Goal: Task Accomplishment & Management: Use online tool/utility

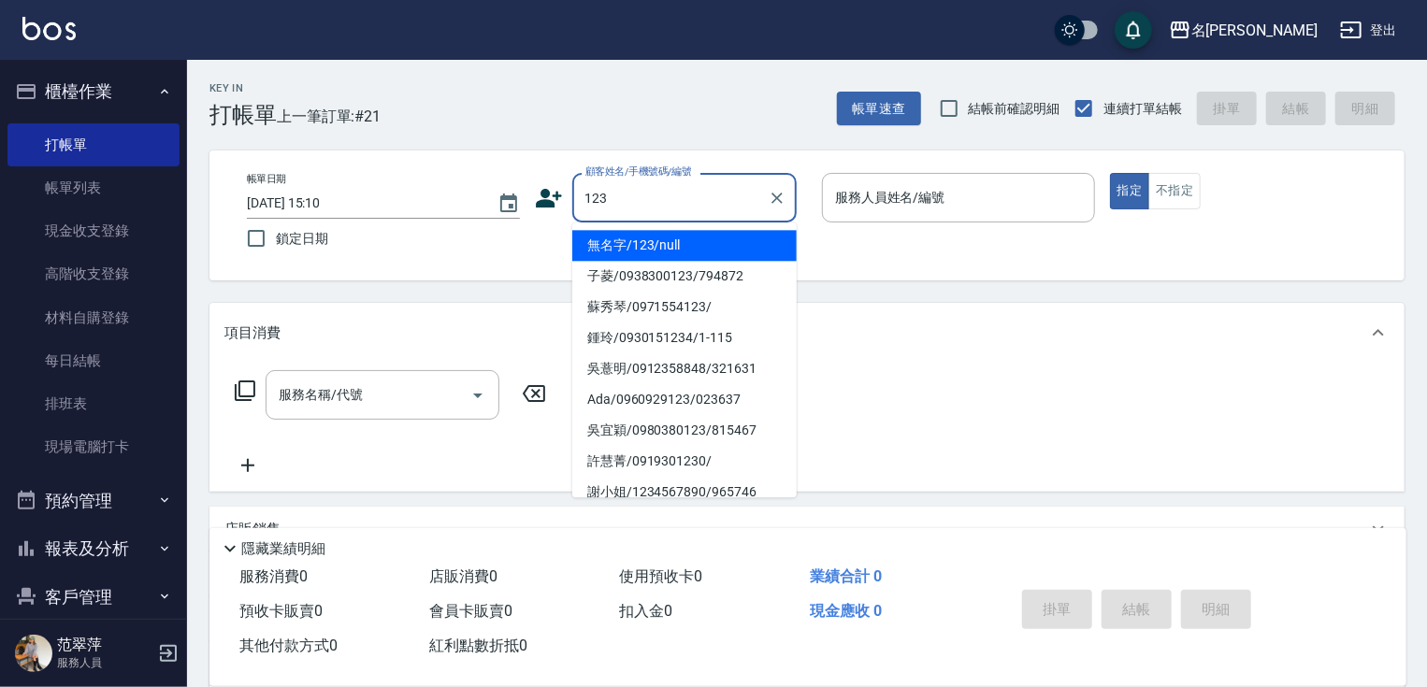
click at [671, 251] on li "無名字/123/null" at bounding box center [684, 245] width 224 height 31
type input "無名字/123/null"
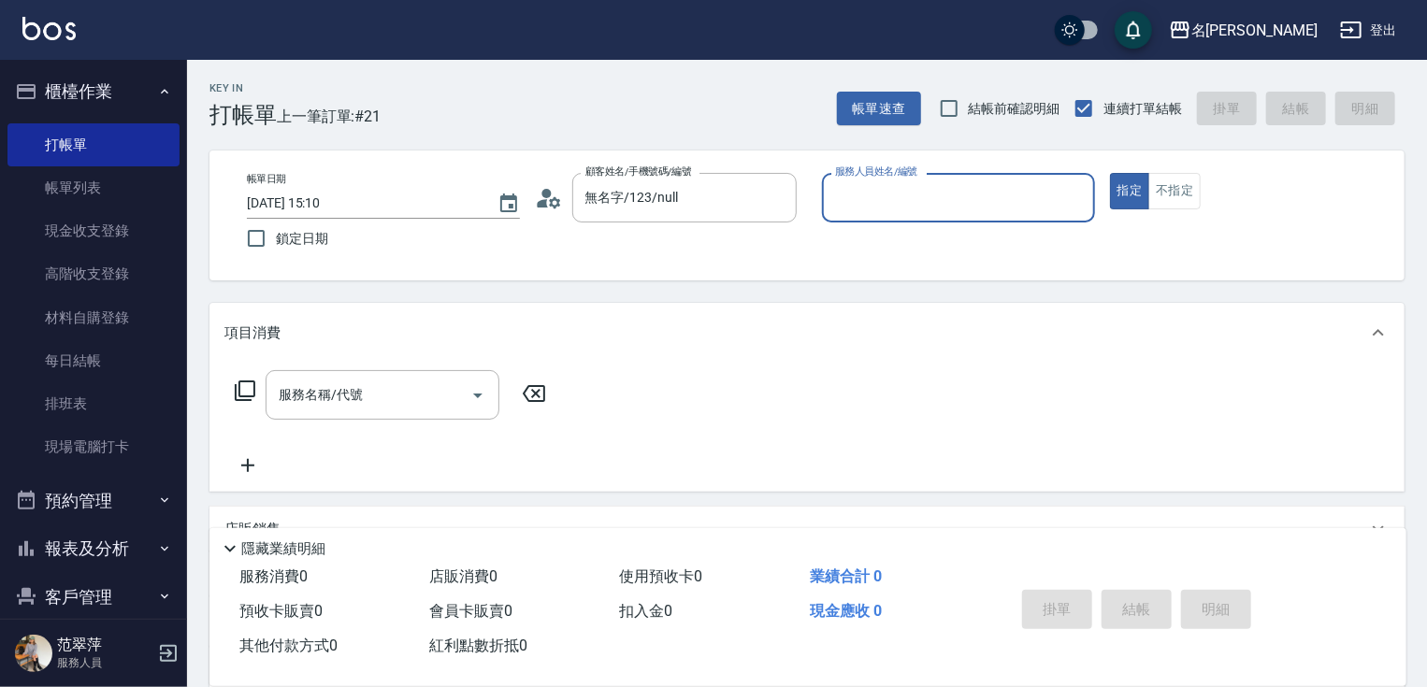
click at [898, 191] on input "服務人員姓名/編號" at bounding box center [958, 197] width 256 height 33
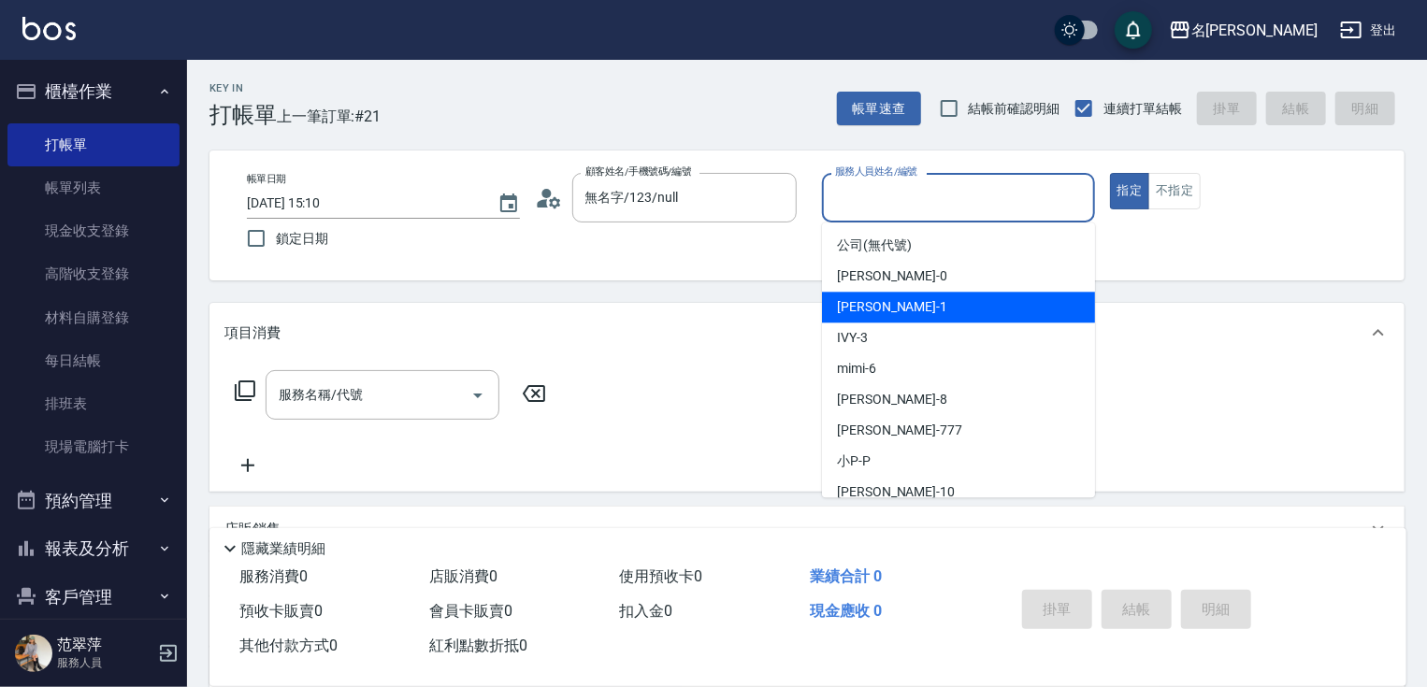
click at [889, 295] on div "[PERSON_NAME] -1" at bounding box center [958, 307] width 273 height 31
type input "[PERSON_NAME]-1"
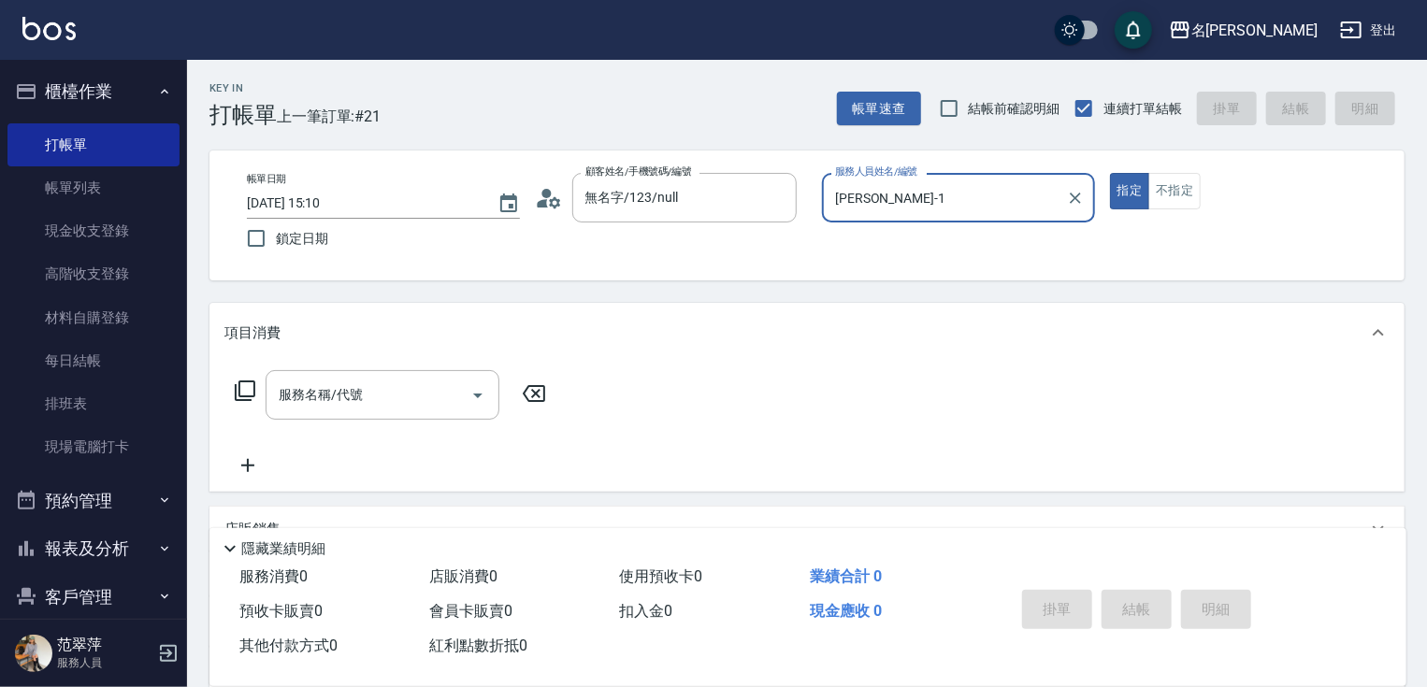
click at [242, 393] on icon at bounding box center [245, 391] width 22 height 22
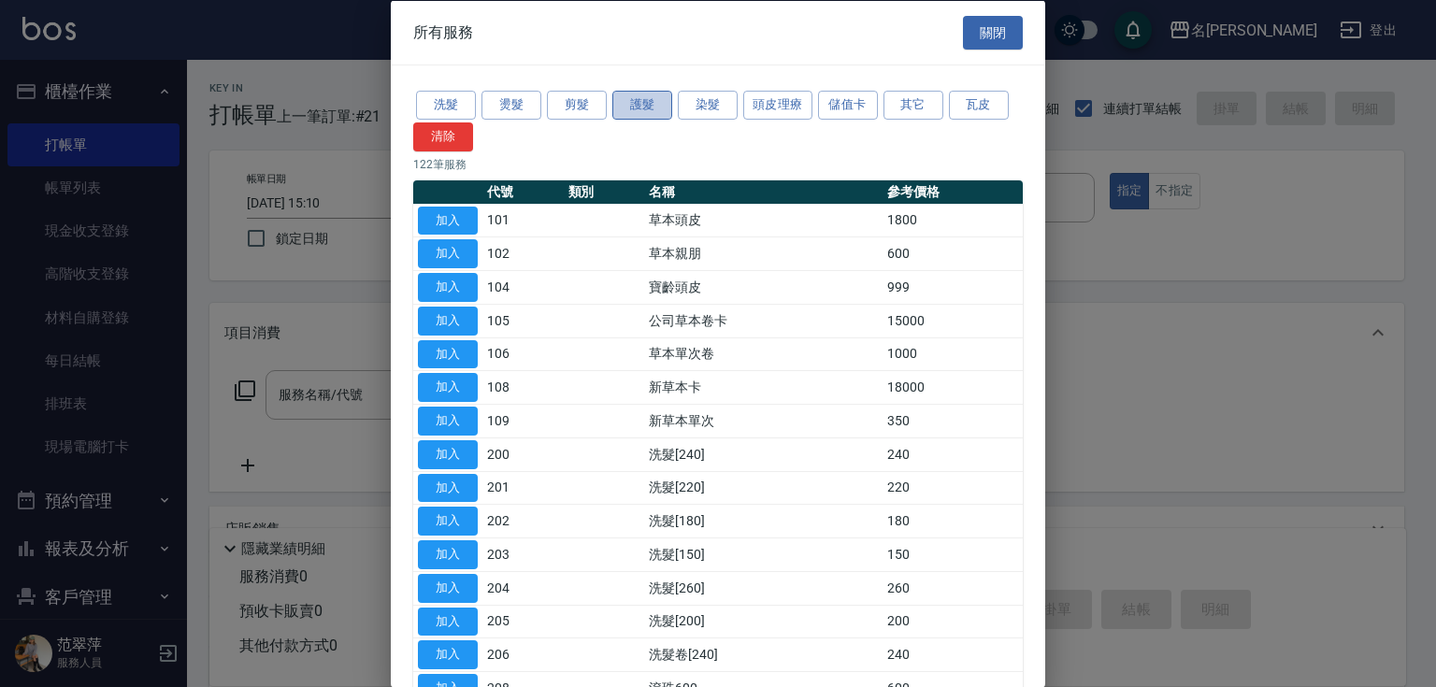
click at [647, 111] on button "護髮" at bounding box center [642, 105] width 60 height 29
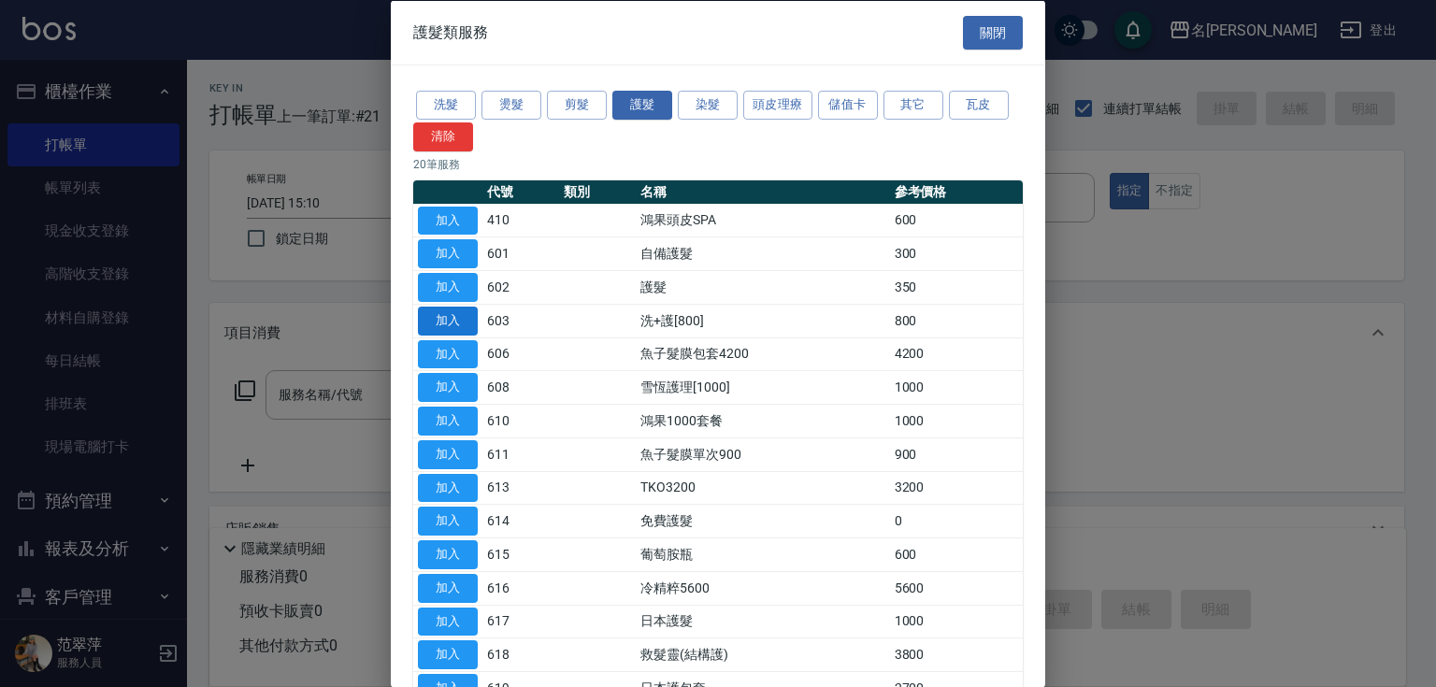
click at [467, 312] on button "加入" at bounding box center [448, 320] width 60 height 29
type input "洗+護[800](603)"
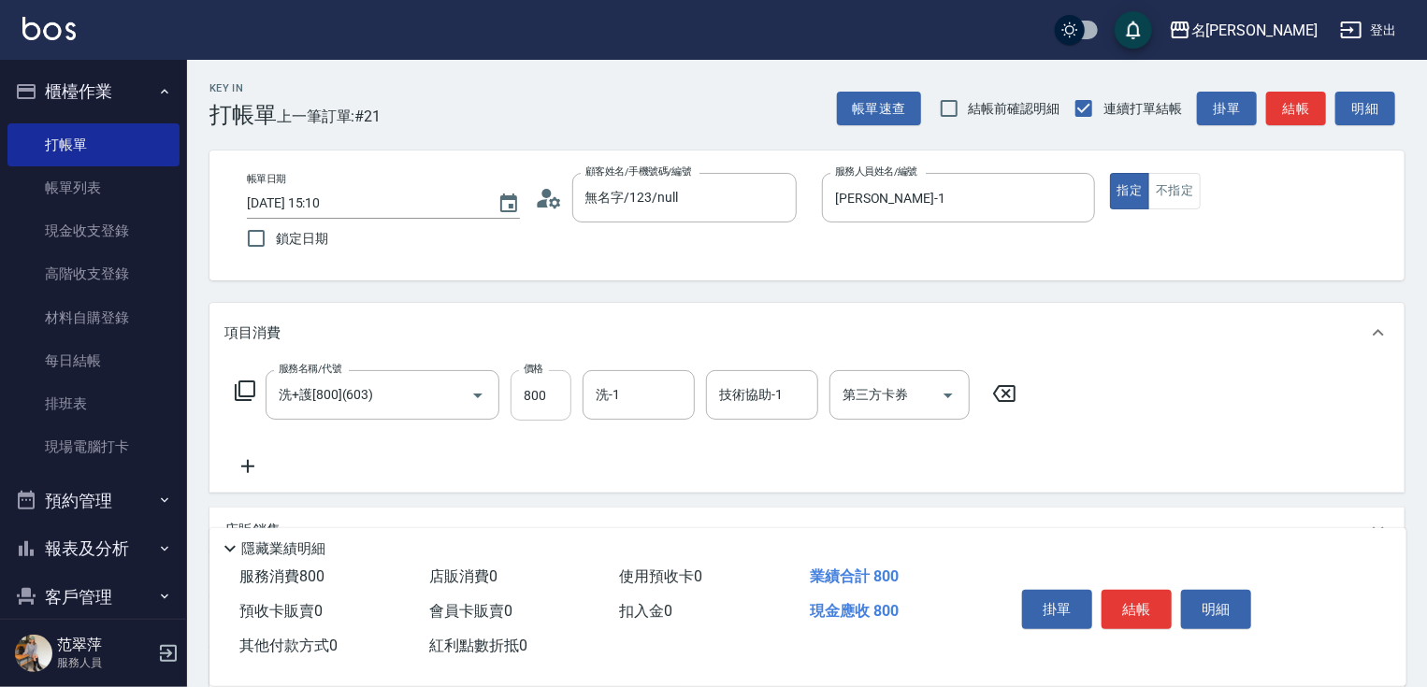
click at [521, 389] on input "800" at bounding box center [541, 395] width 61 height 50
type input "0"
type input "鴨肉-23"
click at [1116, 604] on button "結帳" at bounding box center [1136, 609] width 70 height 39
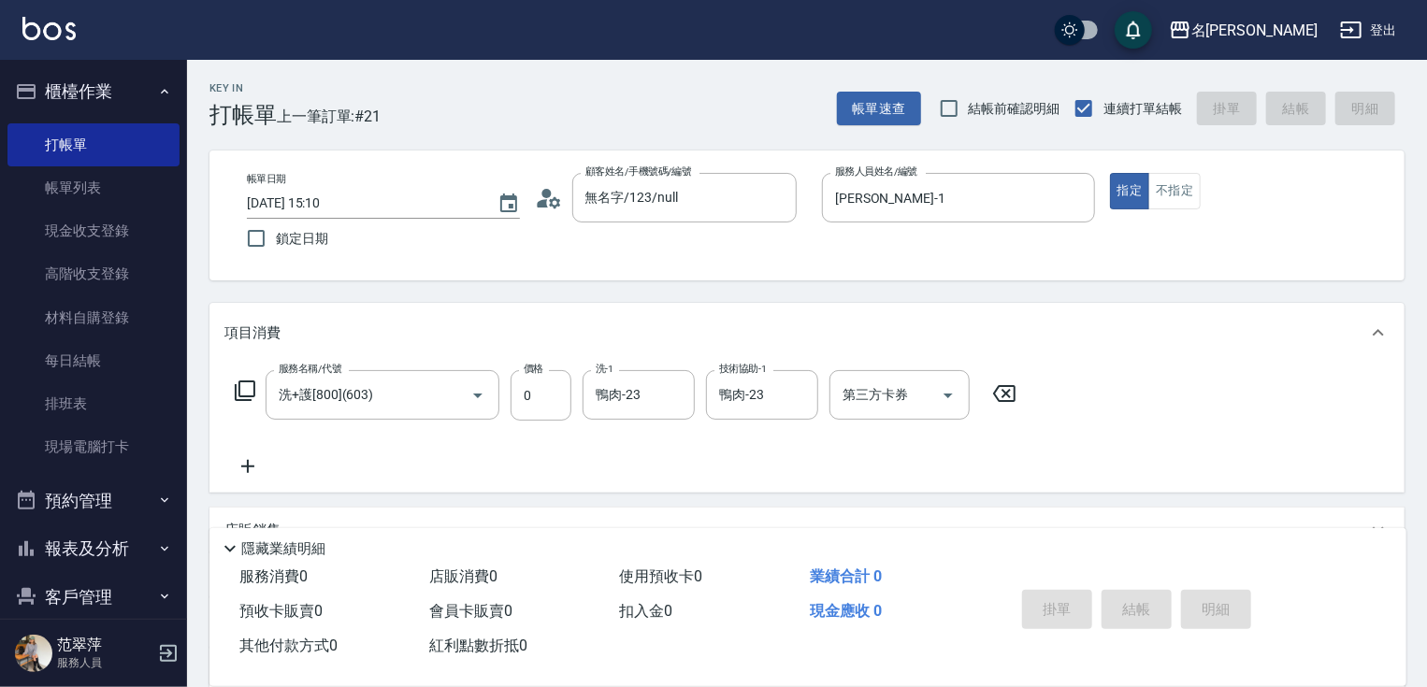
type input "[DATE] 17:38"
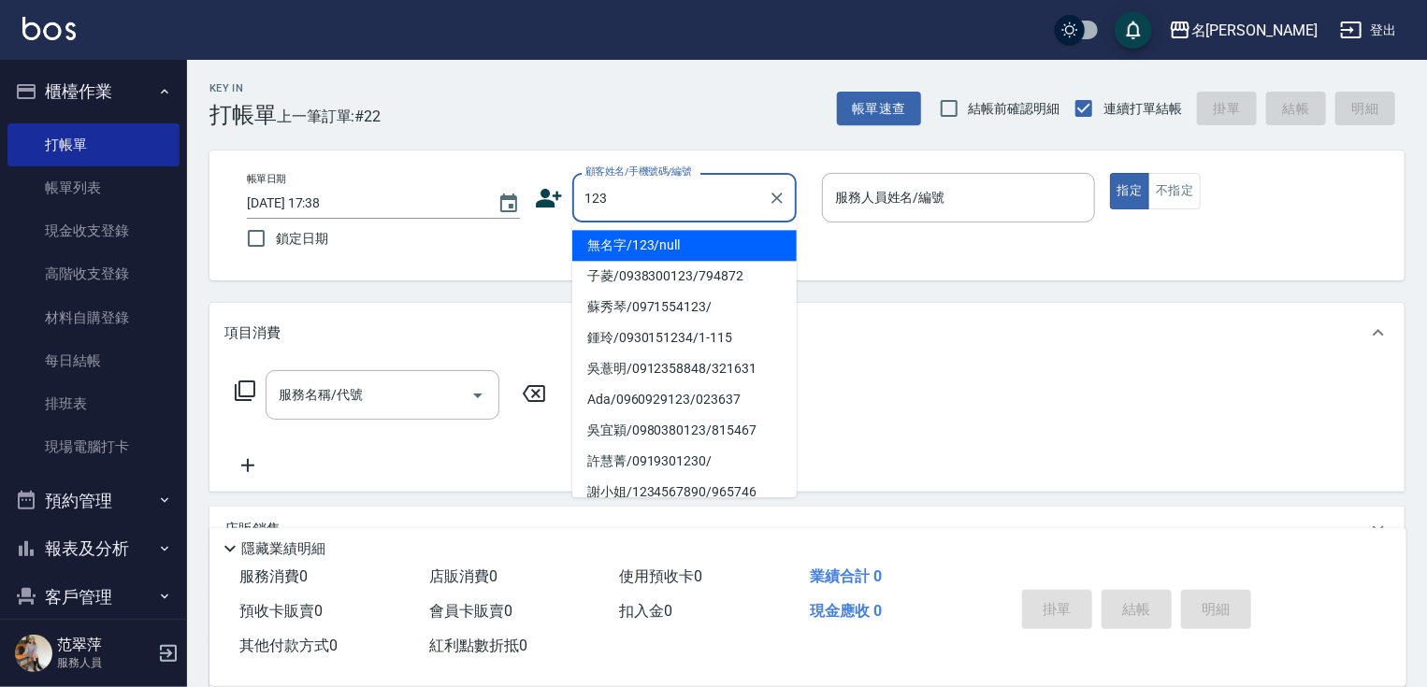
click at [699, 246] on li "無名字/123/null" at bounding box center [684, 245] width 224 height 31
type input "無名字/123/null"
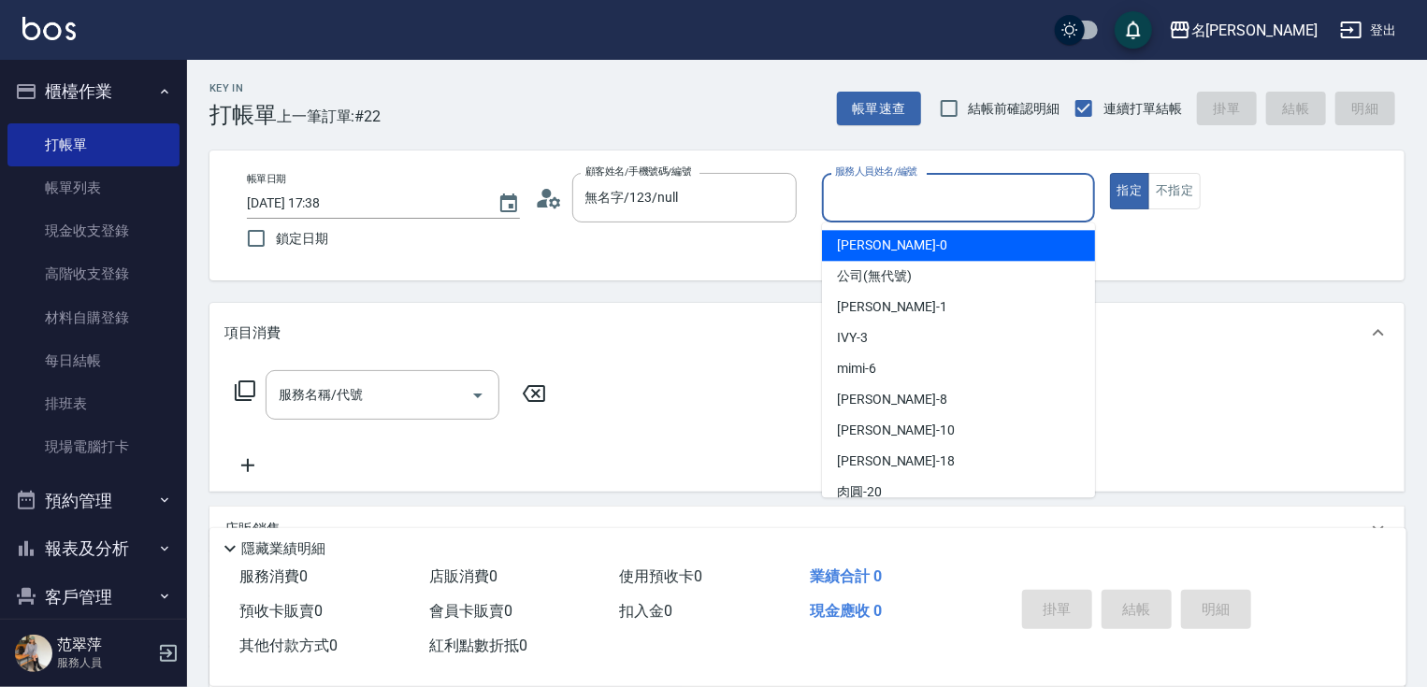
click at [896, 190] on input "服務人員姓名/編號" at bounding box center [958, 197] width 256 height 33
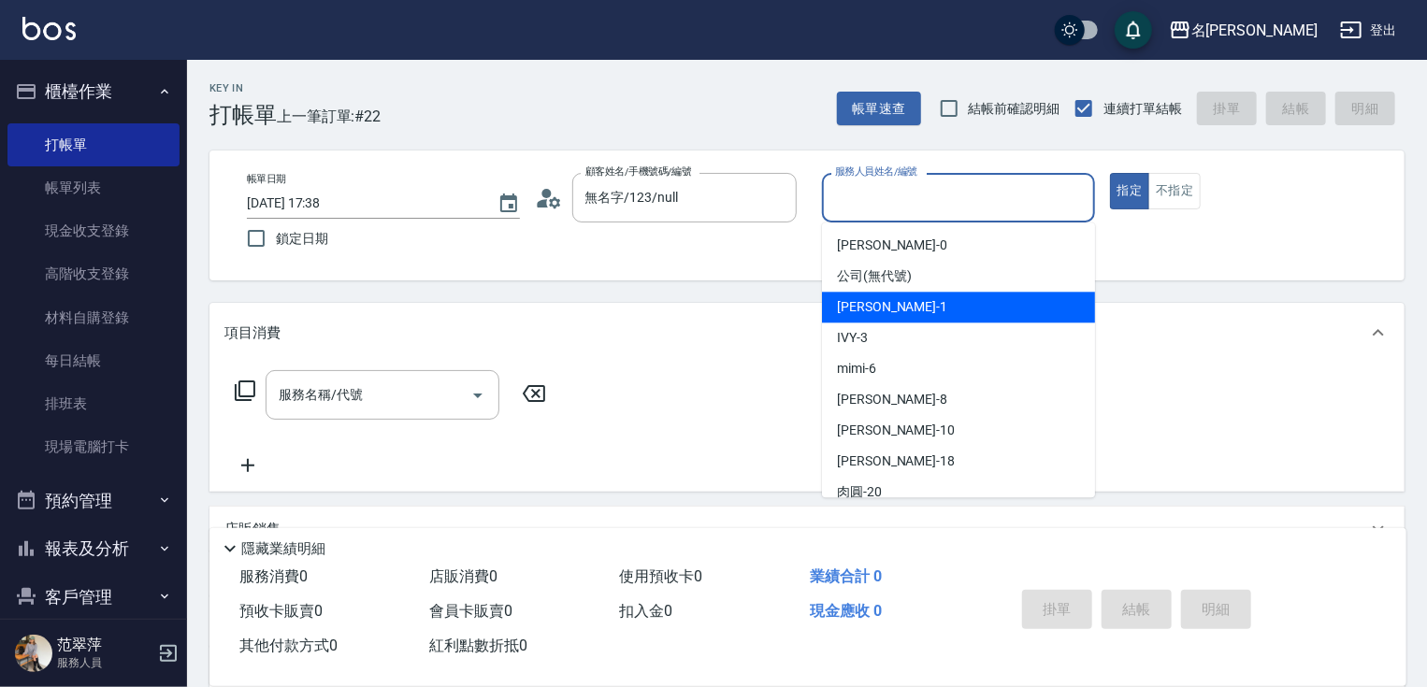
click at [884, 307] on span "[PERSON_NAME] -1" at bounding box center [892, 307] width 110 height 20
type input "[PERSON_NAME]-1"
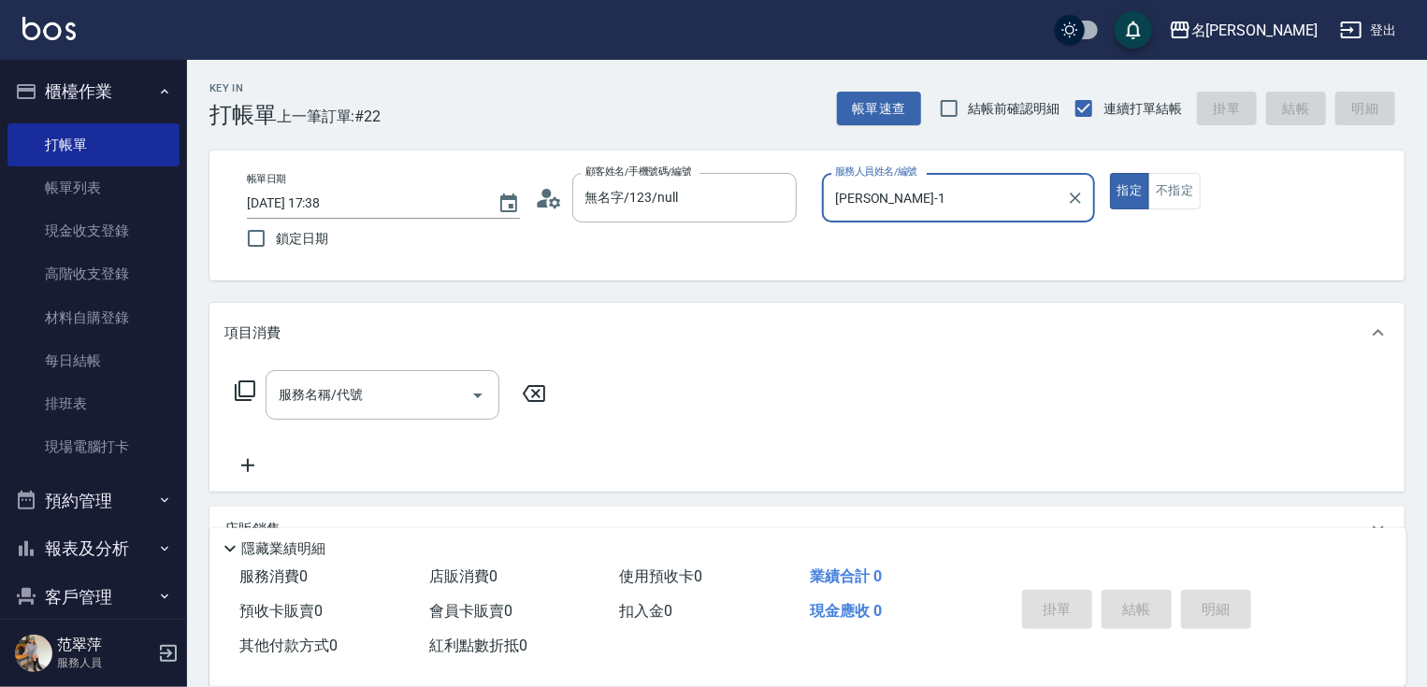
click at [247, 385] on icon at bounding box center [245, 391] width 22 height 22
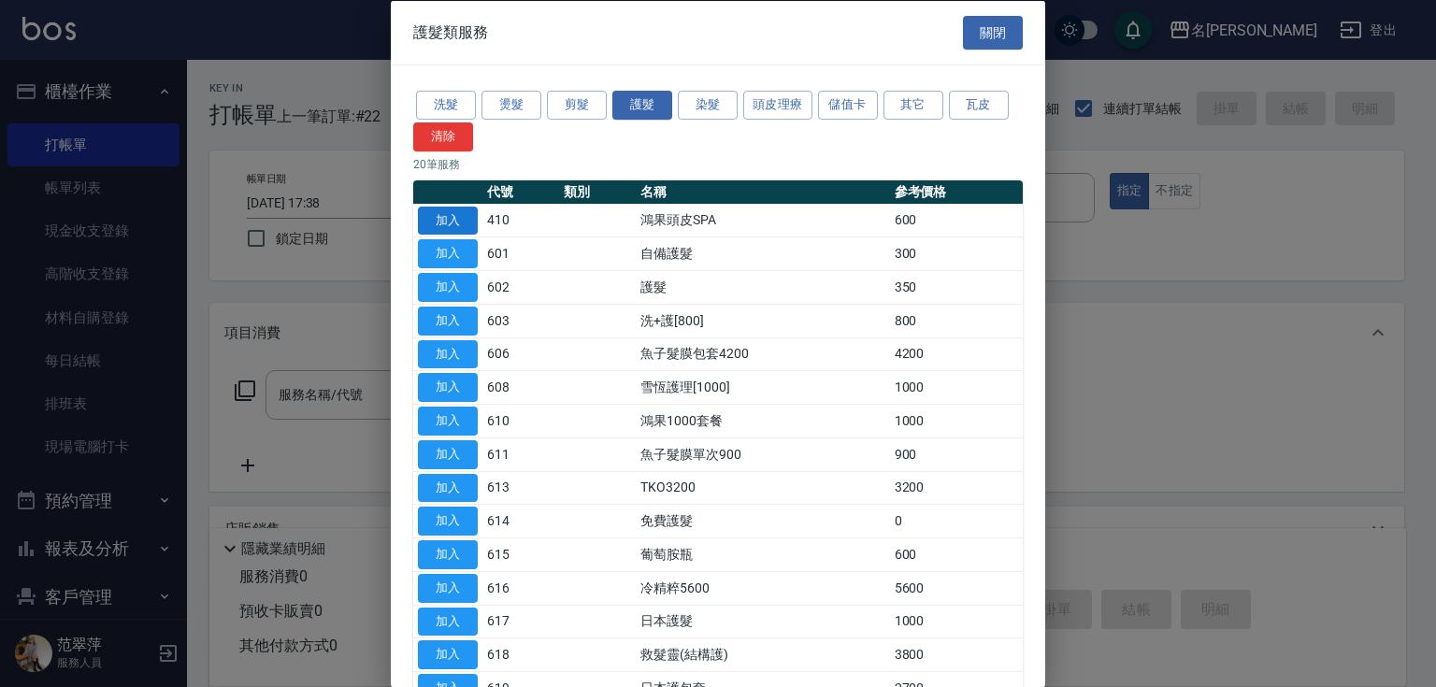
click at [449, 221] on button "加入" at bounding box center [448, 220] width 60 height 29
type input "鴻果頭皮SPA(410)"
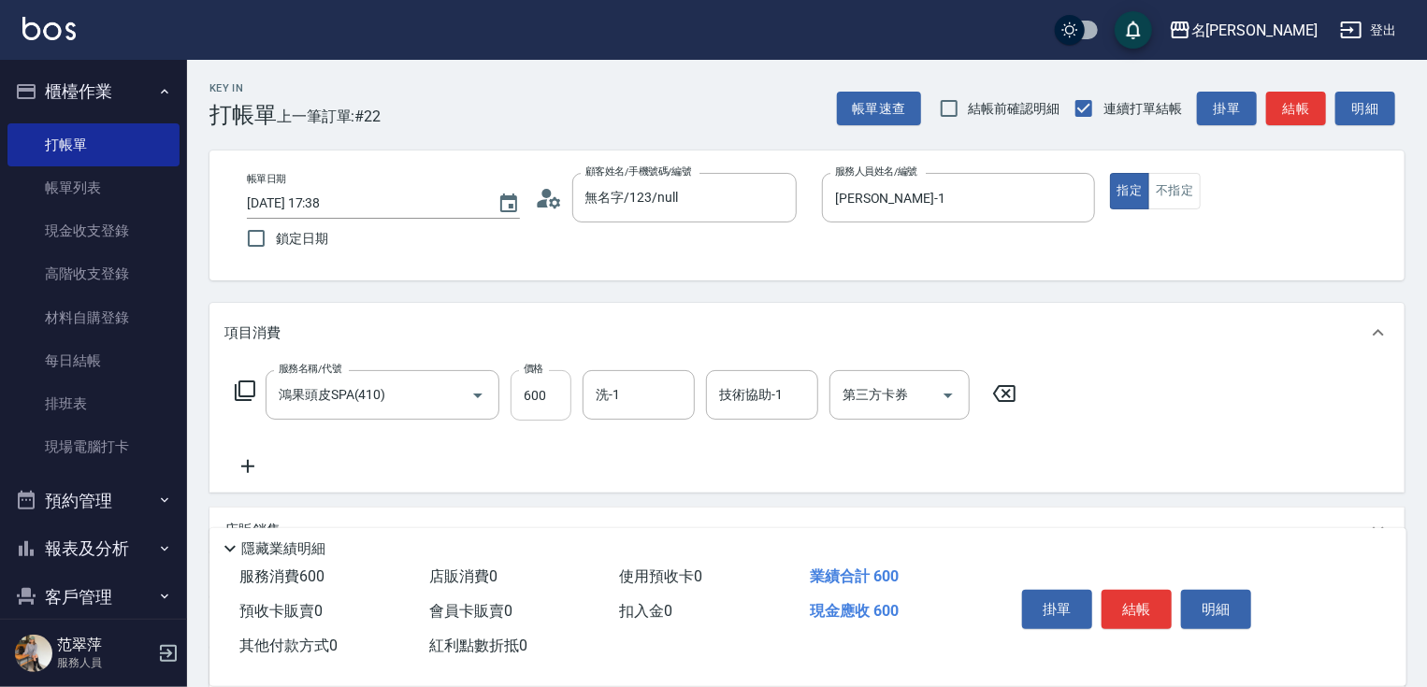
click at [539, 385] on input "600" at bounding box center [541, 395] width 61 height 50
type input "300"
type input "鴨肉-23"
click at [251, 464] on icon at bounding box center [247, 466] width 47 height 22
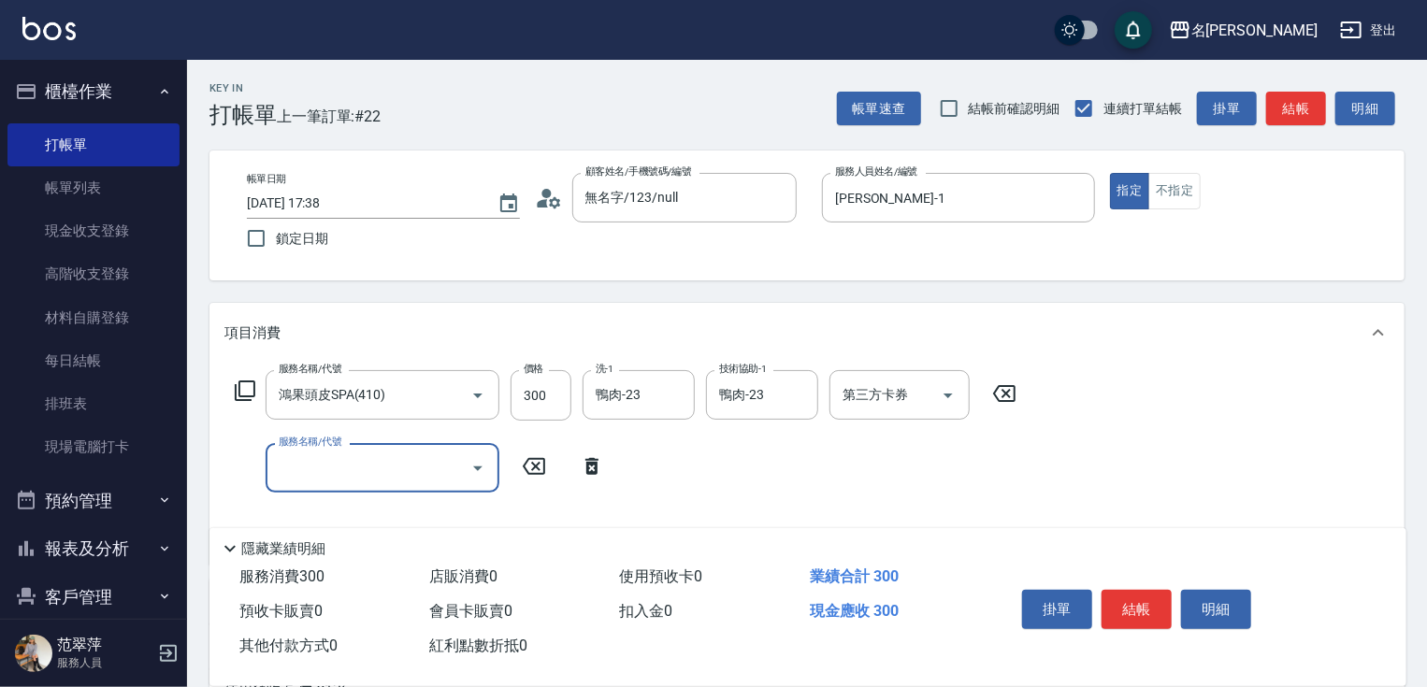
click at [244, 397] on icon at bounding box center [245, 391] width 22 height 22
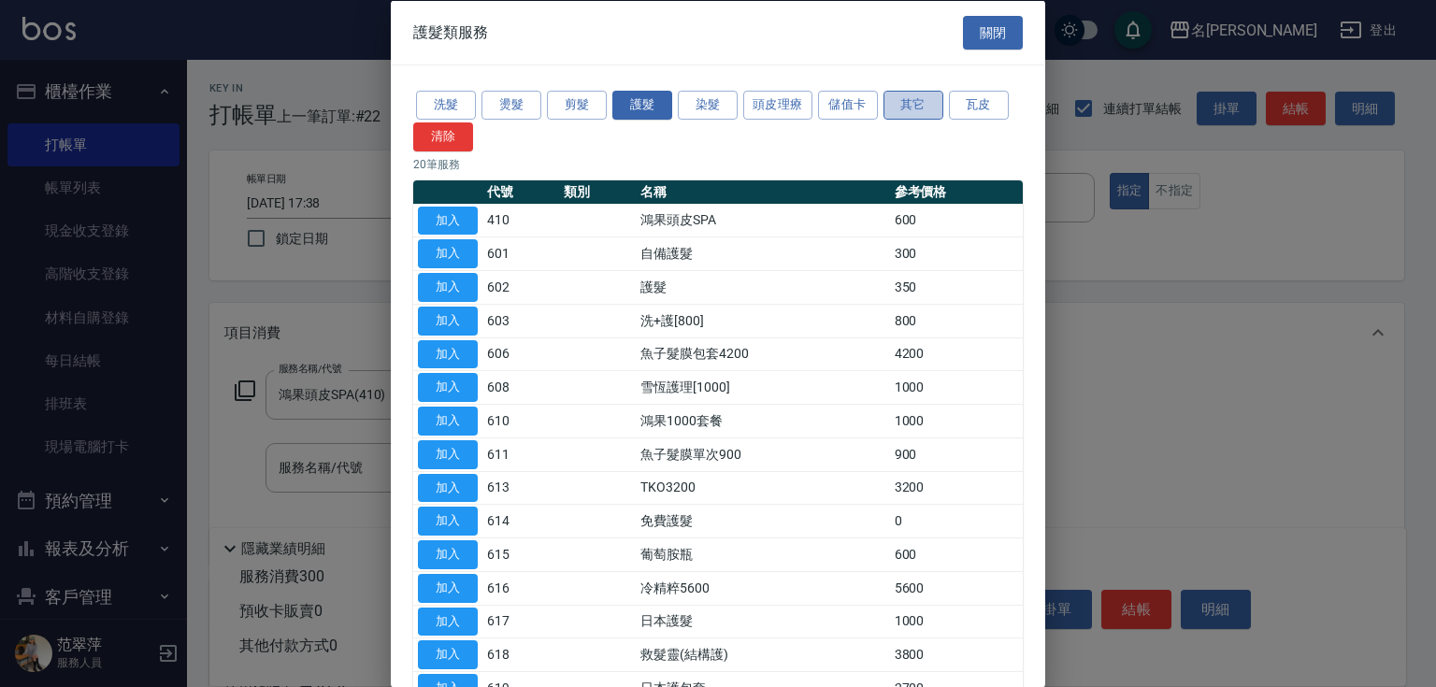
click at [920, 111] on button "其它" at bounding box center [914, 105] width 60 height 29
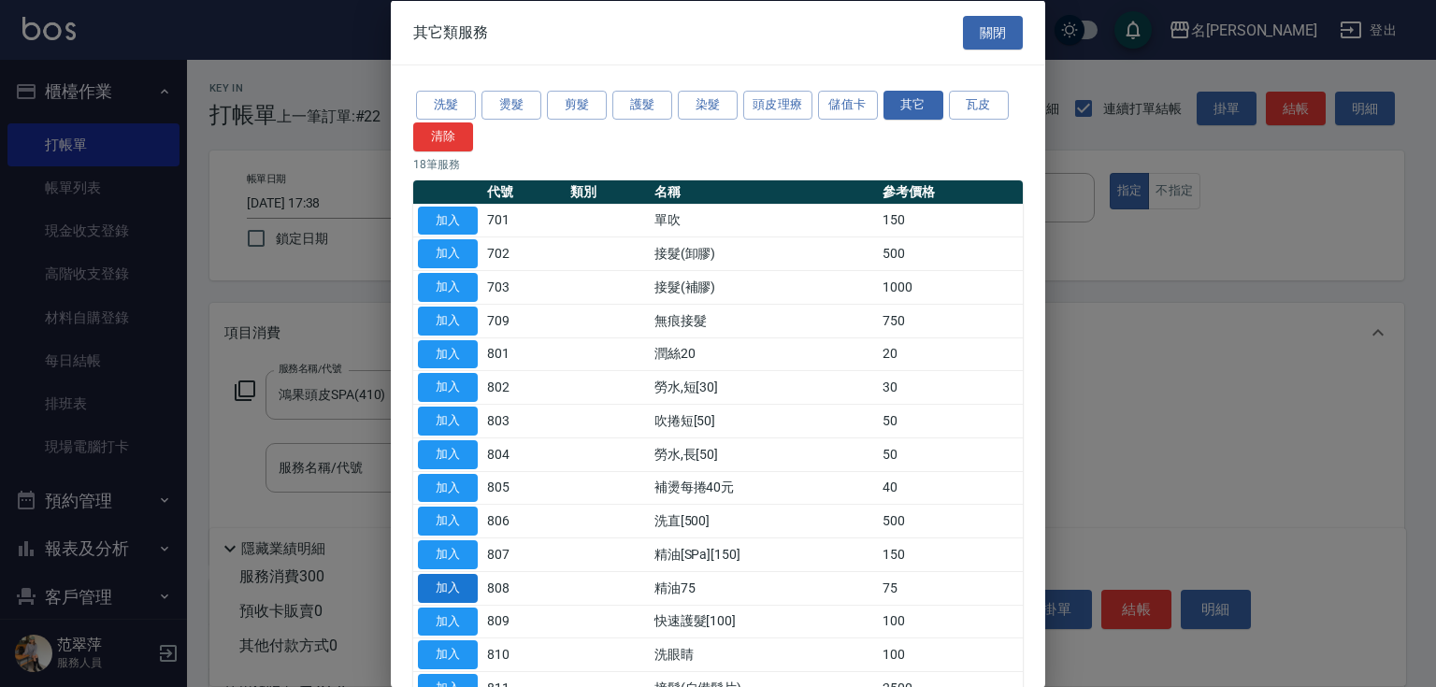
click at [438, 575] on button "加入" at bounding box center [448, 587] width 60 height 29
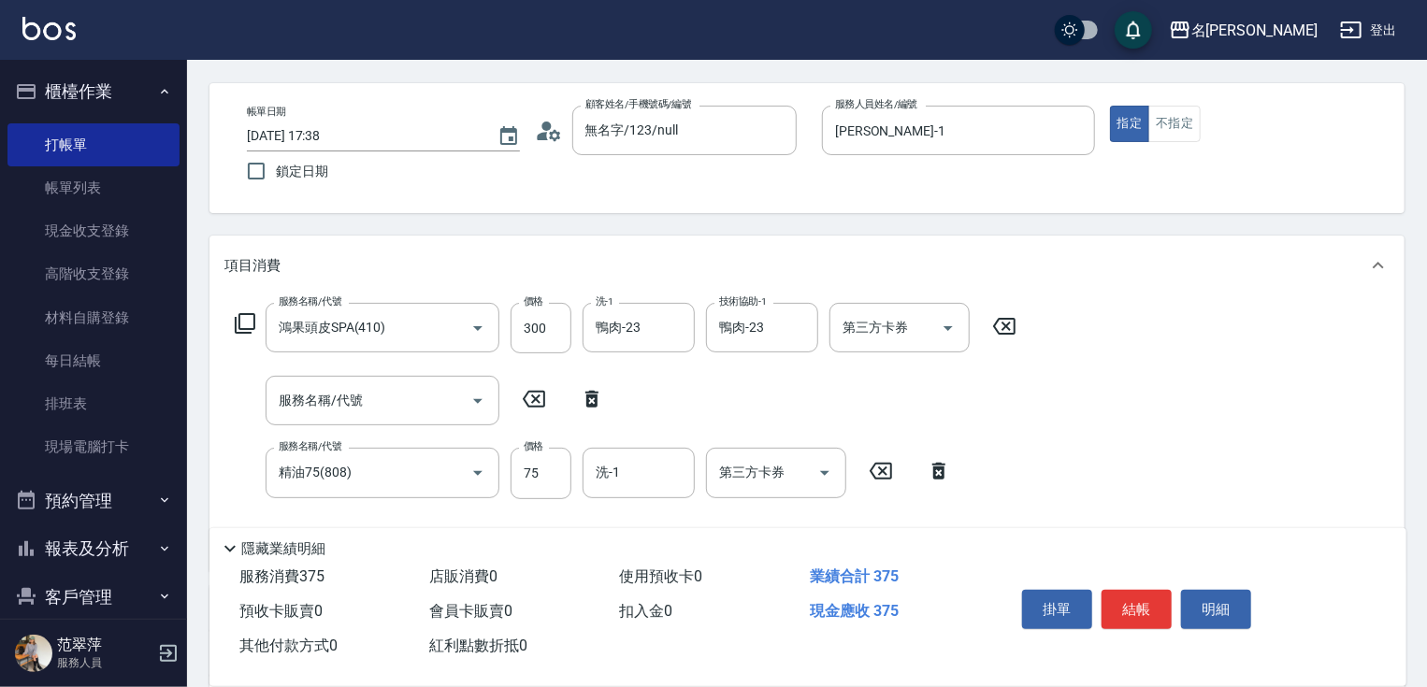
scroll to position [148, 0]
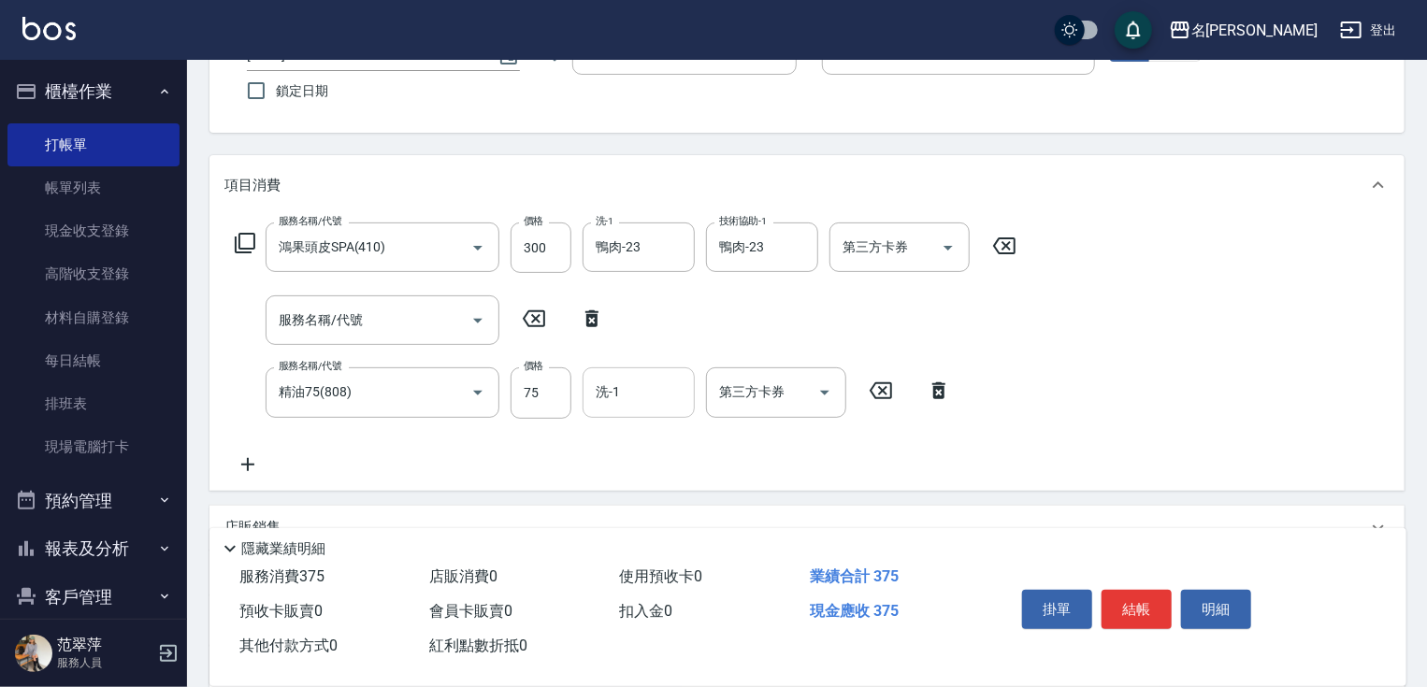
click at [610, 394] on div "洗-1 洗-1" at bounding box center [639, 392] width 112 height 50
type input "鴨肉-23"
click at [1137, 597] on button "結帳" at bounding box center [1136, 609] width 70 height 39
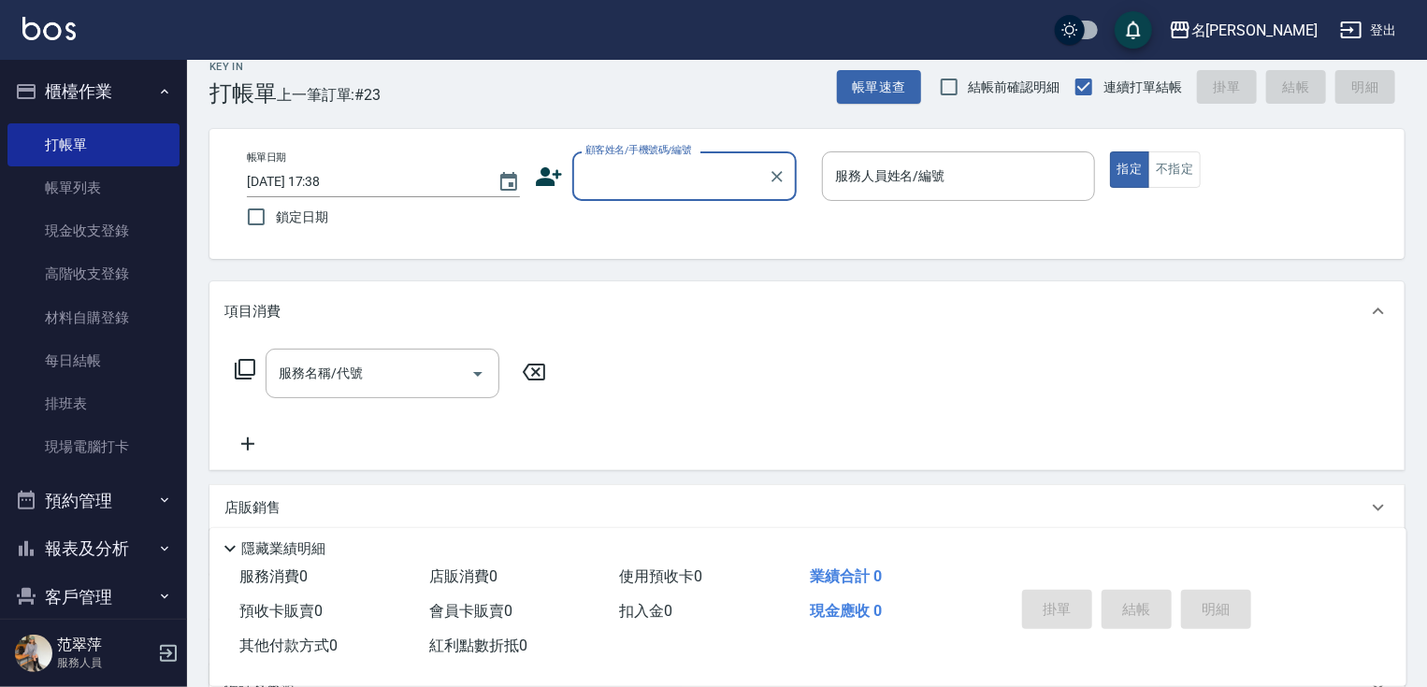
scroll to position [0, 0]
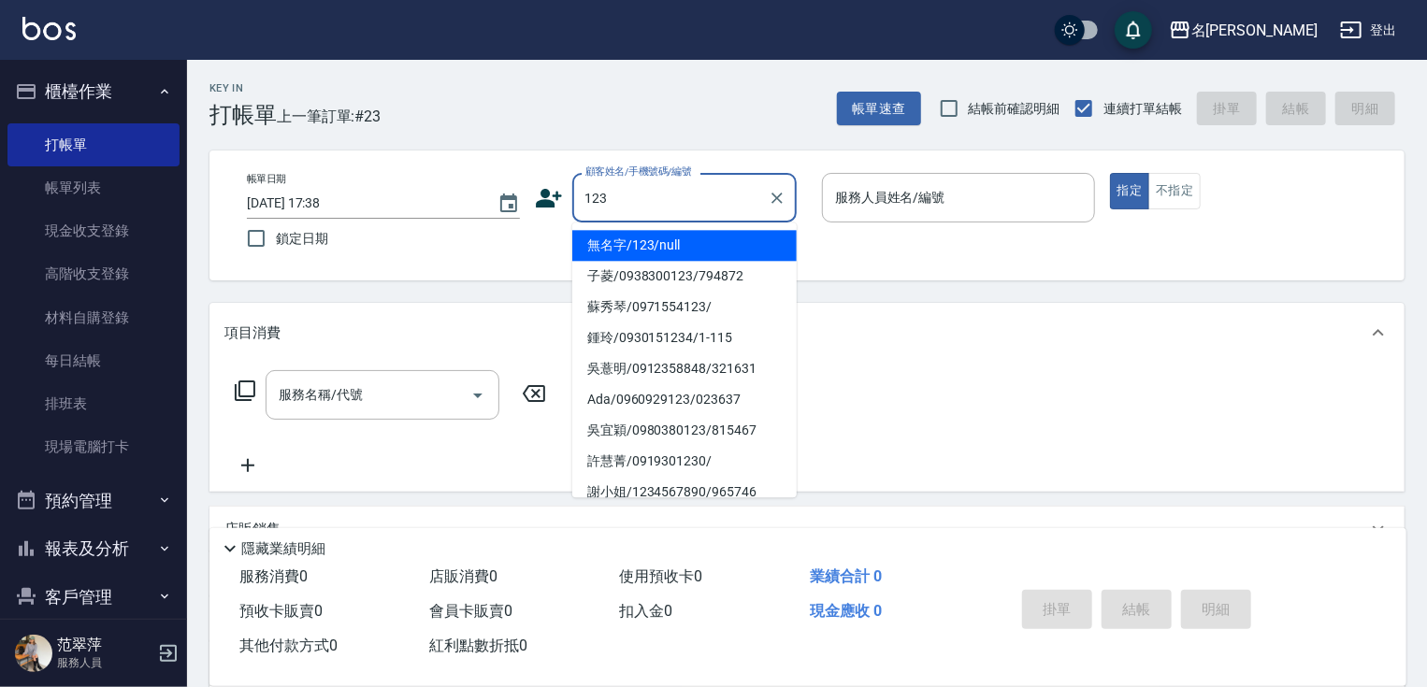
click at [692, 246] on li "無名字/123/null" at bounding box center [684, 245] width 224 height 31
type input "無名字/123/null"
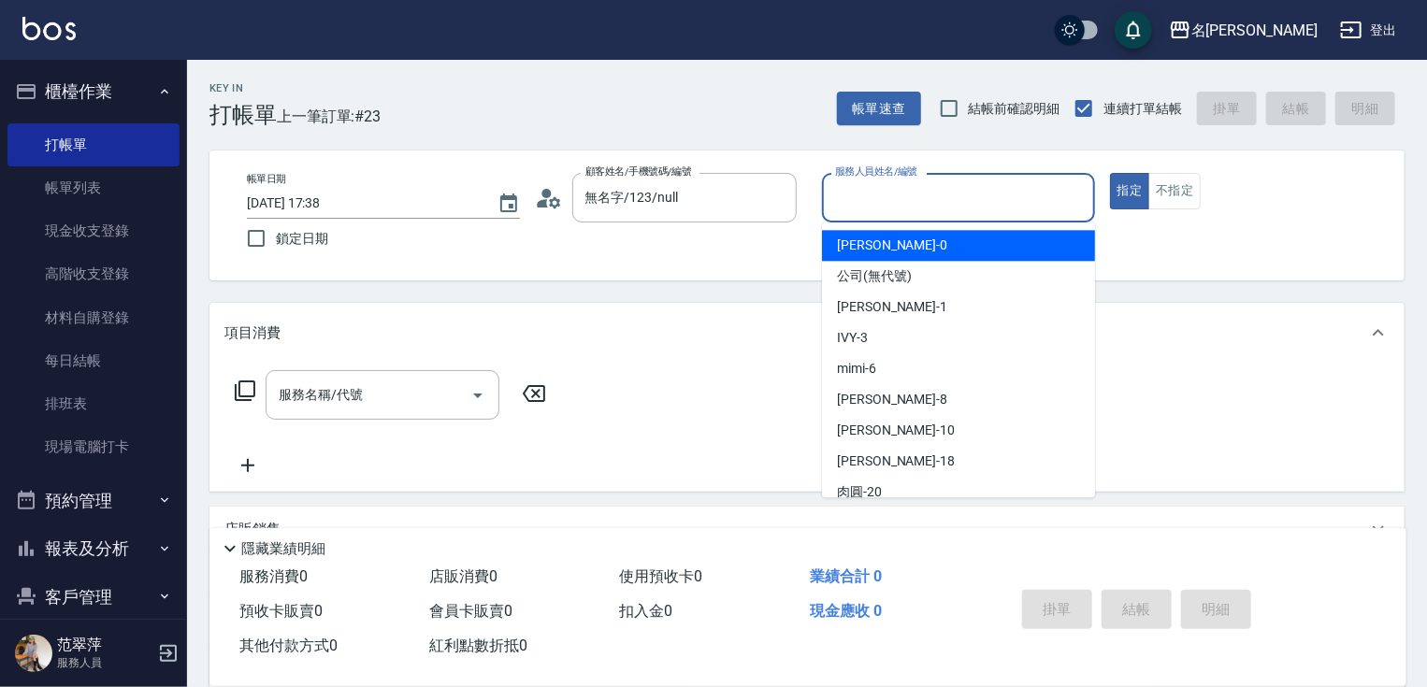
click at [865, 207] on input "服務人員姓名/編號" at bounding box center [958, 197] width 256 height 33
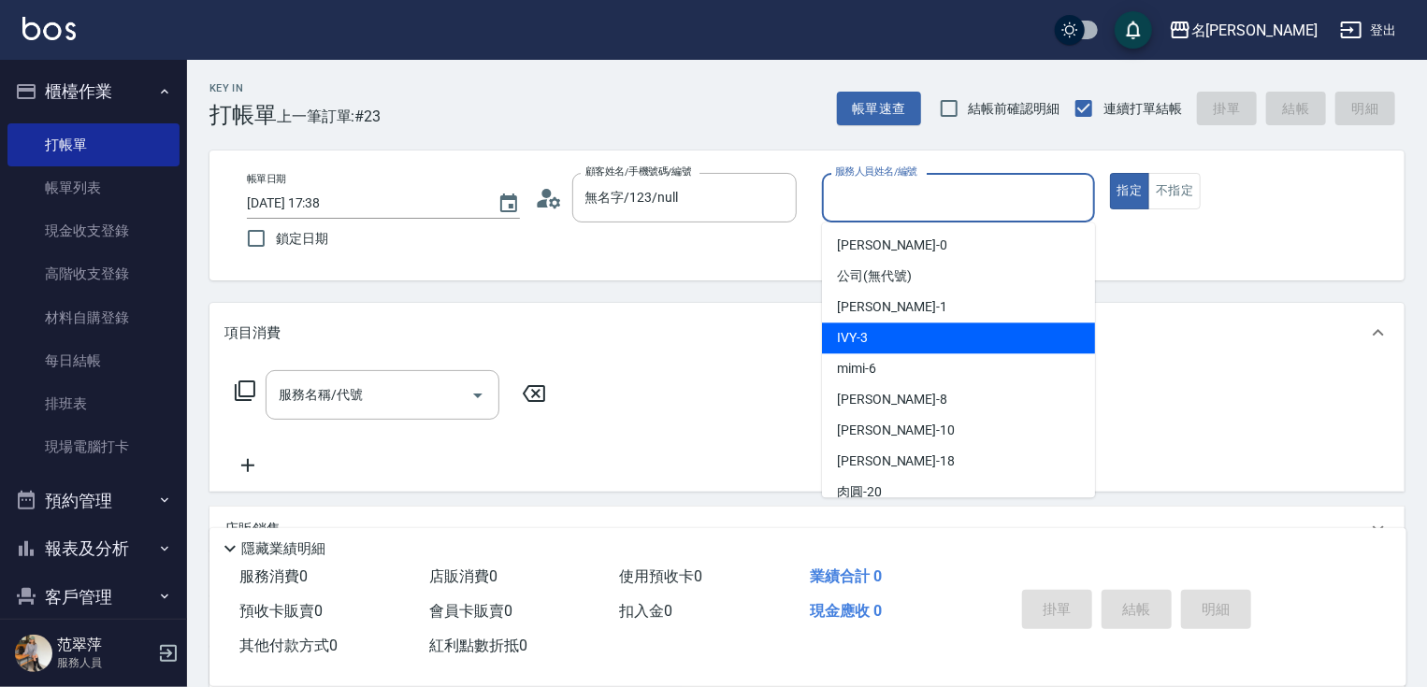
drag, startPoint x: 861, startPoint y: 324, endPoint x: 845, endPoint y: 333, distance: 18.0
click at [860, 324] on div "IVY -3" at bounding box center [958, 338] width 273 height 31
type input "IVY-3"
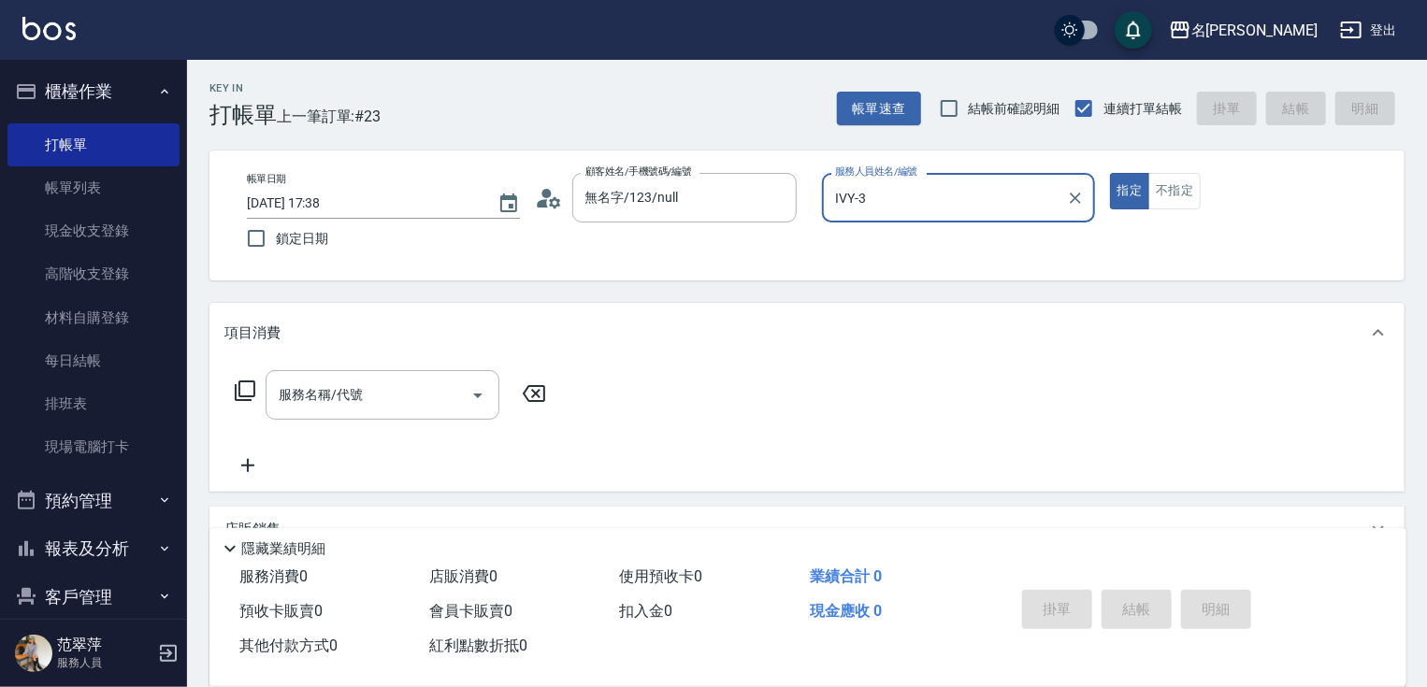
click at [236, 384] on icon at bounding box center [245, 391] width 21 height 21
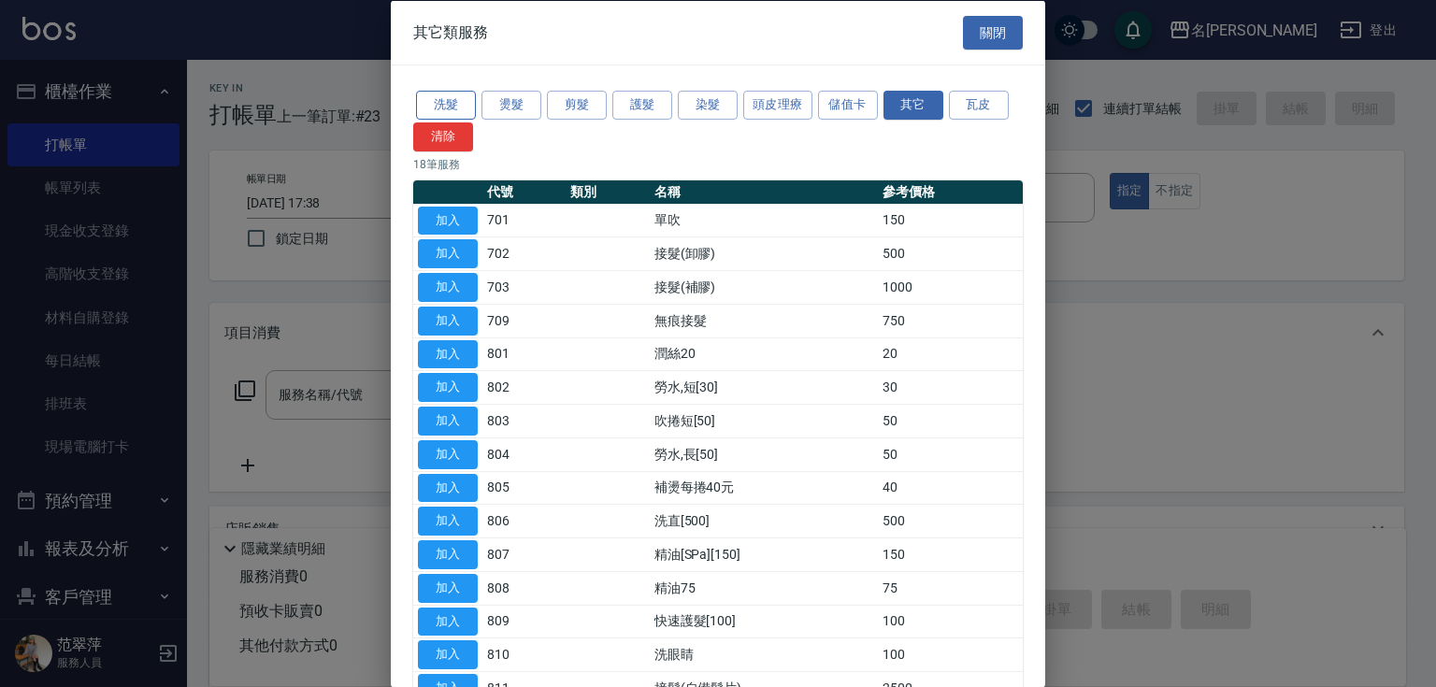
click at [456, 108] on button "洗髮" at bounding box center [446, 105] width 60 height 29
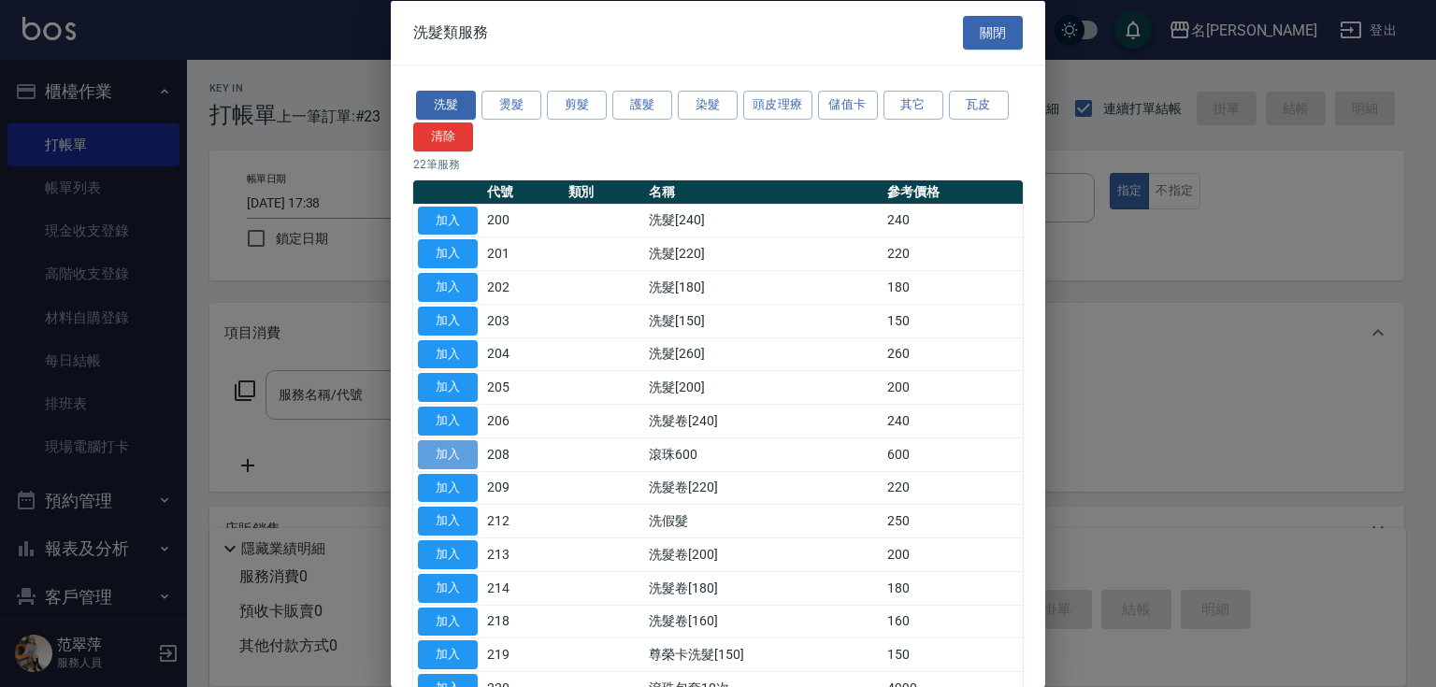
click at [434, 453] on button "加入" at bounding box center [448, 453] width 60 height 29
type input "滾珠600(208)"
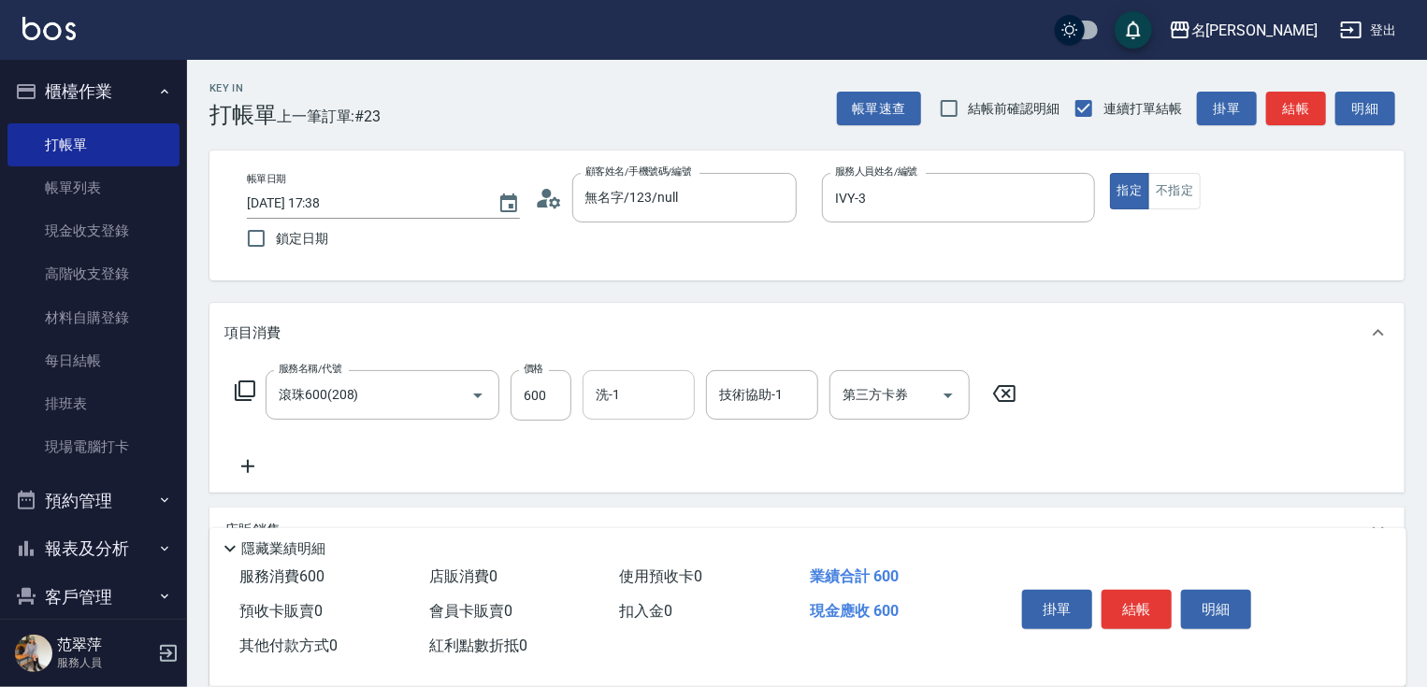
click at [620, 399] on input "洗-1" at bounding box center [638, 395] width 95 height 33
type input "[PERSON_NAME]-18"
click at [239, 474] on icon at bounding box center [247, 466] width 47 height 22
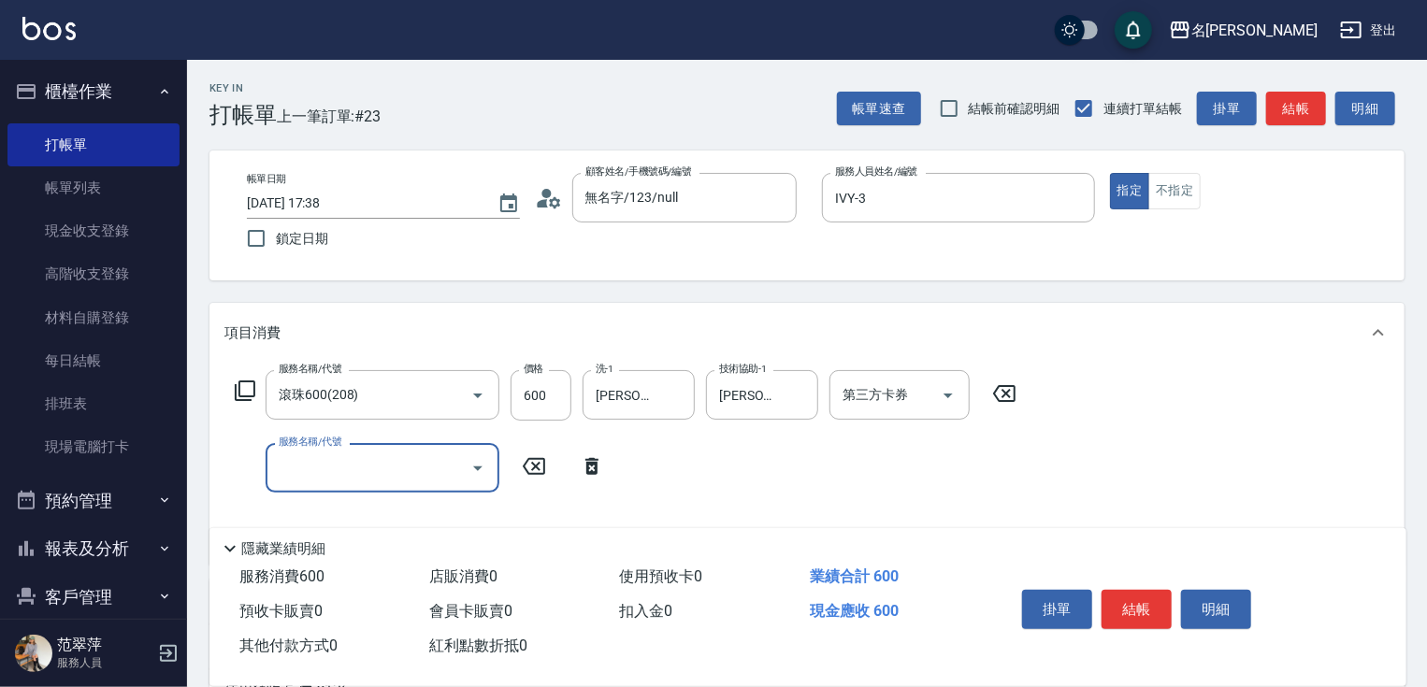
click at [286, 466] on input "服務名稱/代號" at bounding box center [368, 468] width 189 height 33
type input "燙髮(1500)(301)"
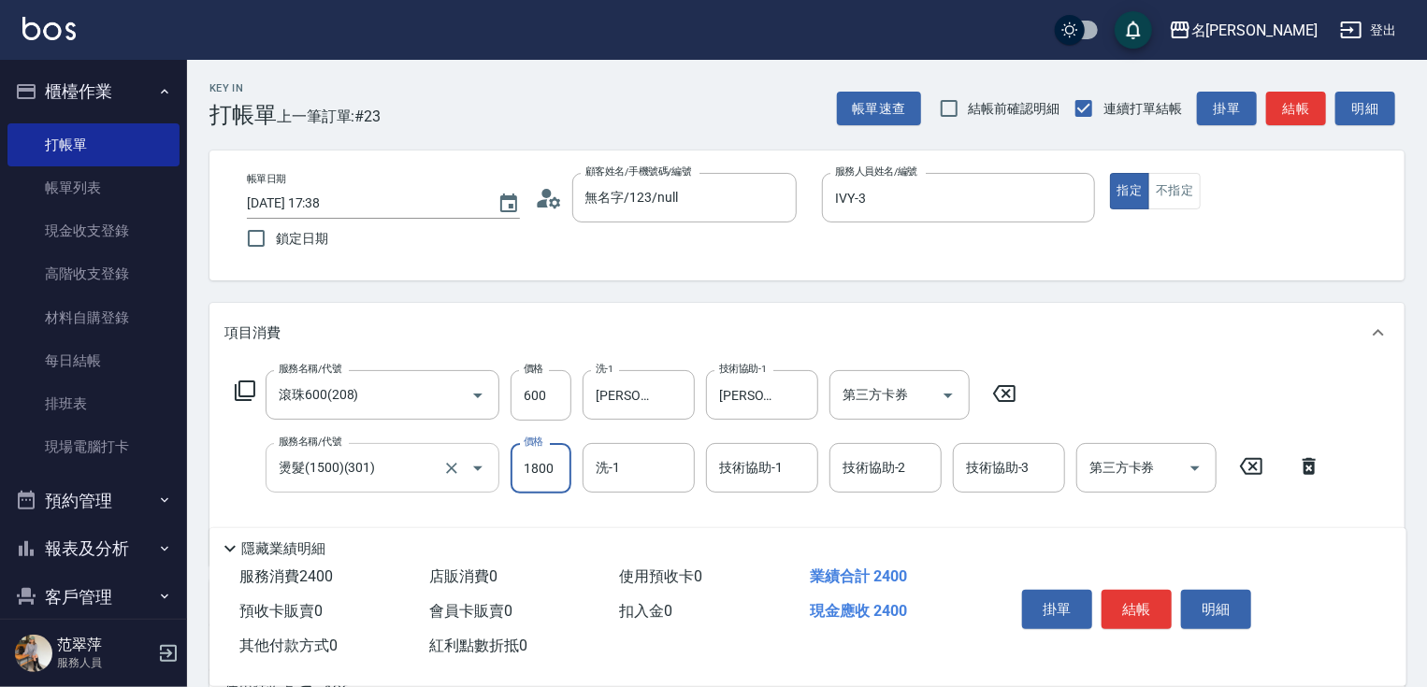
type input "1800"
type input "IVY-3"
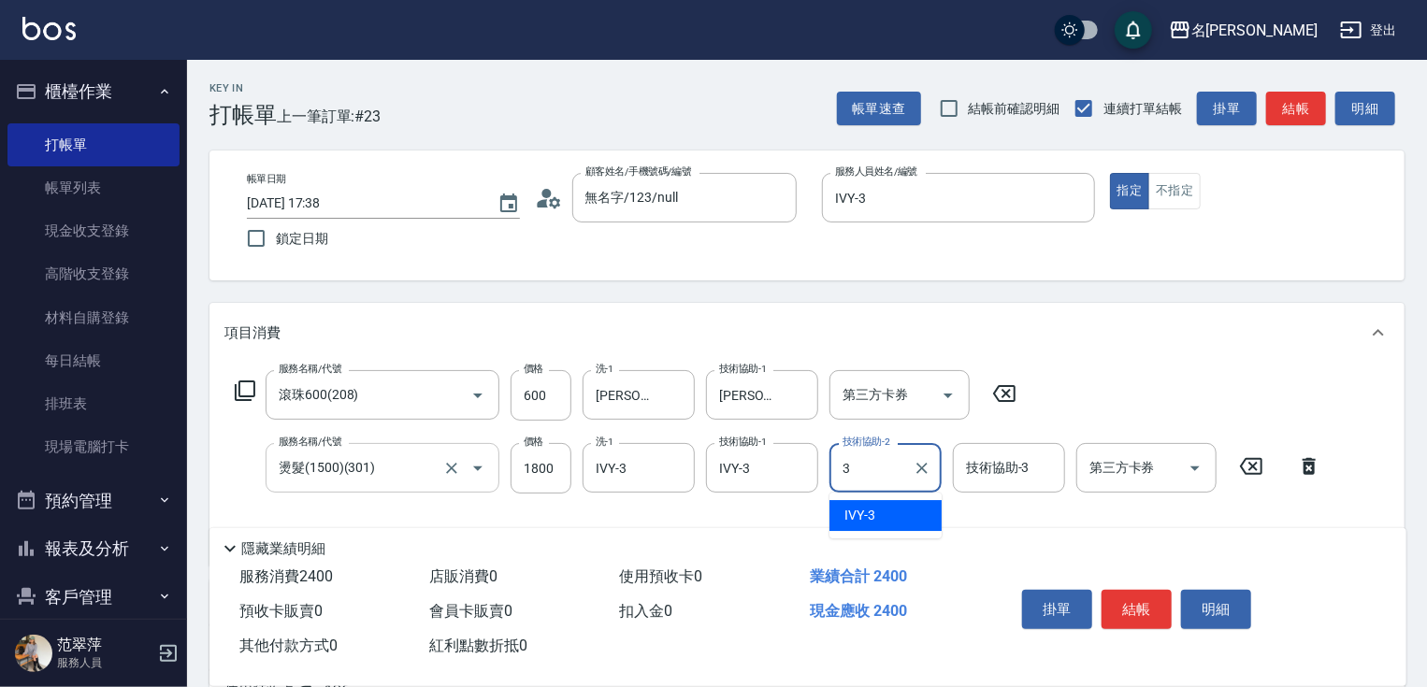
type input "3"
type input "IVY-3"
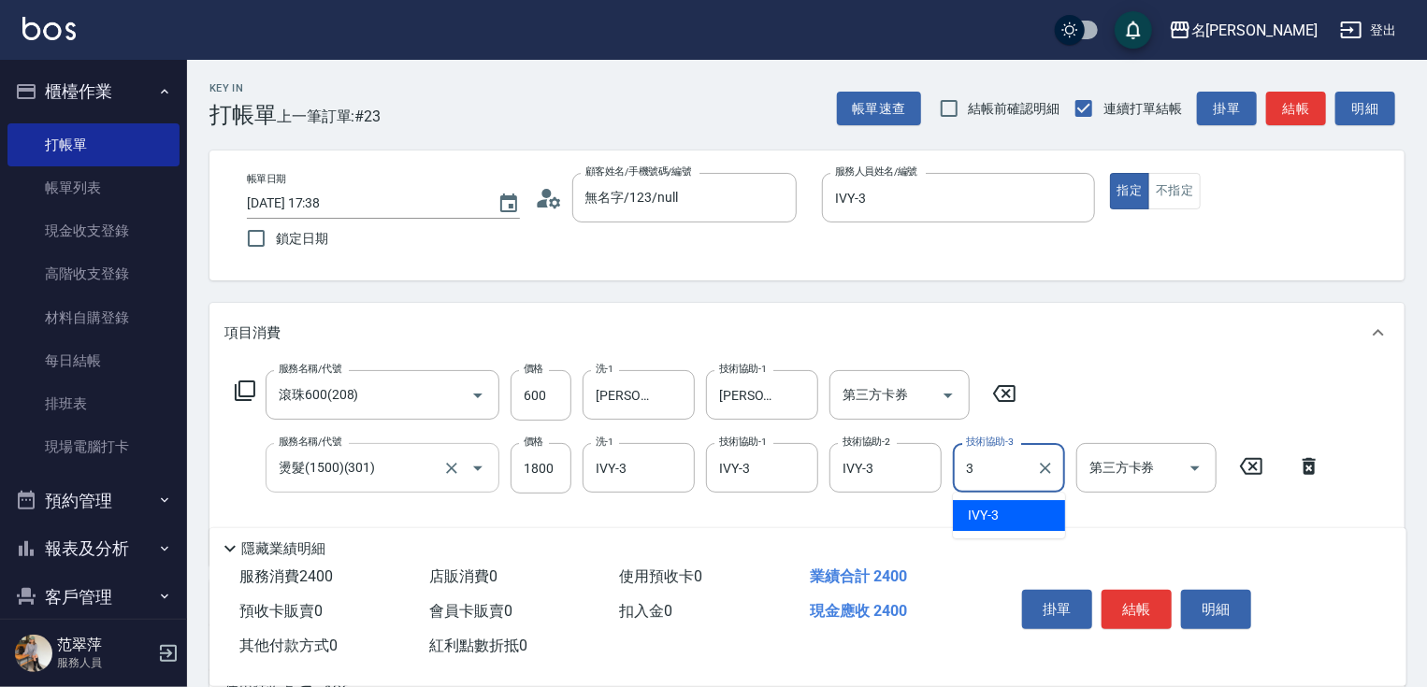
type input "IVY-3"
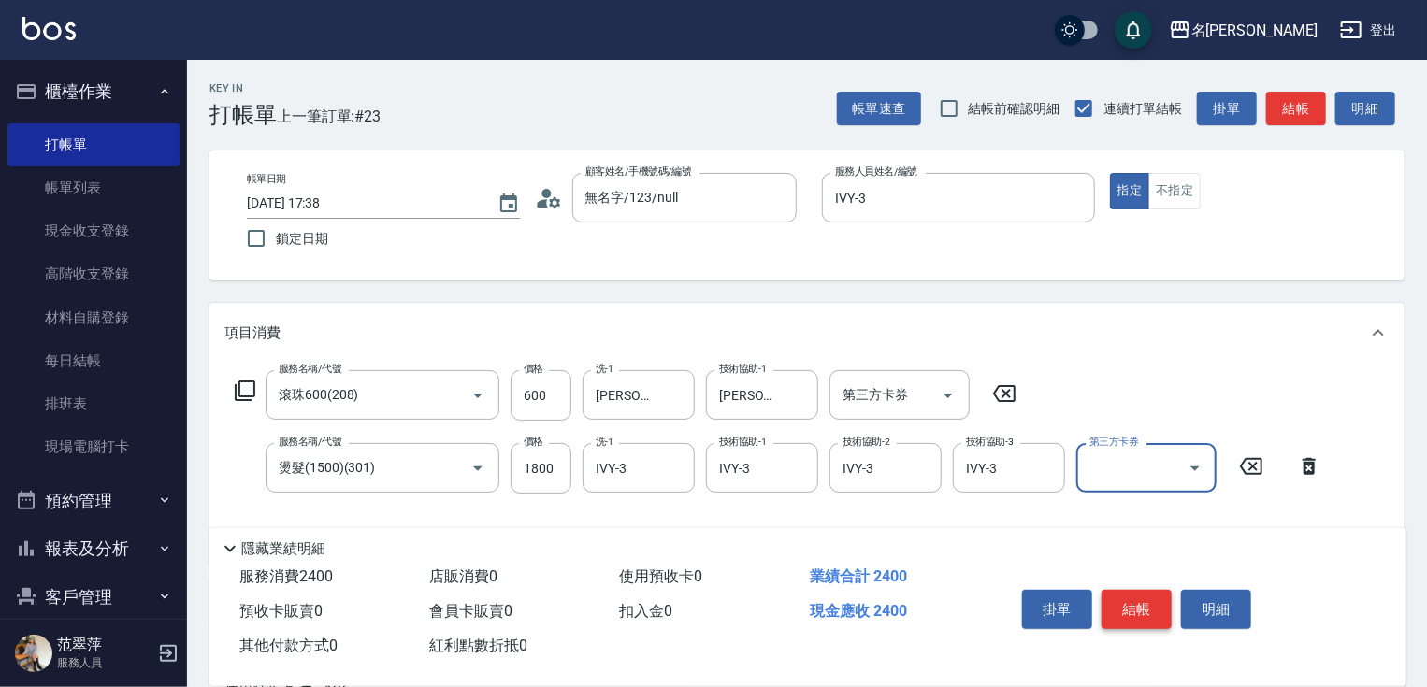
click at [1121, 594] on button "結帳" at bounding box center [1136, 609] width 70 height 39
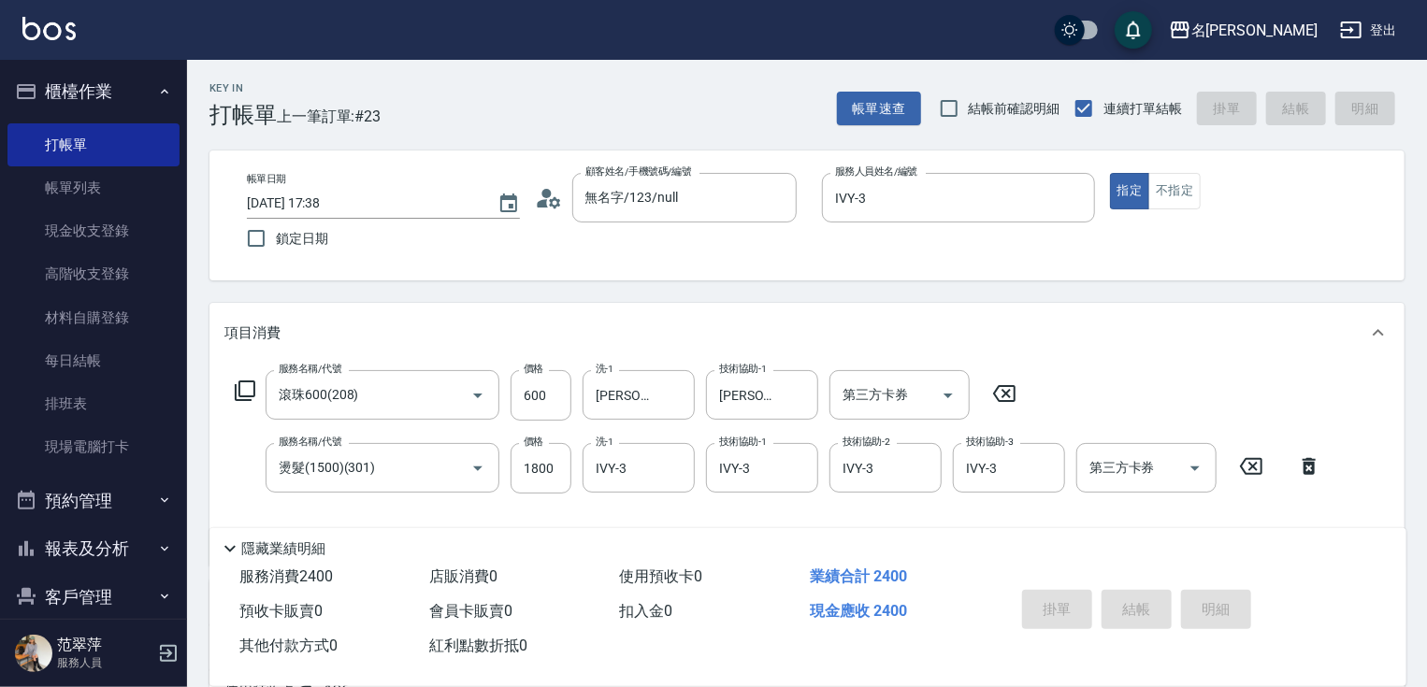
type input "[DATE] 17:39"
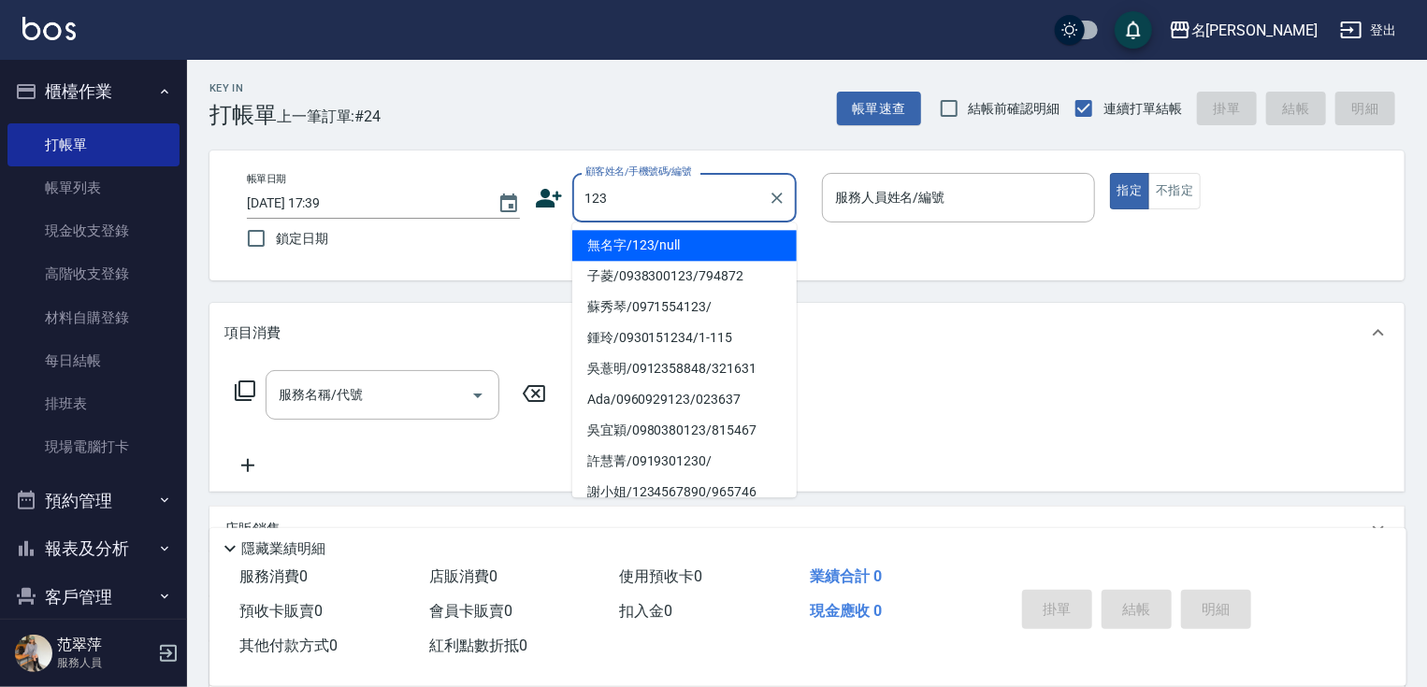
click at [714, 240] on li "無名字/123/null" at bounding box center [684, 245] width 224 height 31
type input "無名字/123/null"
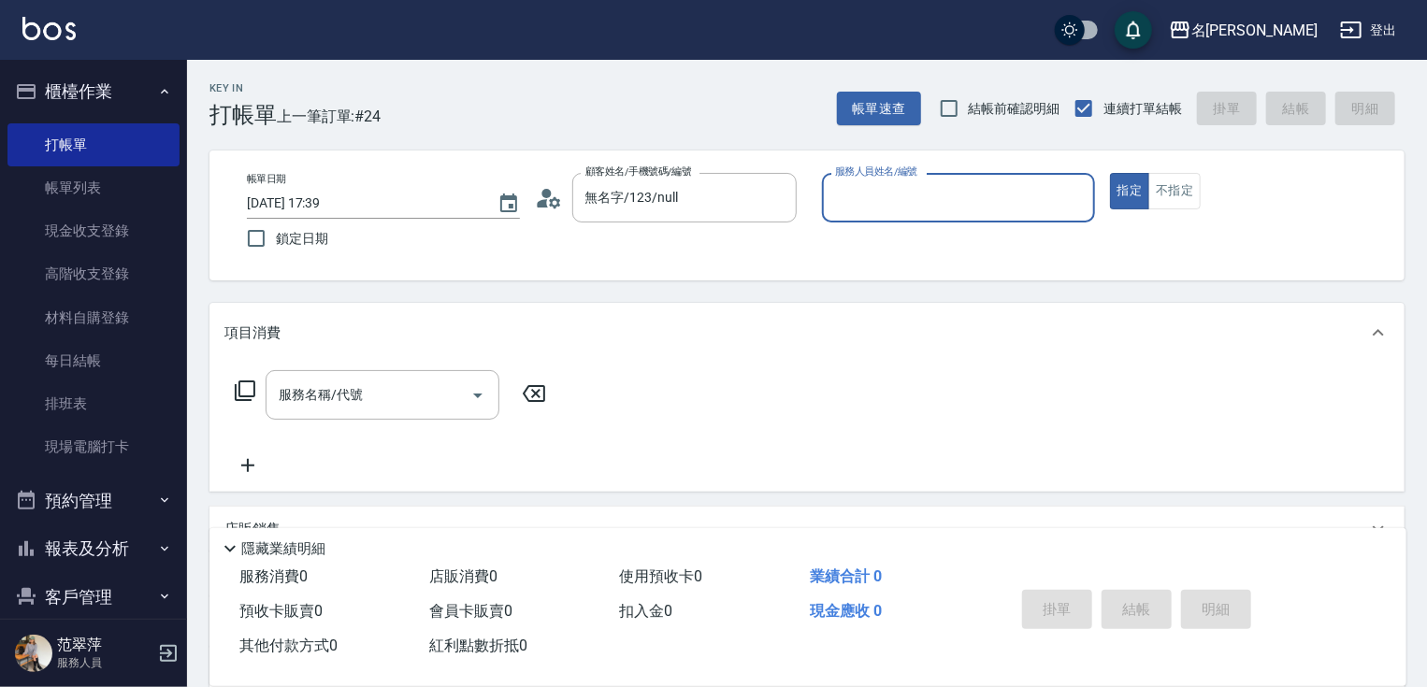
click at [894, 196] on input "服務人員姓名/編號" at bounding box center [958, 197] width 256 height 33
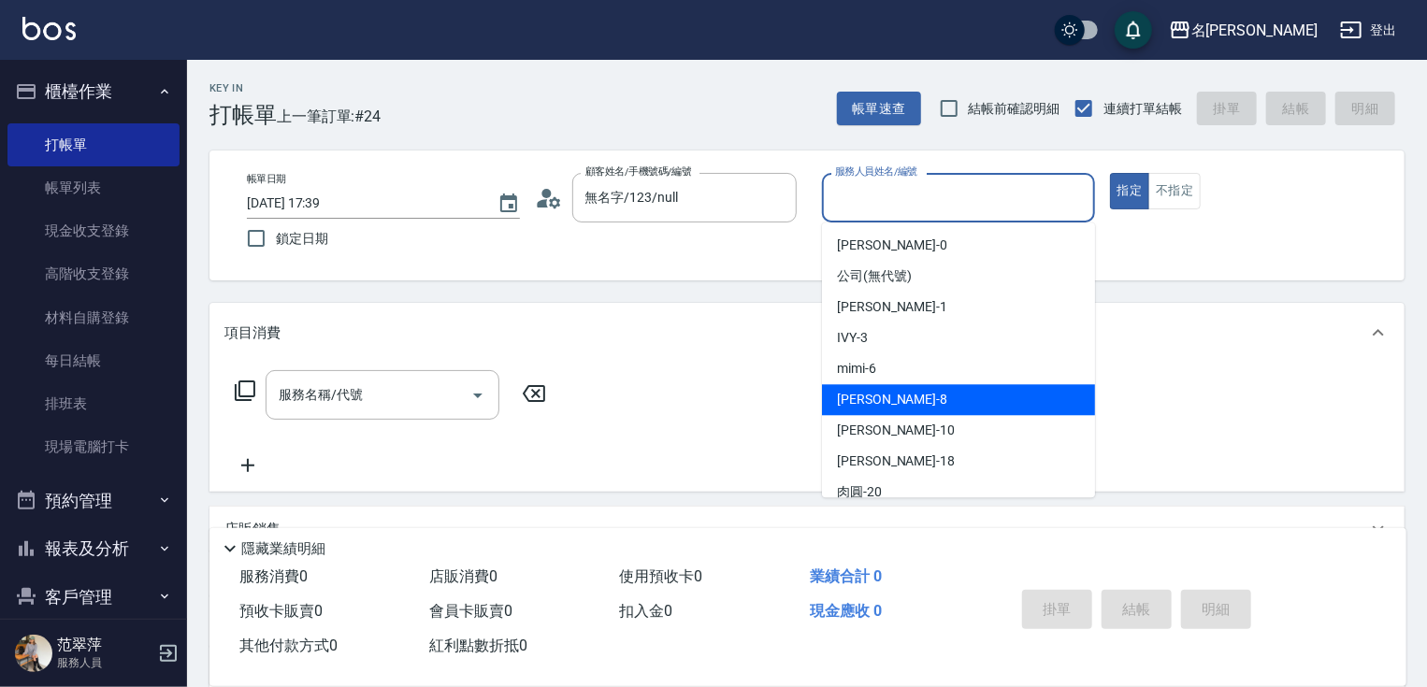
click at [877, 401] on div "曉容 -8" at bounding box center [958, 399] width 273 height 31
type input "曉容-8"
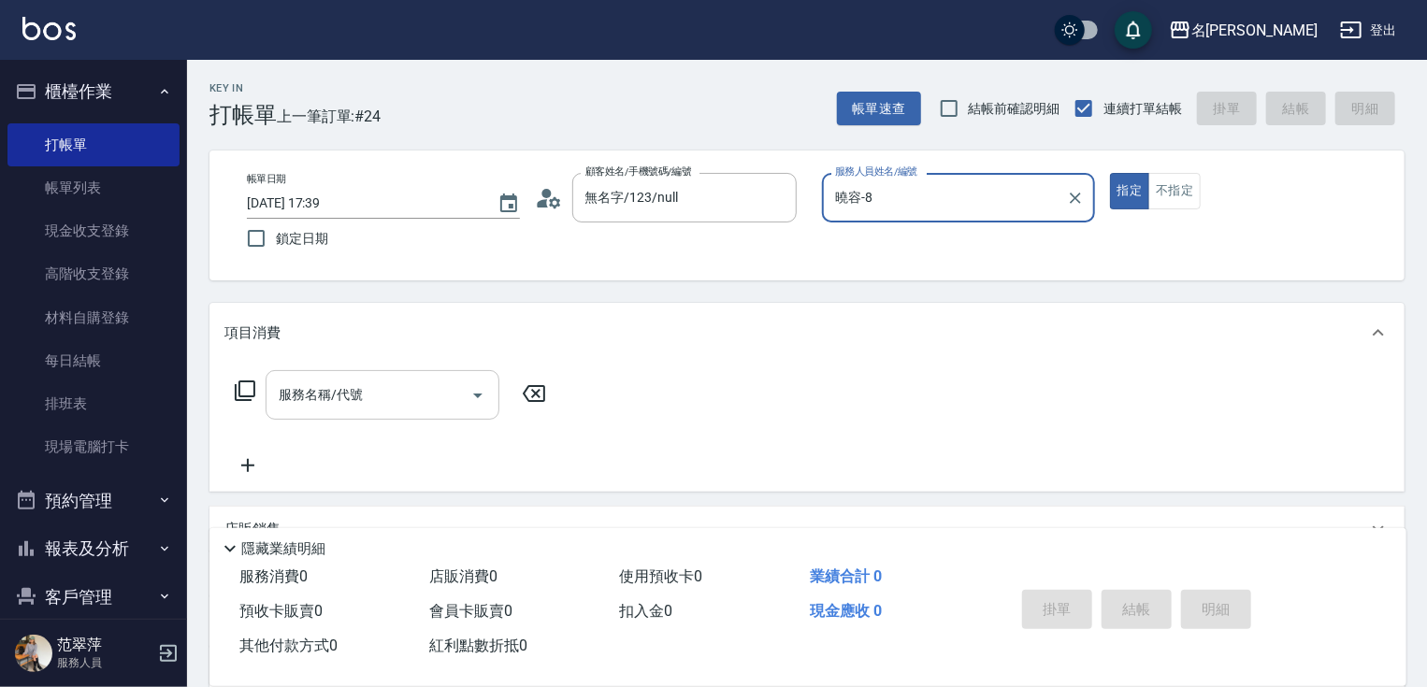
click at [415, 405] on input "服務名稱/代號" at bounding box center [368, 395] width 189 height 33
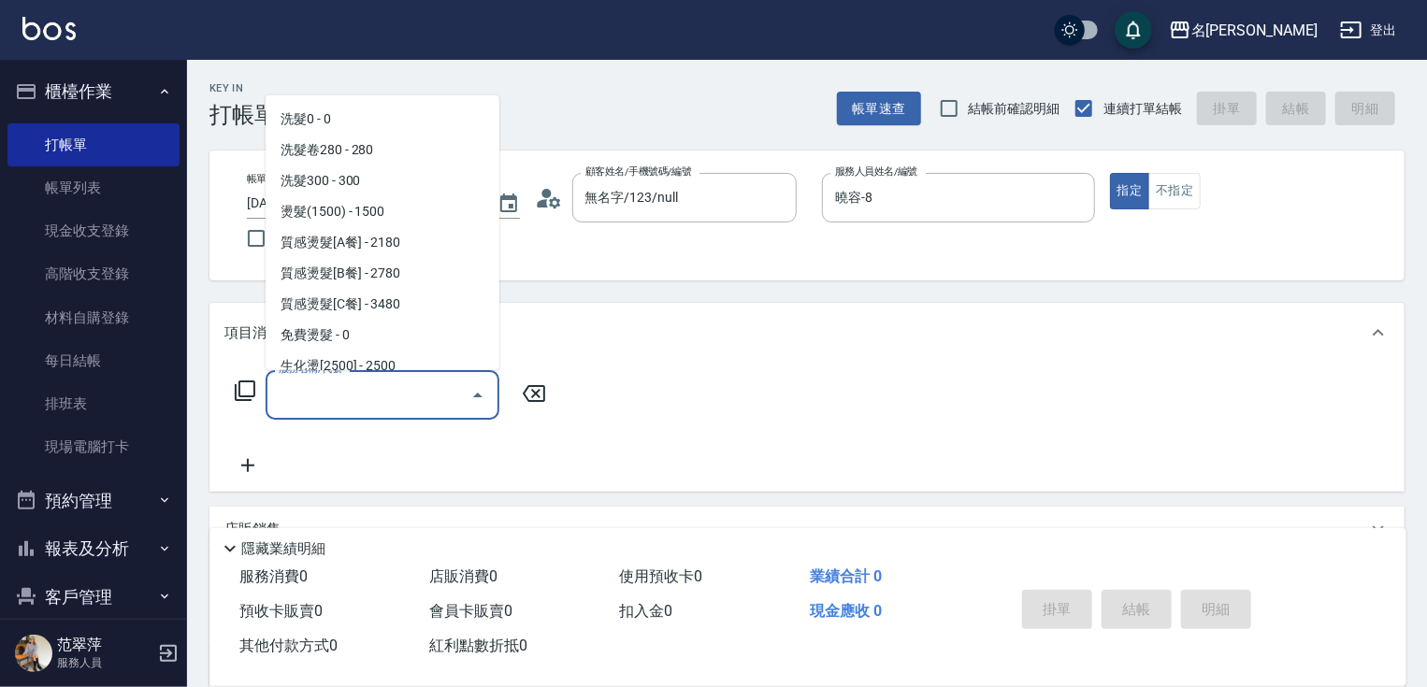
scroll to position [863, 0]
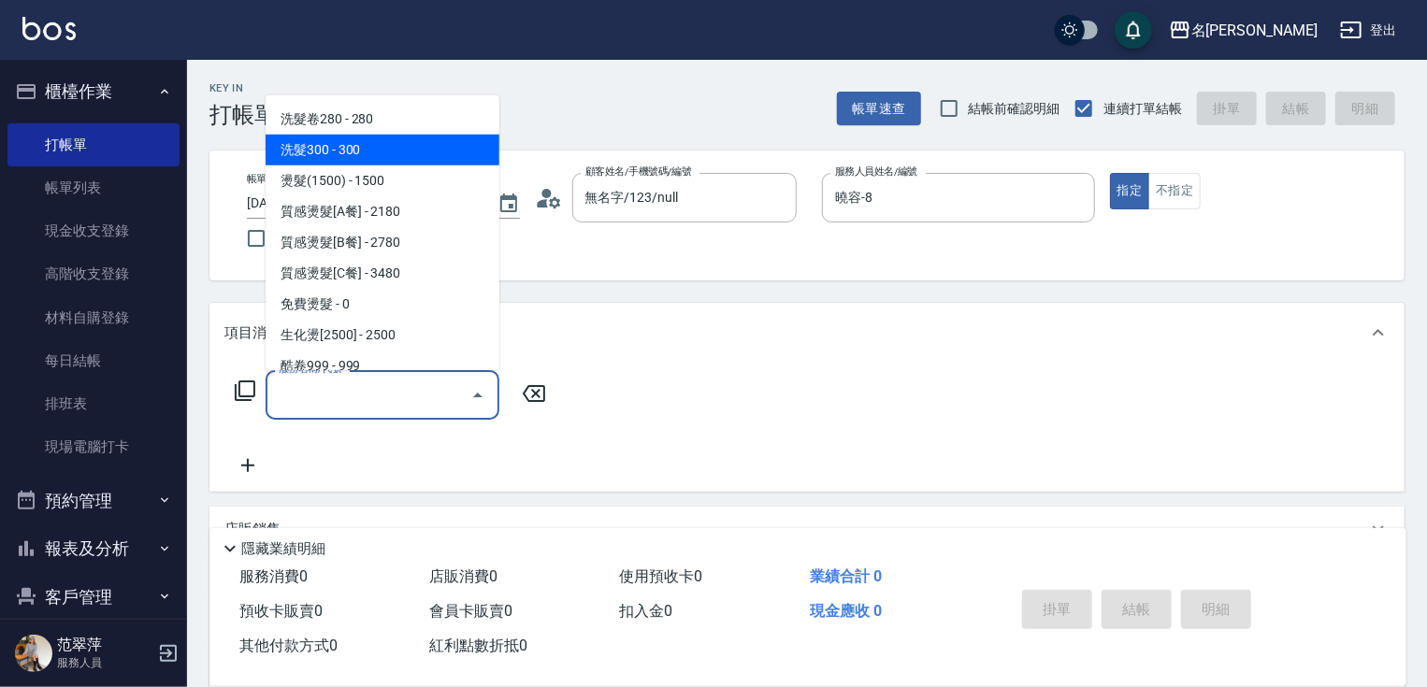
click at [364, 150] on span "洗髮300 - 300" at bounding box center [383, 150] width 234 height 31
type input "洗髮300(233)"
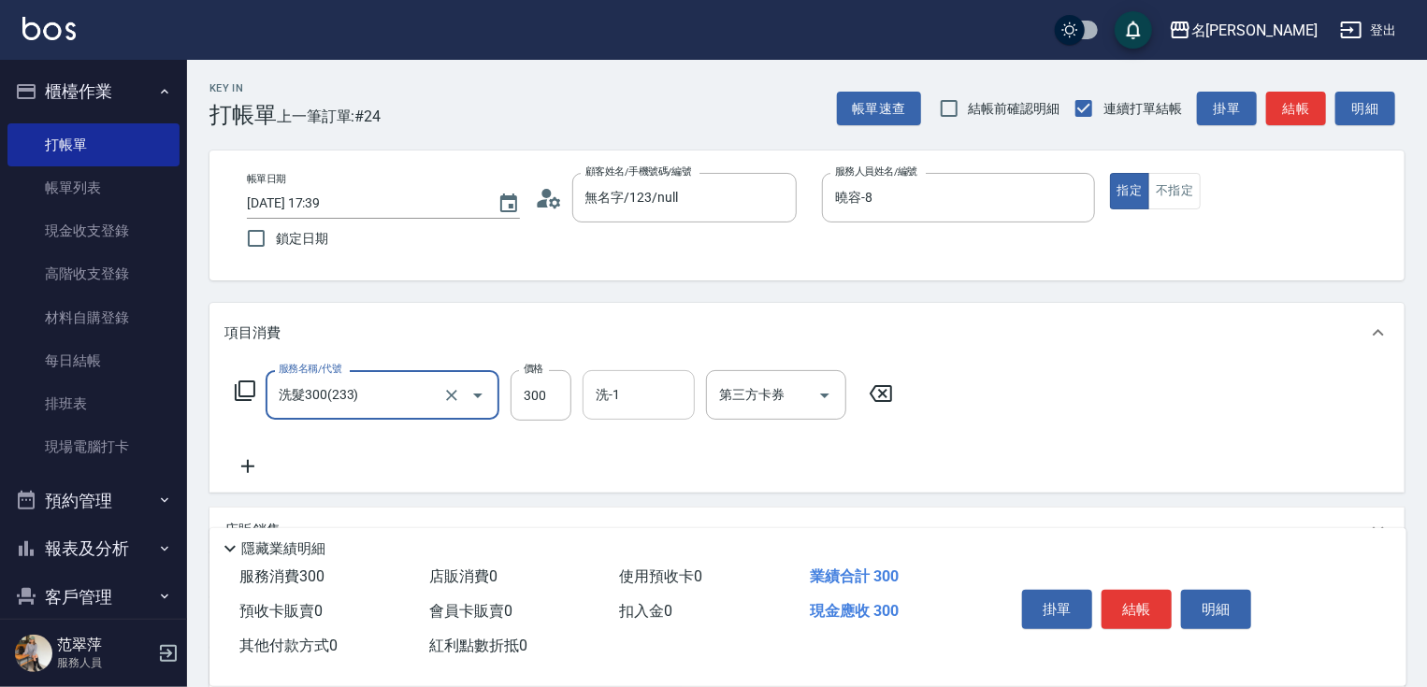
click at [620, 404] on input "洗-1" at bounding box center [638, 395] width 95 height 33
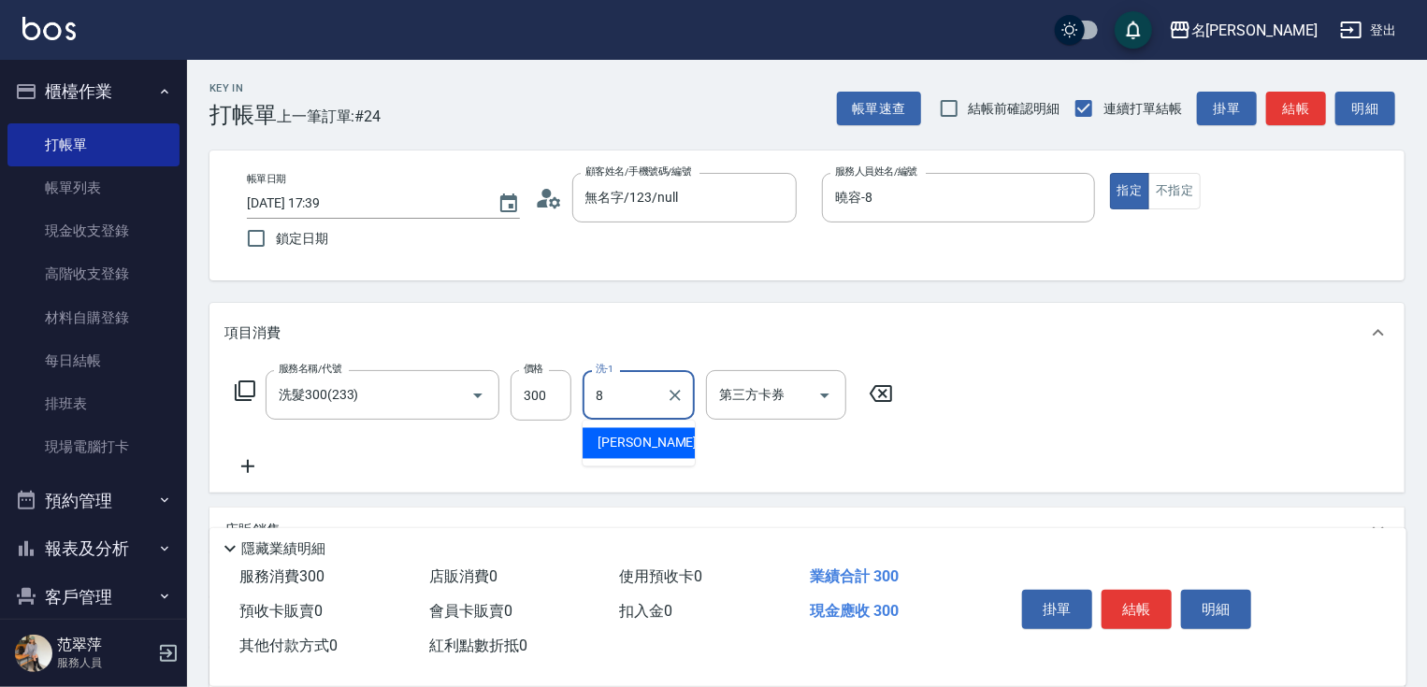
type input "曉容-8"
click at [252, 463] on icon at bounding box center [247, 466] width 47 height 22
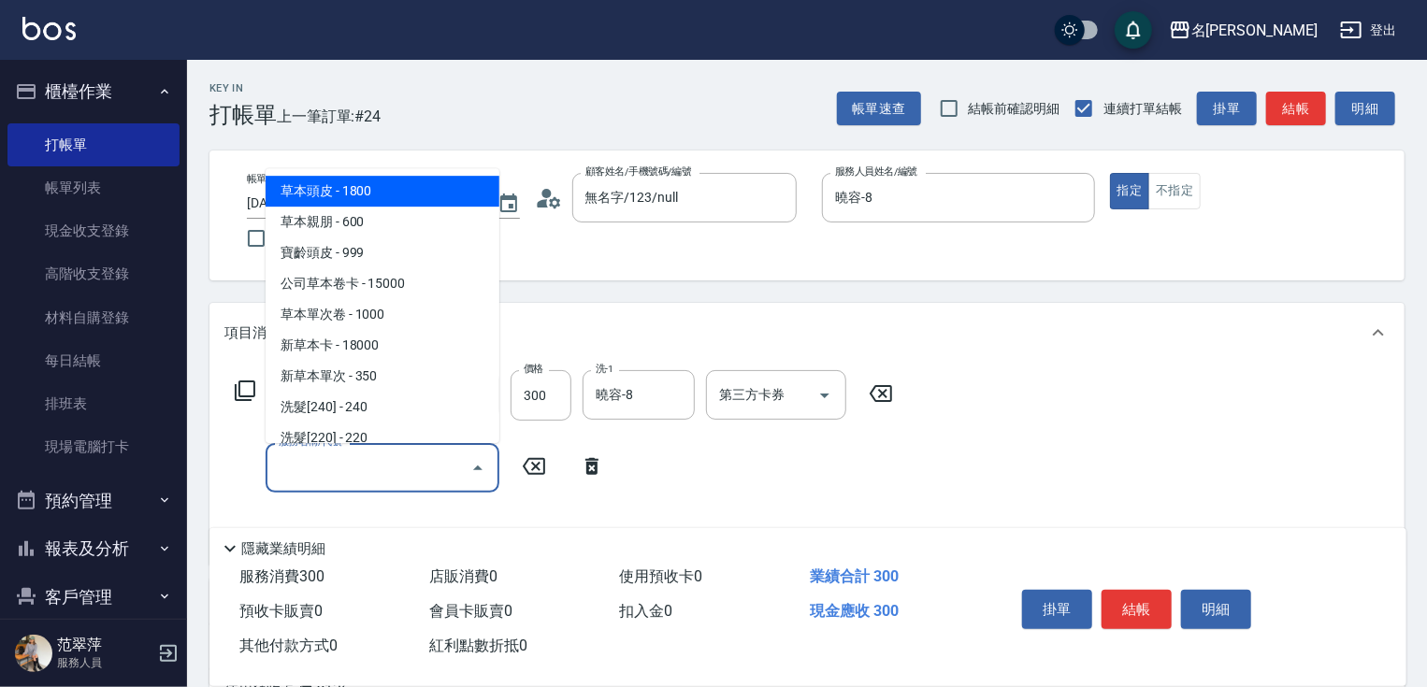
click at [301, 466] on input "服務名稱/代號" at bounding box center [368, 468] width 189 height 33
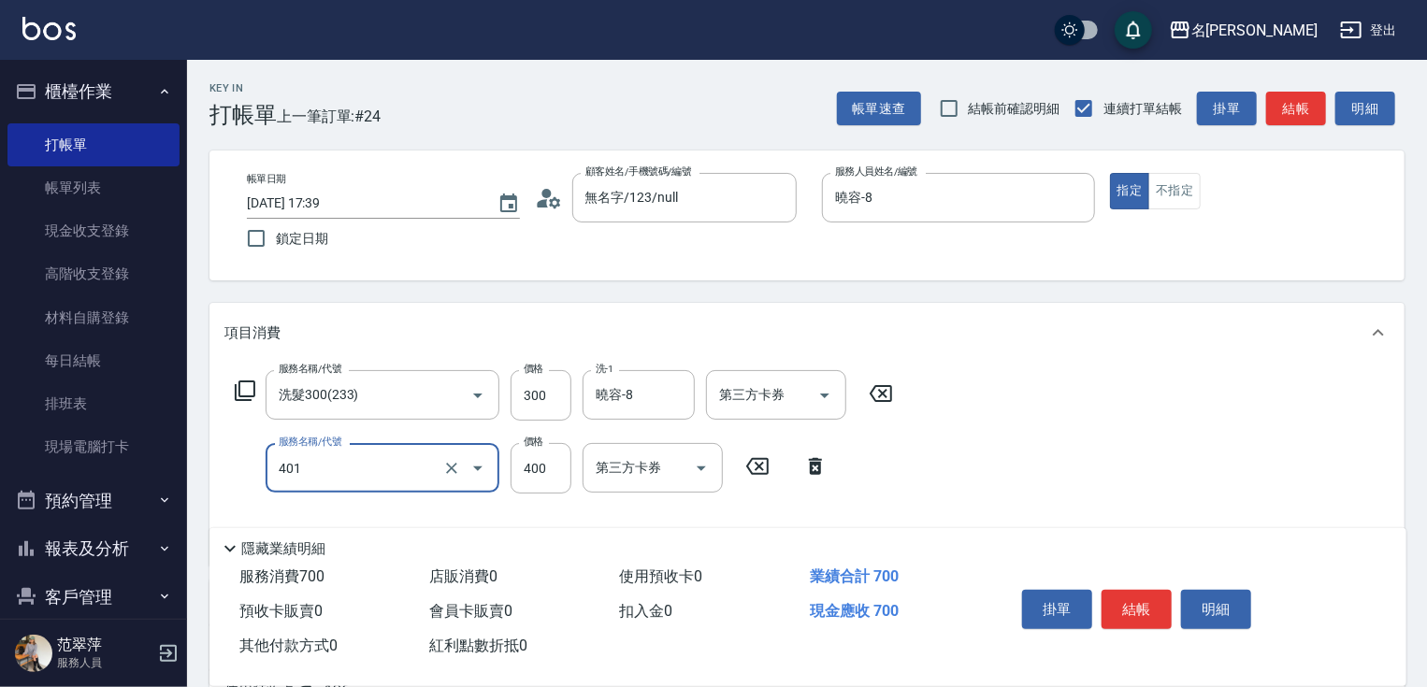
type input "剪髮(400)(401)"
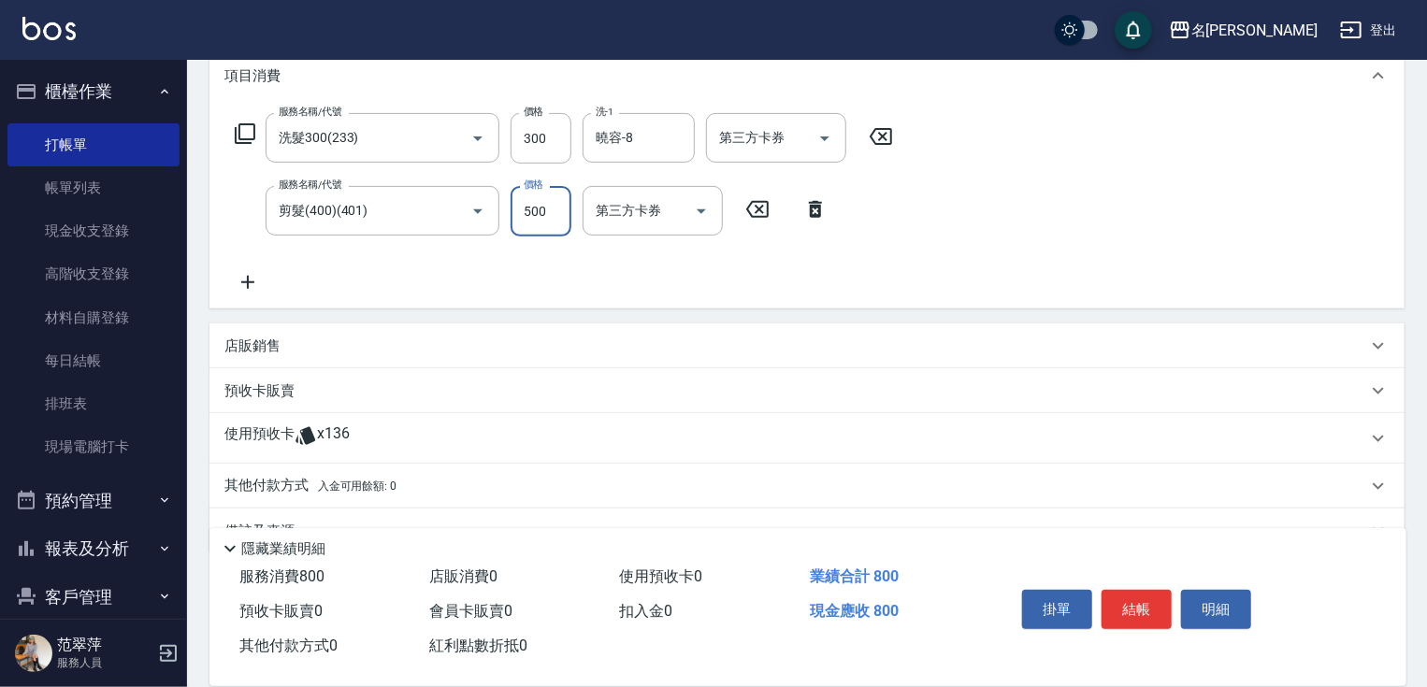
scroll to position [262, 0]
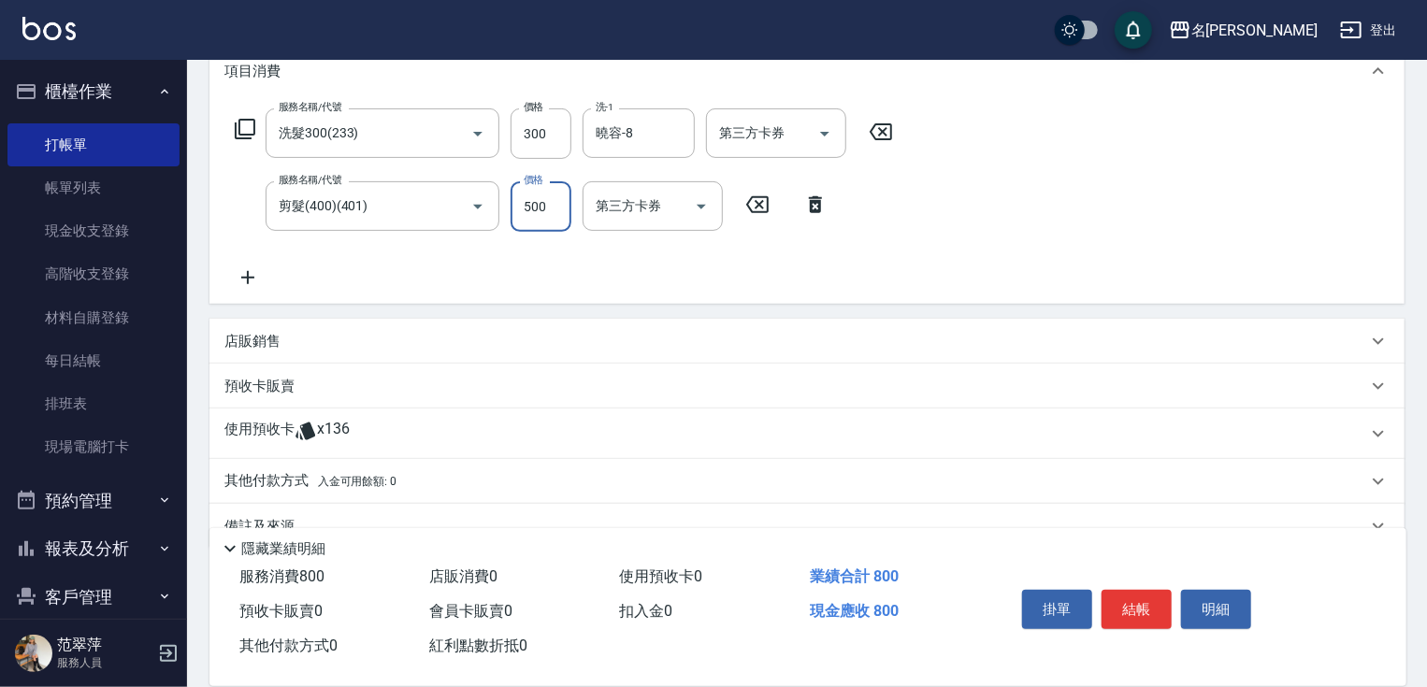
type input "500"
click at [251, 278] on icon at bounding box center [247, 277] width 47 height 22
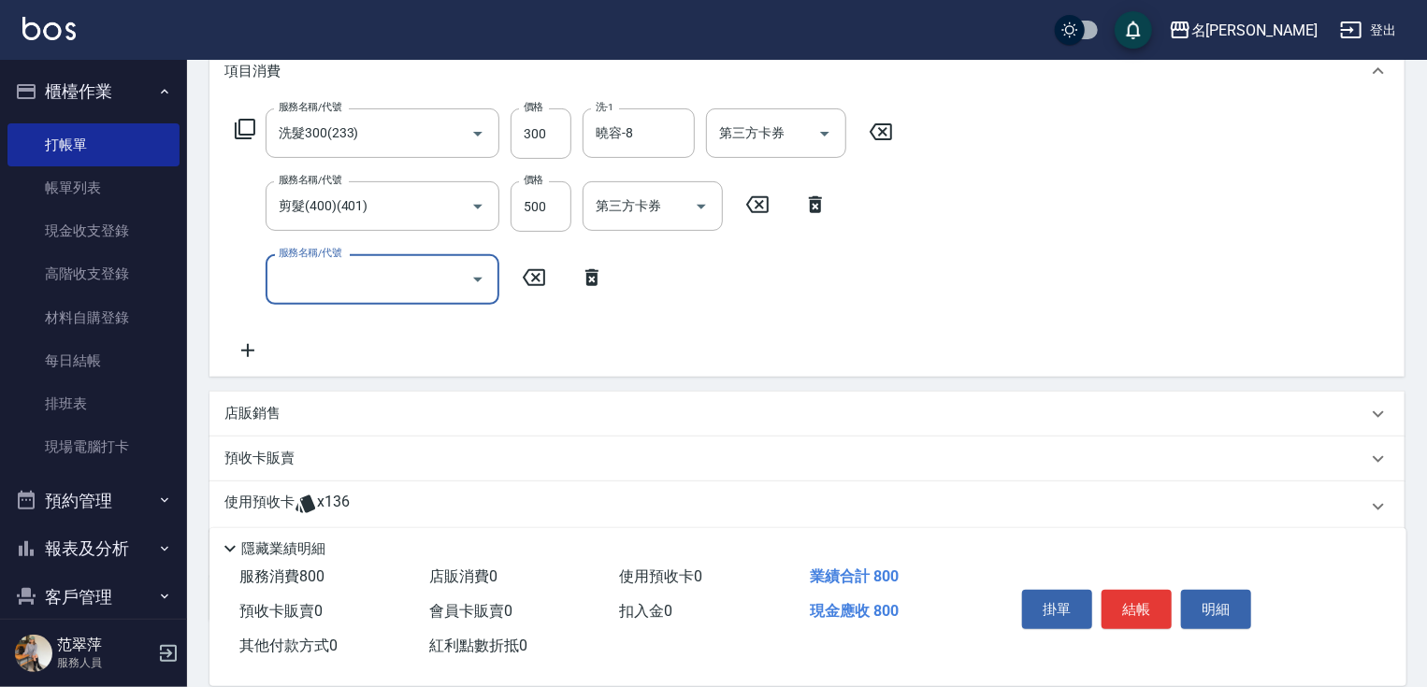
click at [272, 281] on div "服務名稱/代號" at bounding box center [383, 279] width 234 height 50
type input "潤絲20(801)"
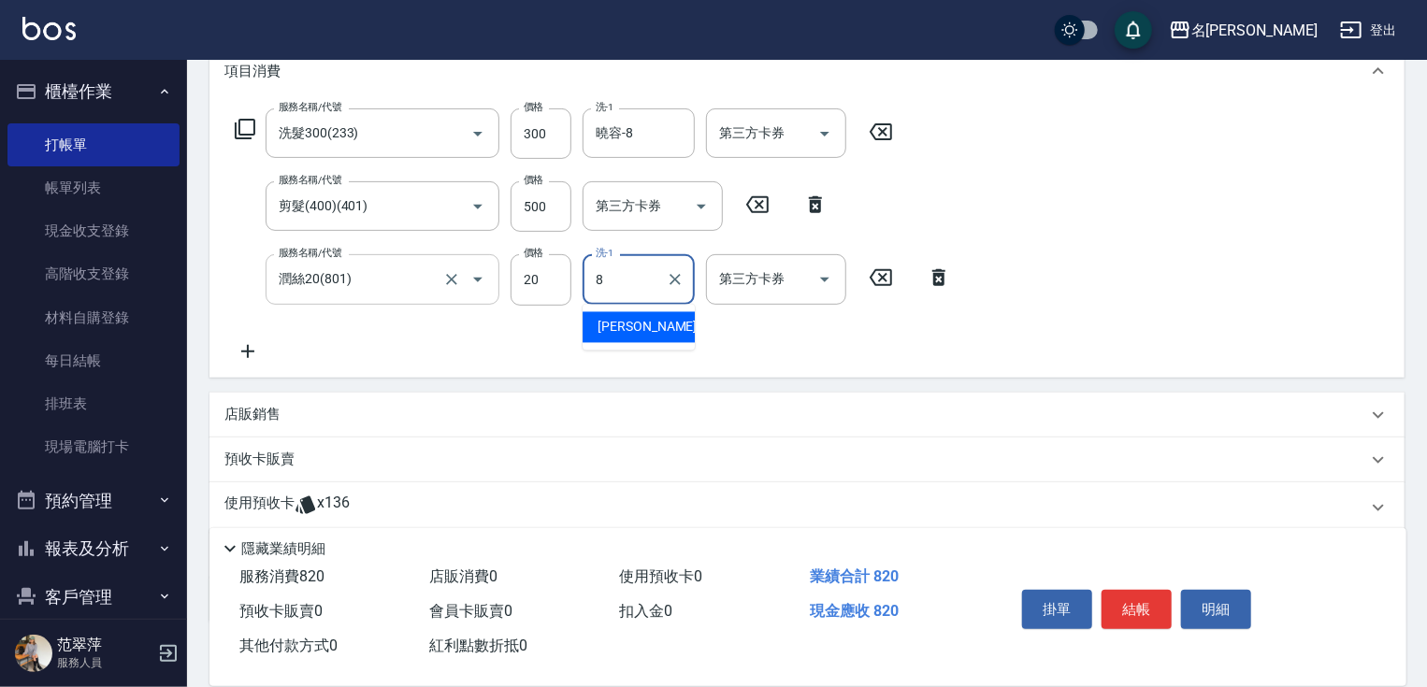
type input "曉容-8"
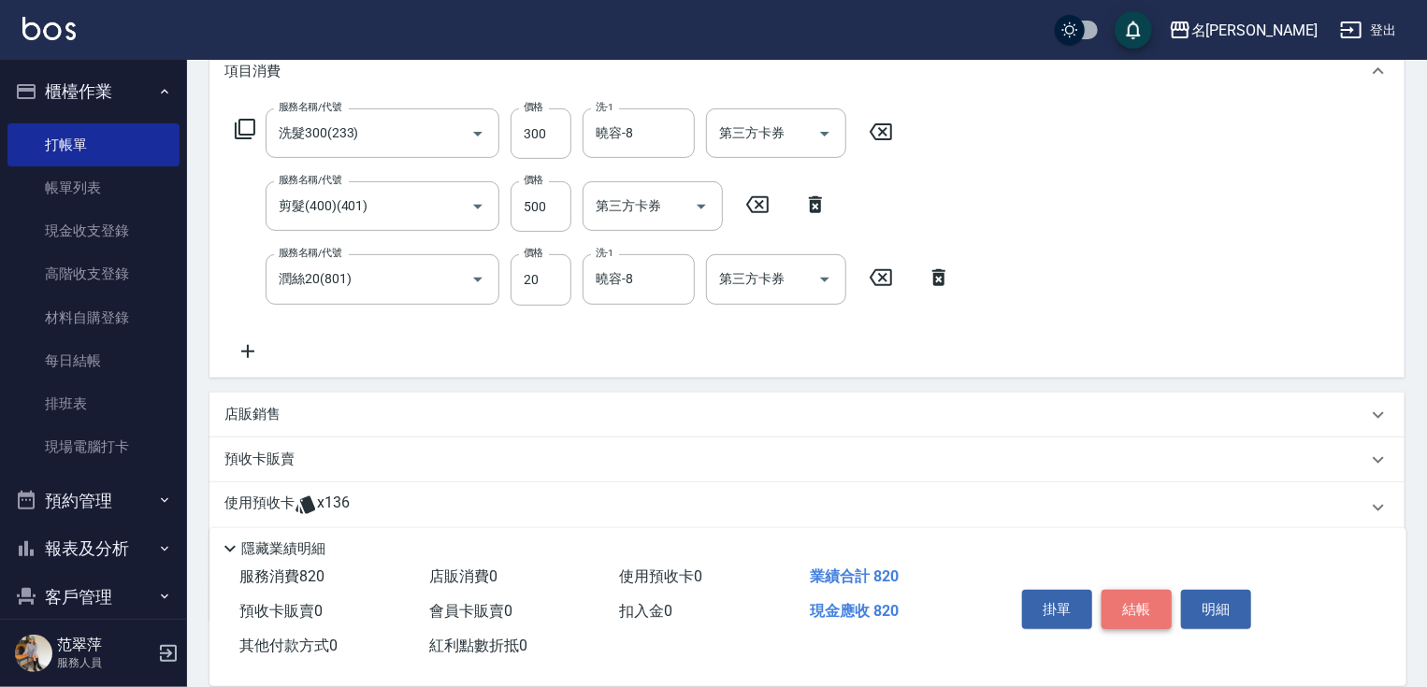
click at [1129, 598] on button "結帳" at bounding box center [1136, 609] width 70 height 39
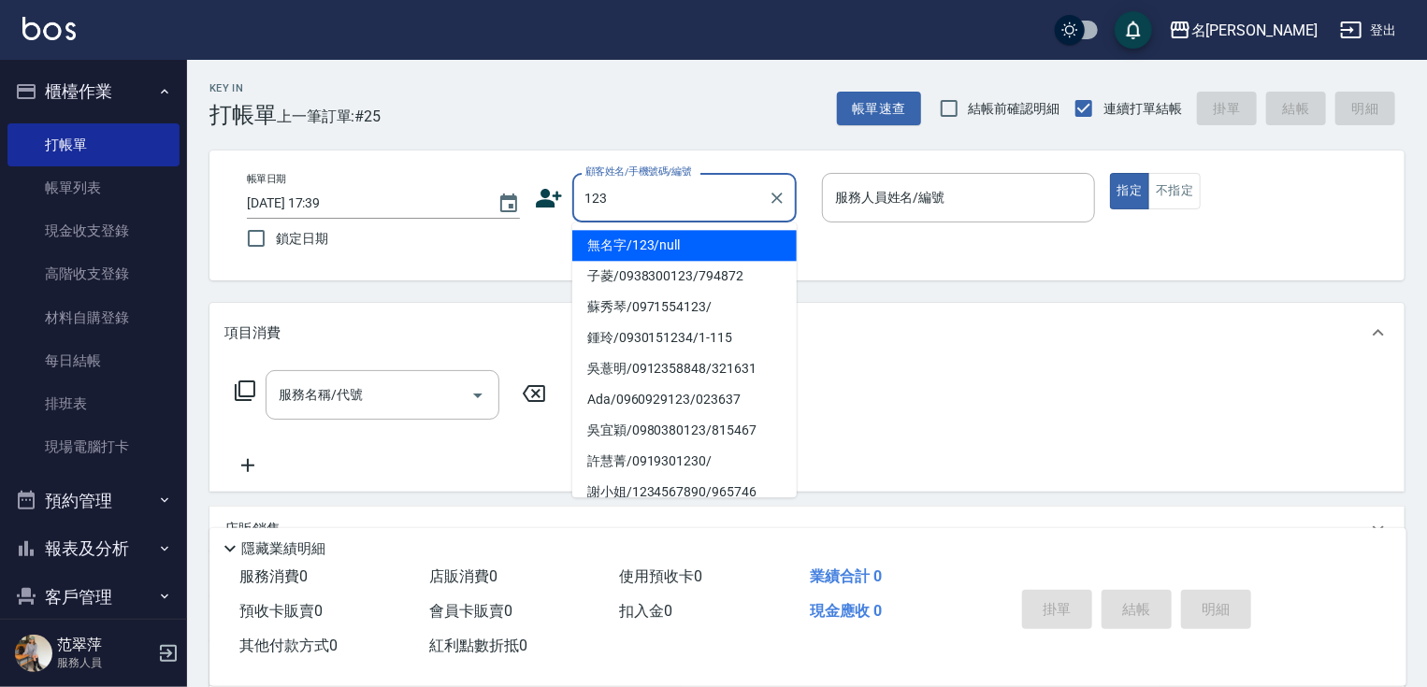
click at [677, 251] on li "無名字/123/null" at bounding box center [684, 245] width 224 height 31
type input "無名字/123/null"
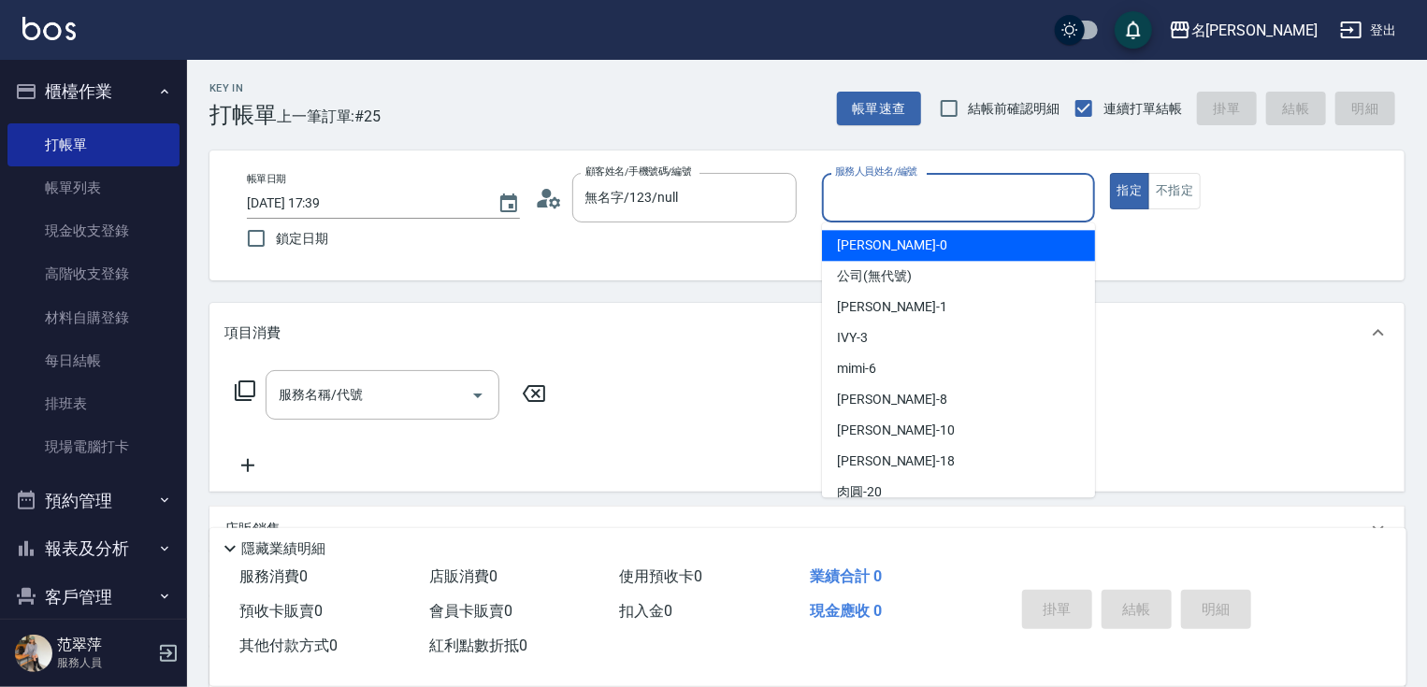
click at [907, 209] on input "服務人員姓名/編號" at bounding box center [958, 197] width 256 height 33
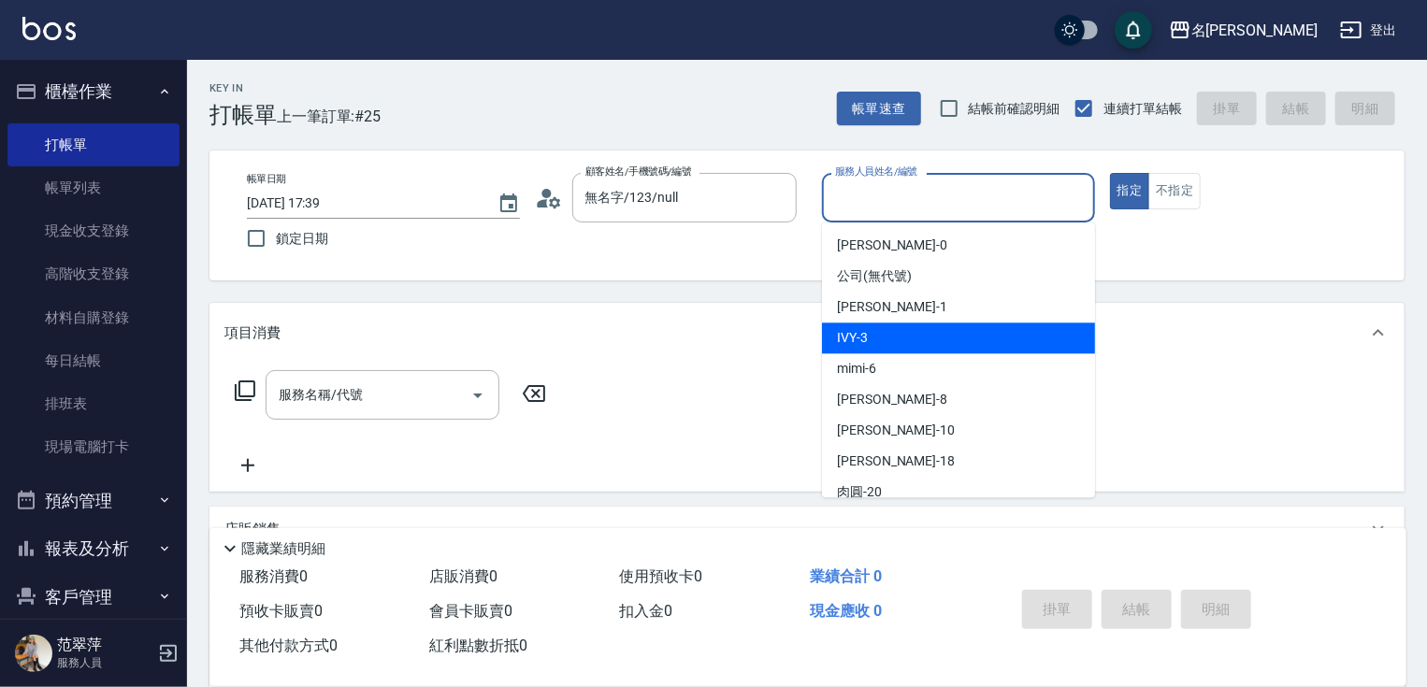
click at [907, 336] on div "IVY -3" at bounding box center [958, 338] width 273 height 31
type input "IVY-3"
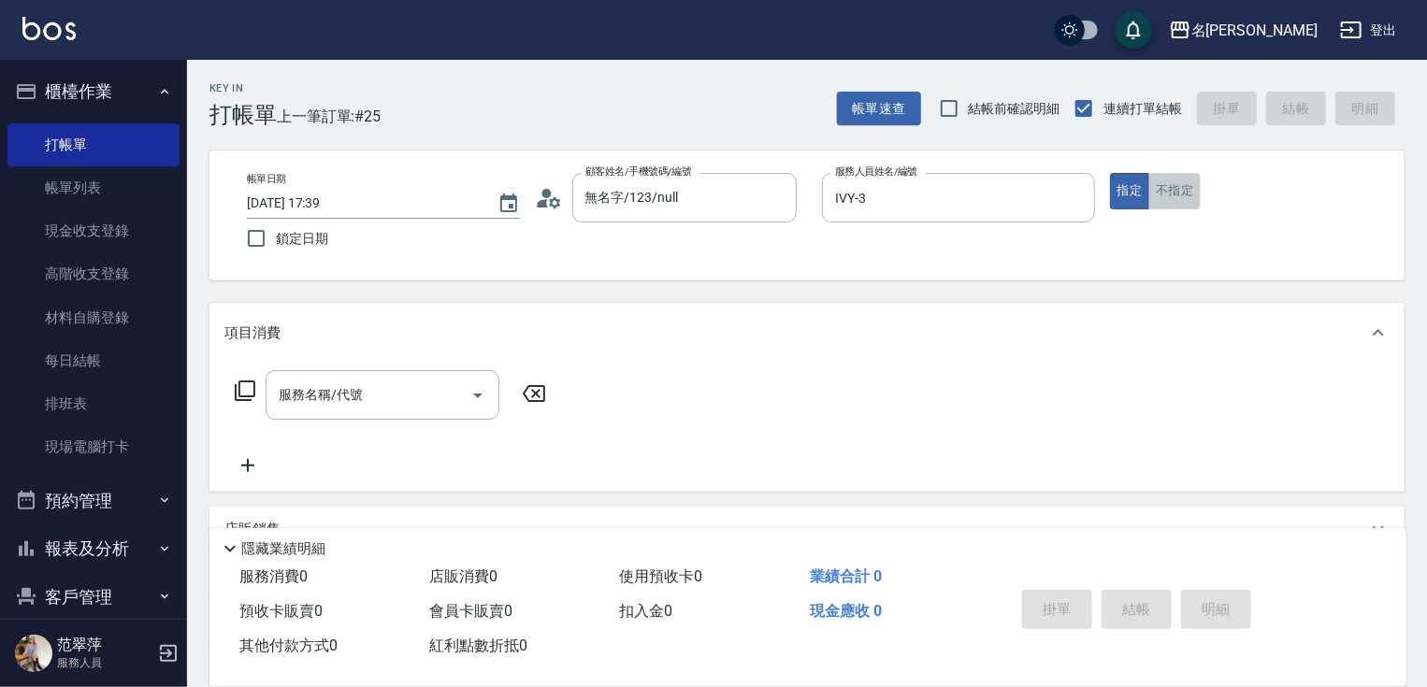
click at [1162, 187] on button "不指定" at bounding box center [1174, 191] width 52 height 36
click at [430, 379] on input "服務名稱/代號" at bounding box center [368, 395] width 189 height 33
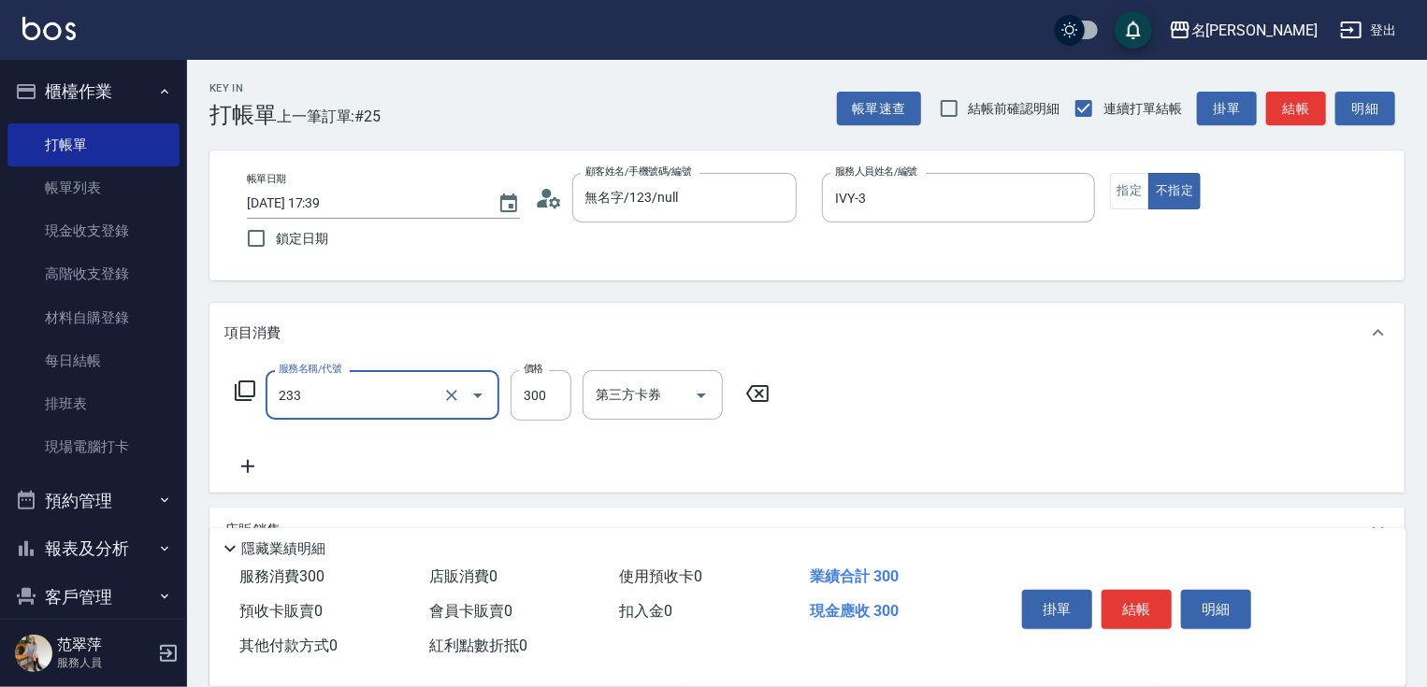
type input "洗髮300(233)"
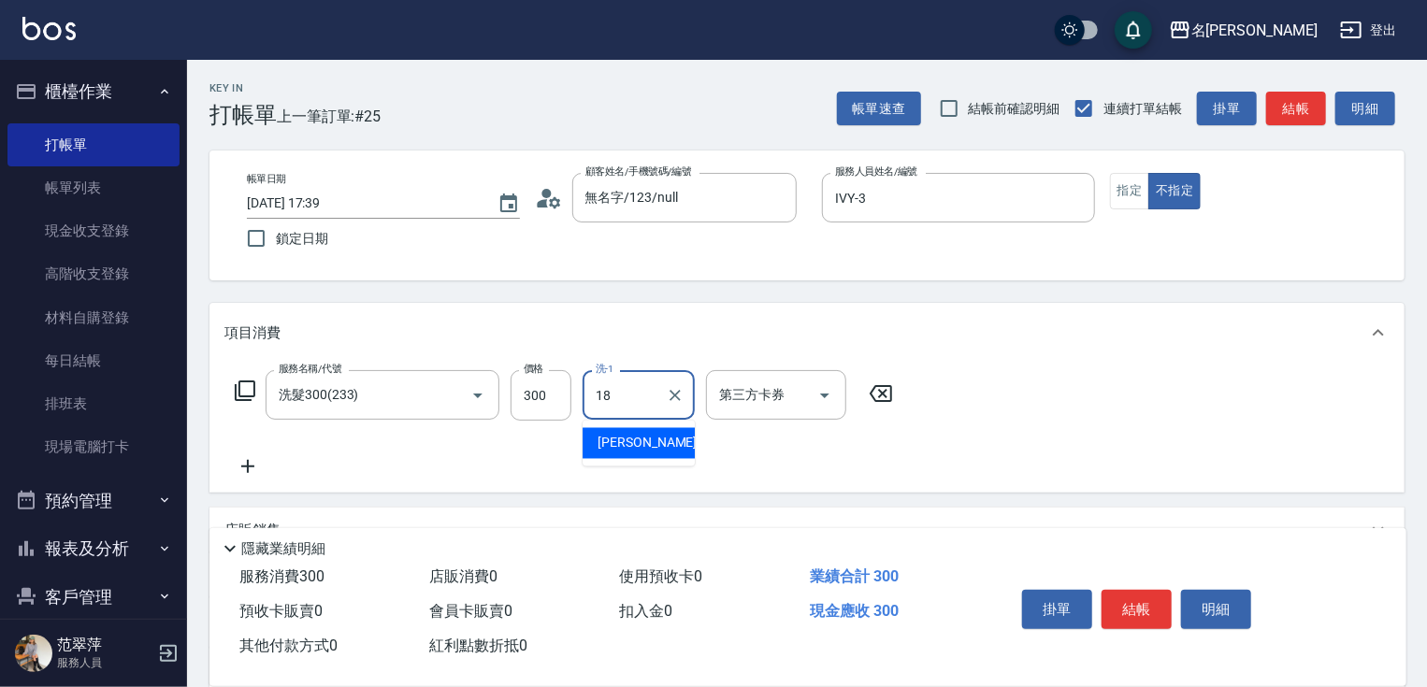
type input "[PERSON_NAME]-18"
click at [238, 465] on icon at bounding box center [247, 466] width 47 height 22
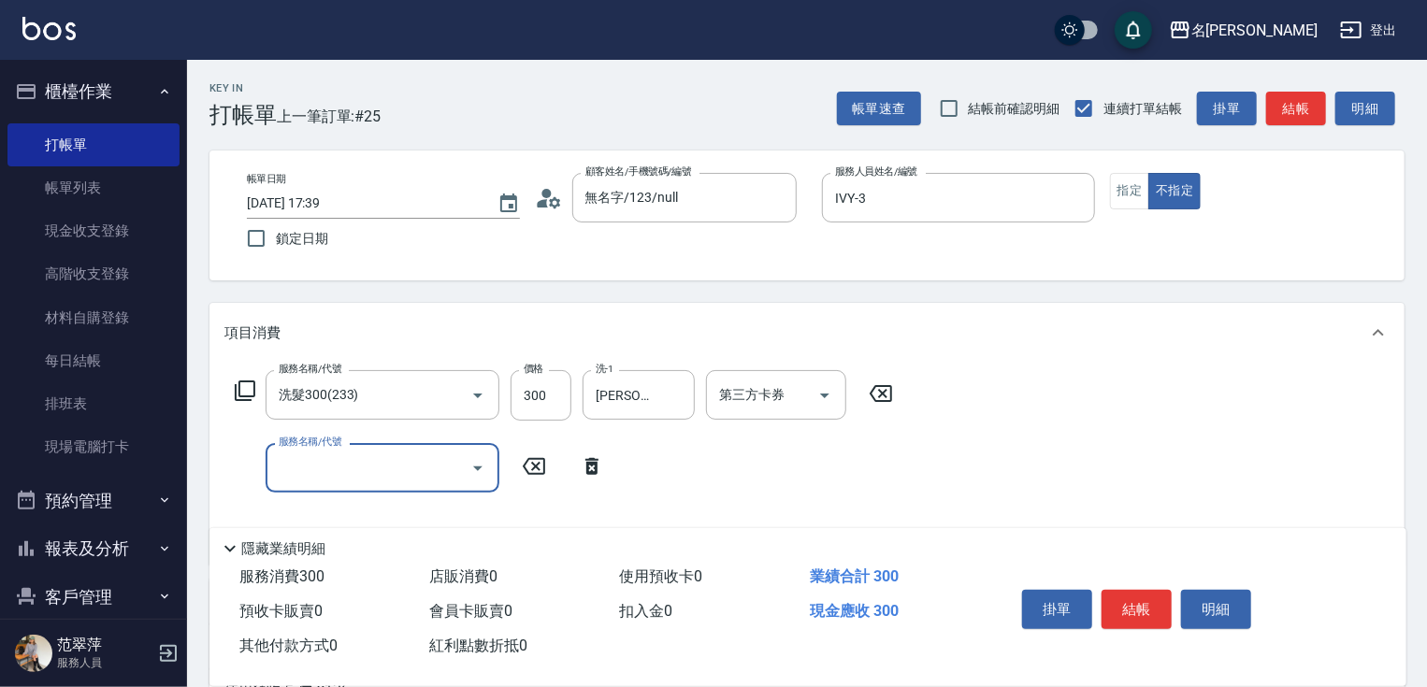
click at [275, 468] on input "服務名稱/代號" at bounding box center [368, 468] width 189 height 33
type input "剪髮(400)(401)"
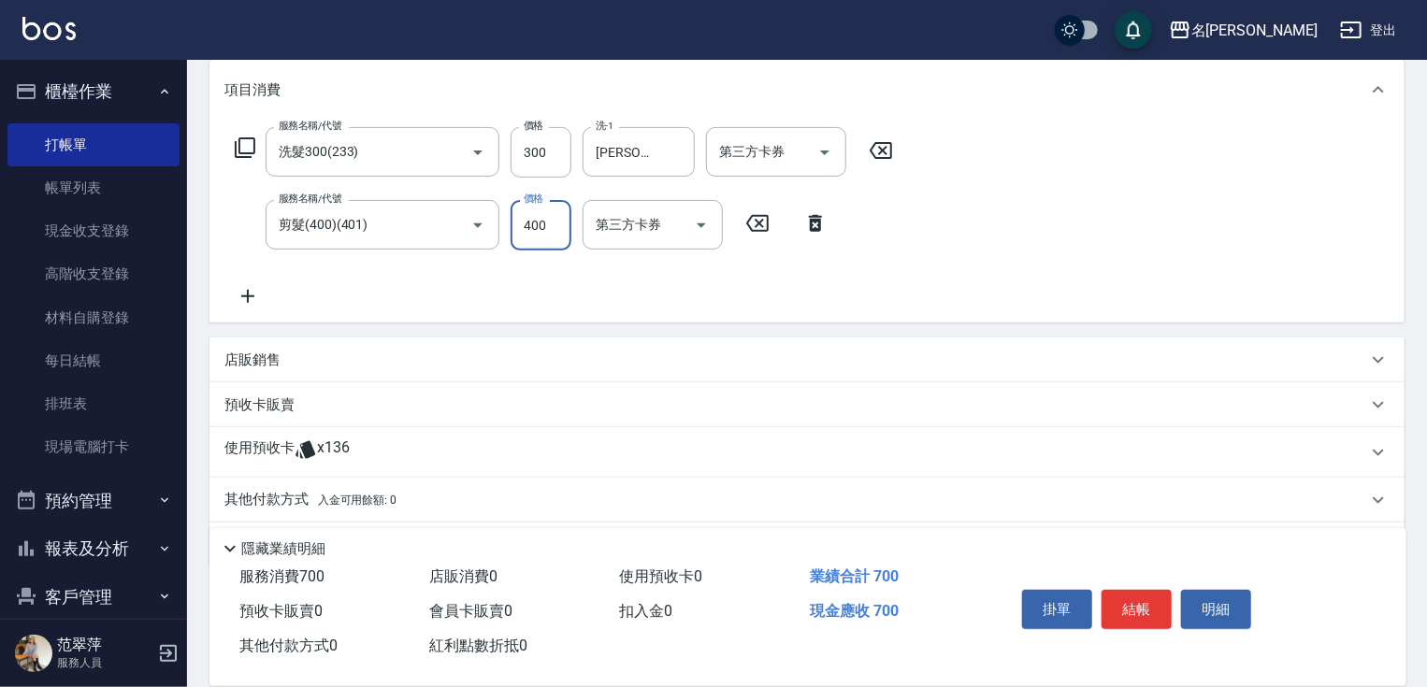
scroll to position [300, 0]
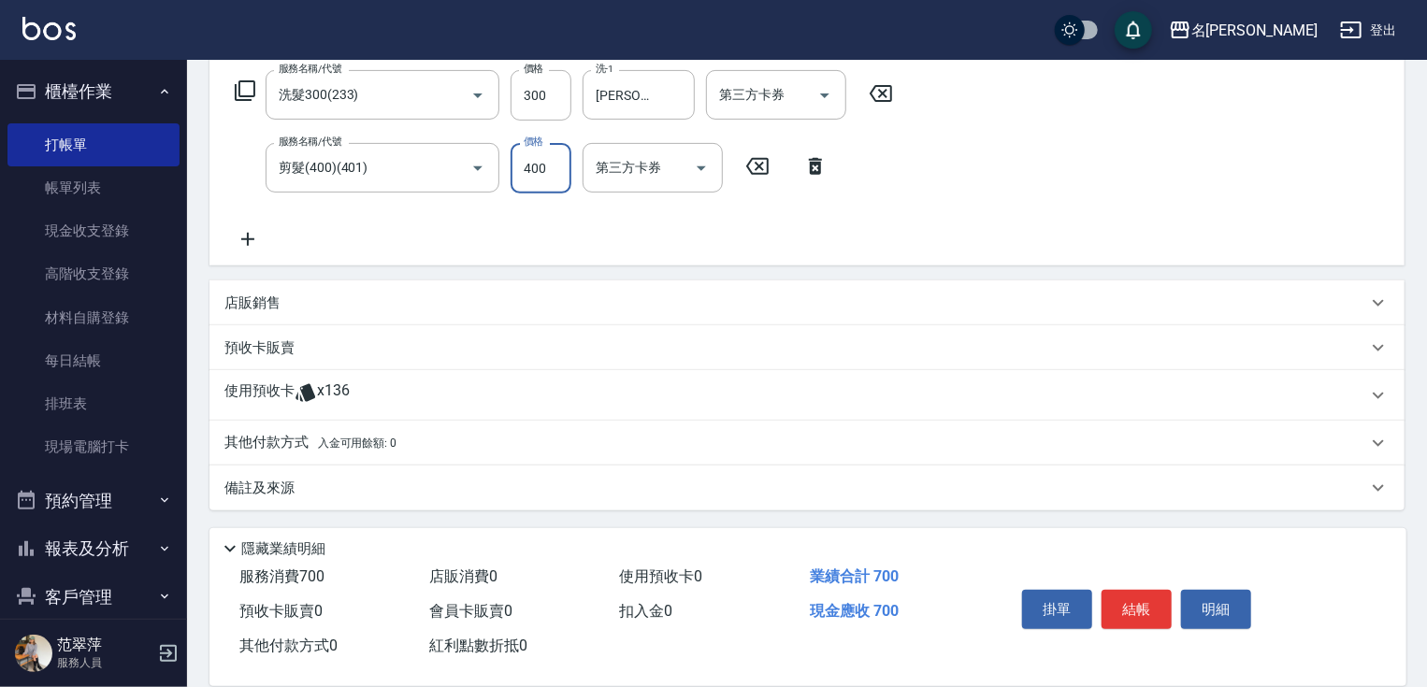
click at [264, 423] on div "其他付款方式 入金可用餘額: 0" at bounding box center [806, 443] width 1195 height 45
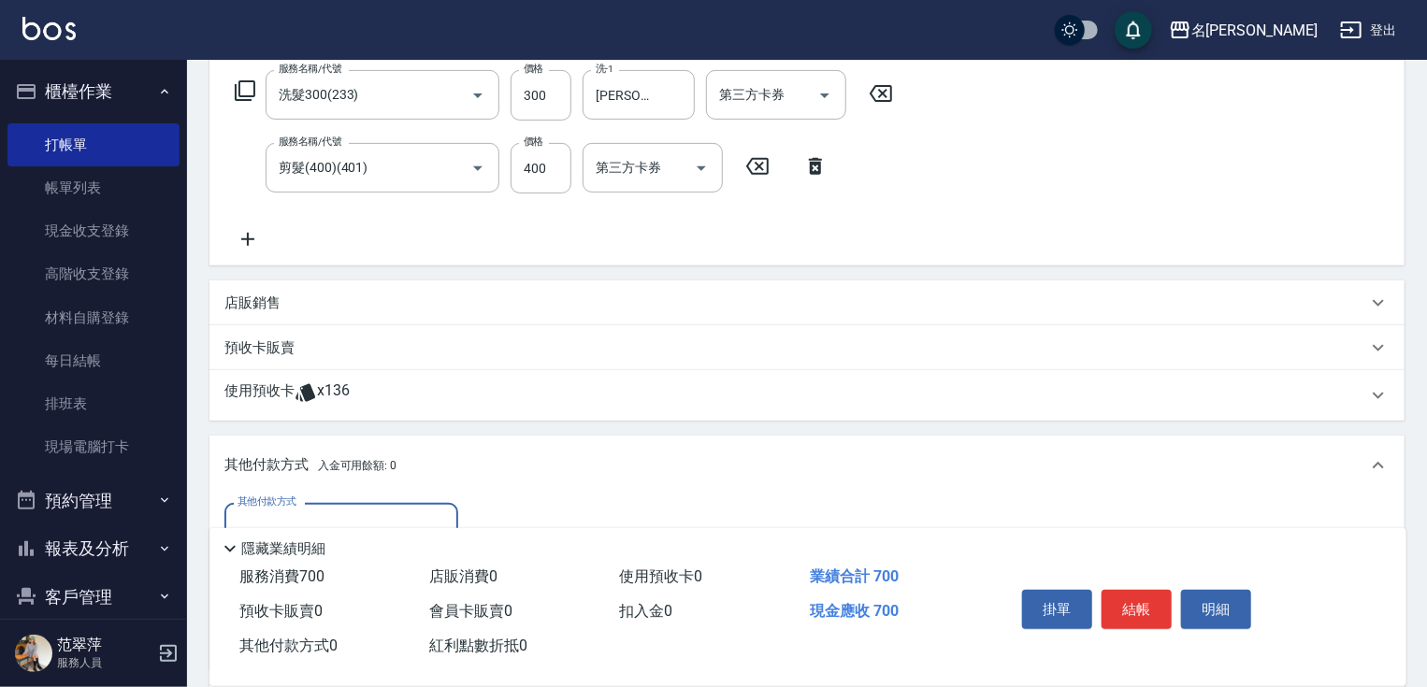
scroll to position [0, 0]
click at [329, 501] on div "其他付款方式 其他付款方式 入金剩餘： 0元 0 ​ 整筆扣入金 0元 異動入金" at bounding box center [806, 583] width 1195 height 175
click at [368, 504] on div "其他付款方式" at bounding box center [341, 528] width 234 height 50
click at [379, 614] on span "信用卡" at bounding box center [341, 606] width 234 height 31
type input "信用卡"
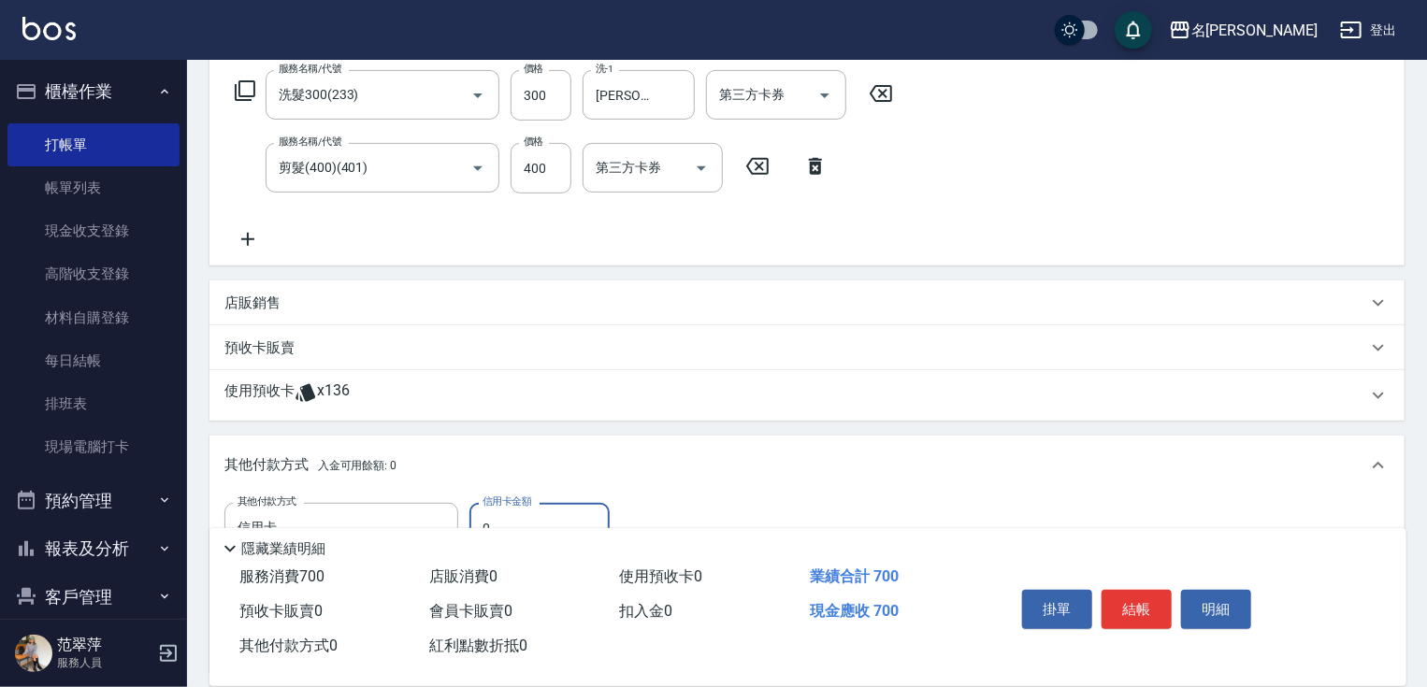
click at [477, 516] on input "0" at bounding box center [539, 528] width 140 height 50
type input "700"
click at [1148, 606] on button "結帳" at bounding box center [1136, 609] width 70 height 39
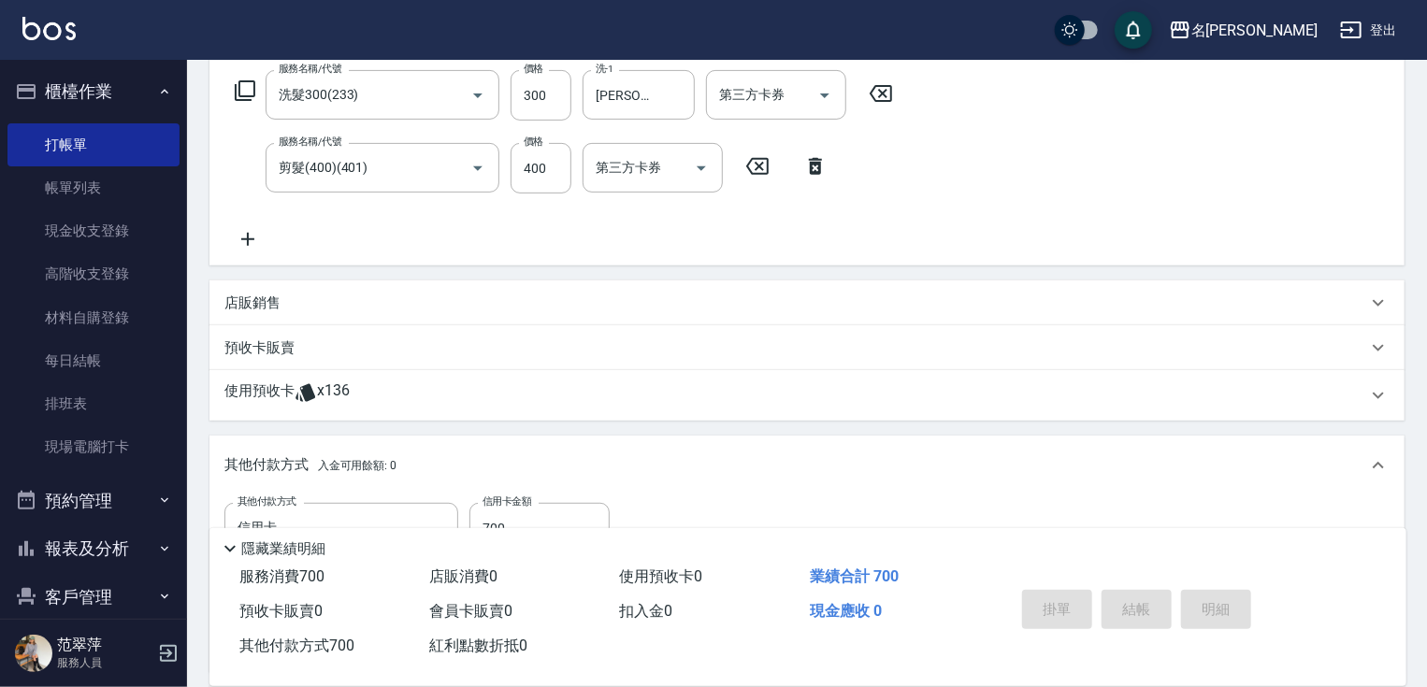
type input "[DATE] 17:40"
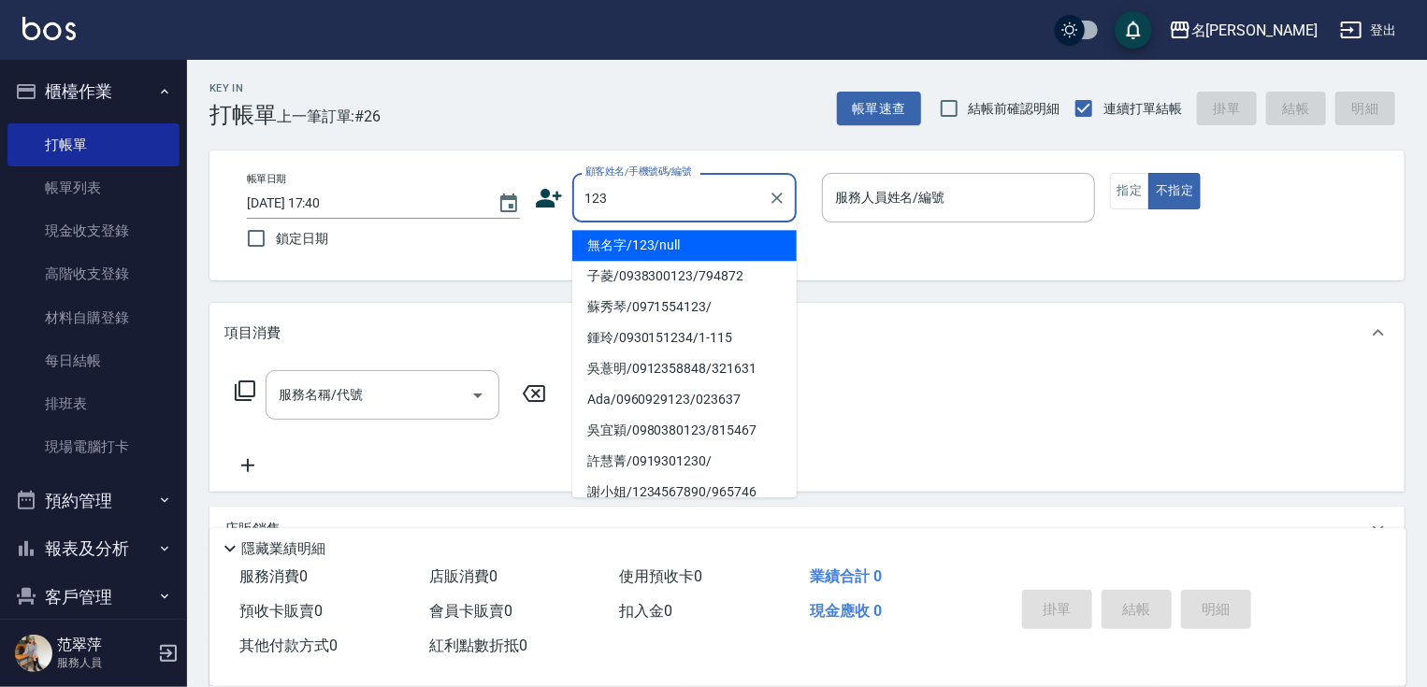
click at [660, 254] on li "無名字/123/null" at bounding box center [684, 245] width 224 height 31
type input "無名字/123/null"
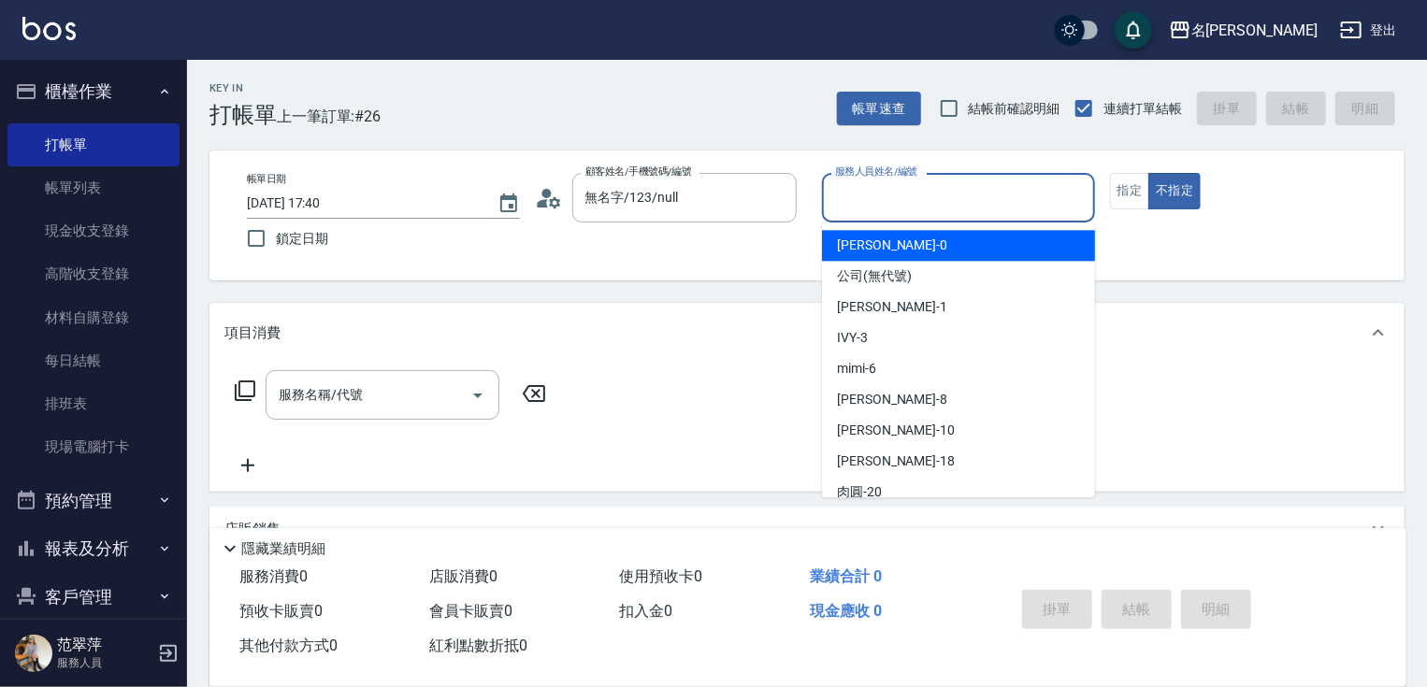
click at [901, 199] on input "服務人員姓名/編號" at bounding box center [958, 197] width 256 height 33
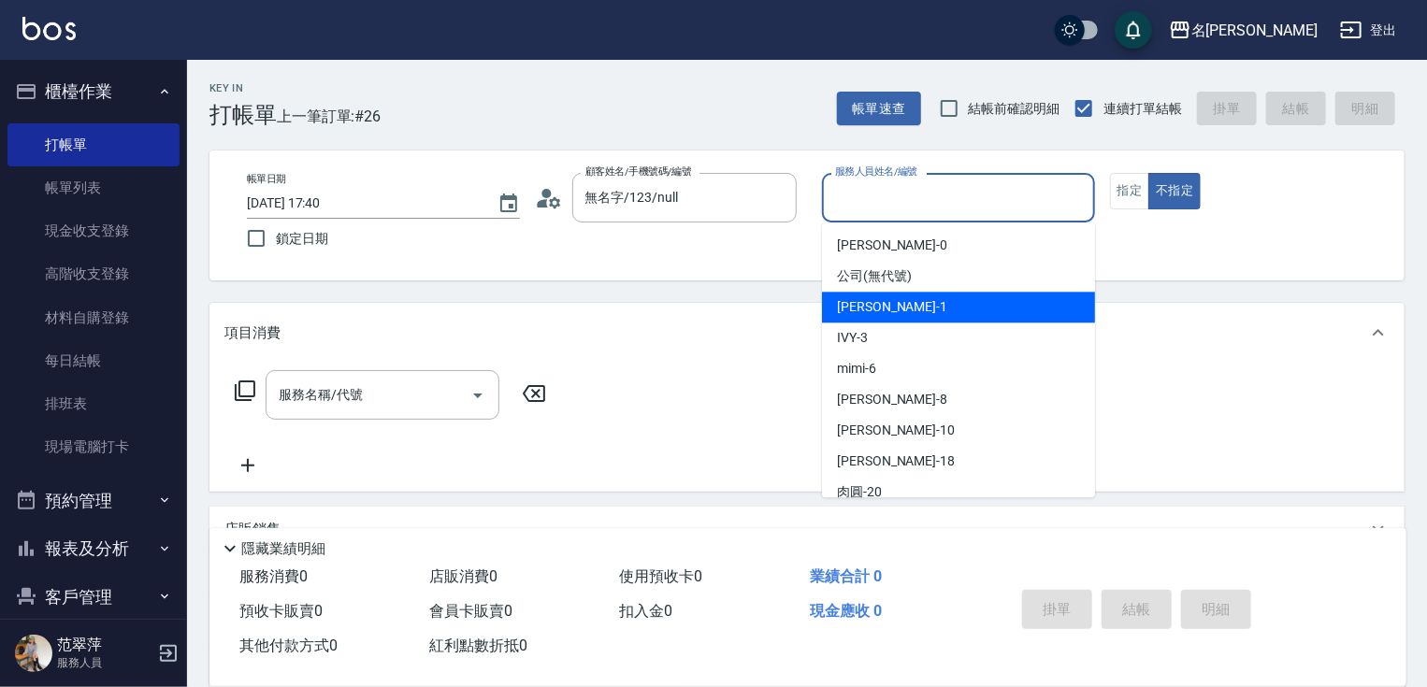
click at [884, 309] on span "[PERSON_NAME] -1" at bounding box center [892, 307] width 110 height 20
type input "[PERSON_NAME]-1"
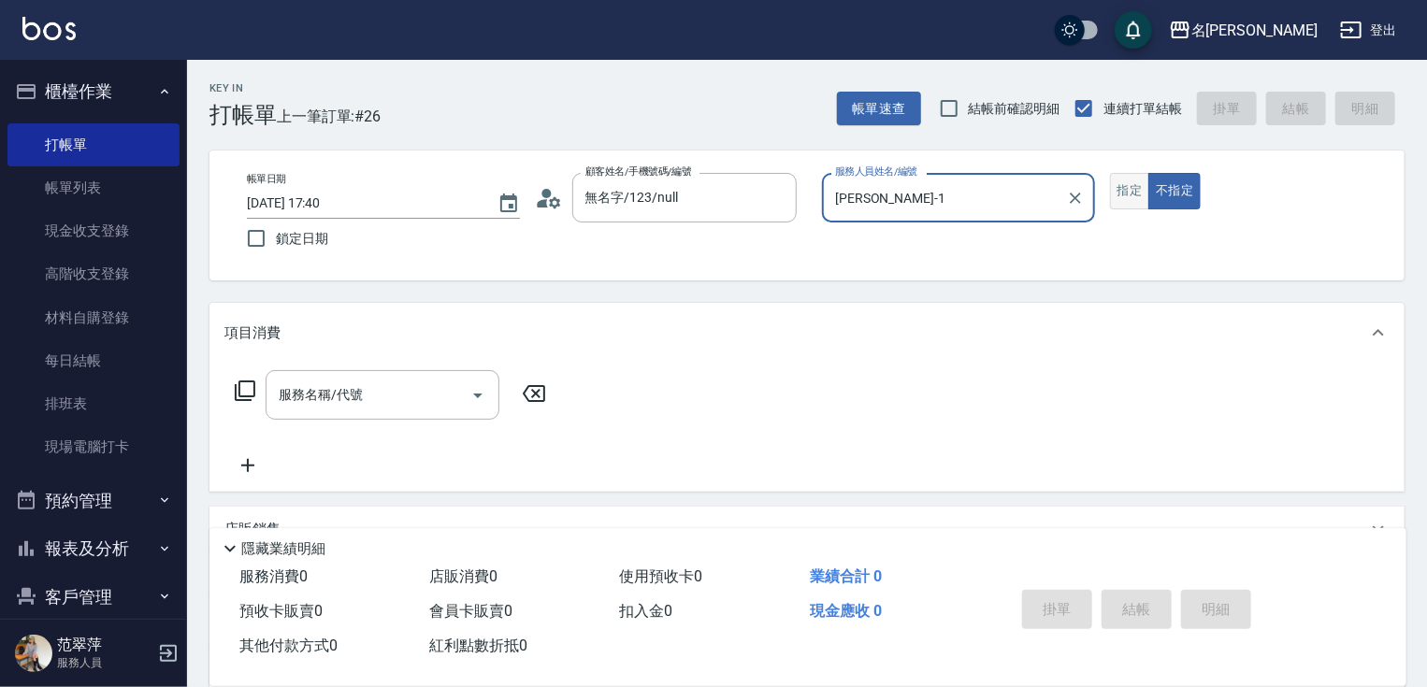
click at [1125, 202] on button "指定" at bounding box center [1130, 191] width 40 height 36
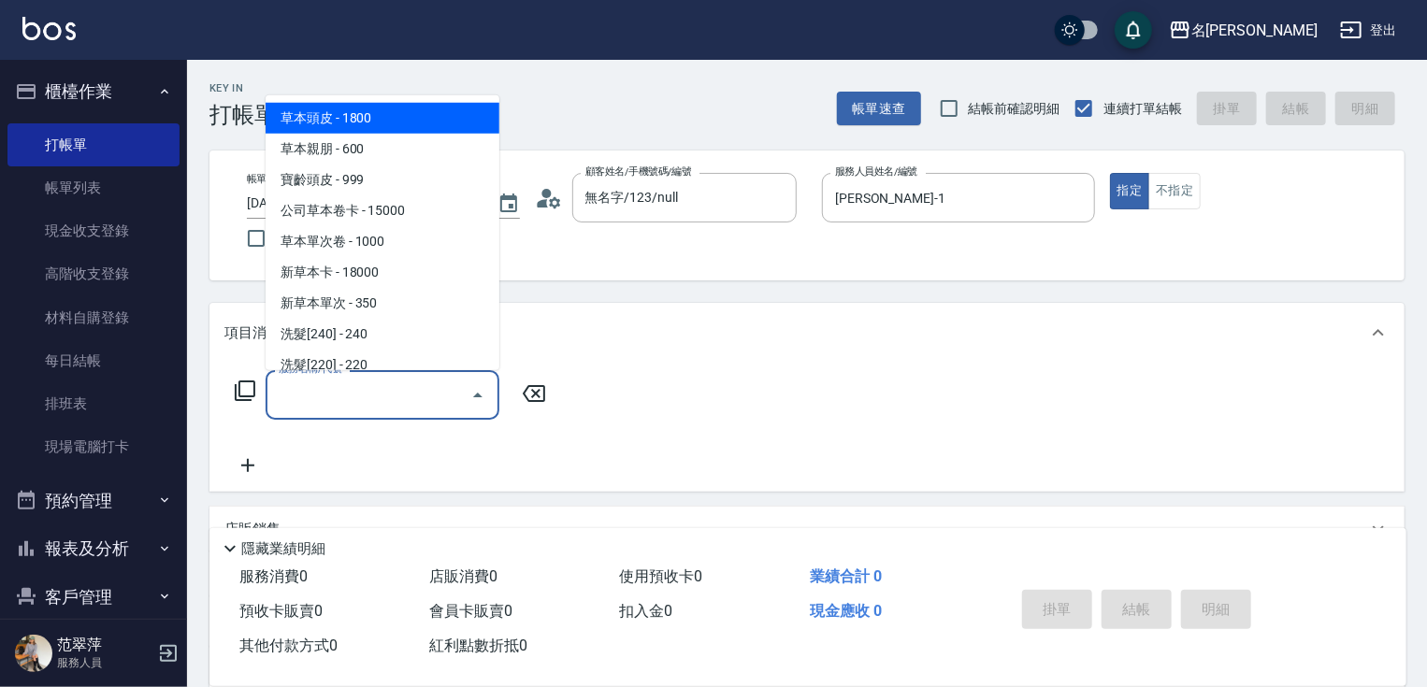
click at [329, 389] on input "服務名稱/代號" at bounding box center [368, 395] width 189 height 33
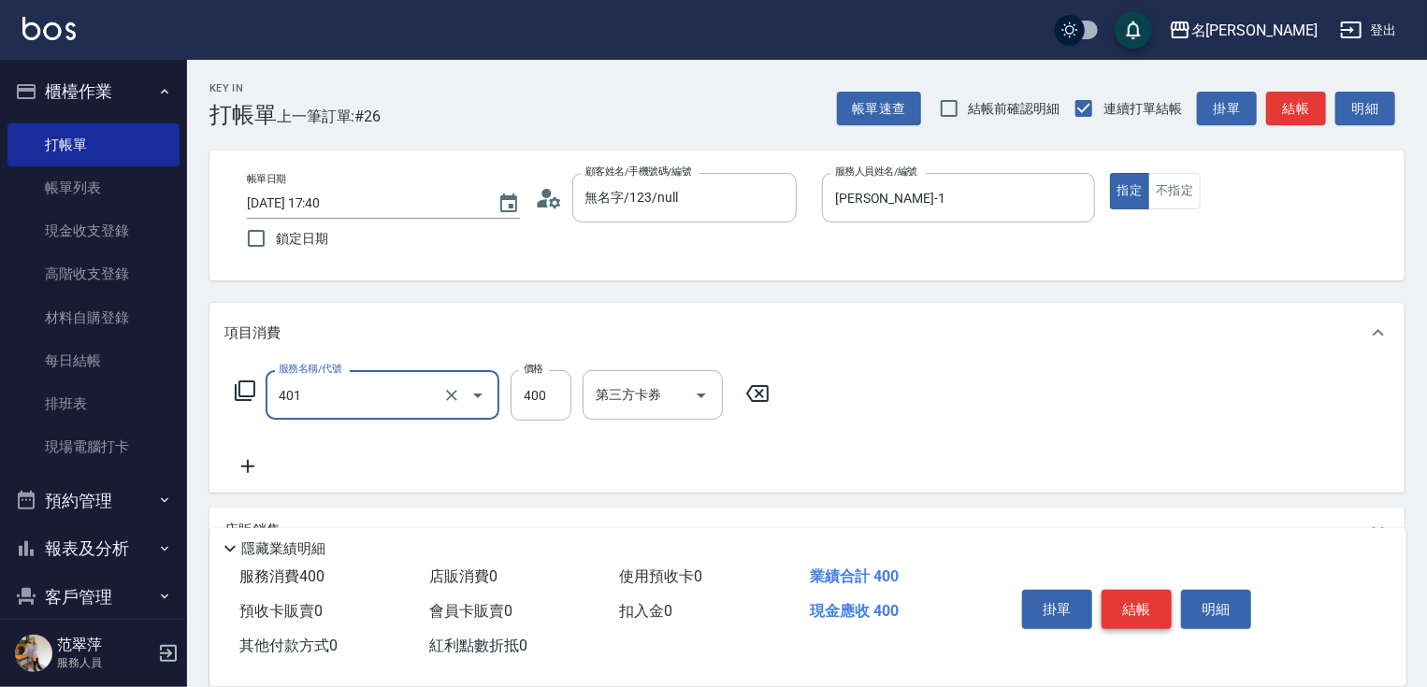
type input "剪髮(400)(401)"
click at [1139, 607] on button "結帳" at bounding box center [1136, 609] width 70 height 39
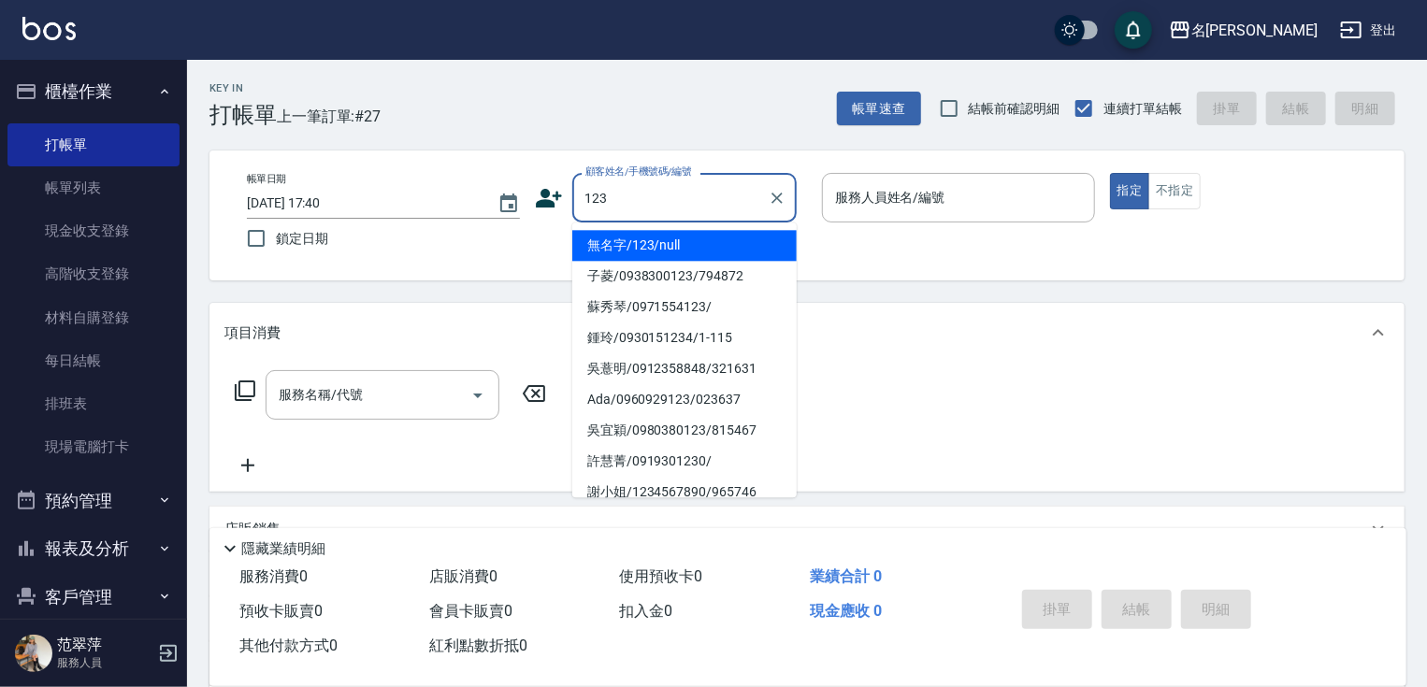
click at [707, 243] on li "無名字/123/null" at bounding box center [684, 245] width 224 height 31
type input "無名字/123/null"
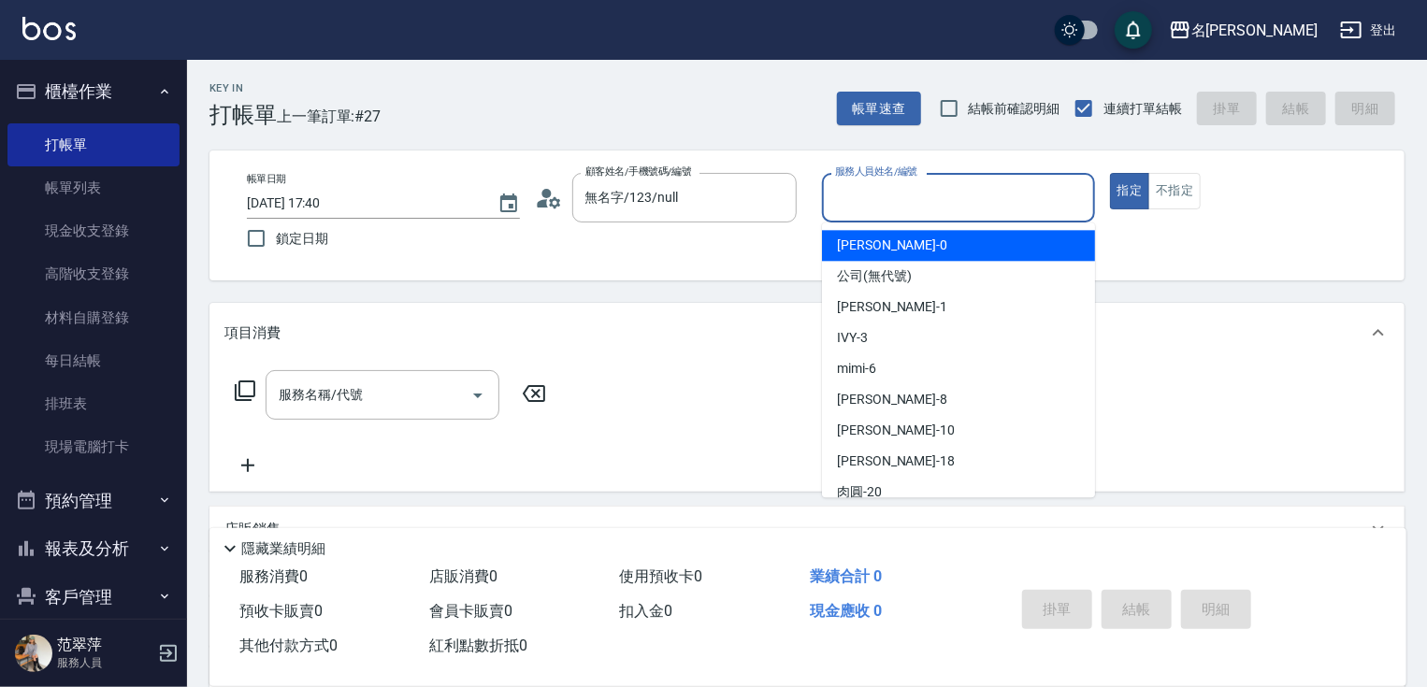
click at [867, 188] on input "服務人員姓名/編號" at bounding box center [958, 197] width 256 height 33
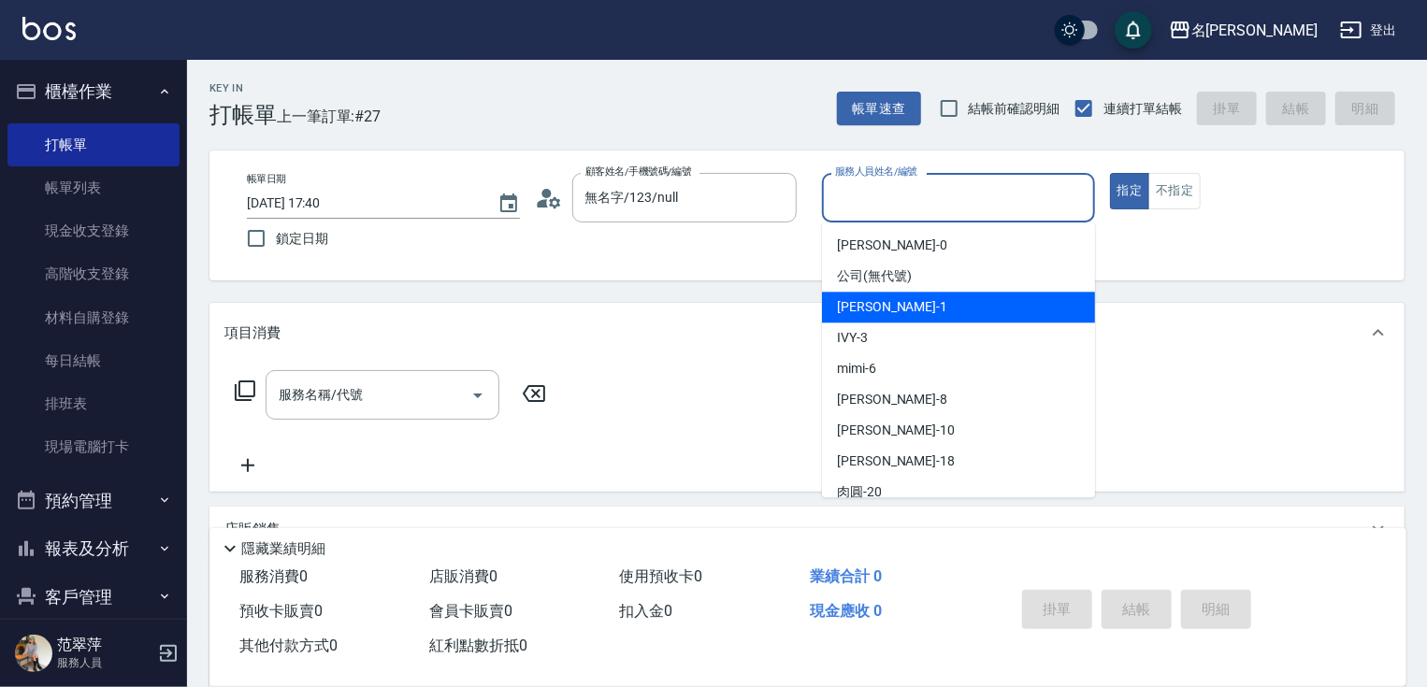
click at [875, 301] on span "[PERSON_NAME] -1" at bounding box center [892, 307] width 110 height 20
type input "[PERSON_NAME]-1"
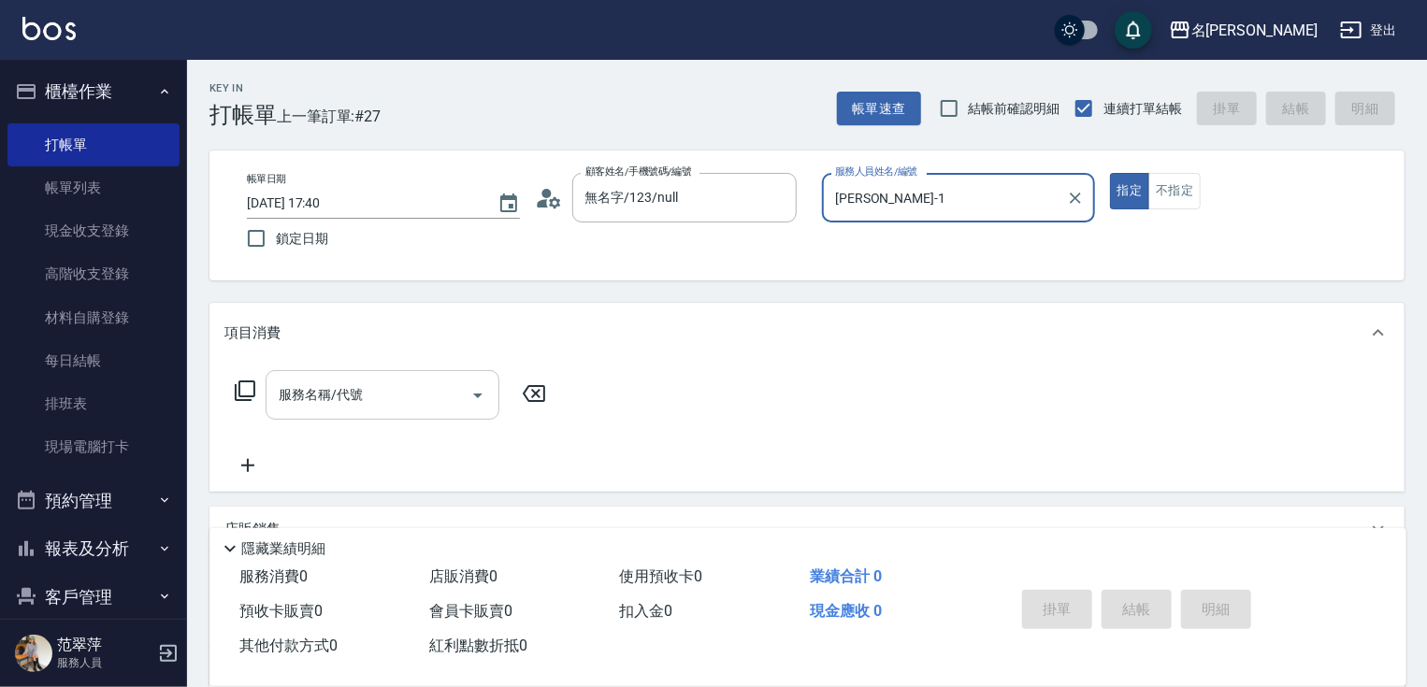
click at [377, 389] on input "服務名稱/代號" at bounding box center [368, 395] width 189 height 33
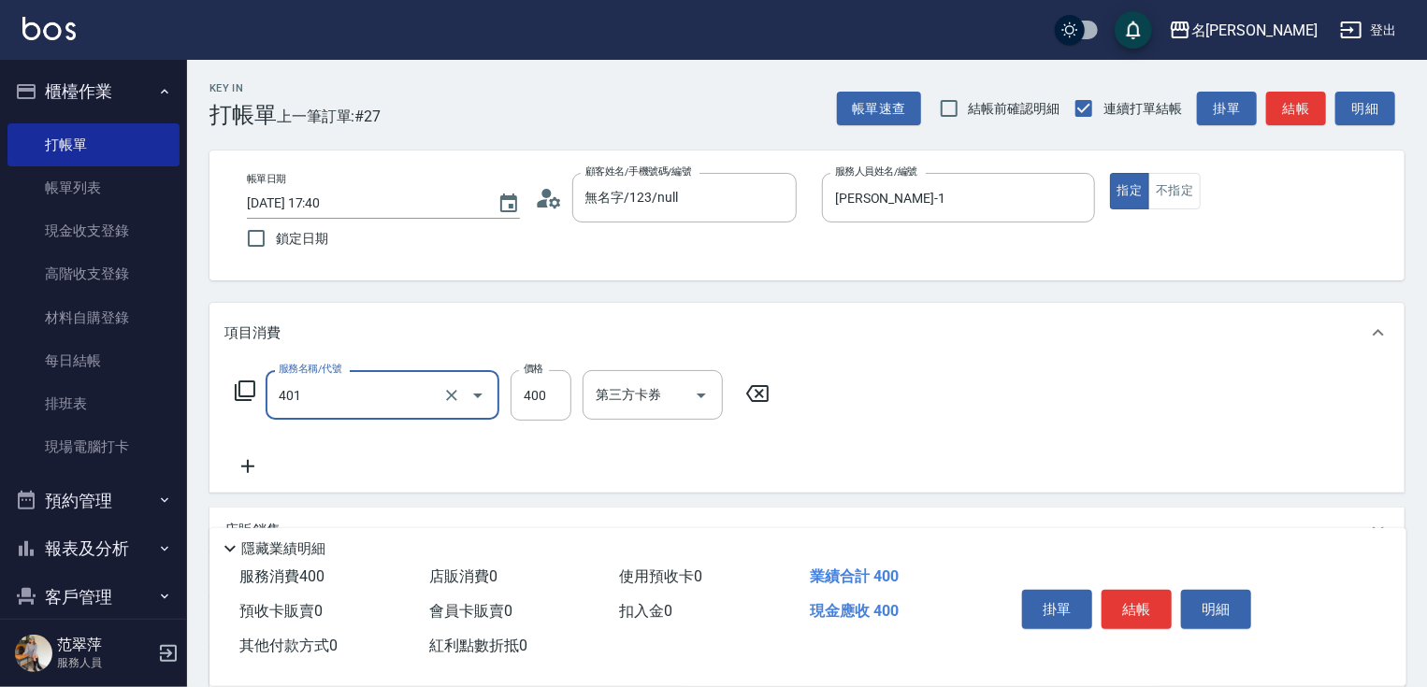
type input "剪髮(400)(401)"
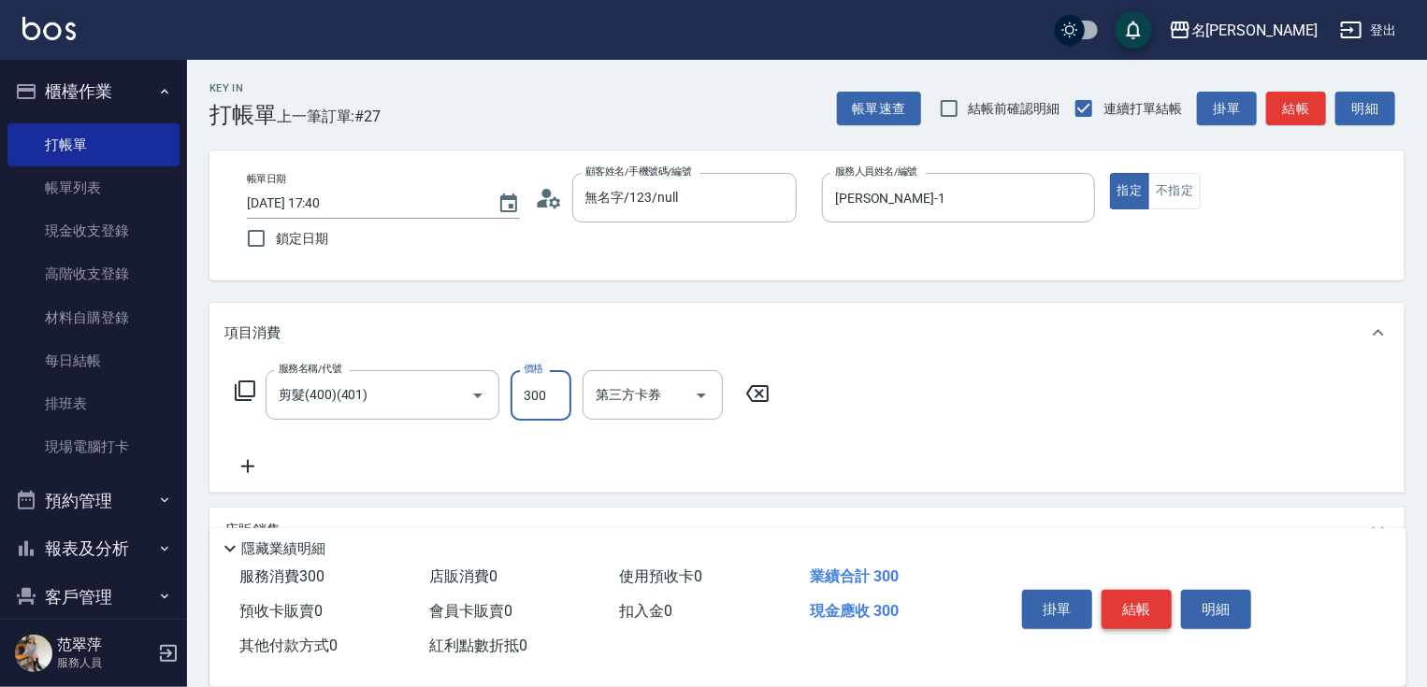
type input "300"
click at [1122, 610] on button "結帳" at bounding box center [1136, 609] width 70 height 39
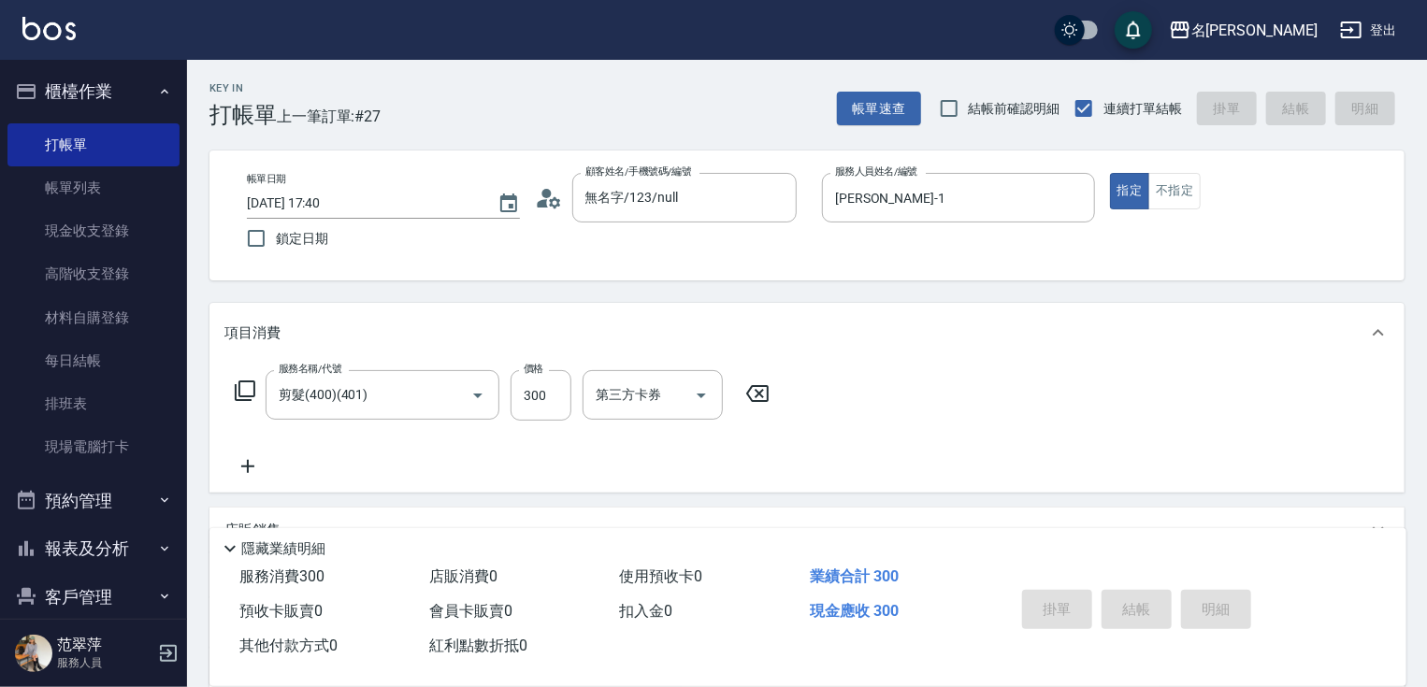
type input "[DATE] 17:41"
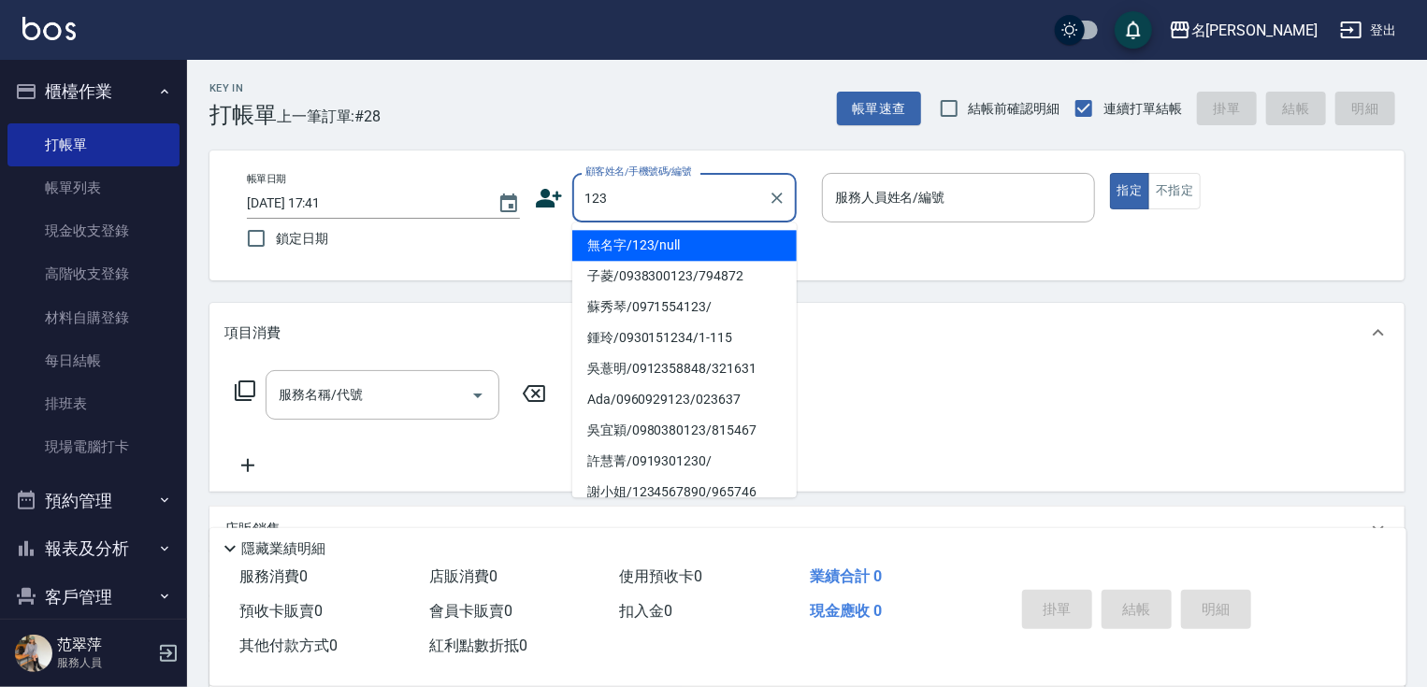
click at [710, 251] on li "無名字/123/null" at bounding box center [684, 245] width 224 height 31
type input "無名字/123/null"
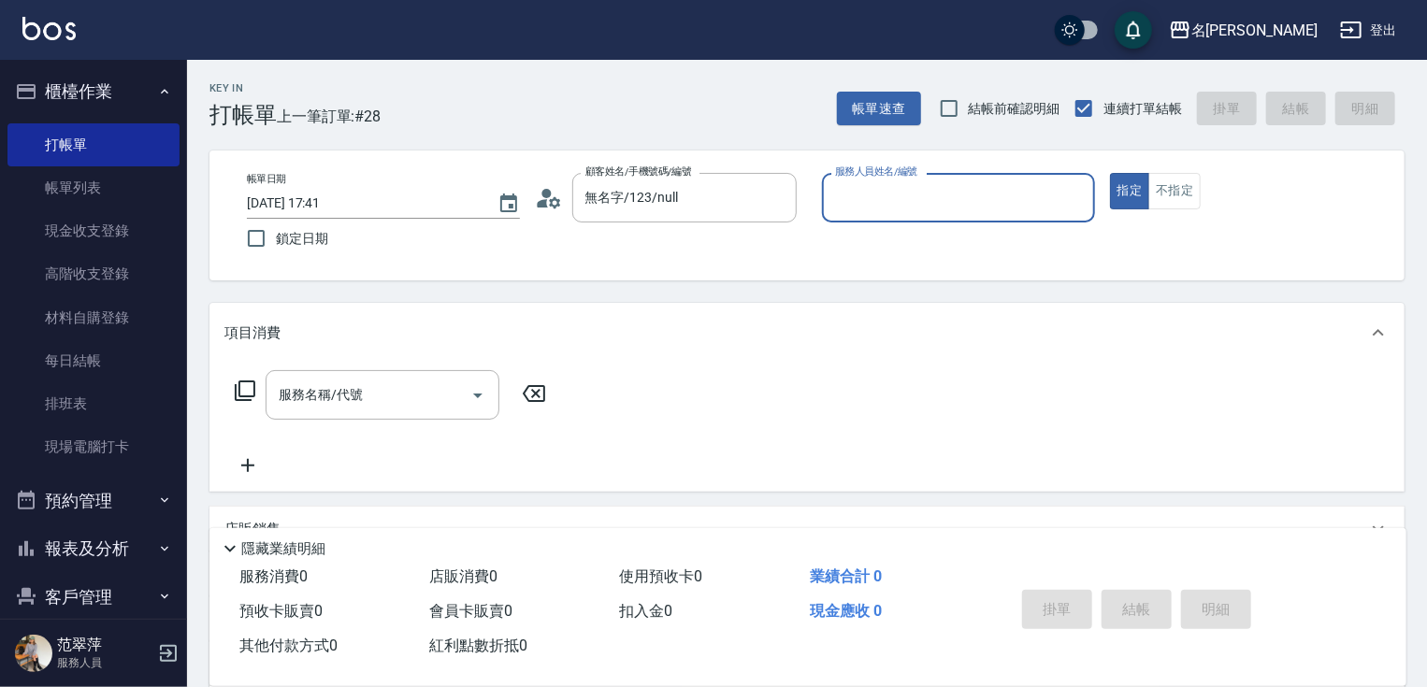
drag, startPoint x: 873, startPoint y: 209, endPoint x: 873, endPoint y: 220, distance: 10.3
click at [873, 211] on input "服務人員姓名/編號" at bounding box center [958, 197] width 256 height 33
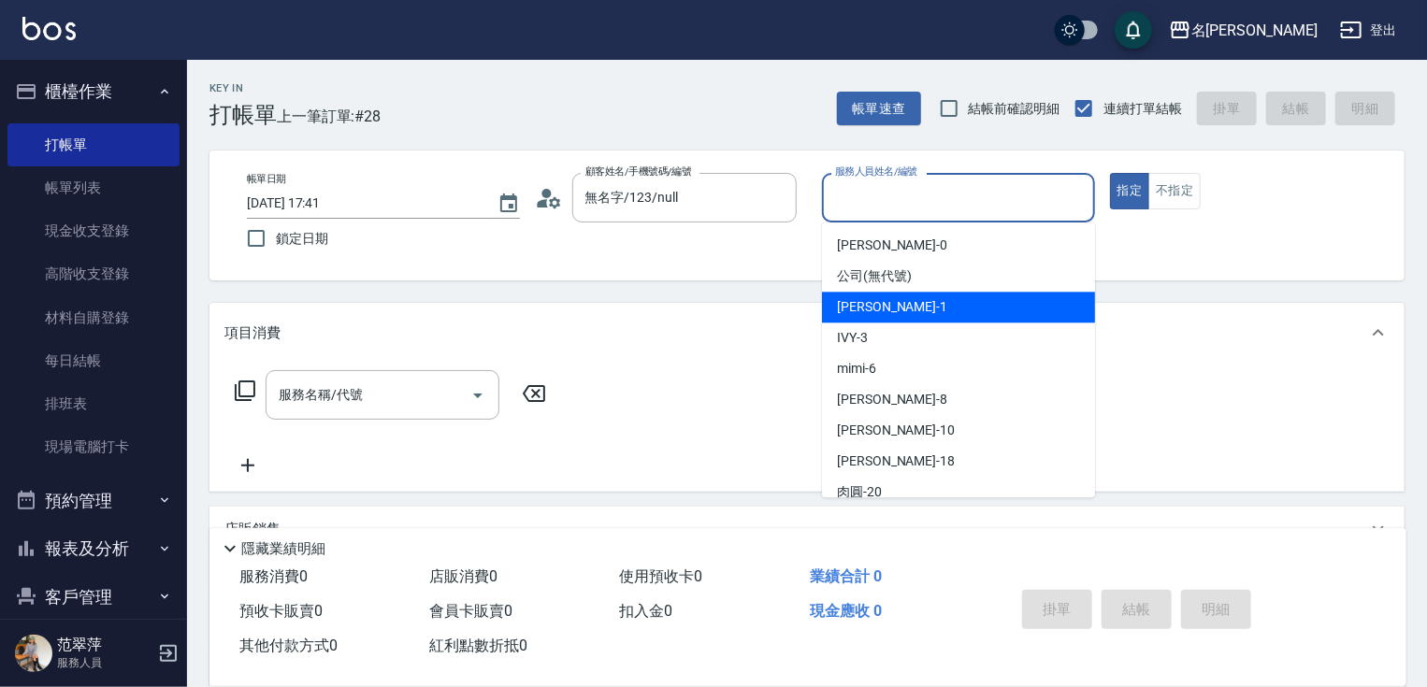
click at [871, 317] on span "[PERSON_NAME] -1" at bounding box center [892, 307] width 110 height 20
type input "[PERSON_NAME]-1"
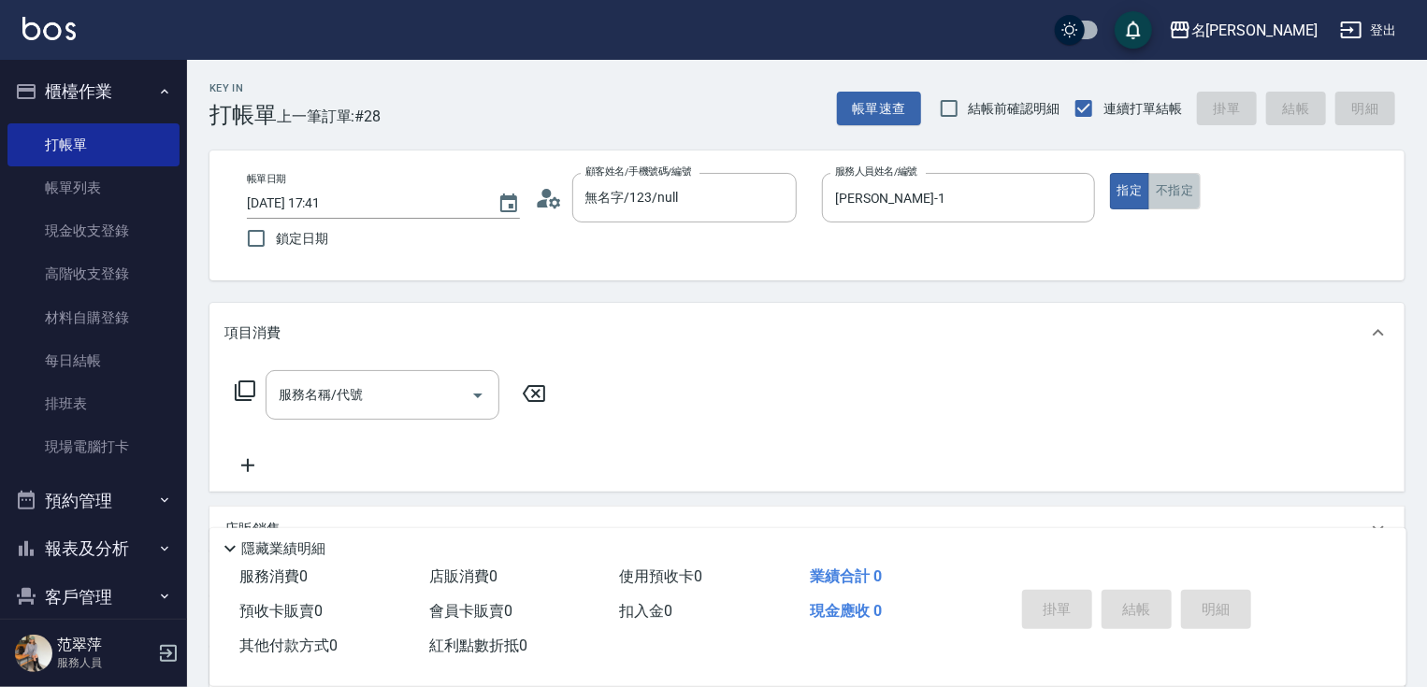
click at [1159, 195] on button "不指定" at bounding box center [1174, 191] width 52 height 36
click at [400, 383] on div "服務名稱/代號" at bounding box center [383, 395] width 234 height 50
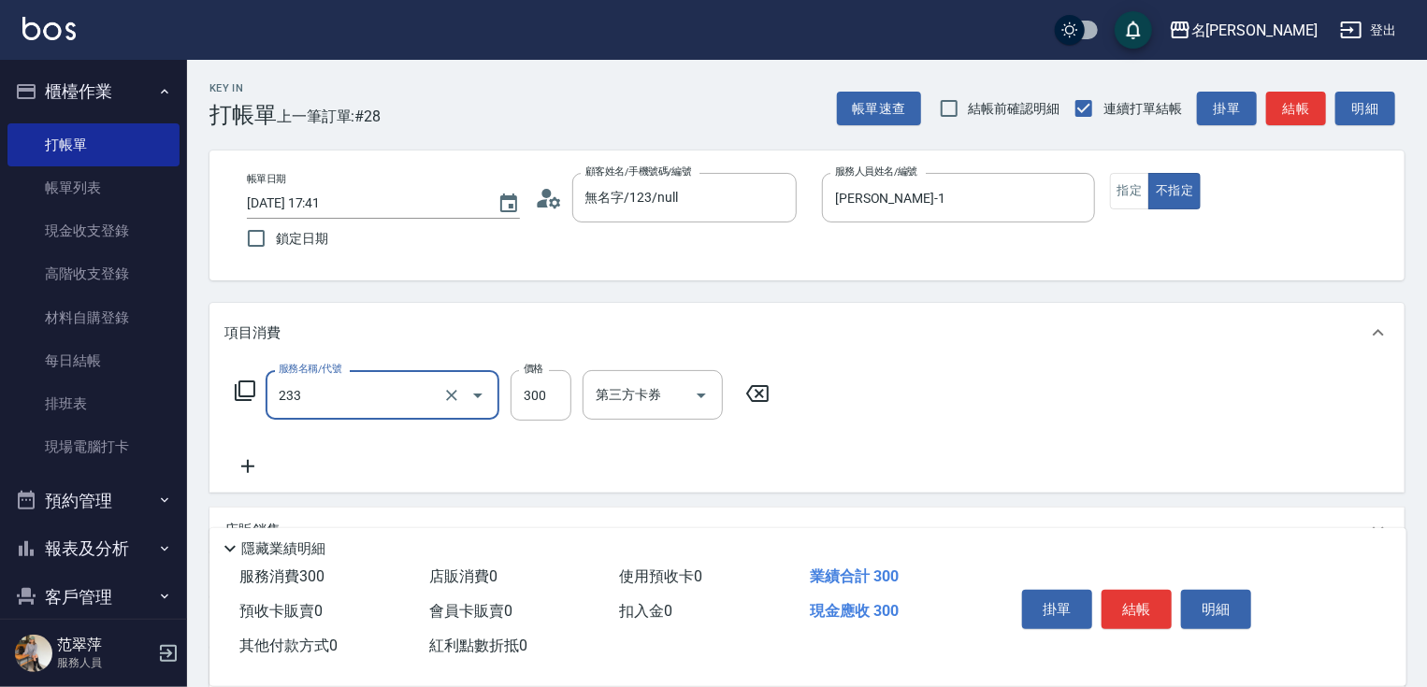
type input "洗髮300(233)"
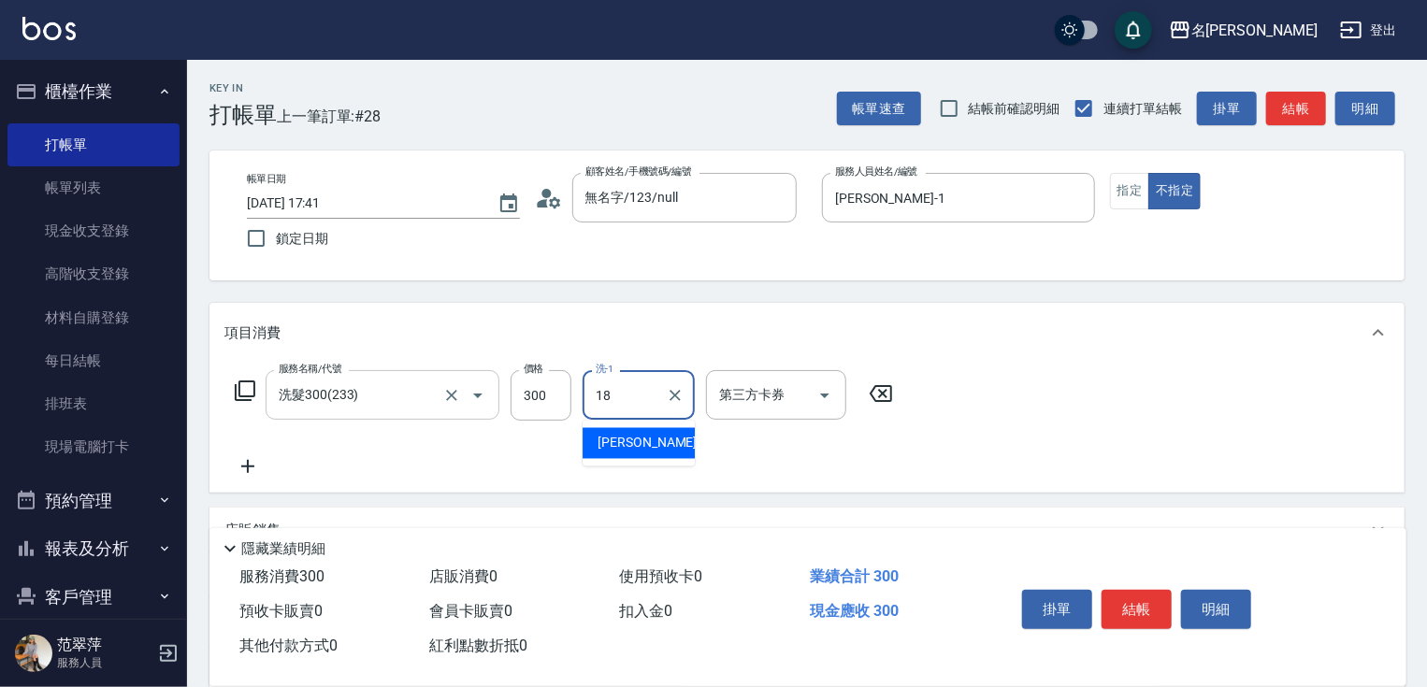
type input "[PERSON_NAME]-18"
click at [249, 470] on icon at bounding box center [247, 466] width 47 height 22
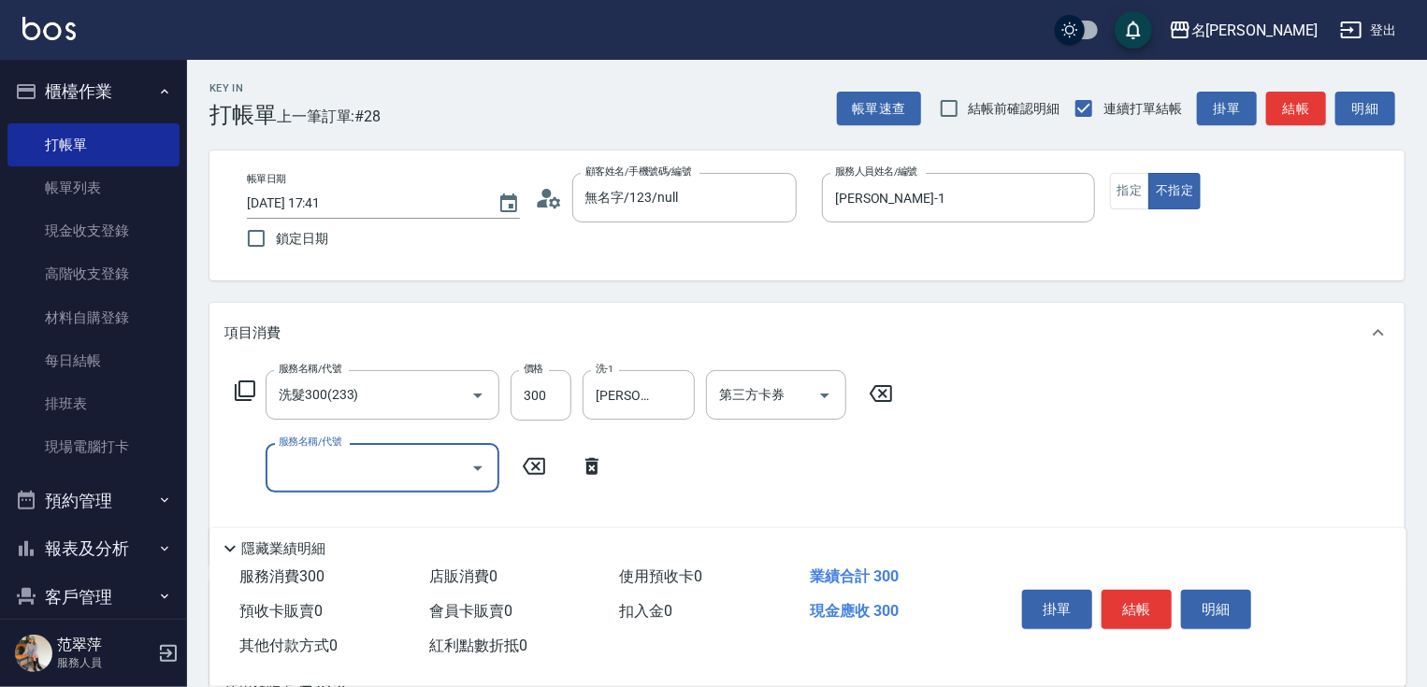
click at [310, 464] on input "服務名稱/代號" at bounding box center [368, 468] width 189 height 33
type input "剪髮(400)(401)"
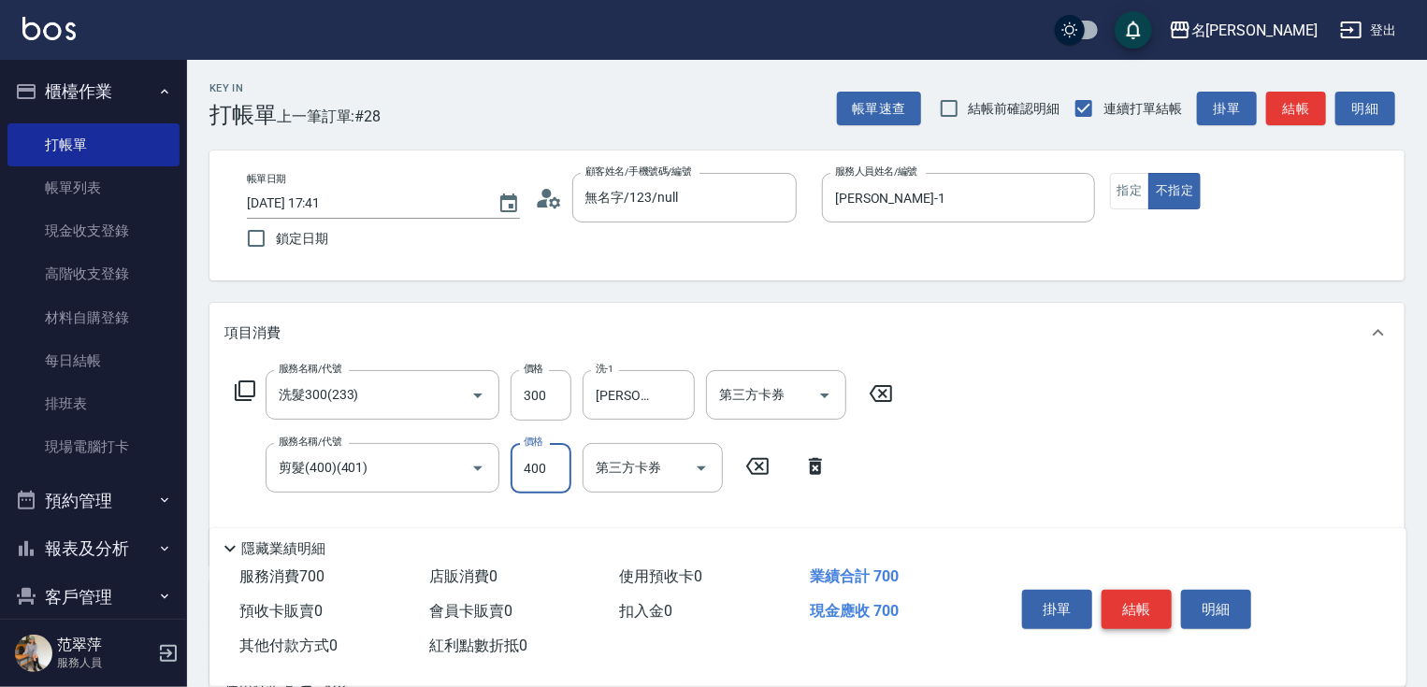
click at [1140, 606] on button "結帳" at bounding box center [1136, 609] width 70 height 39
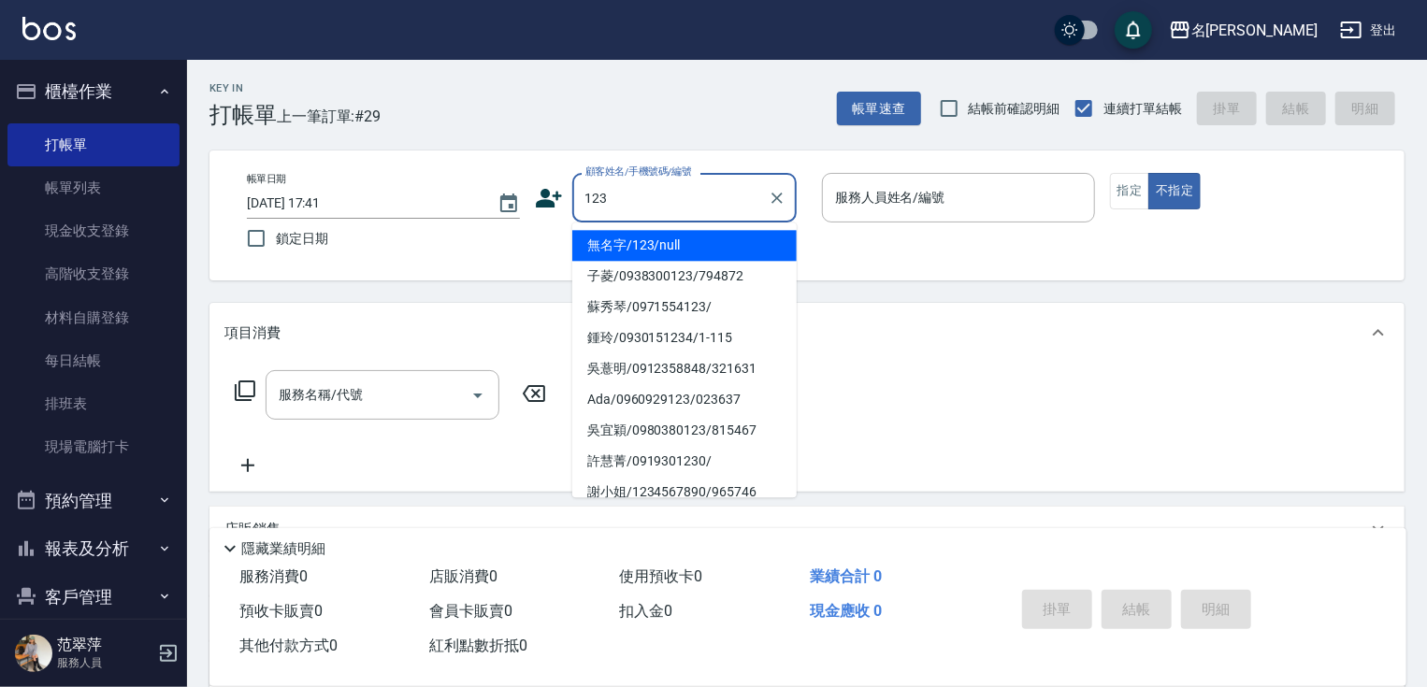
click at [621, 245] on li "無名字/123/null" at bounding box center [684, 245] width 224 height 31
type input "無名字/123/null"
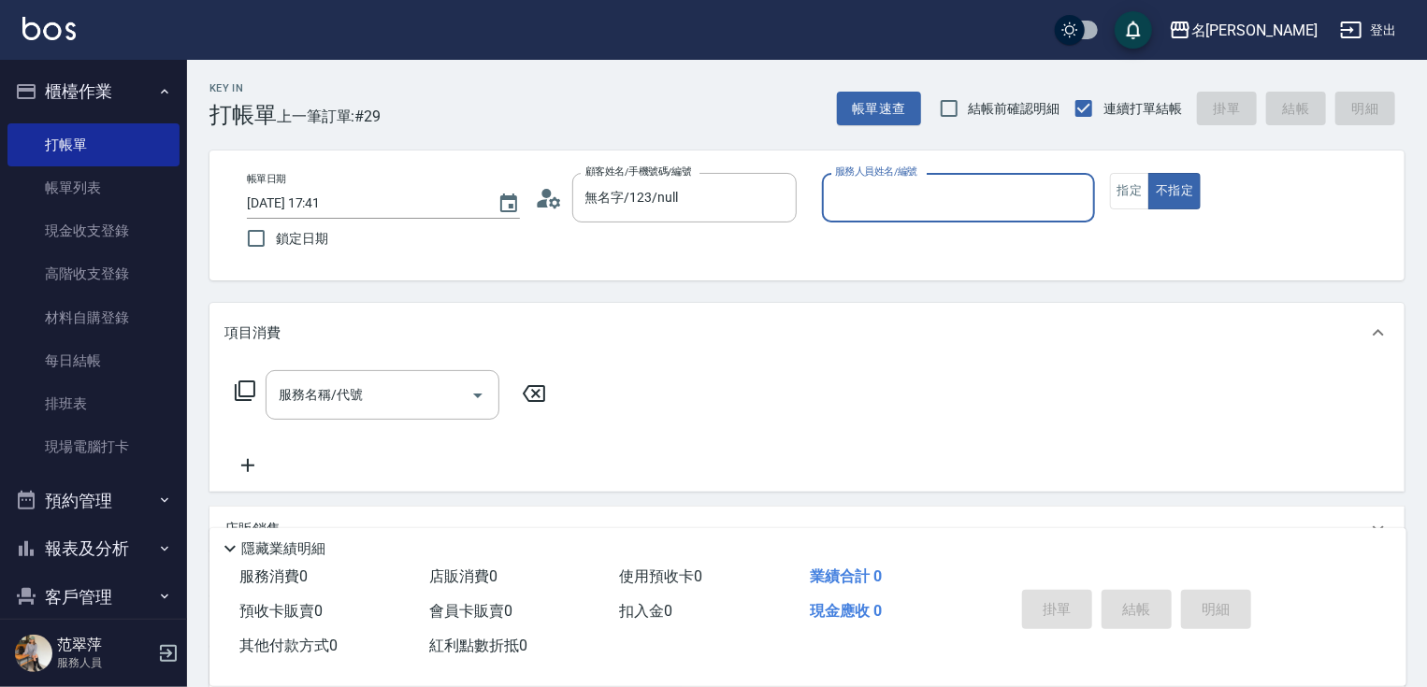
click at [907, 205] on input "服務人員姓名/編號" at bounding box center [958, 197] width 256 height 33
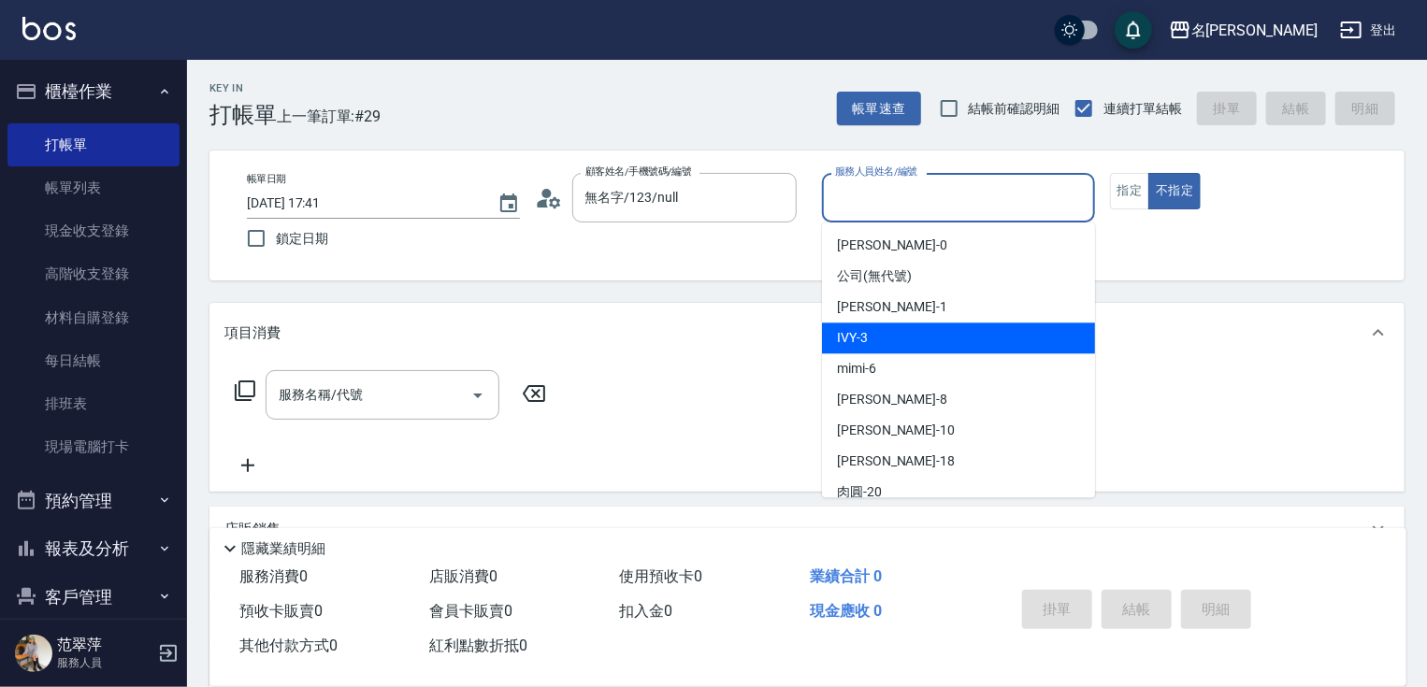
click at [886, 340] on div "IVY -3" at bounding box center [958, 338] width 273 height 31
drag, startPoint x: 884, startPoint y: 210, endPoint x: 884, endPoint y: 310, distance: 100.0
click at [884, 212] on input "IVY-3" at bounding box center [944, 197] width 228 height 33
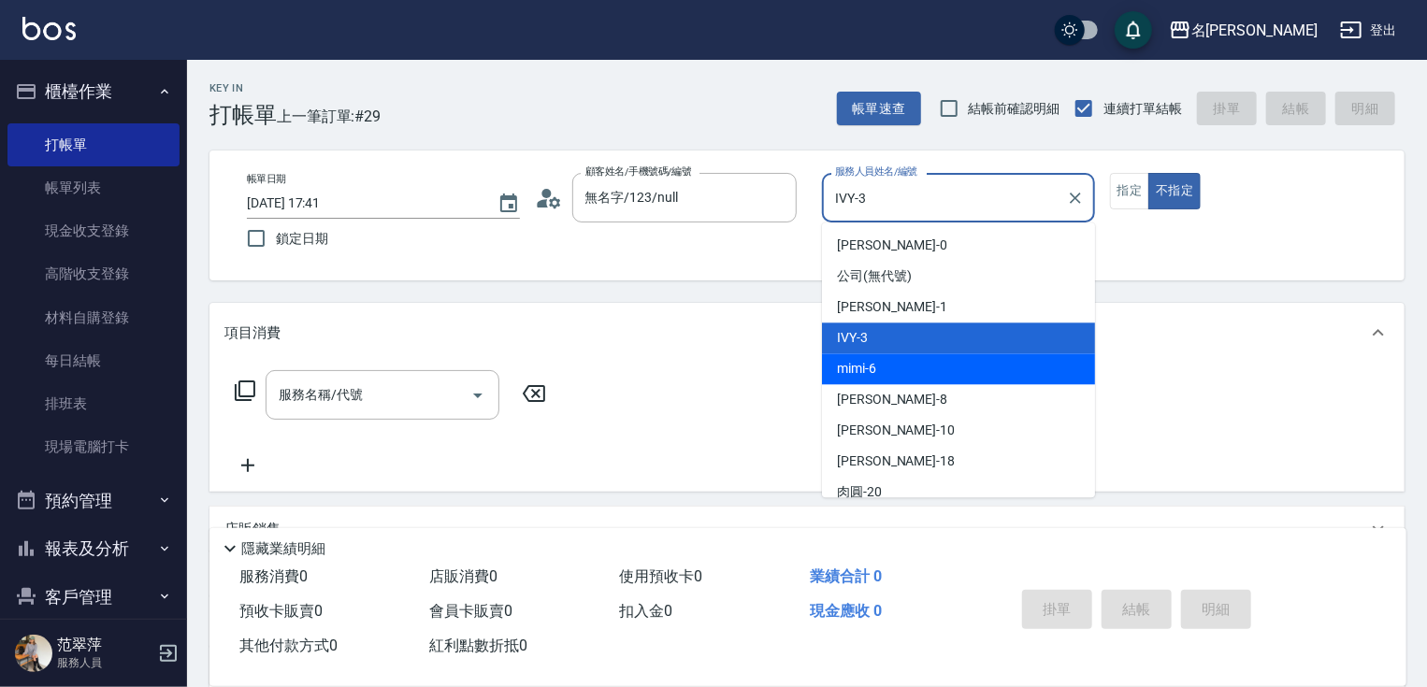
click at [877, 367] on div "mimi -6" at bounding box center [958, 368] width 273 height 31
type input "mimi-6"
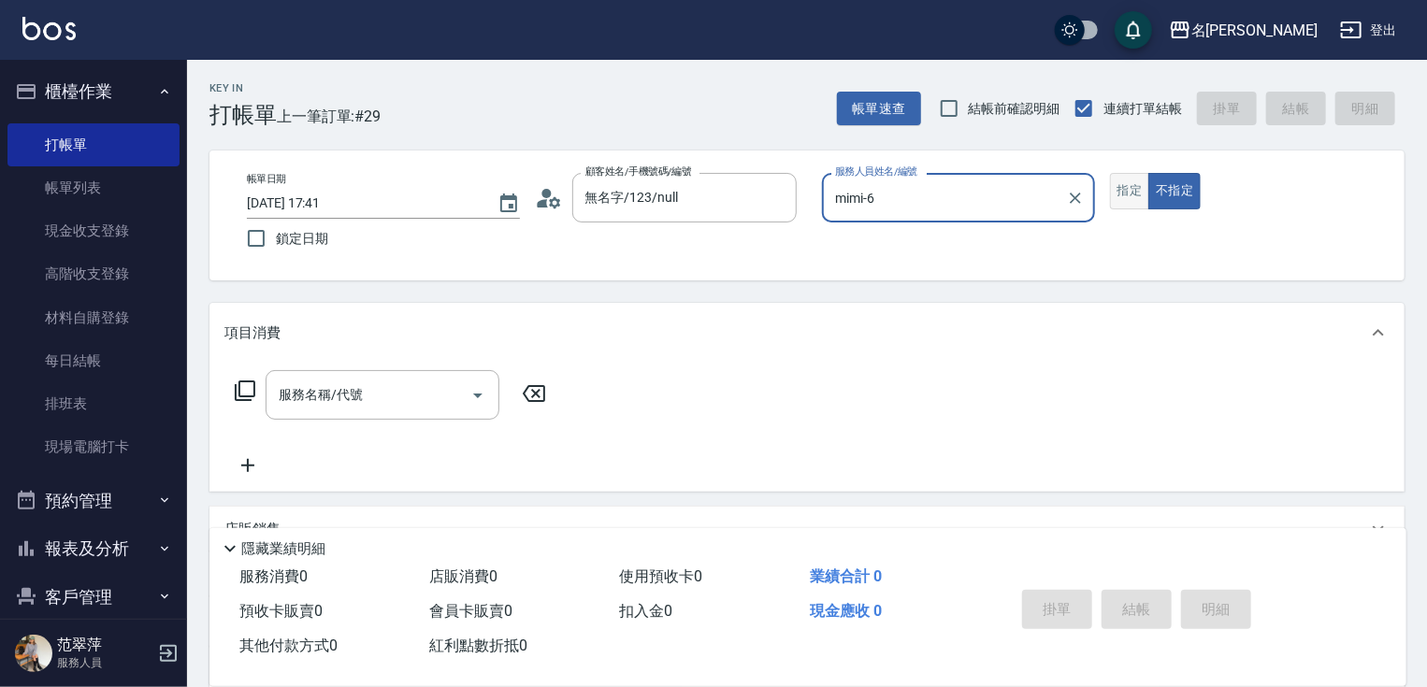
click at [1111, 192] on button "指定" at bounding box center [1130, 191] width 40 height 36
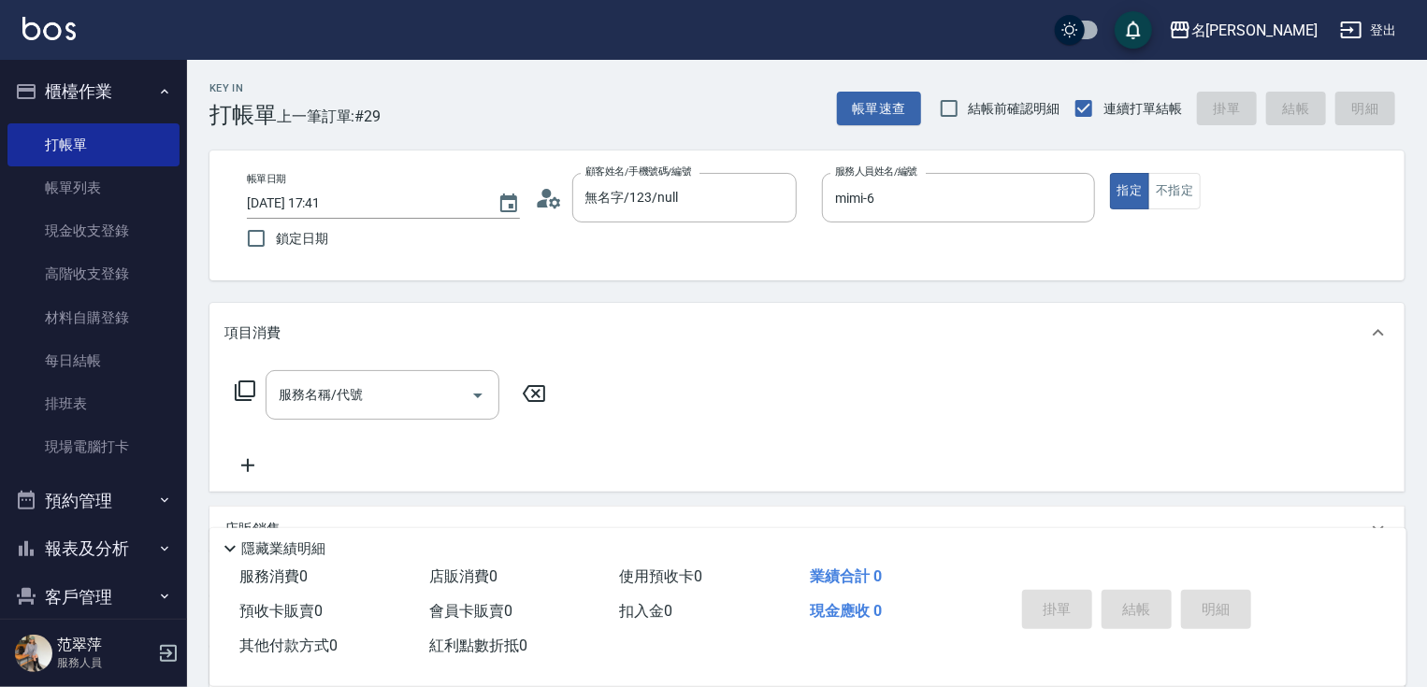
click at [248, 384] on icon at bounding box center [245, 391] width 22 height 22
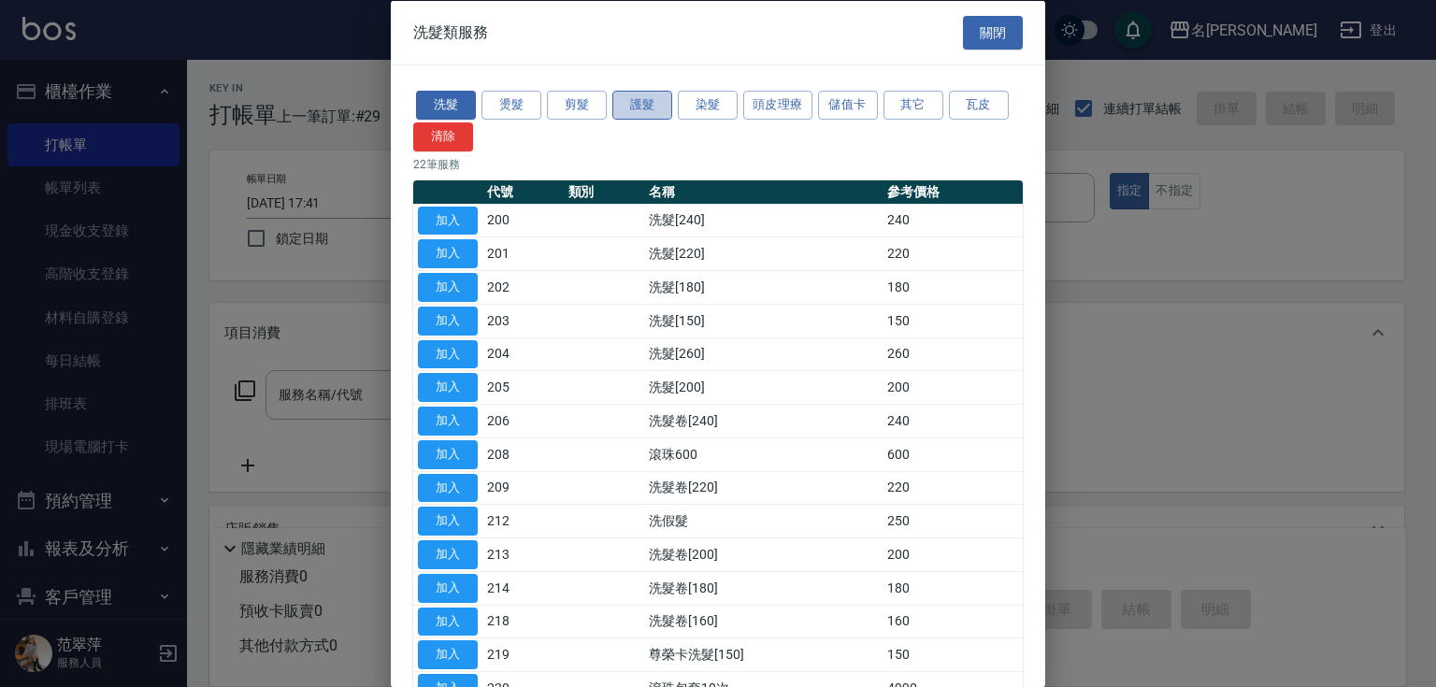
click at [647, 106] on button "護髮" at bounding box center [642, 105] width 60 height 29
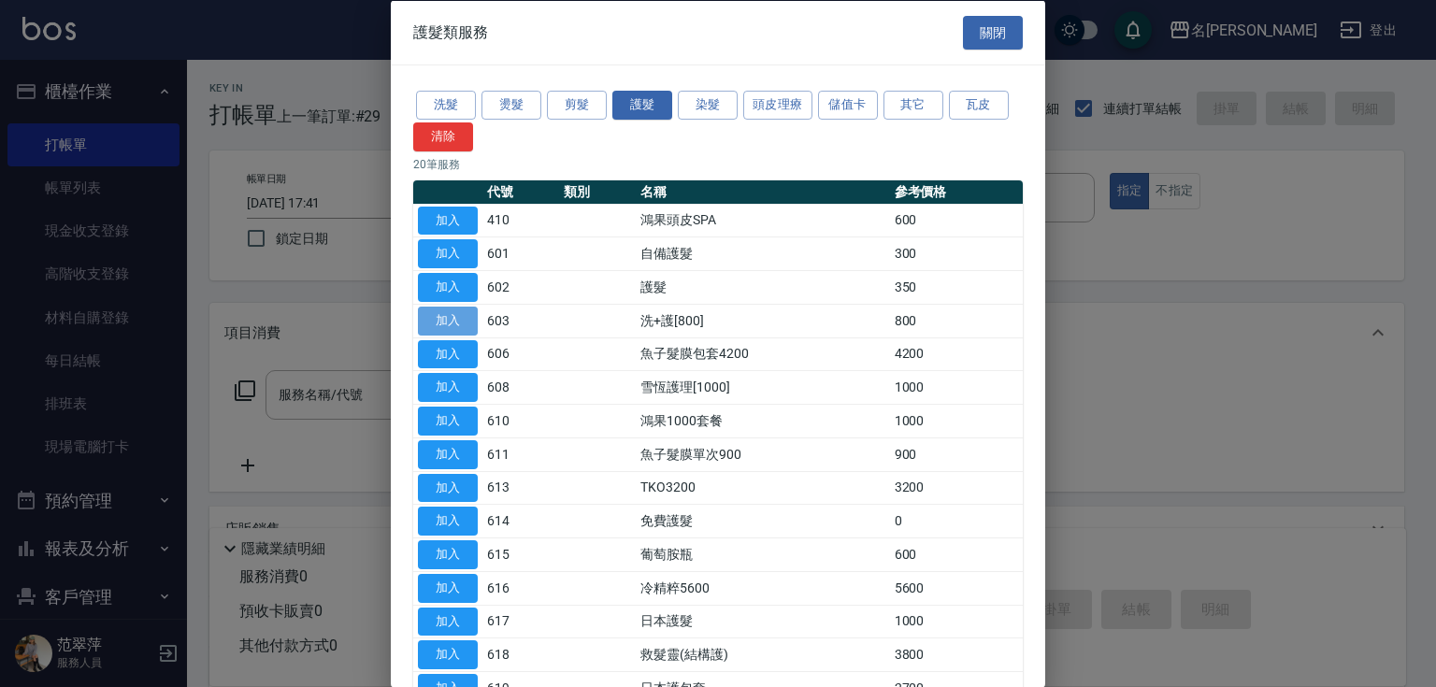
click at [456, 324] on button "加入" at bounding box center [448, 320] width 60 height 29
type input "洗+護[800](603)"
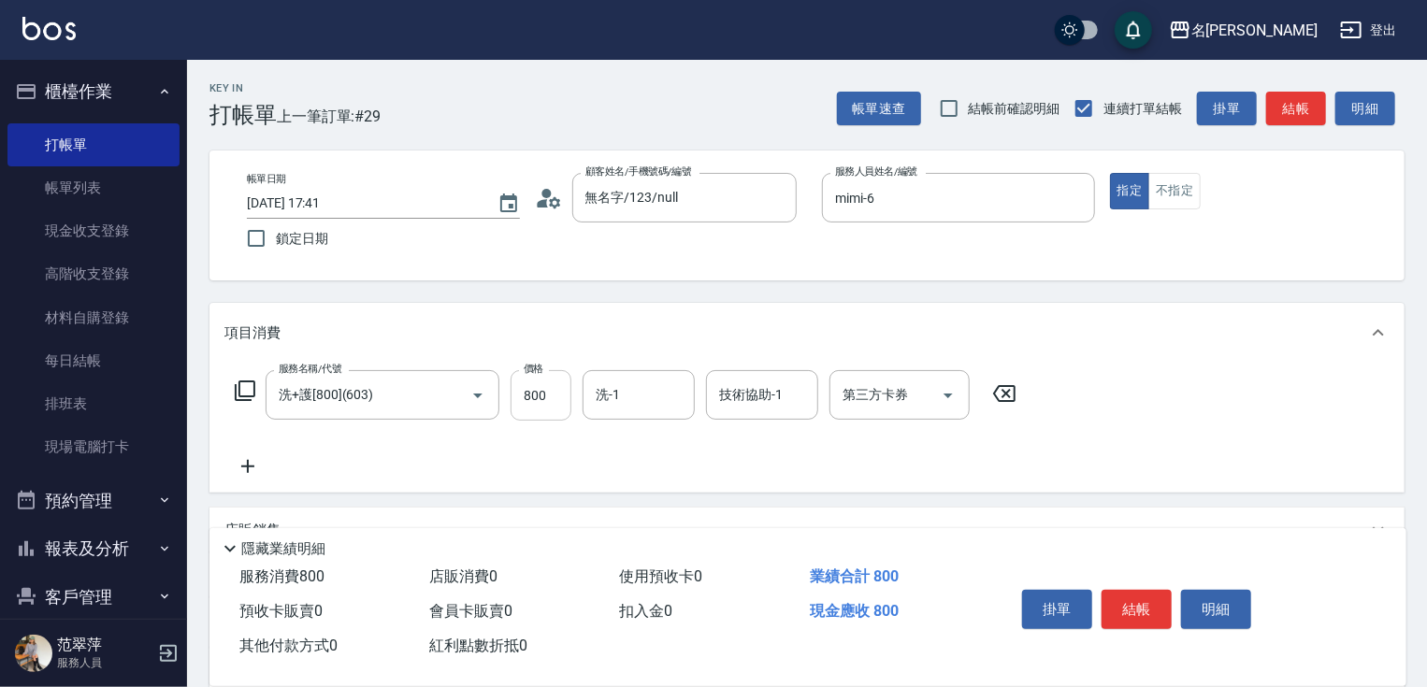
click at [549, 396] on input "800" at bounding box center [541, 395] width 61 height 50
type input "0"
type input "mimi-6"
click at [249, 470] on icon at bounding box center [247, 466] width 47 height 22
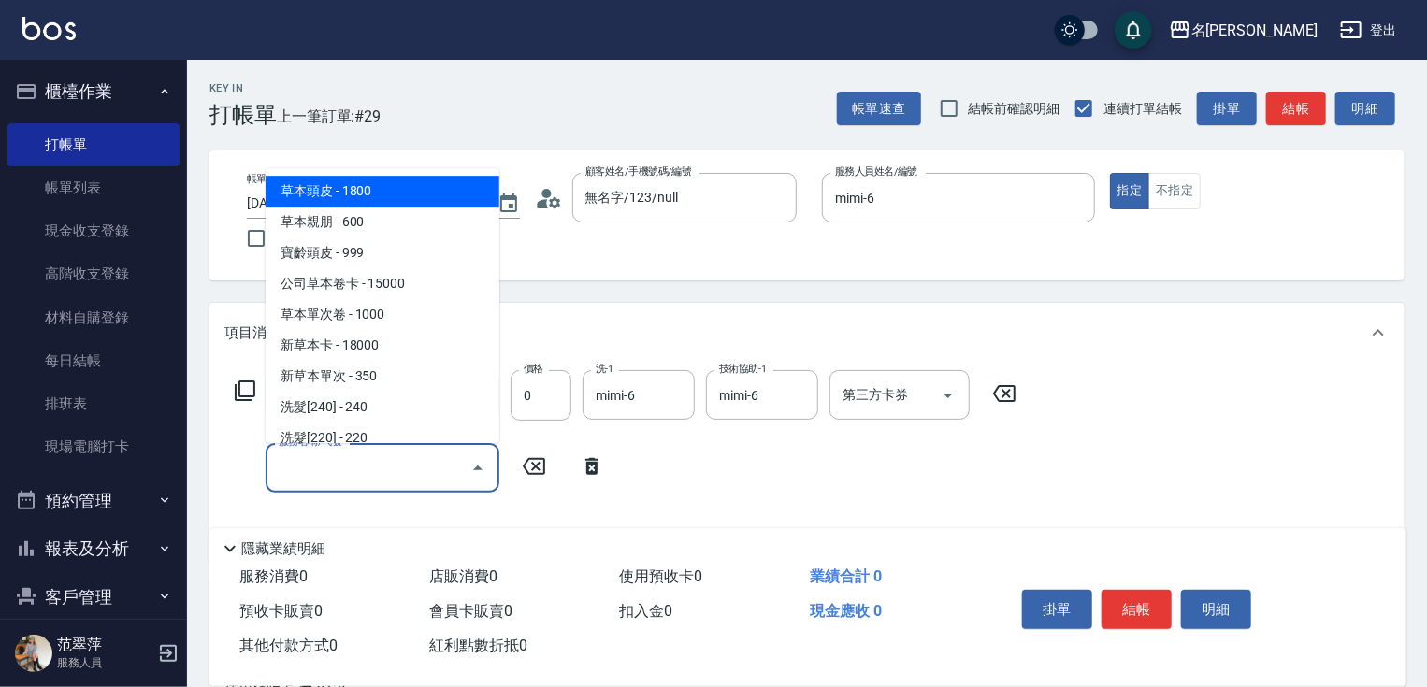
click at [302, 470] on input "服務名稱/代號" at bounding box center [368, 468] width 189 height 33
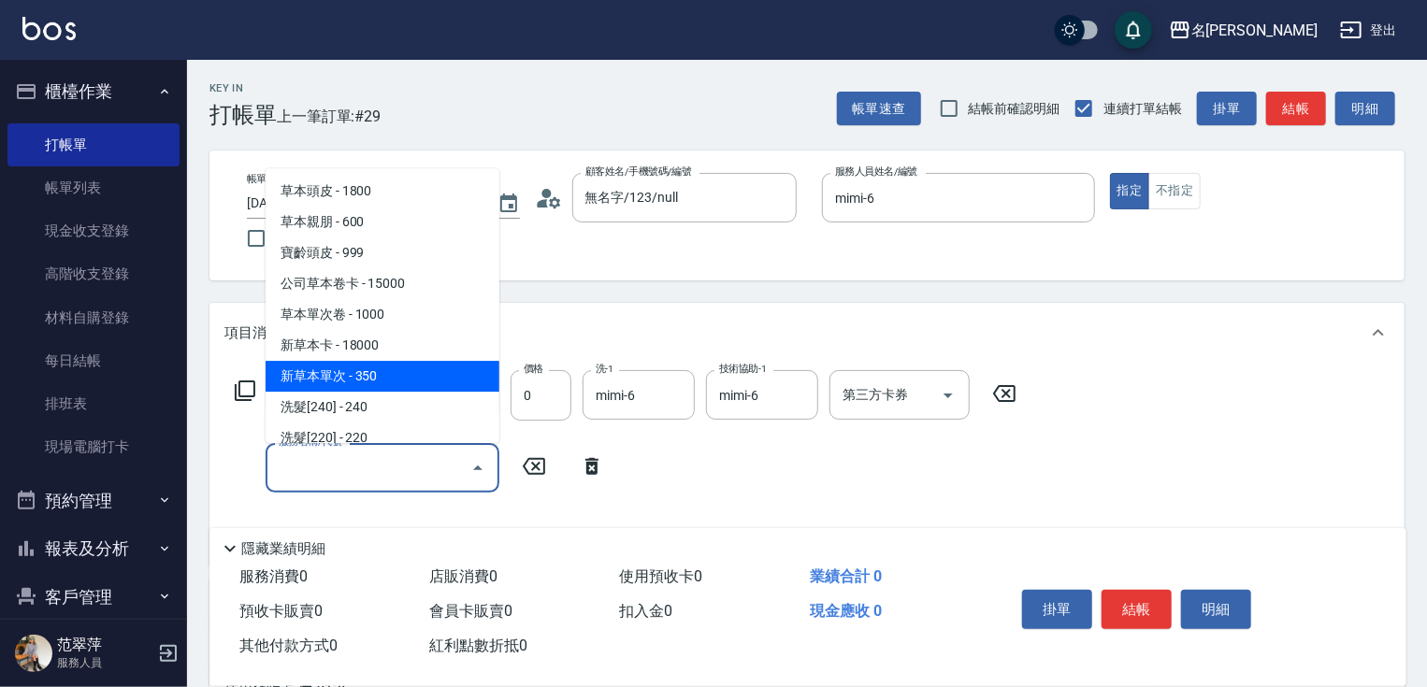
click at [381, 378] on span "新草本單次 - 350" at bounding box center [383, 376] width 234 height 31
type input "新草本單次(109)"
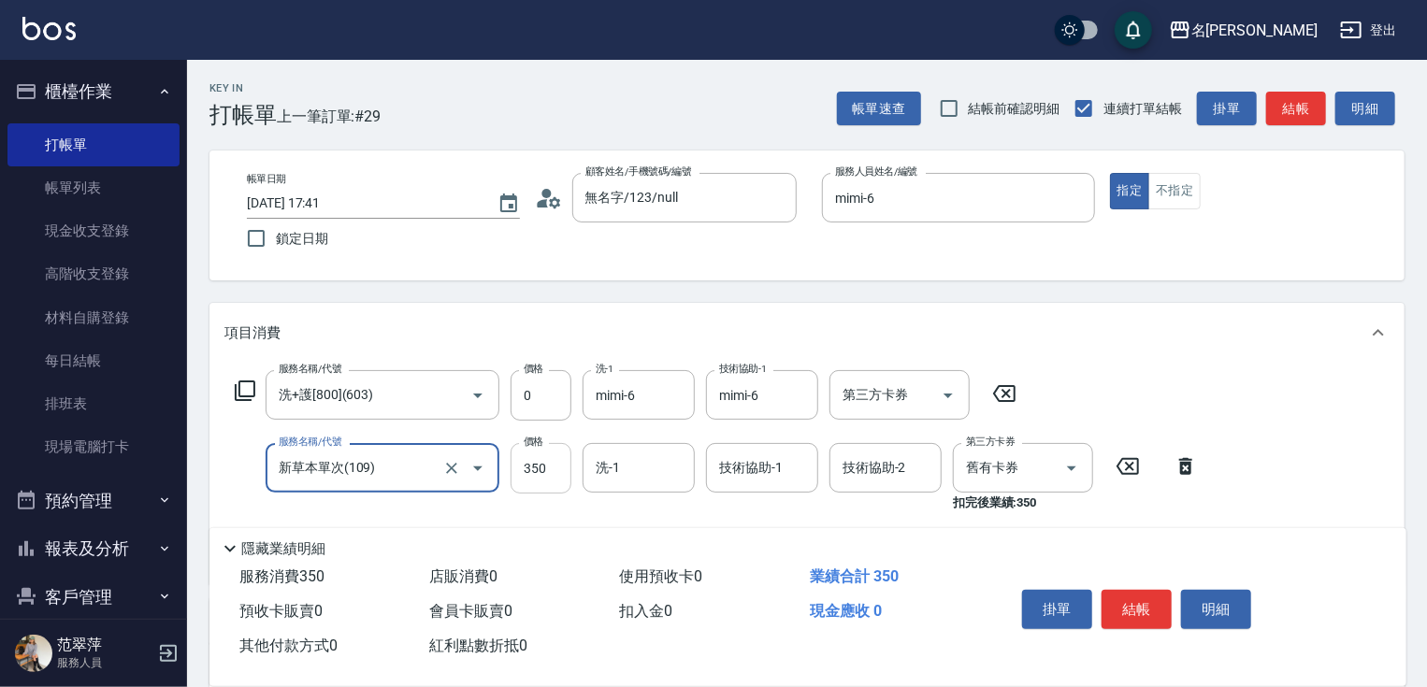
click at [534, 468] on input "350" at bounding box center [541, 468] width 61 height 50
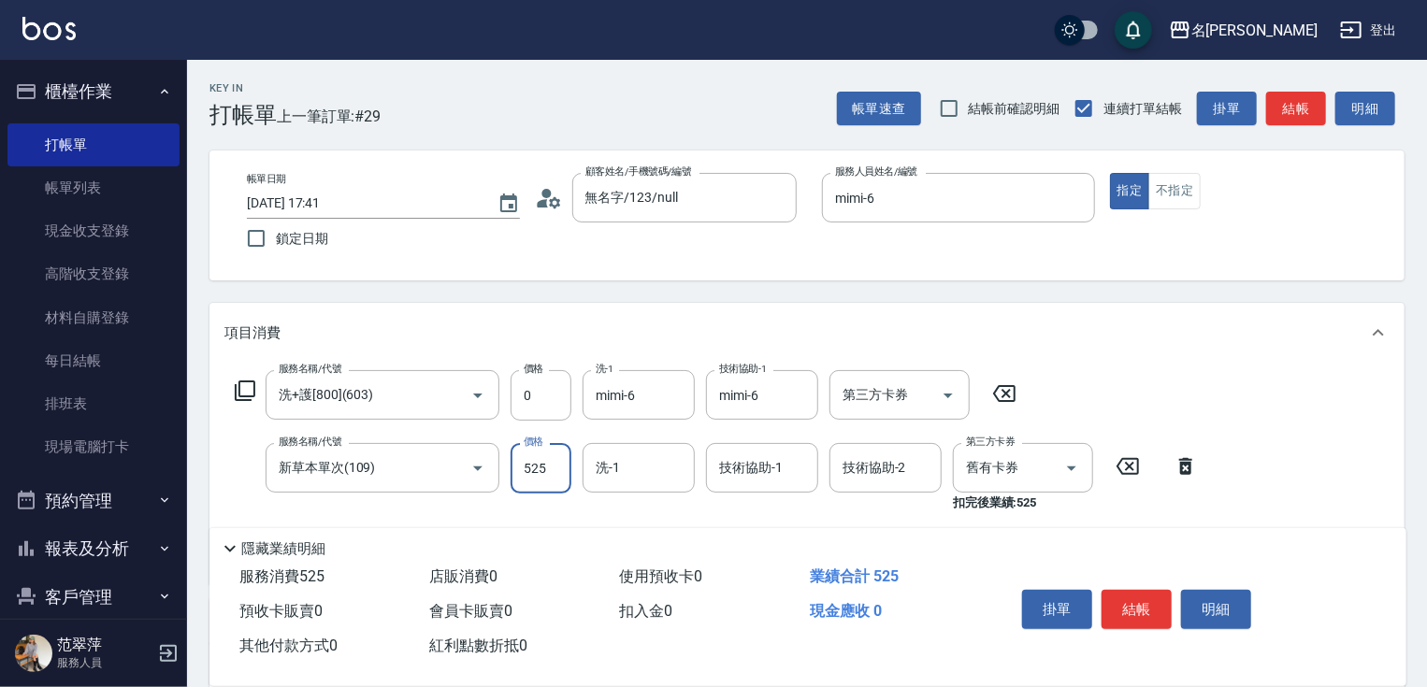
type input "525"
type input "鴨肉-23"
type input "mimi-6"
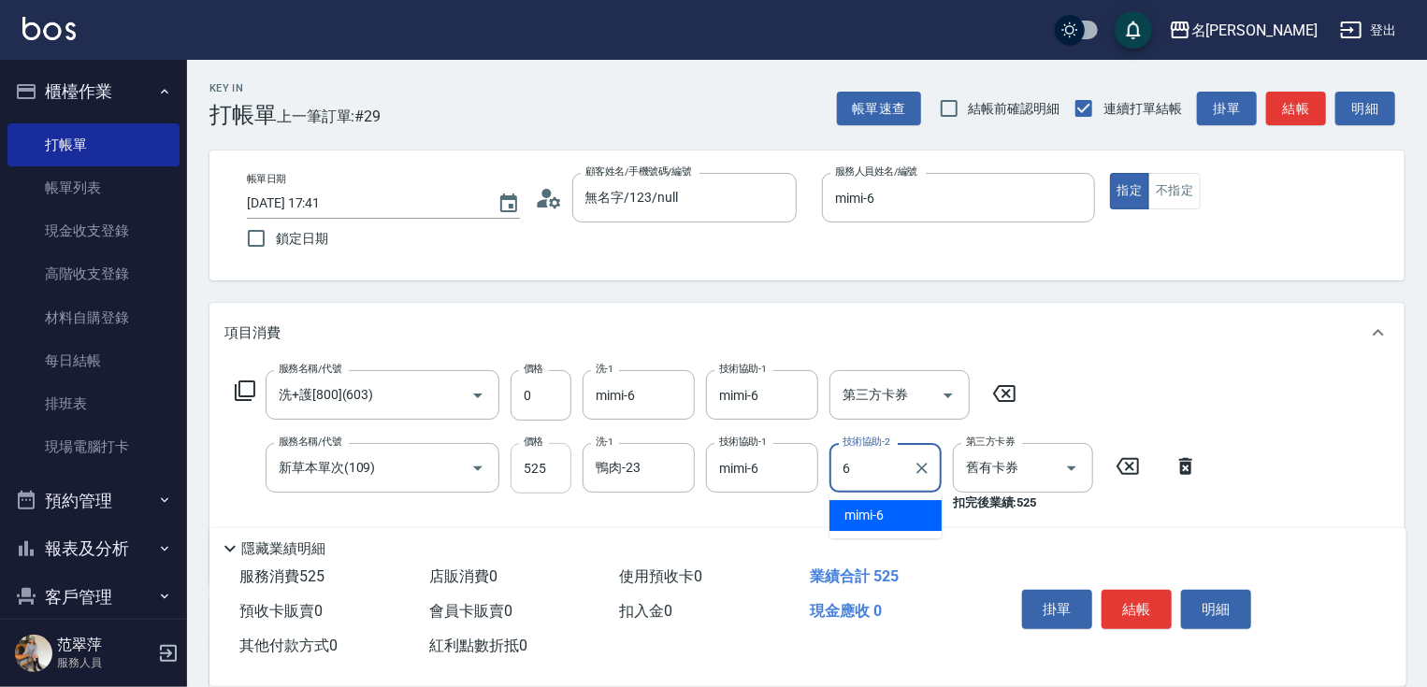
type input "mimi-6"
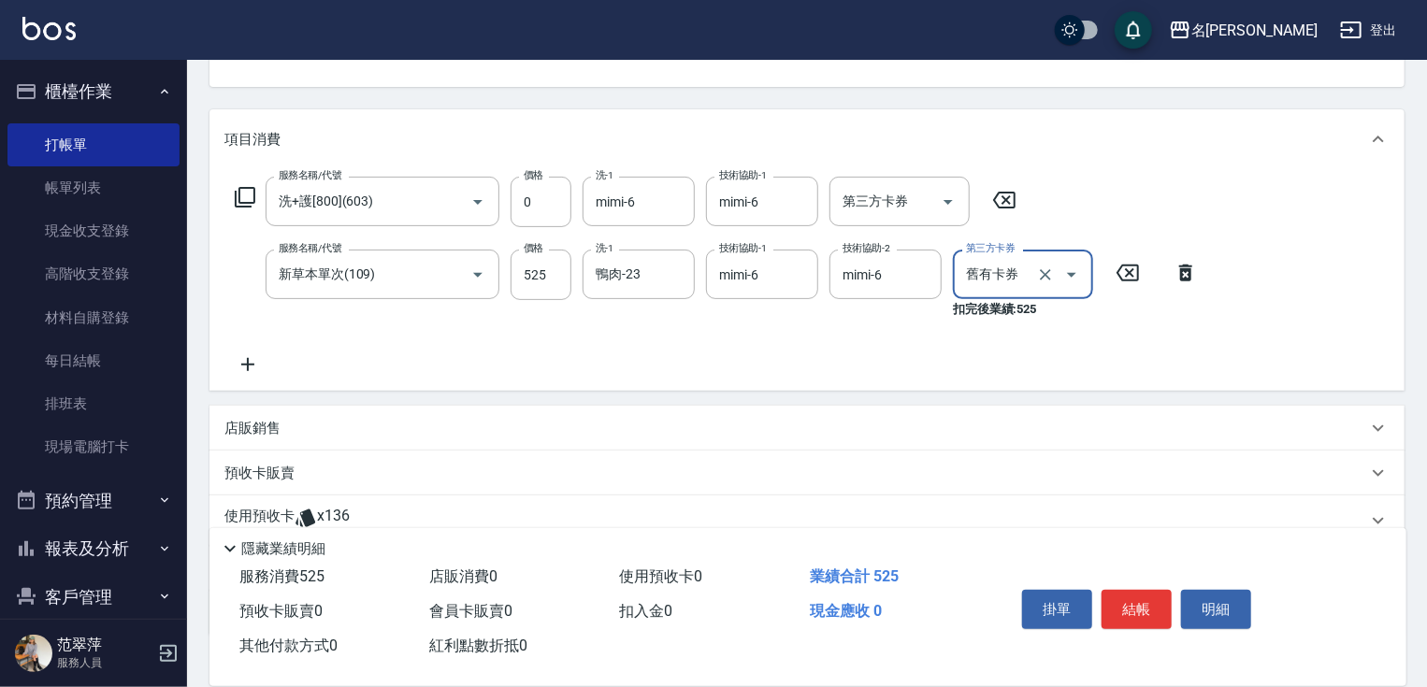
scroll to position [239, 0]
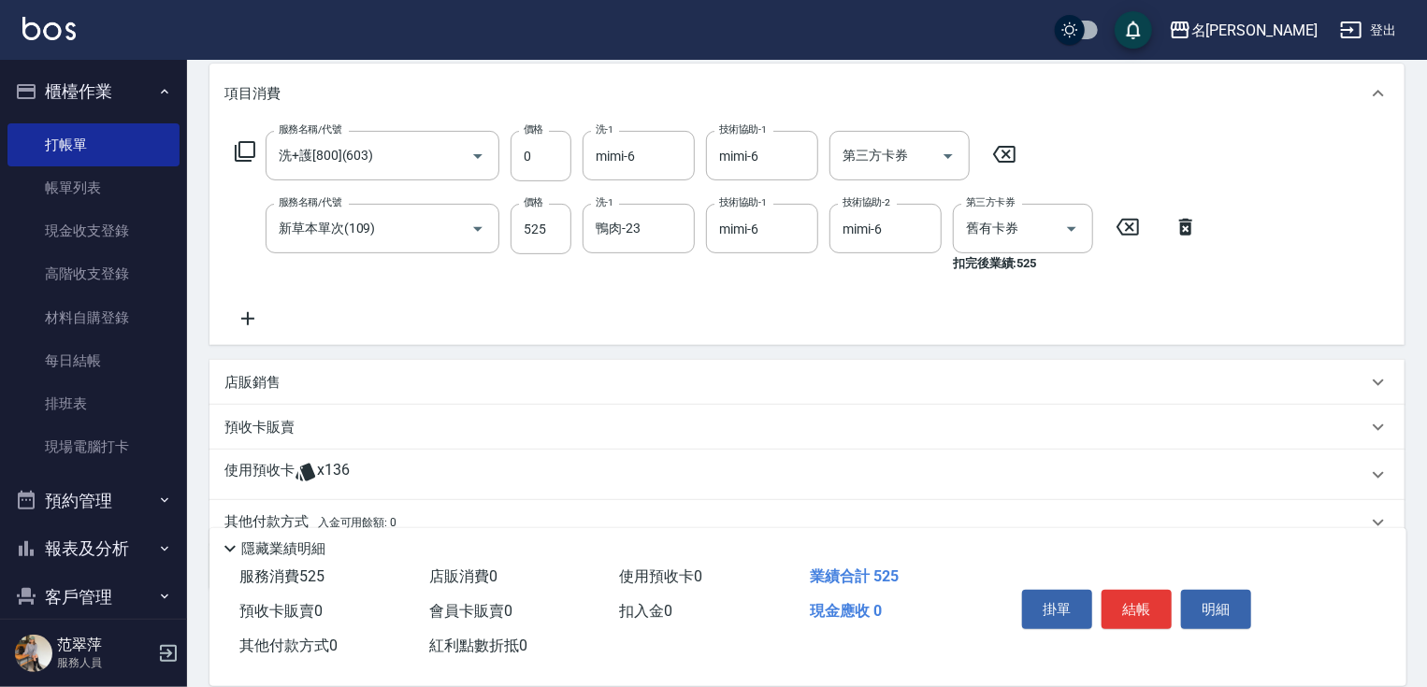
click at [247, 318] on icon at bounding box center [247, 318] width 13 height 13
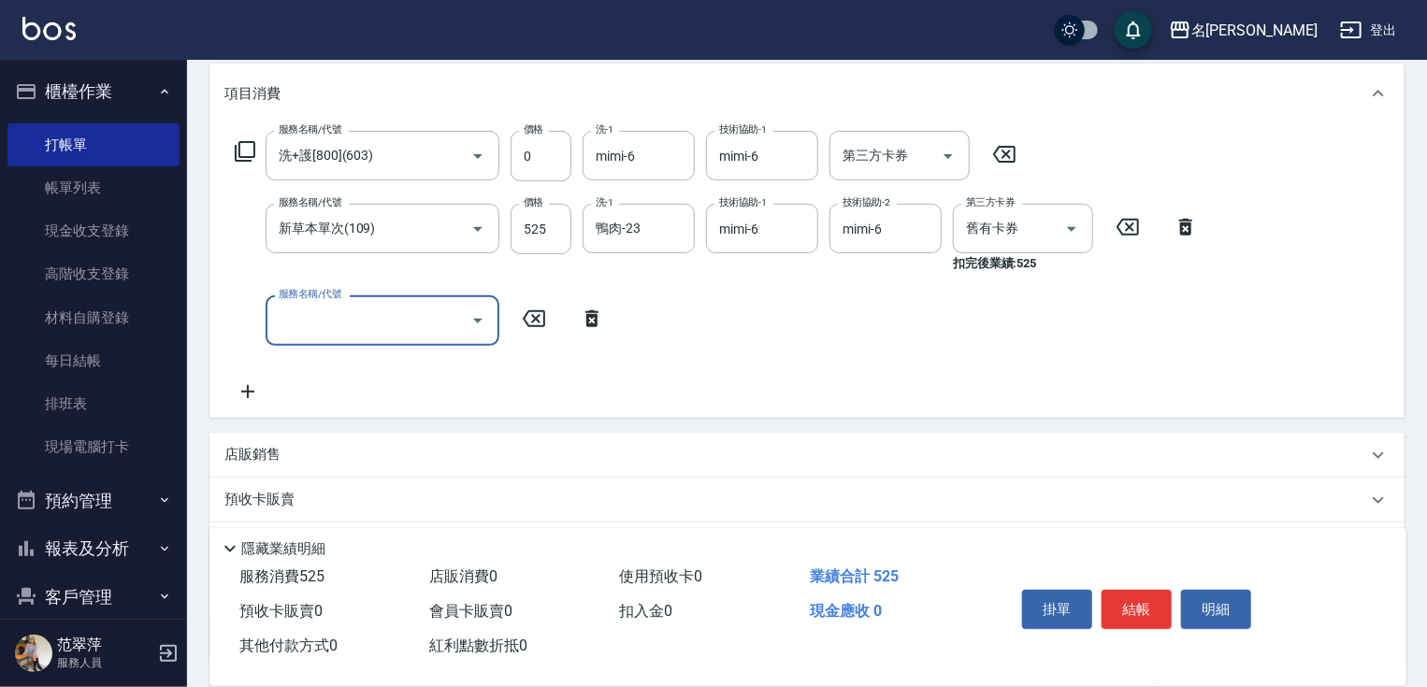
click at [252, 142] on icon at bounding box center [245, 151] width 21 height 21
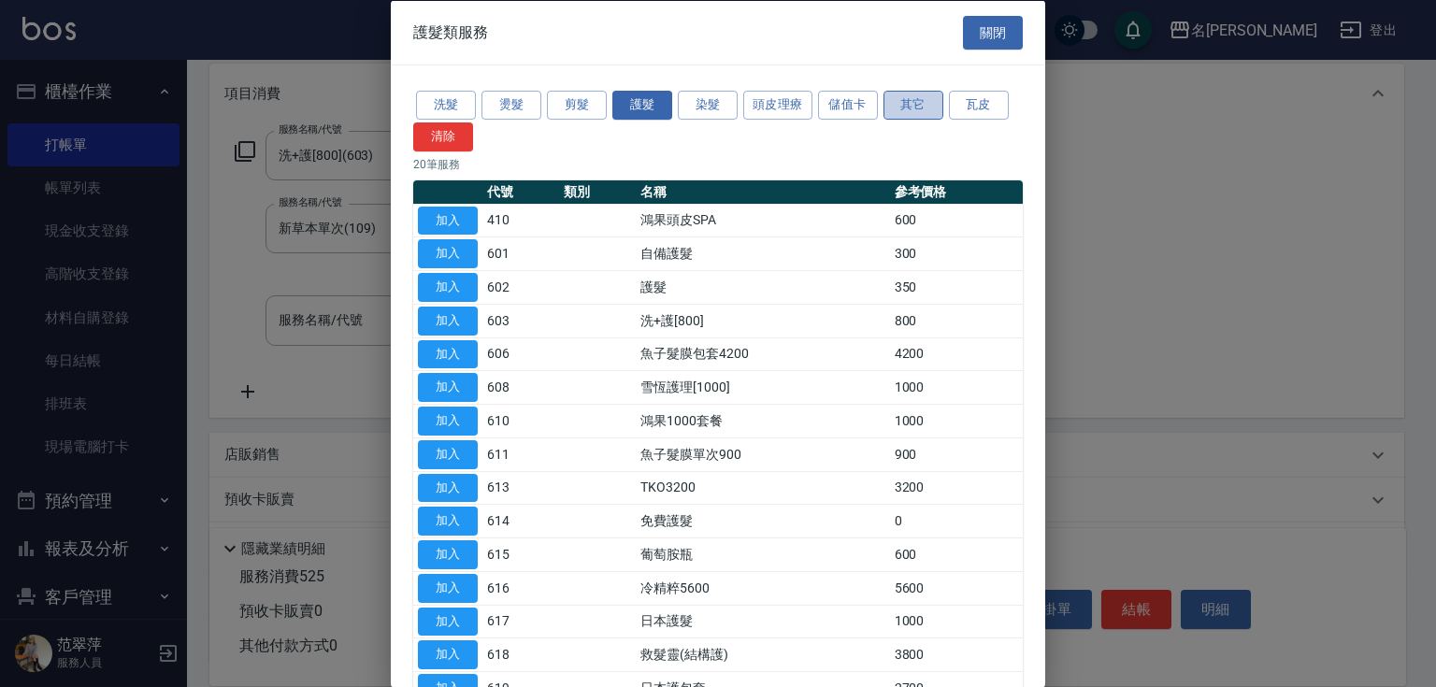
click at [910, 101] on button "其它" at bounding box center [914, 105] width 60 height 29
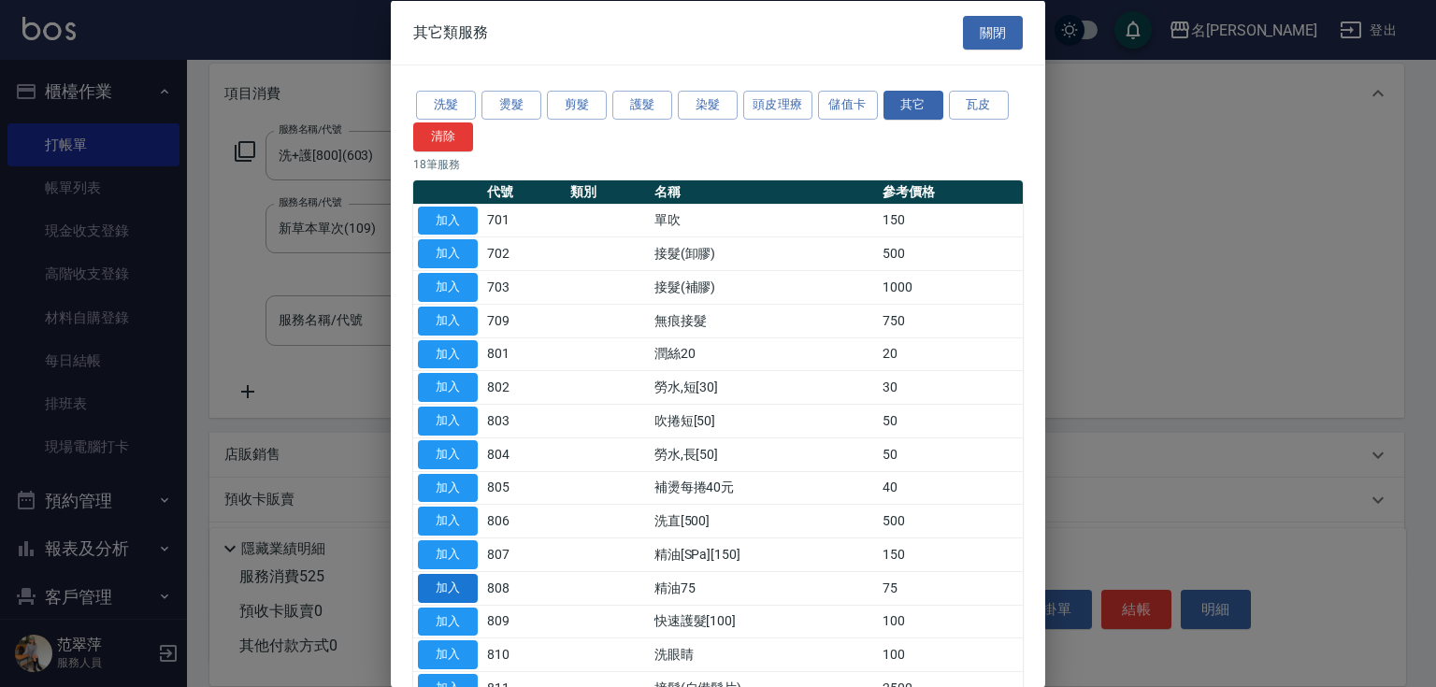
click at [451, 588] on button "加入" at bounding box center [448, 587] width 60 height 29
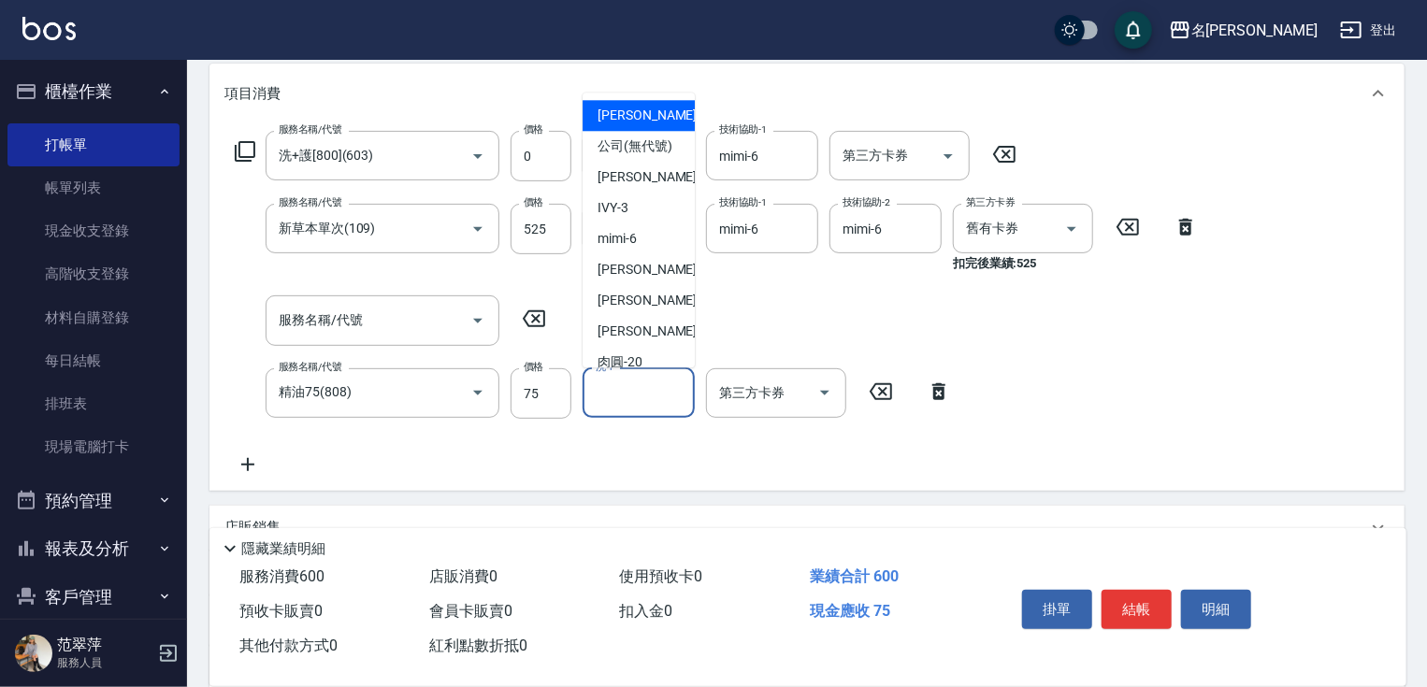
click at [651, 401] on input "洗-1" at bounding box center [638, 393] width 95 height 33
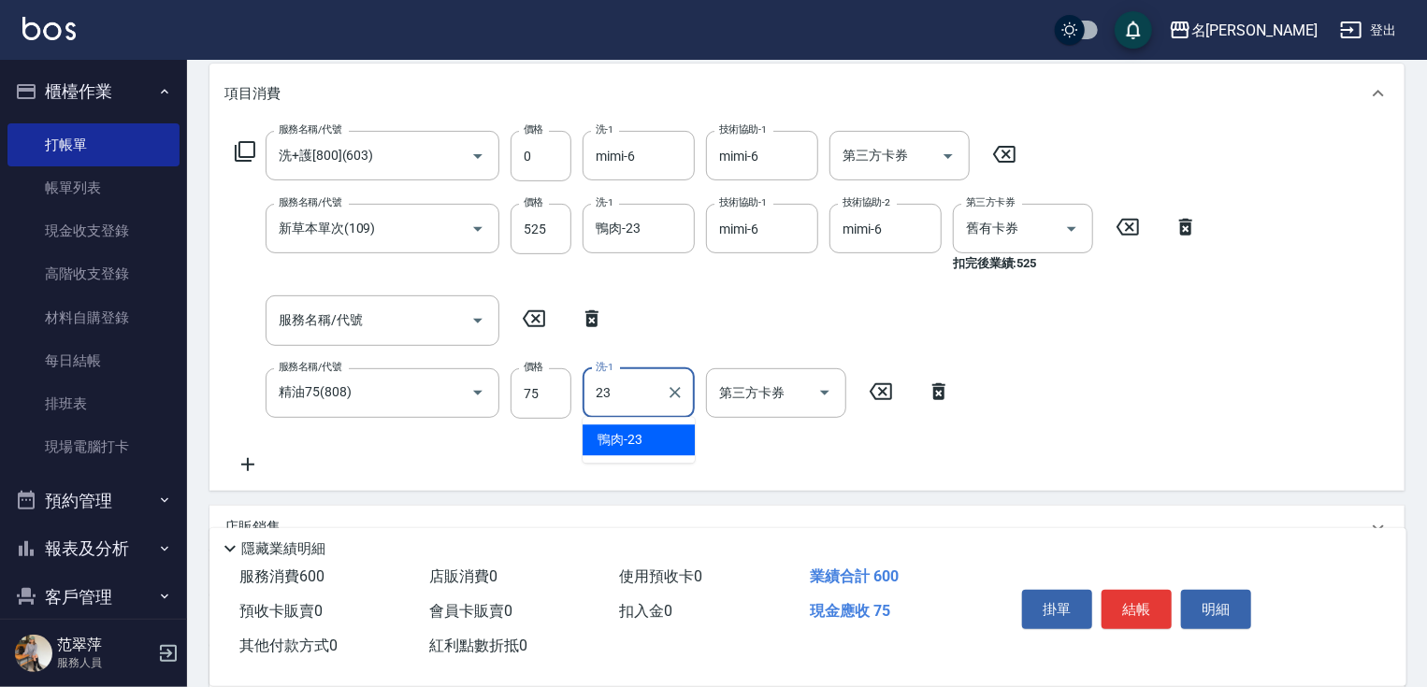
type input "鴨肉-23"
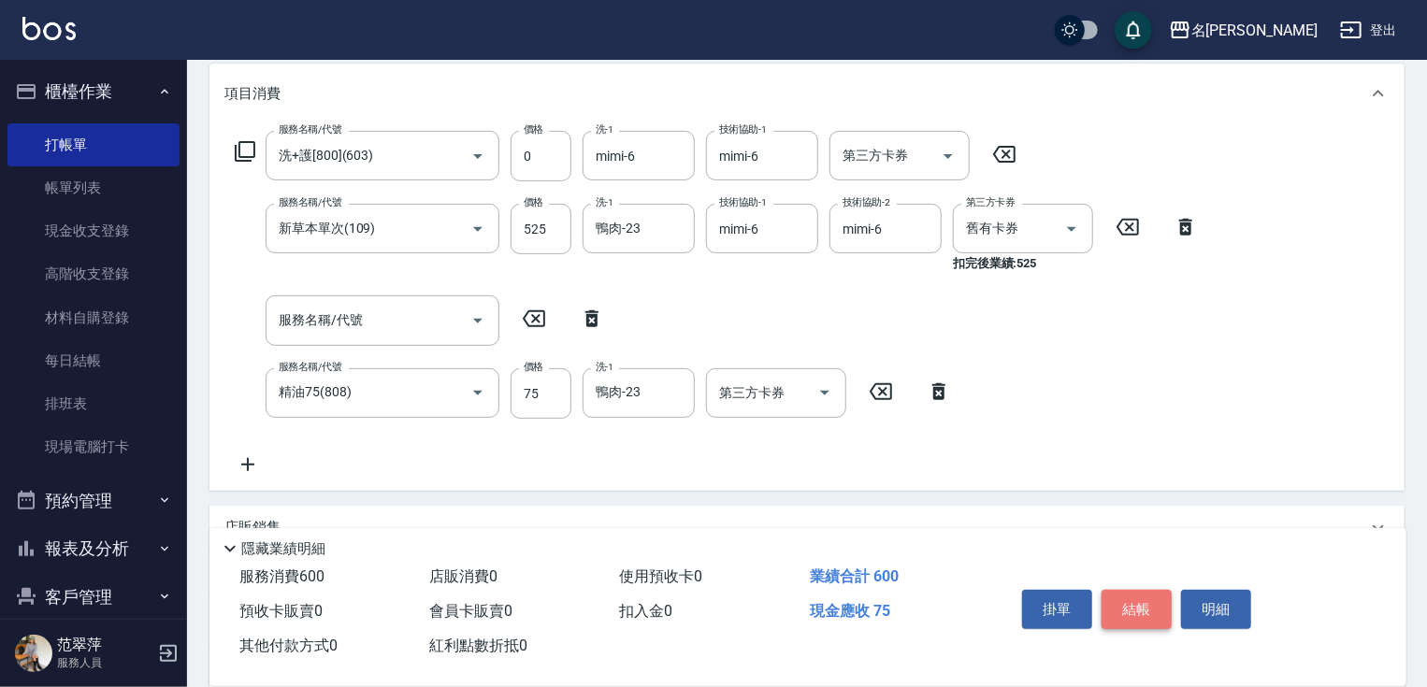
click at [1150, 611] on button "結帳" at bounding box center [1136, 609] width 70 height 39
type input "[DATE] 17:42"
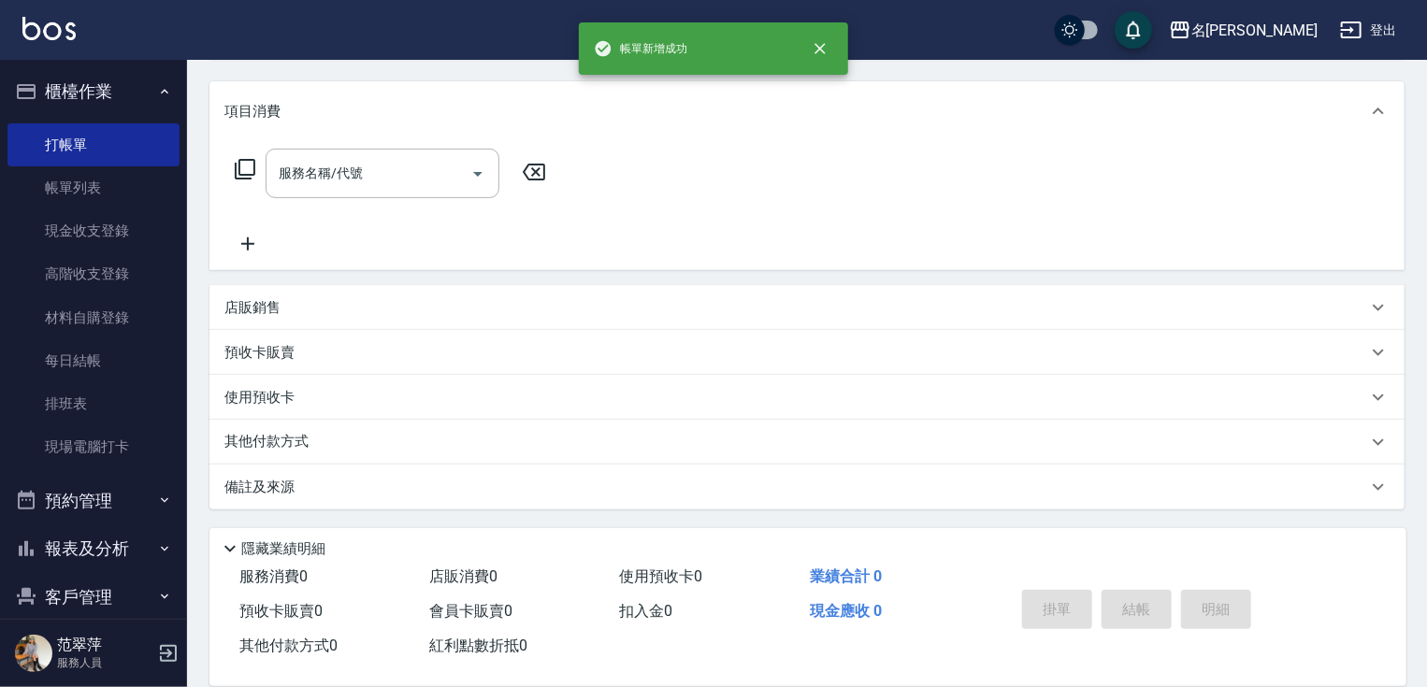
scroll to position [0, 0]
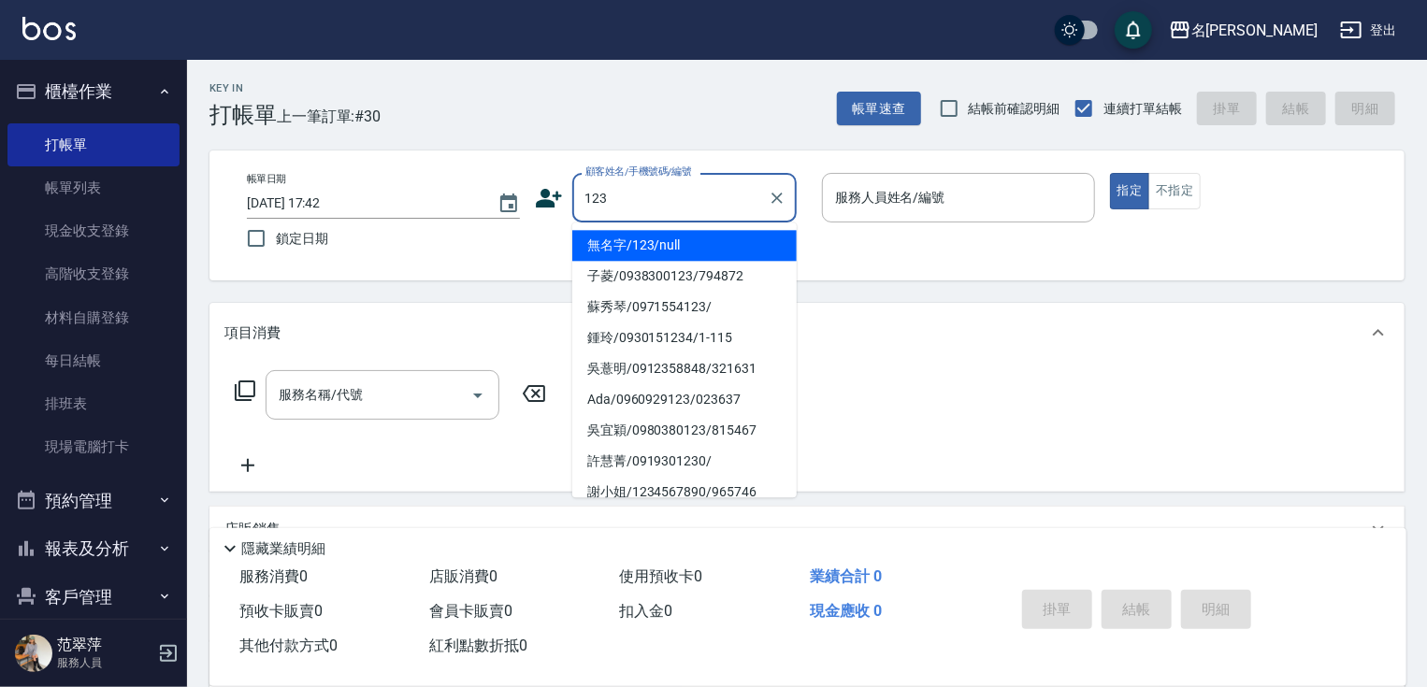
drag, startPoint x: 729, startPoint y: 243, endPoint x: 885, endPoint y: 198, distance: 161.6
click at [729, 243] on li "無名字/123/null" at bounding box center [684, 245] width 224 height 31
type input "無名字/123/null"
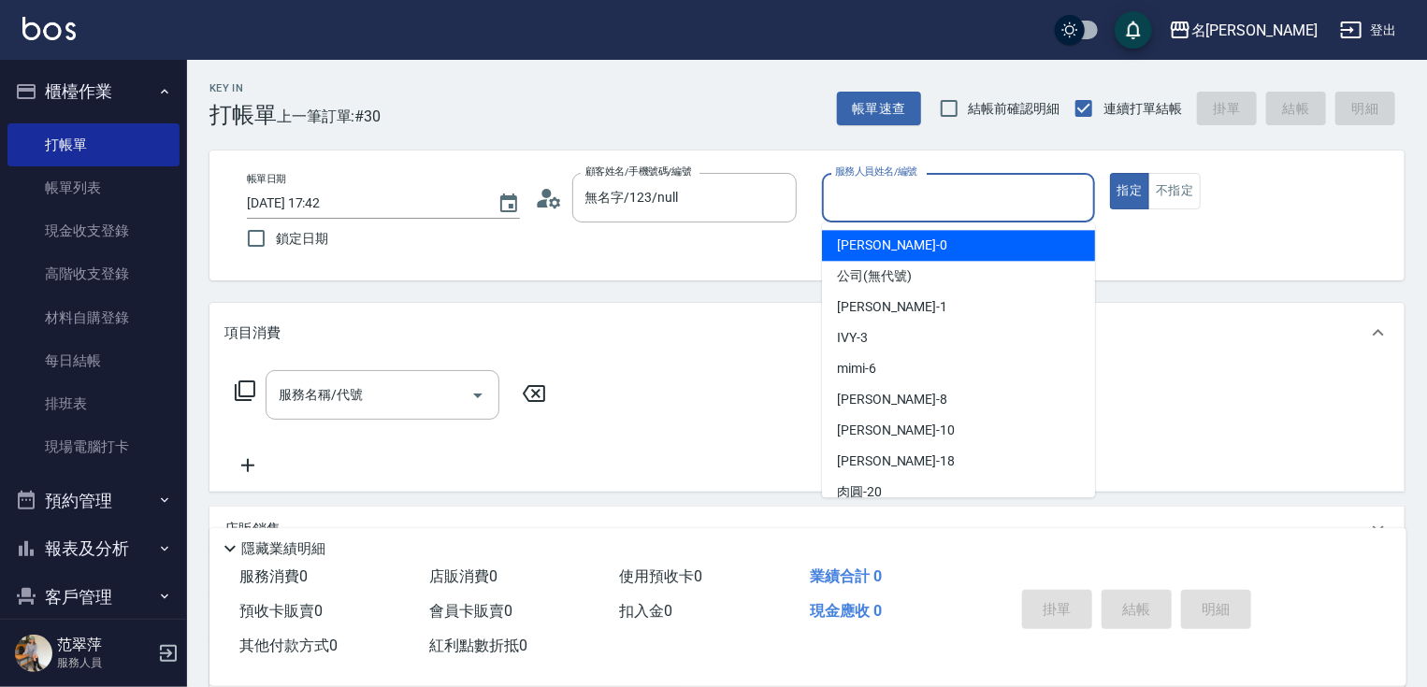
click at [898, 196] on input "服務人員姓名/編號" at bounding box center [958, 197] width 256 height 33
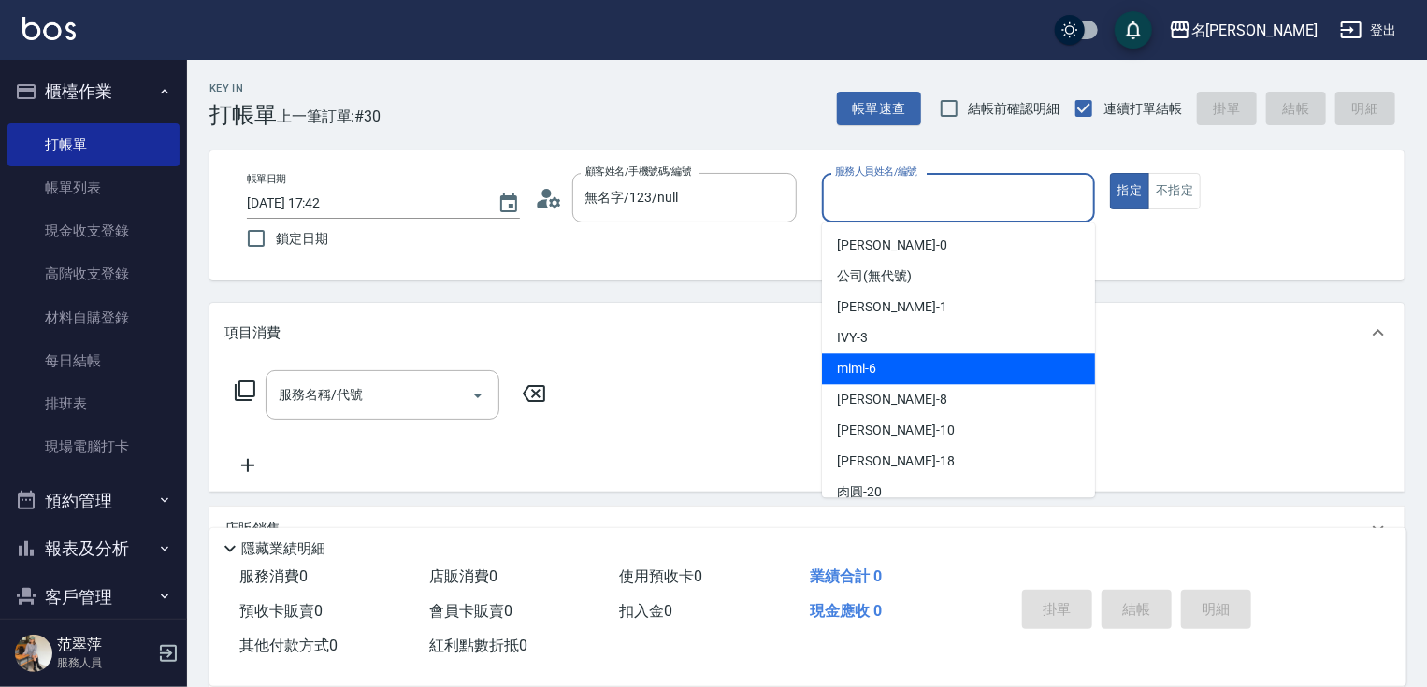
click at [896, 373] on div "mimi -6" at bounding box center [958, 368] width 273 height 31
type input "mimi-6"
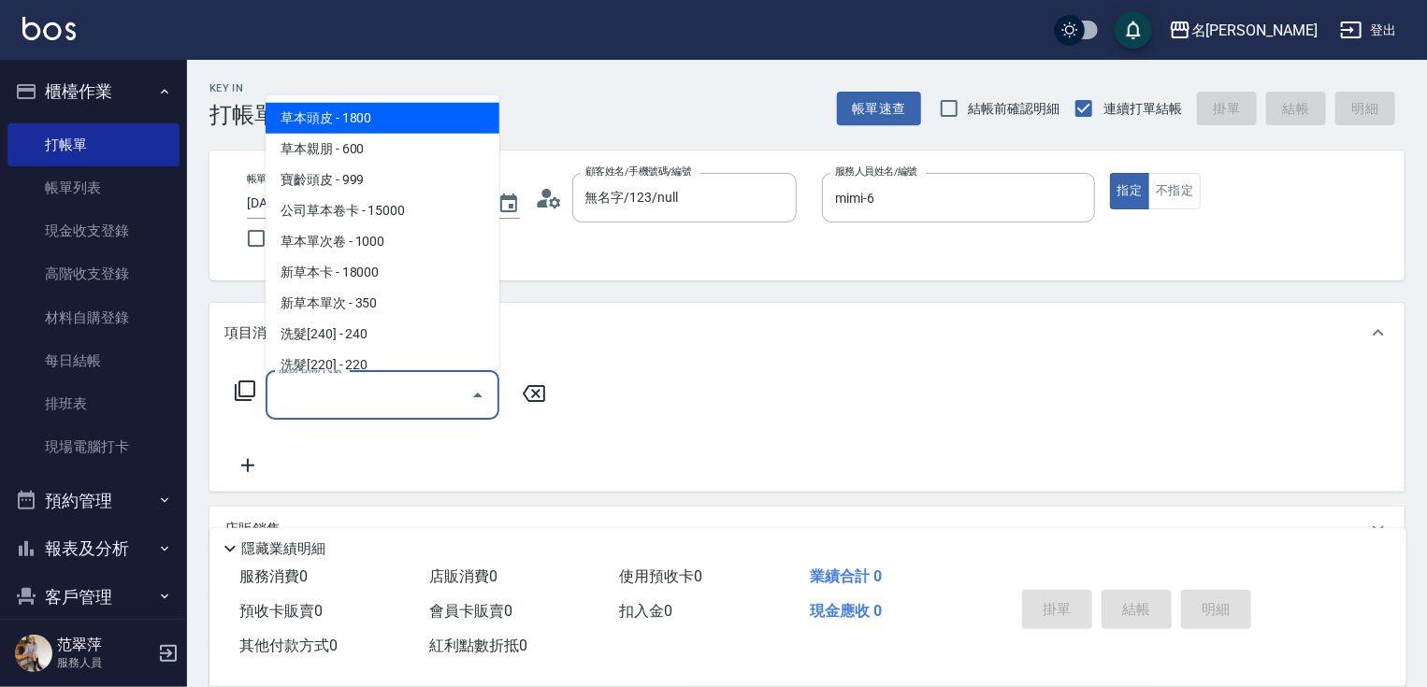
click at [357, 410] on input "服務名稱/代號" at bounding box center [368, 395] width 189 height 33
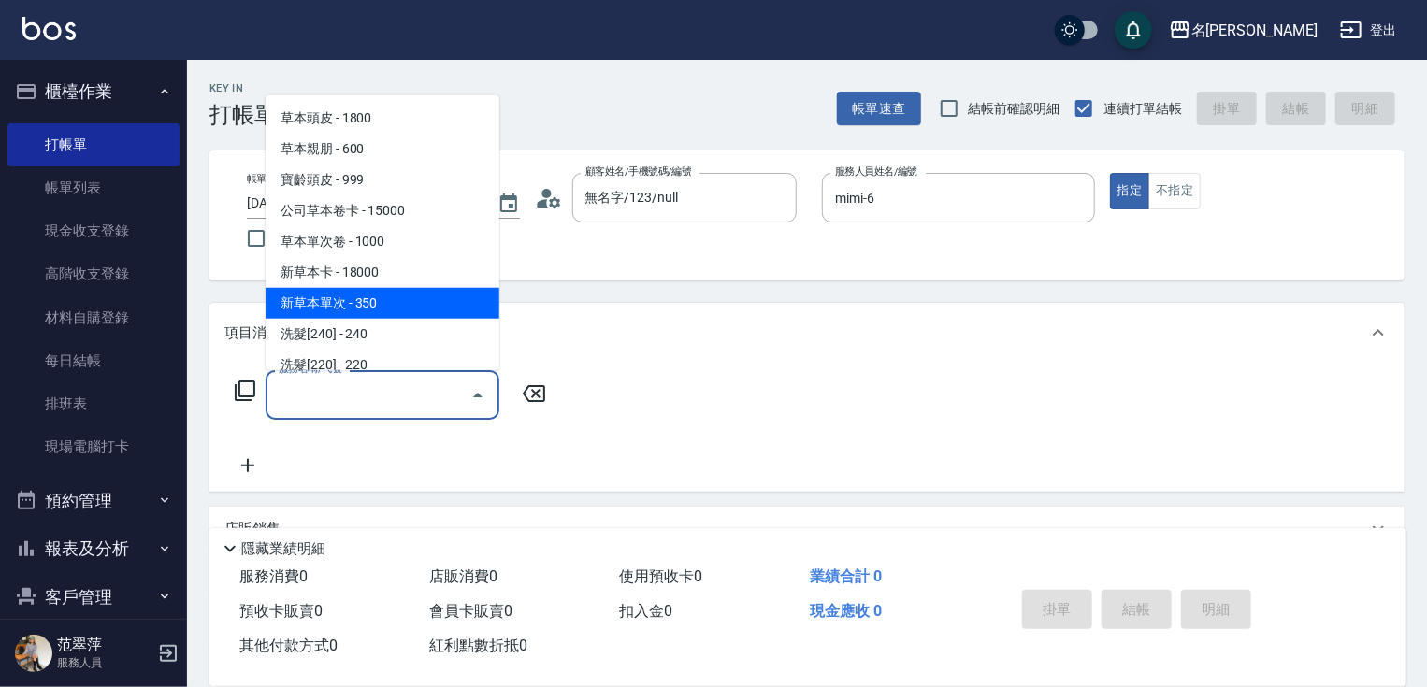
click at [392, 303] on span "新草本單次 - 350" at bounding box center [383, 303] width 234 height 31
type input "新草本單次(109)"
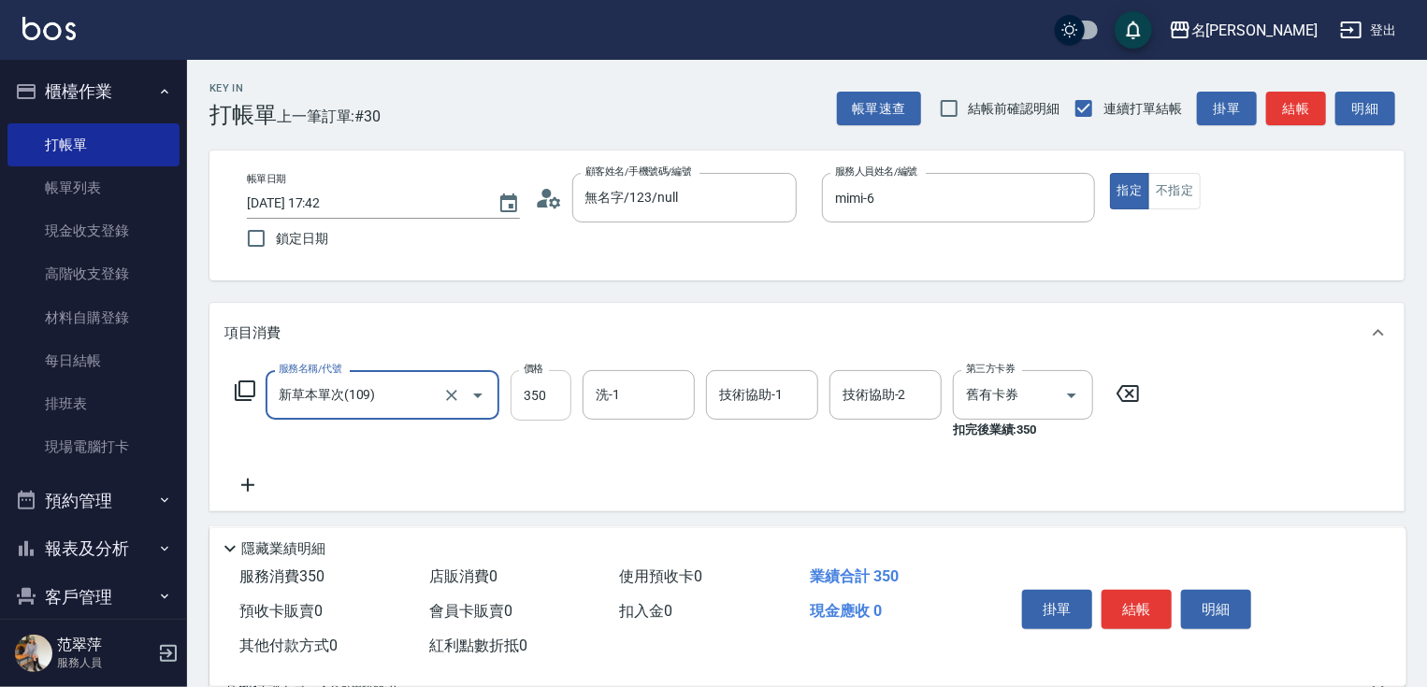
click at [565, 403] on input "350" at bounding box center [541, 395] width 61 height 50
type input "525"
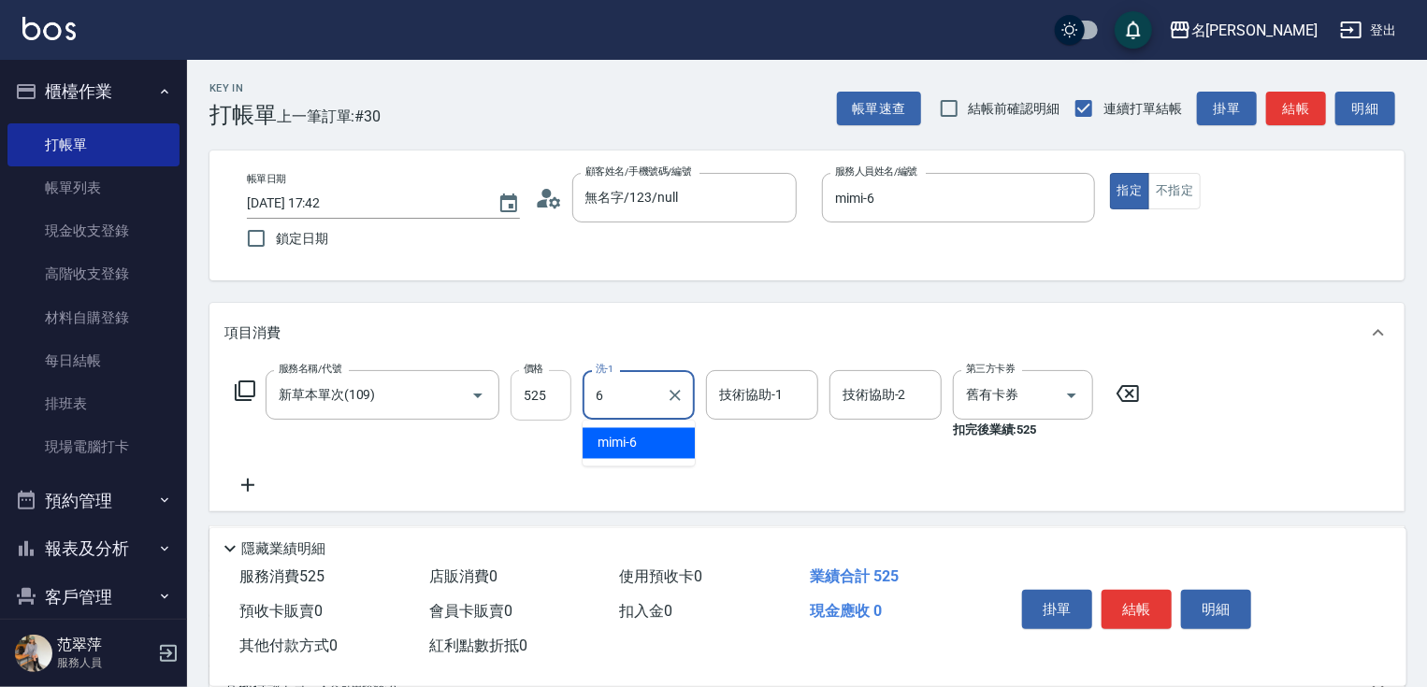
type input "mimi-6"
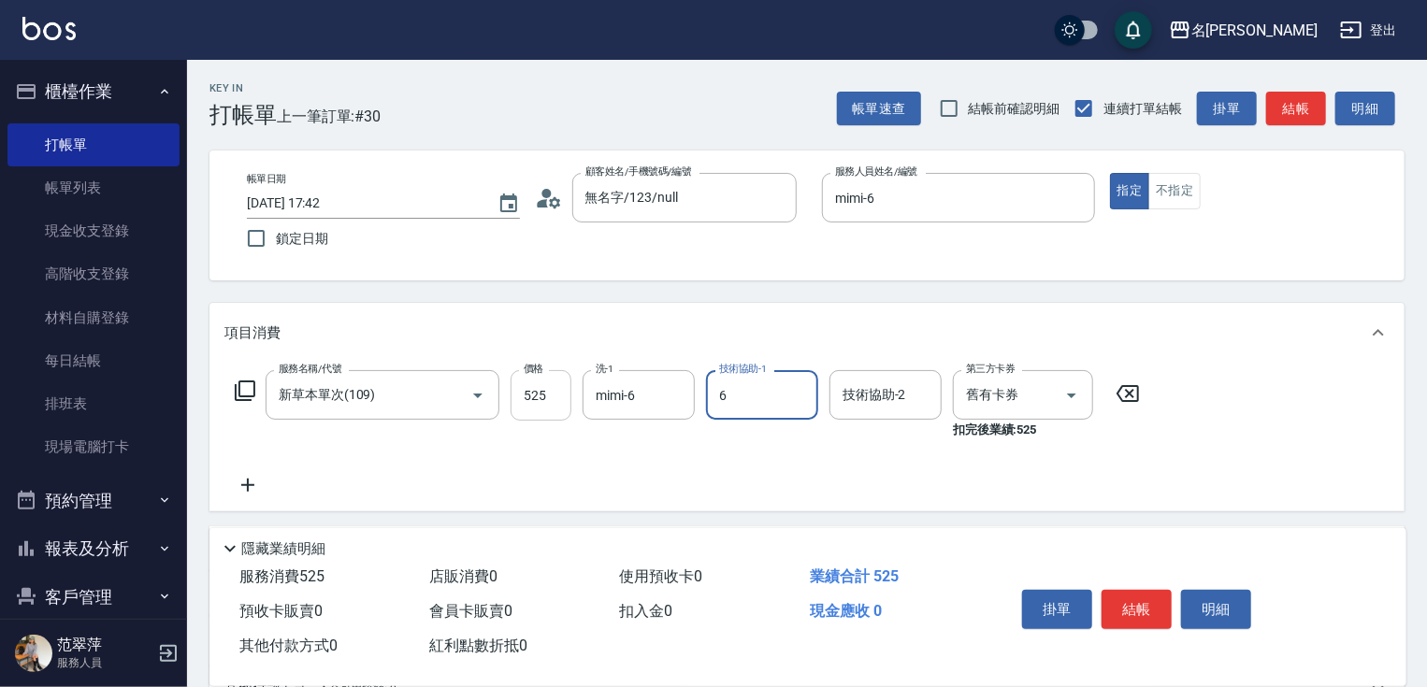
type input "mimi-6"
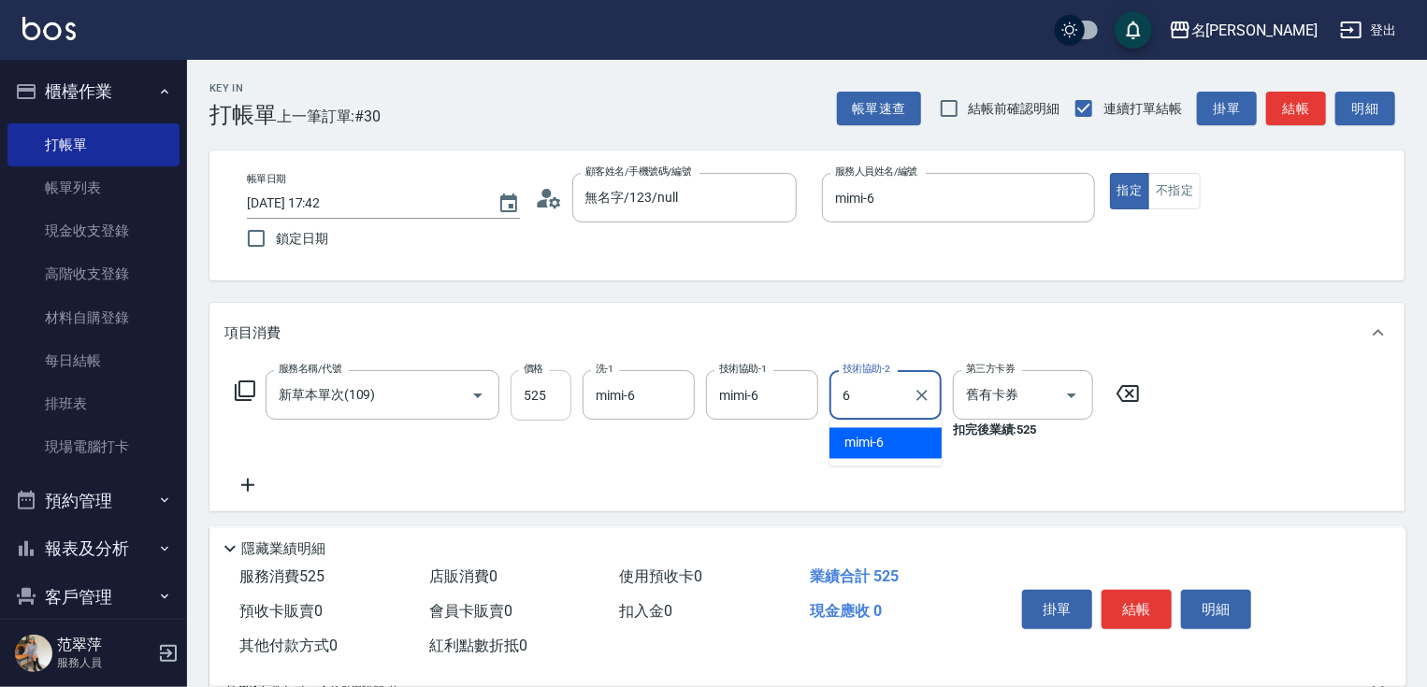
type input "mimi-6"
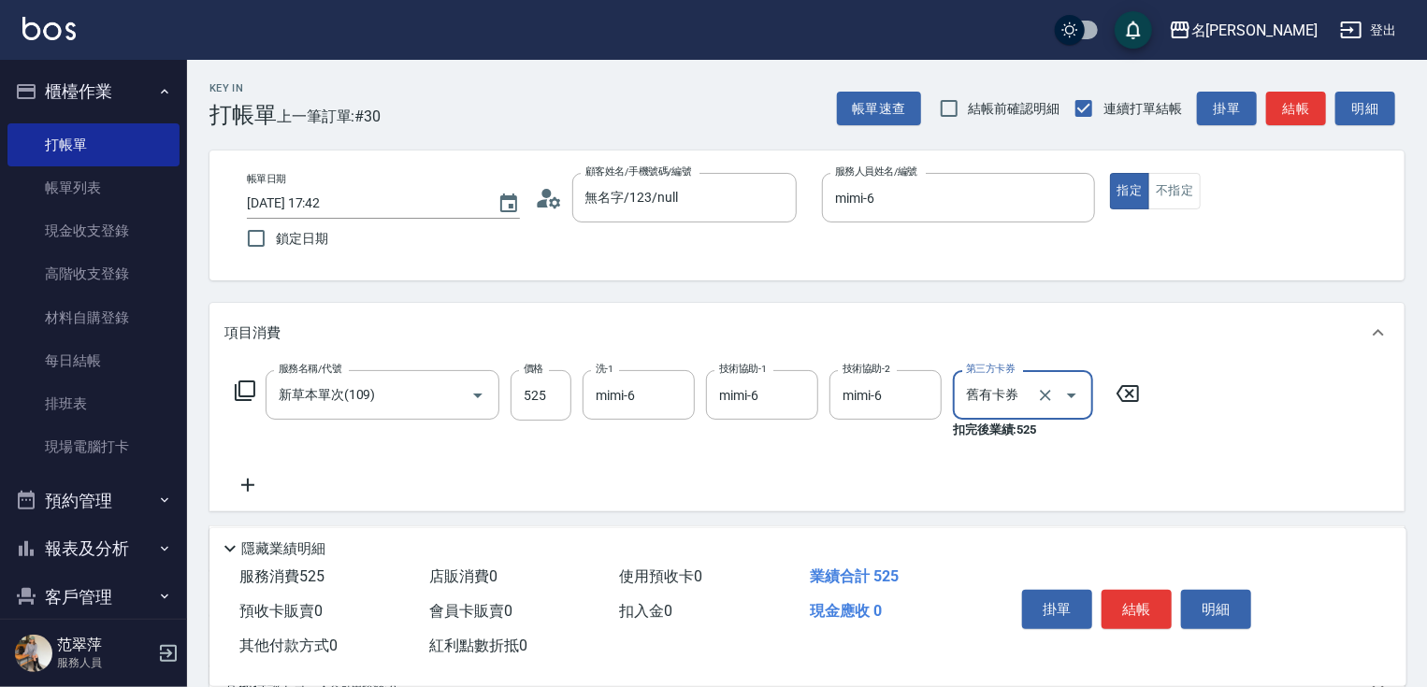
click at [1143, 607] on button "結帳" at bounding box center [1136, 609] width 70 height 39
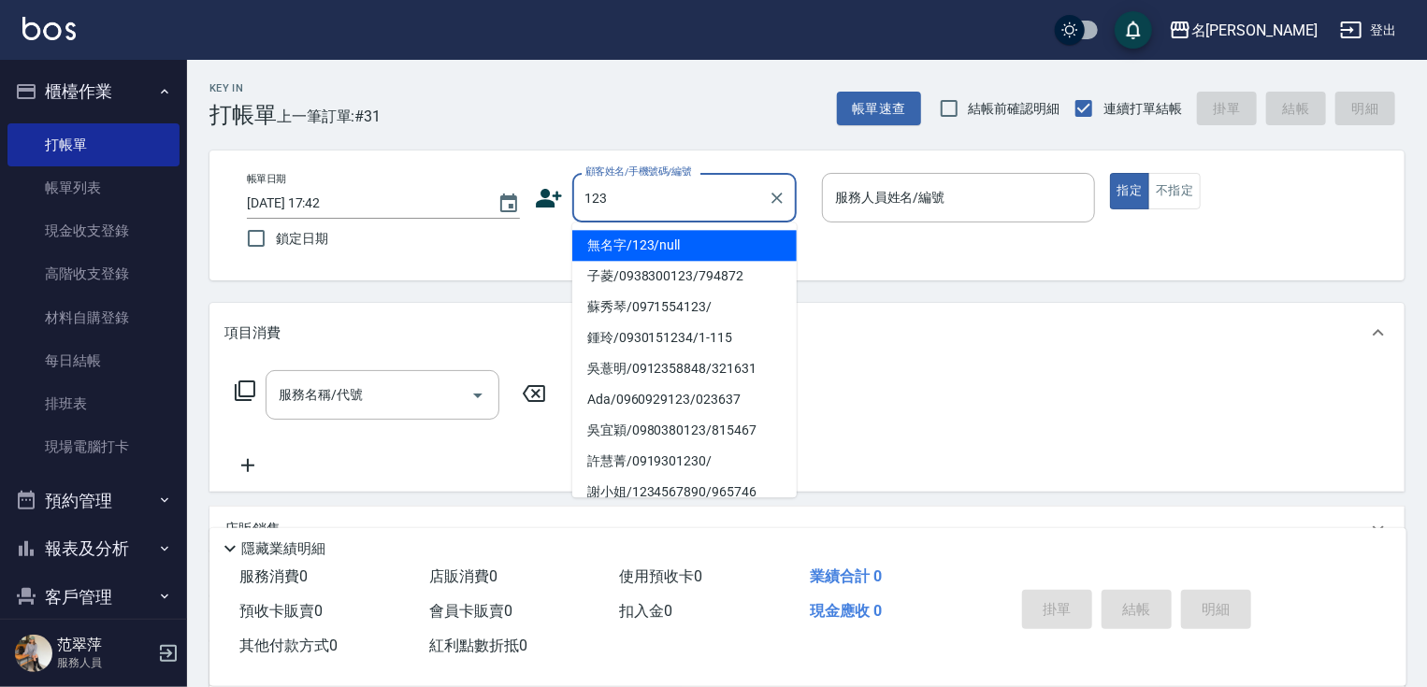
click at [689, 248] on li "無名字/123/null" at bounding box center [684, 245] width 224 height 31
type input "無名字/123/null"
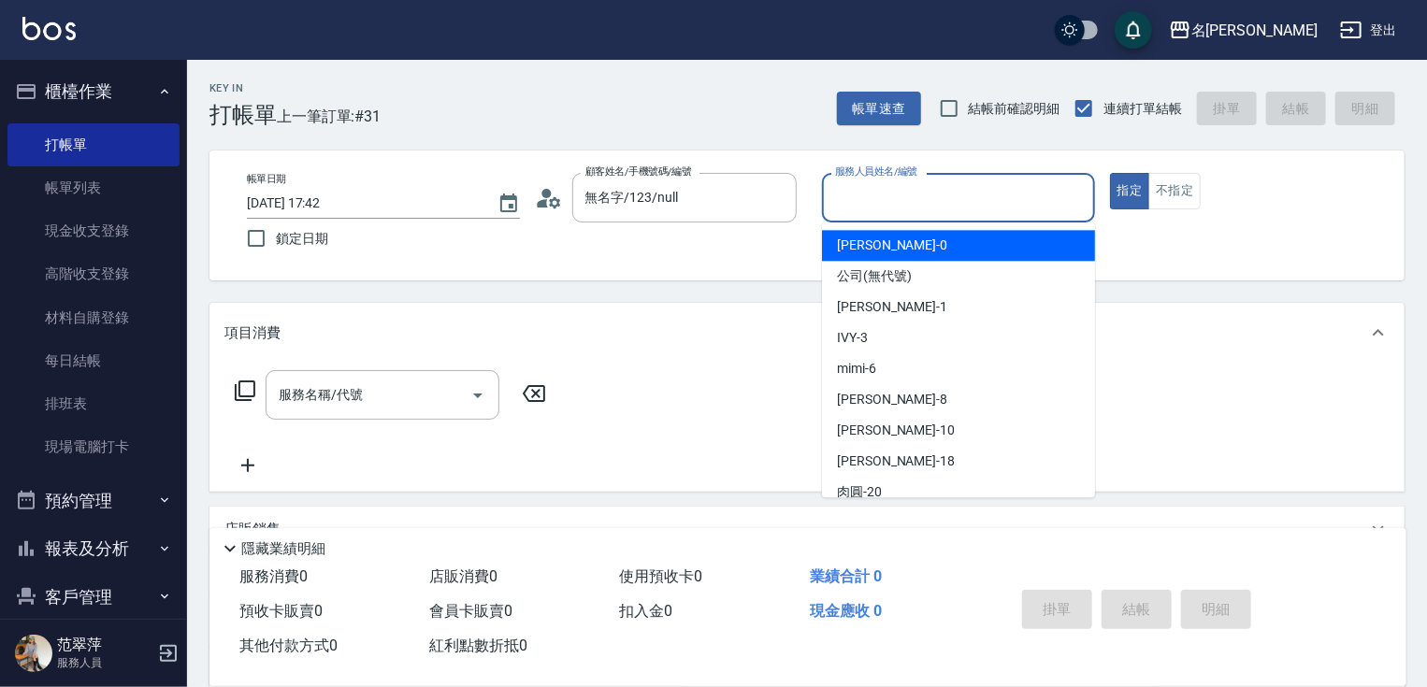
click at [885, 197] on input "服務人員姓名/編號" at bounding box center [958, 197] width 256 height 33
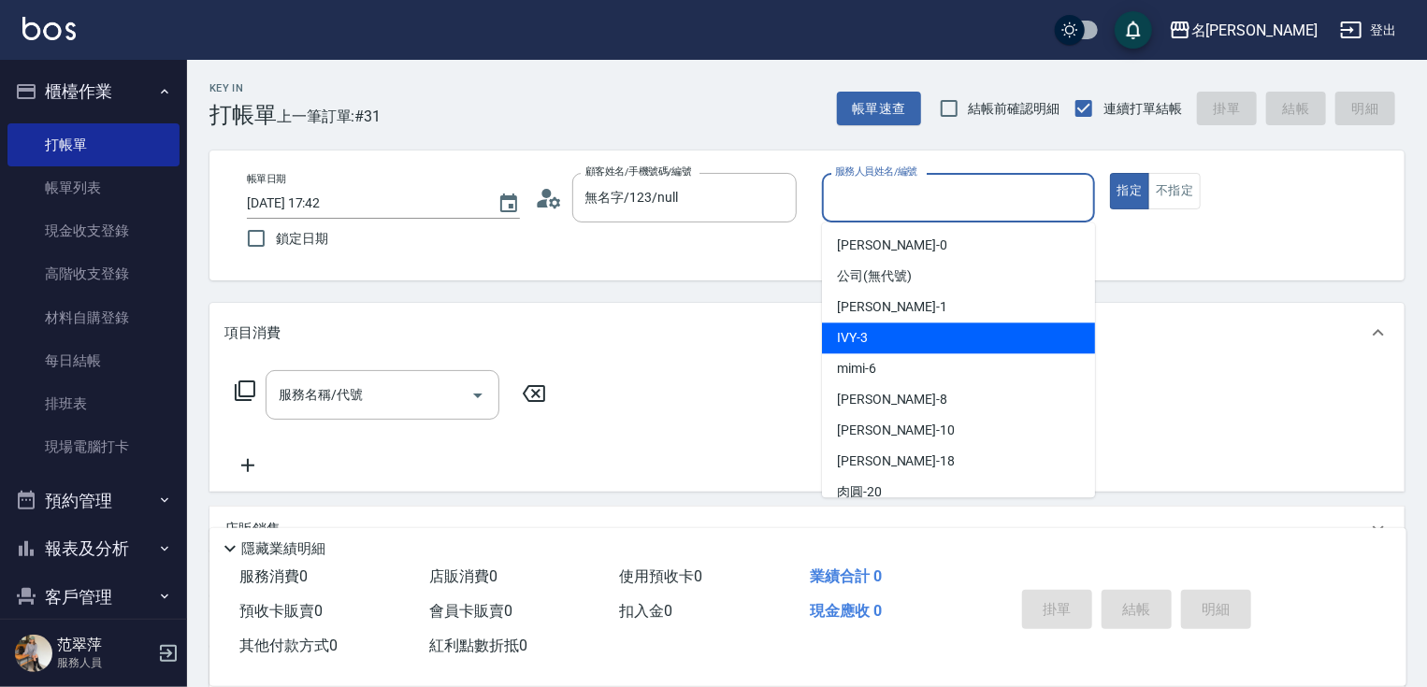
click at [877, 336] on div "IVY -3" at bounding box center [958, 338] width 273 height 31
type input "IVY-3"
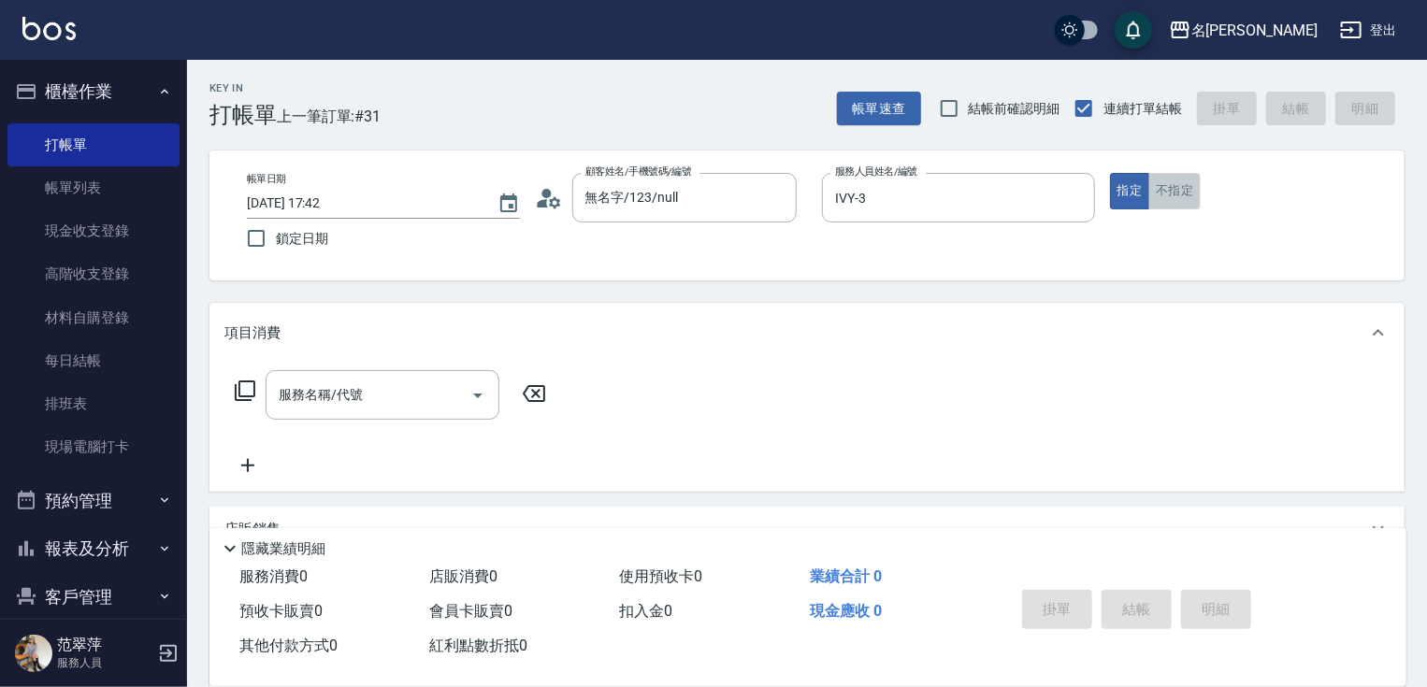
click at [1166, 188] on button "不指定" at bounding box center [1174, 191] width 52 height 36
click at [385, 392] on input "服務名稱/代號" at bounding box center [368, 395] width 189 height 33
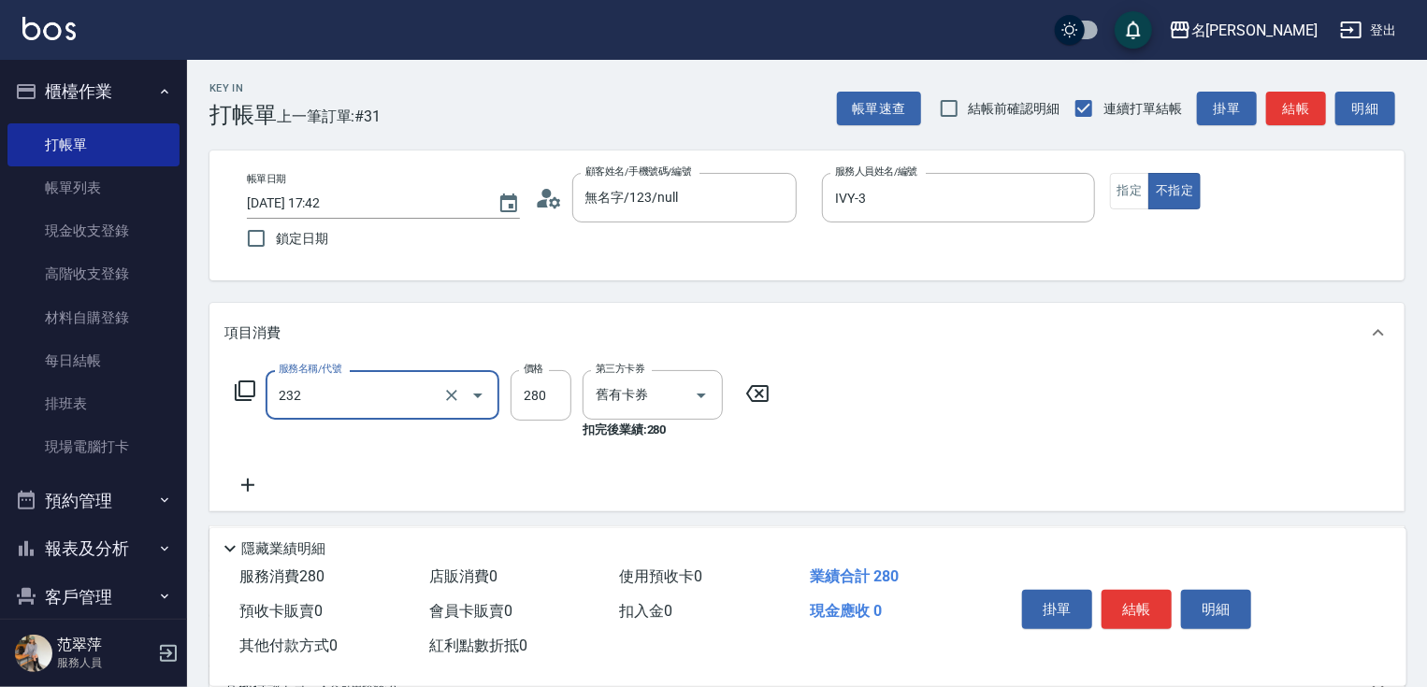
type input "洗髮卷280(232)"
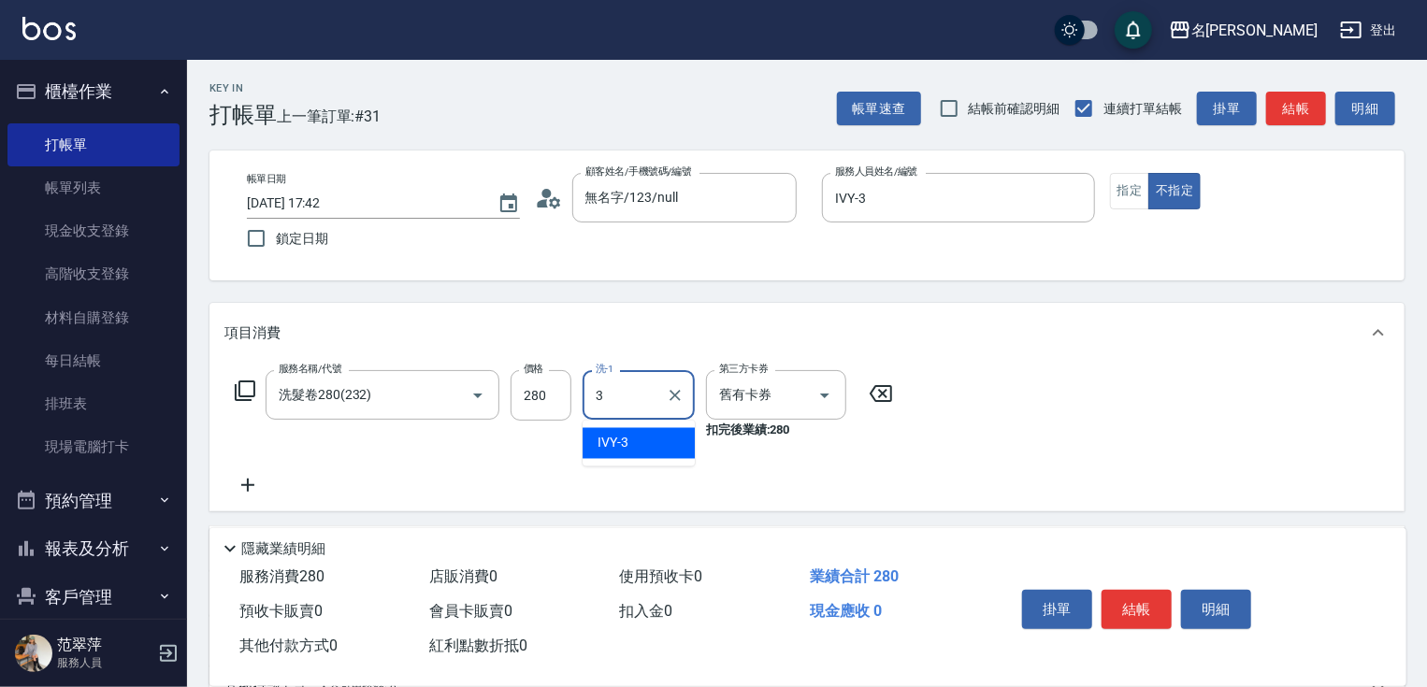
type input "IVY-3"
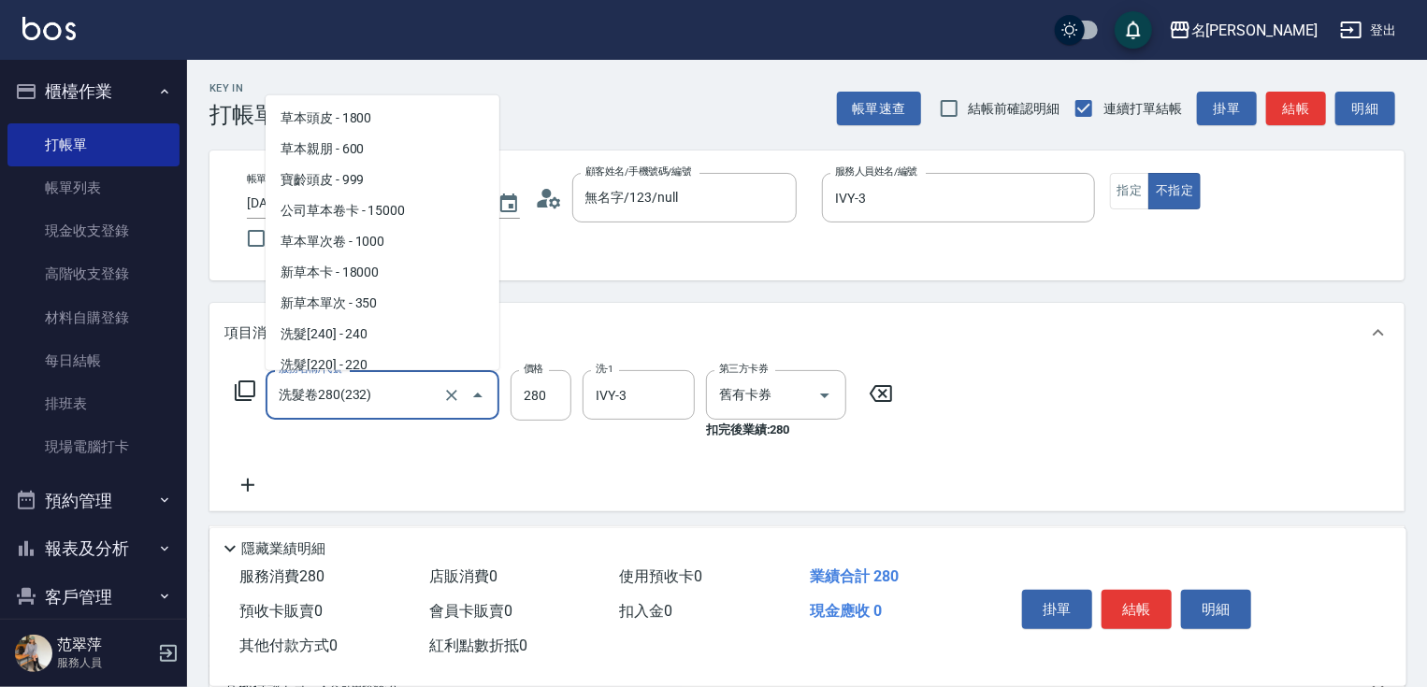
click at [382, 389] on input "洗髮卷280(232)" at bounding box center [356, 395] width 165 height 33
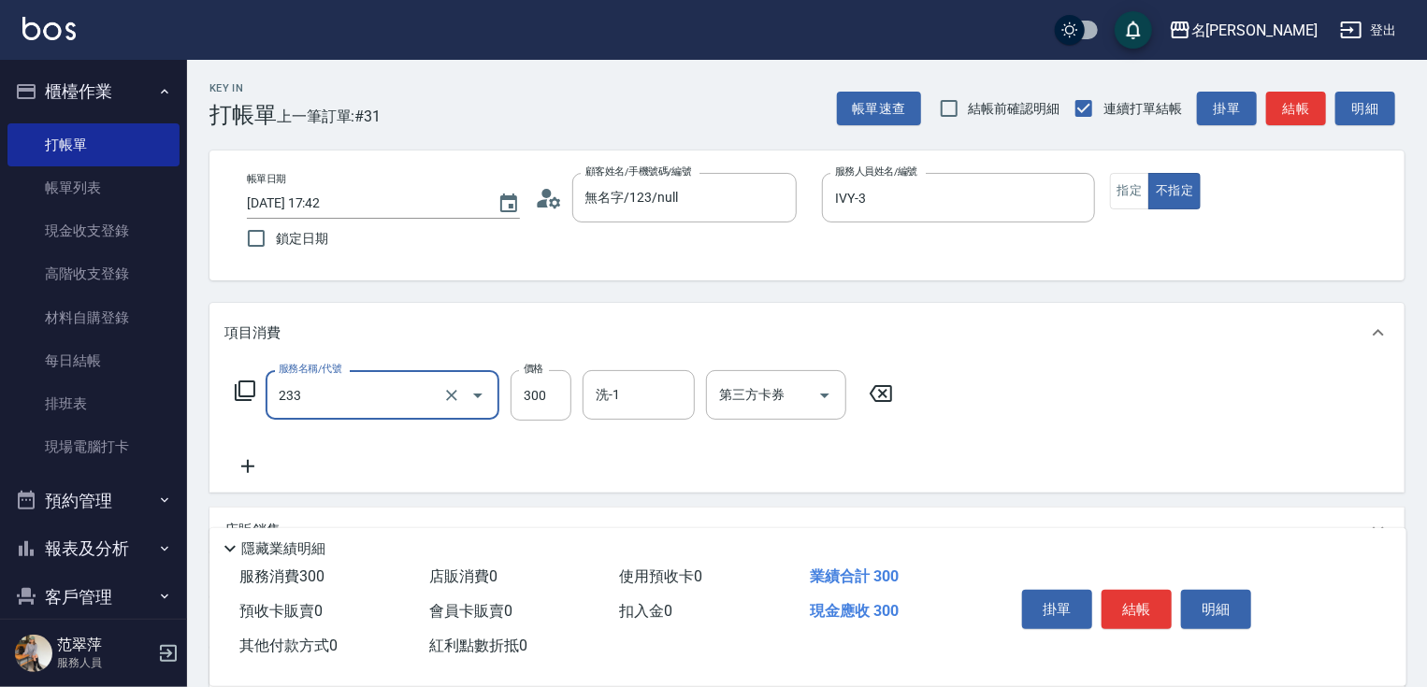
type input "洗髮300(233)"
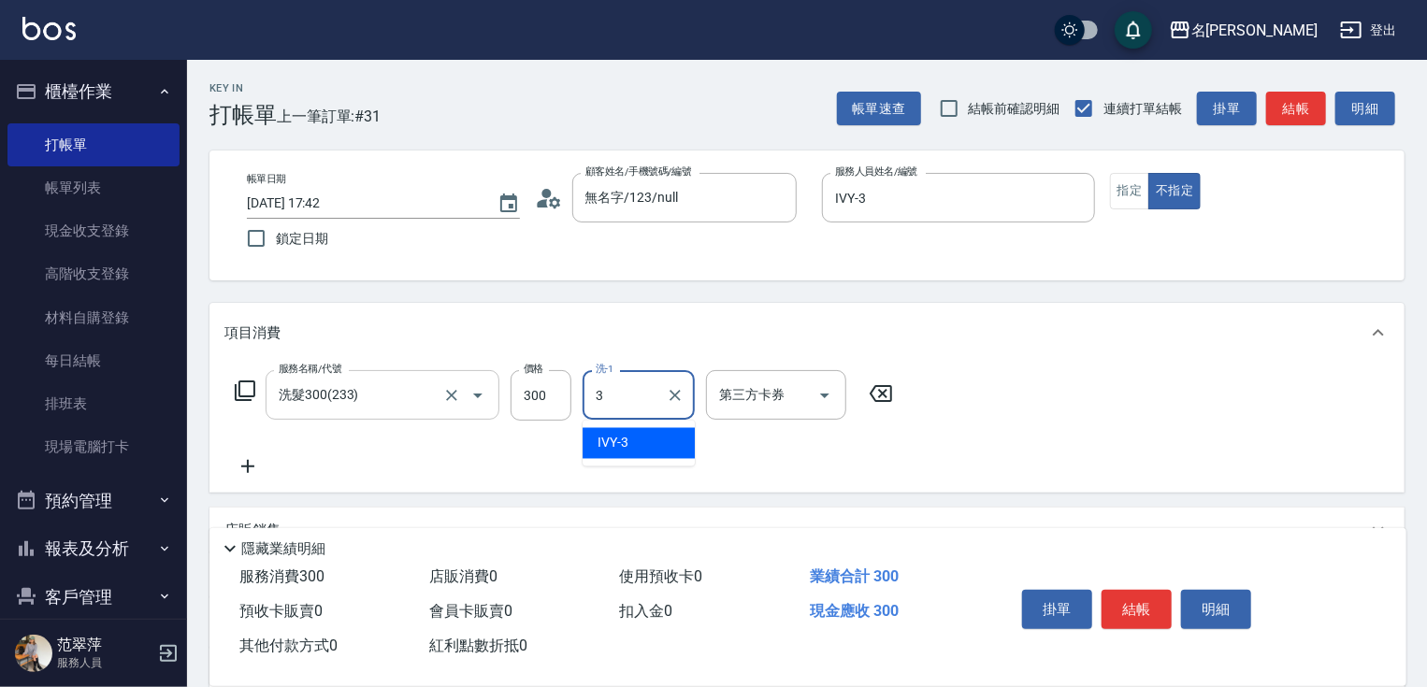
type input "IVY-3"
click at [247, 458] on icon at bounding box center [247, 466] width 47 height 22
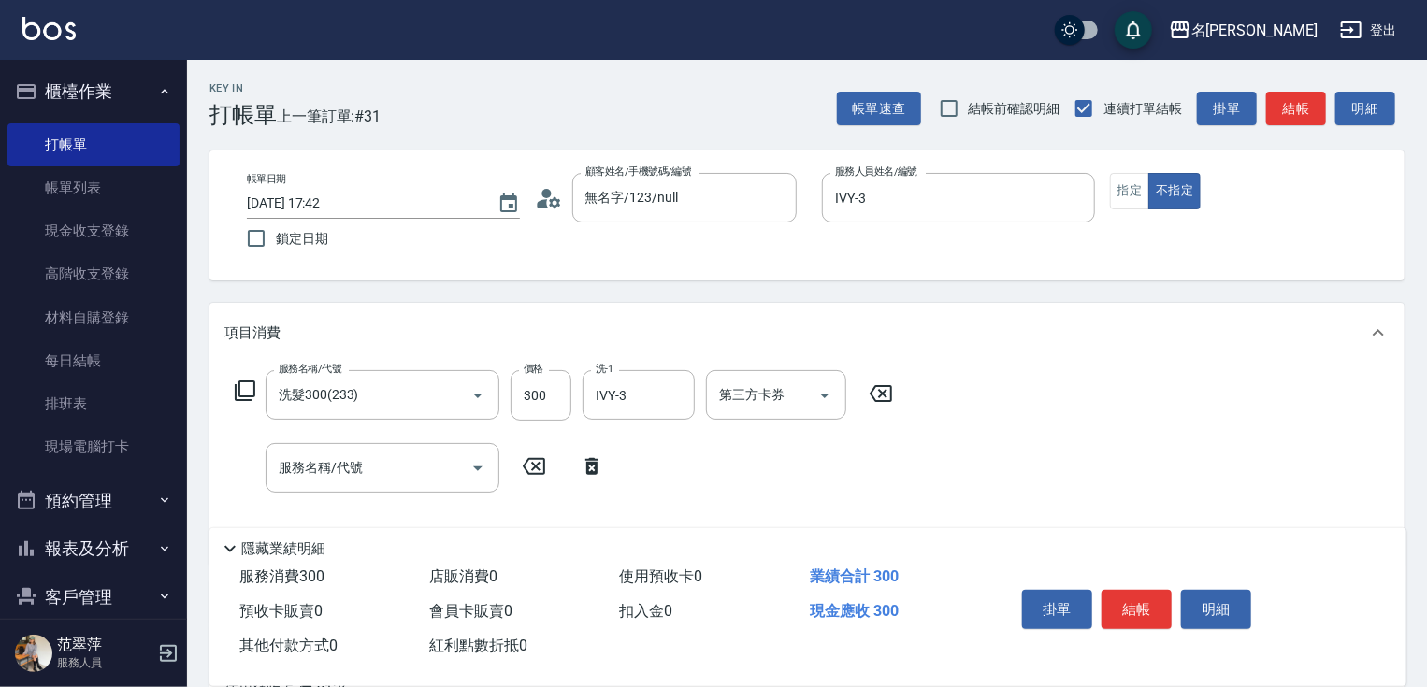
click at [250, 388] on icon at bounding box center [245, 391] width 22 height 22
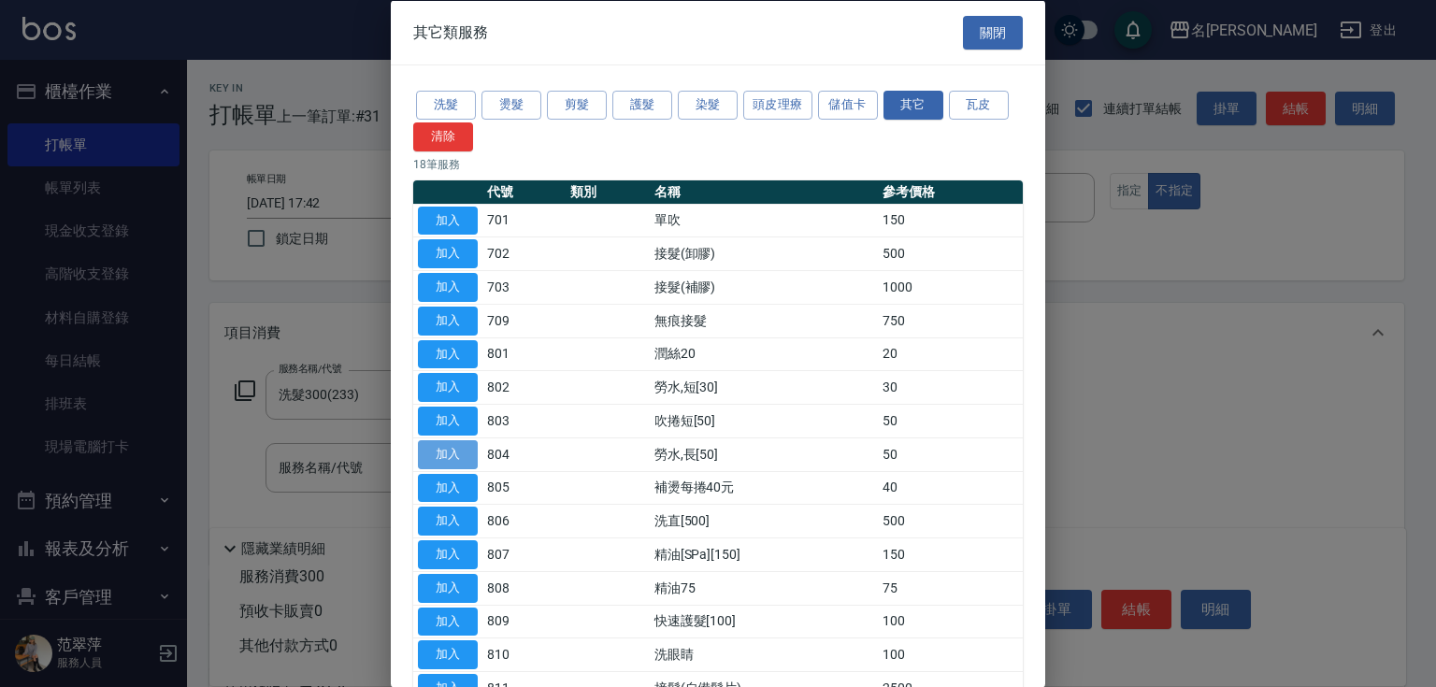
click at [453, 452] on button "加入" at bounding box center [448, 453] width 60 height 29
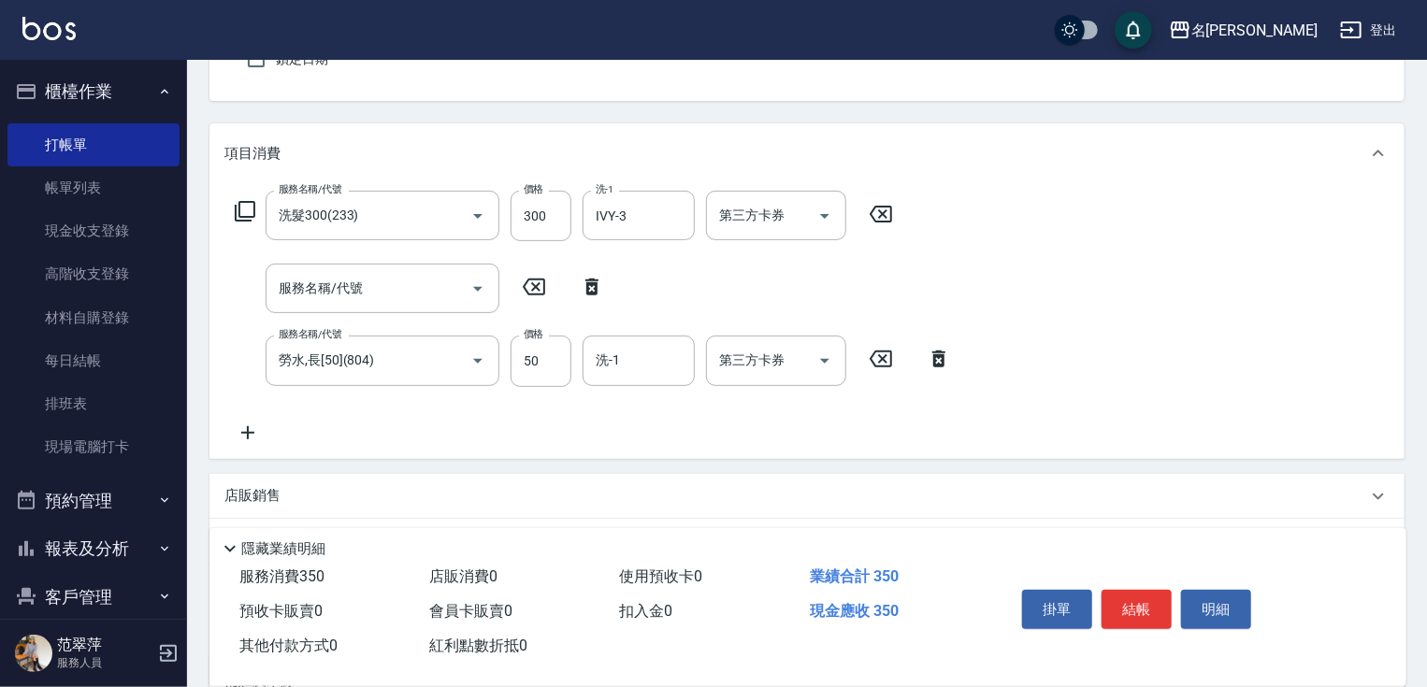
scroll to position [246, 0]
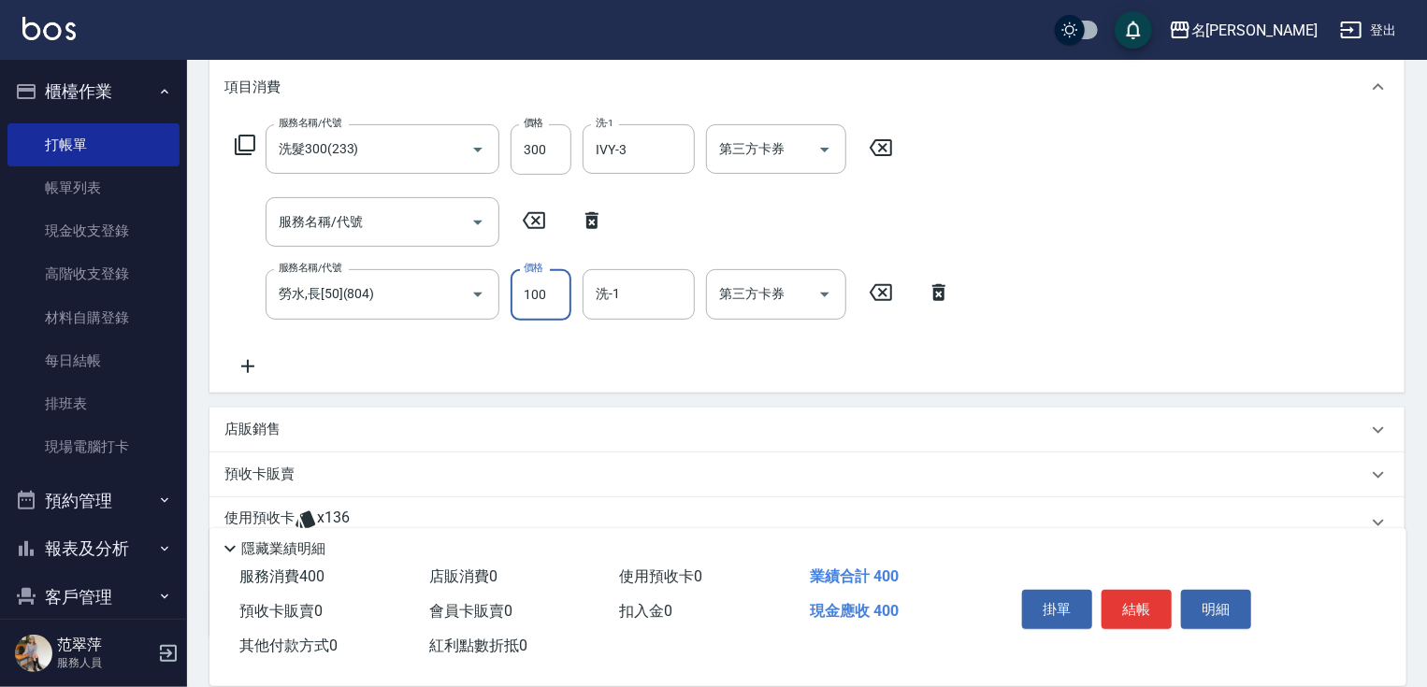
type input "100"
type input "IVY-3"
click at [245, 366] on icon at bounding box center [247, 366] width 13 height 13
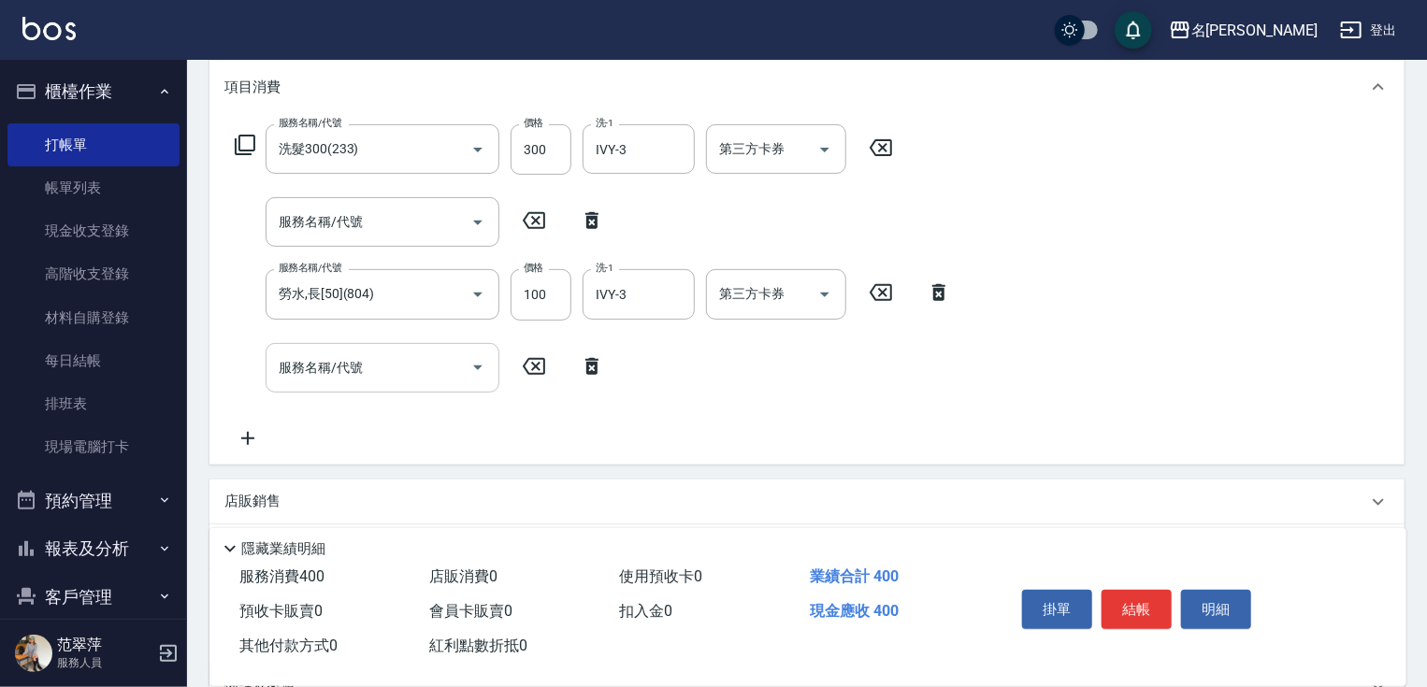
click at [305, 370] on div "服務名稱/代號 服務名稱/代號" at bounding box center [383, 368] width 234 height 50
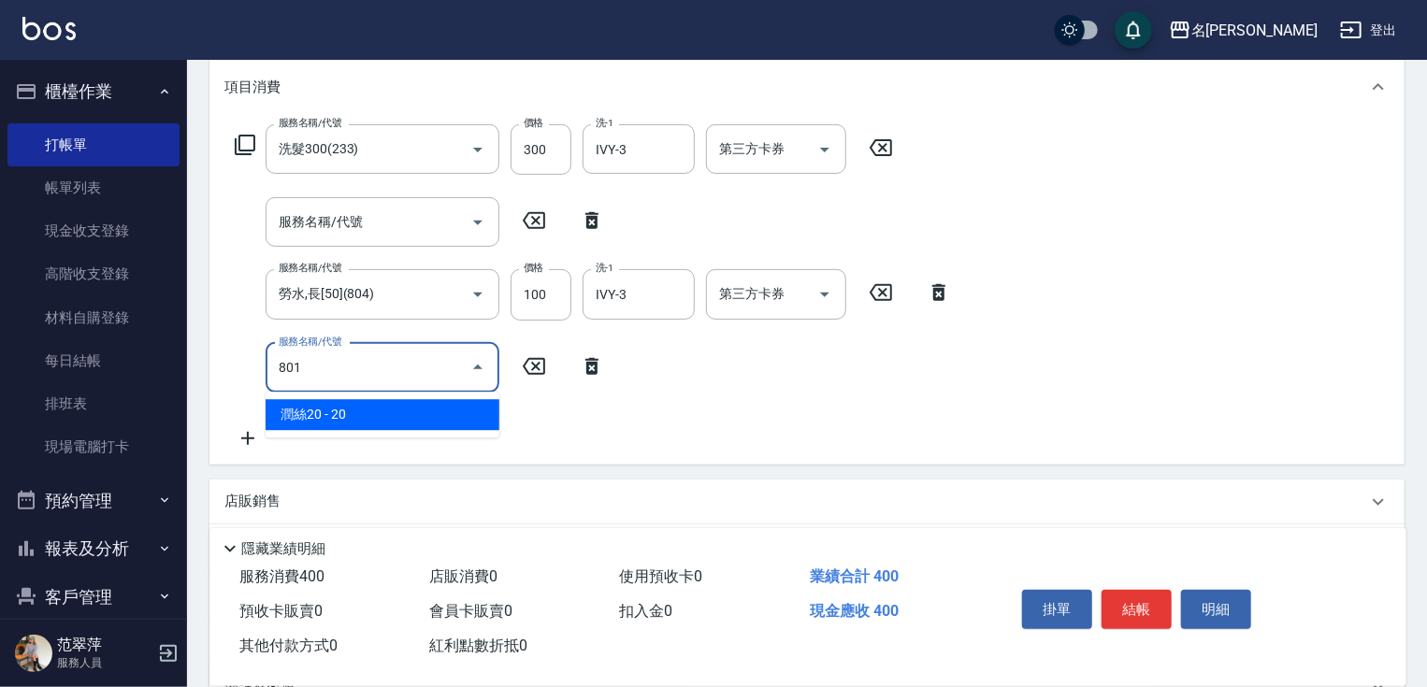
type input "潤絲20(801)"
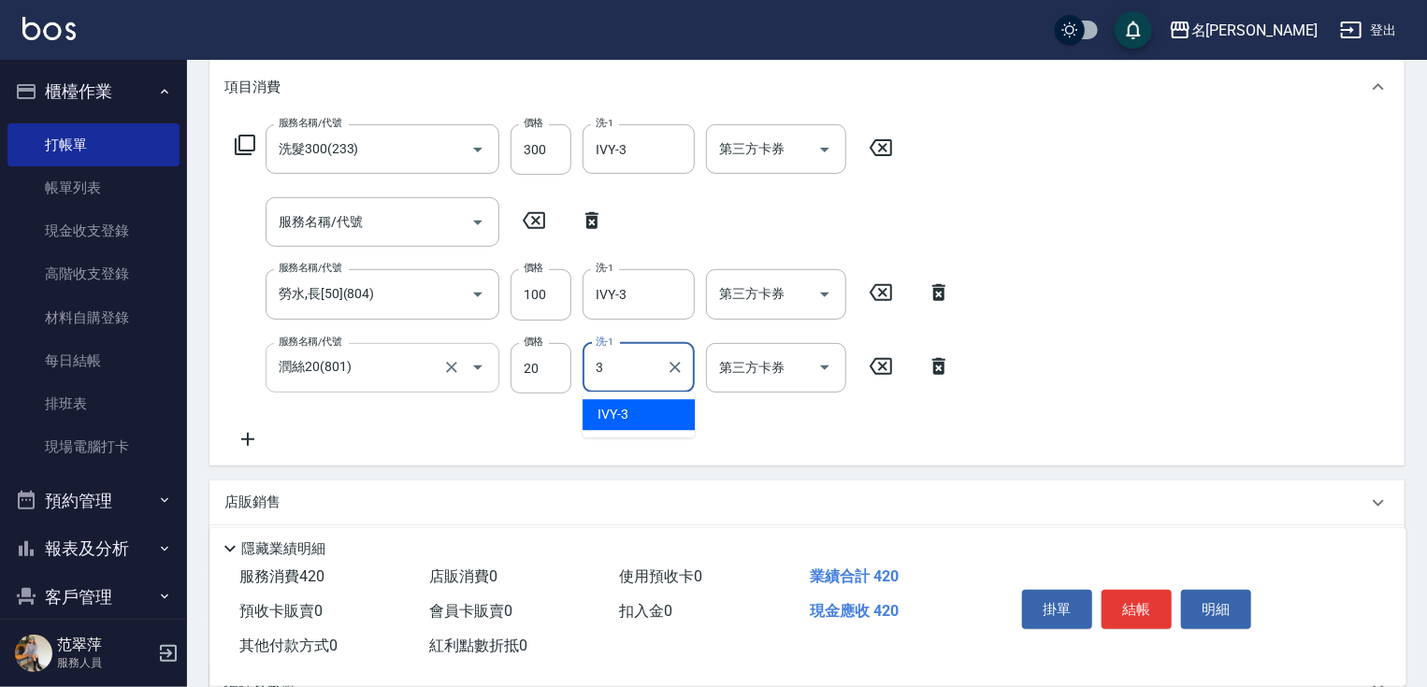
type input "IVY-3"
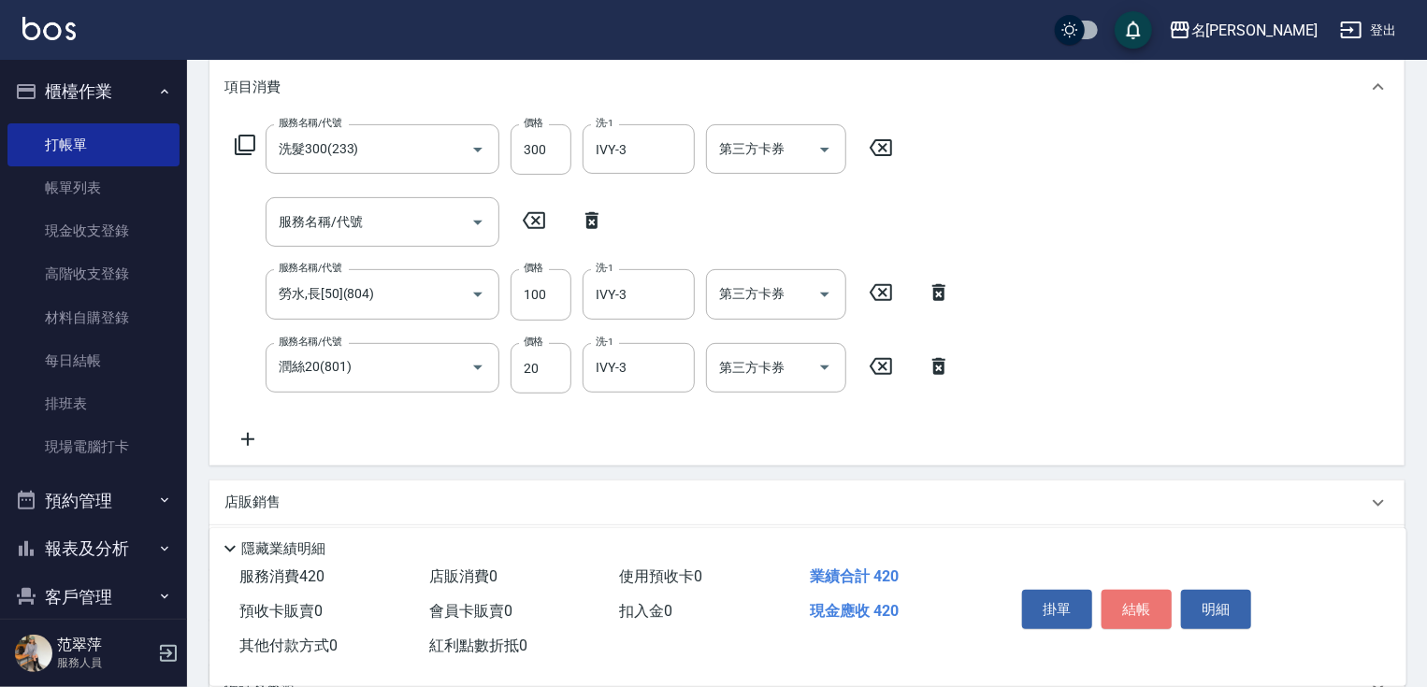
click at [1141, 612] on button "結帳" at bounding box center [1136, 609] width 70 height 39
type input "[DATE] 17:43"
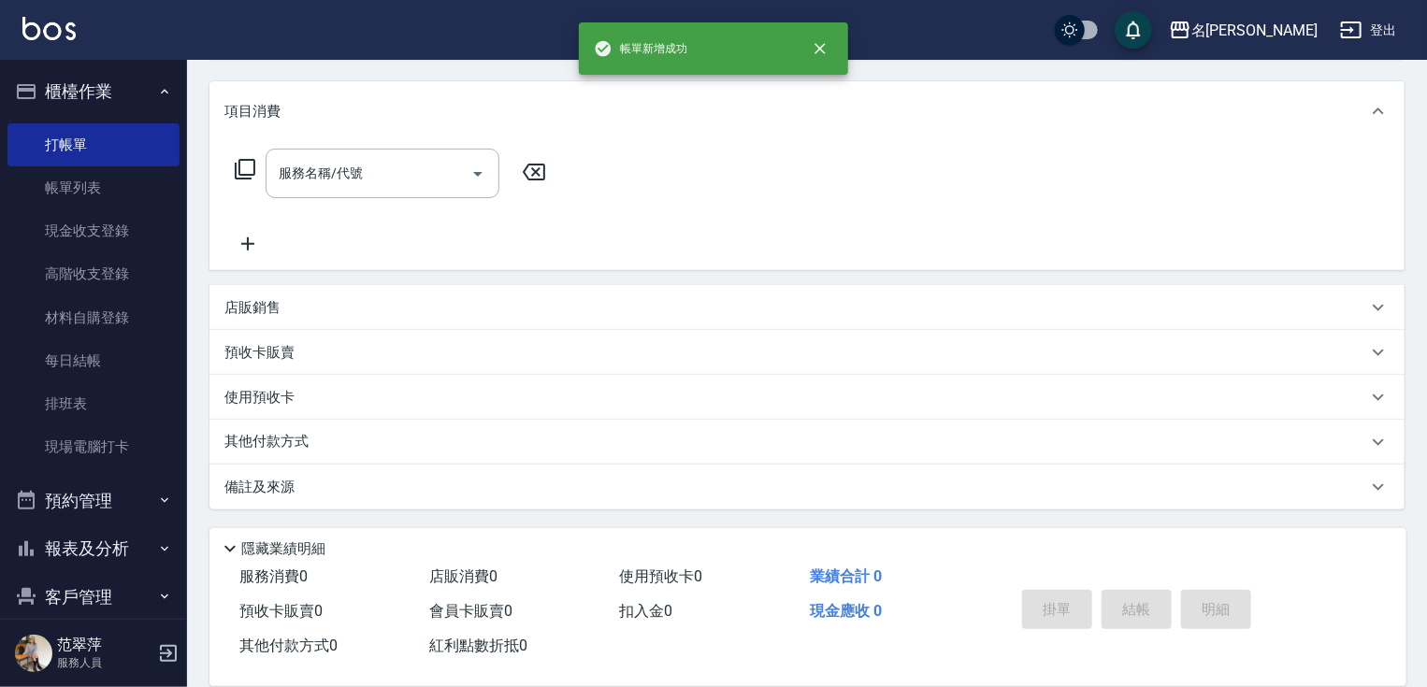
scroll to position [0, 0]
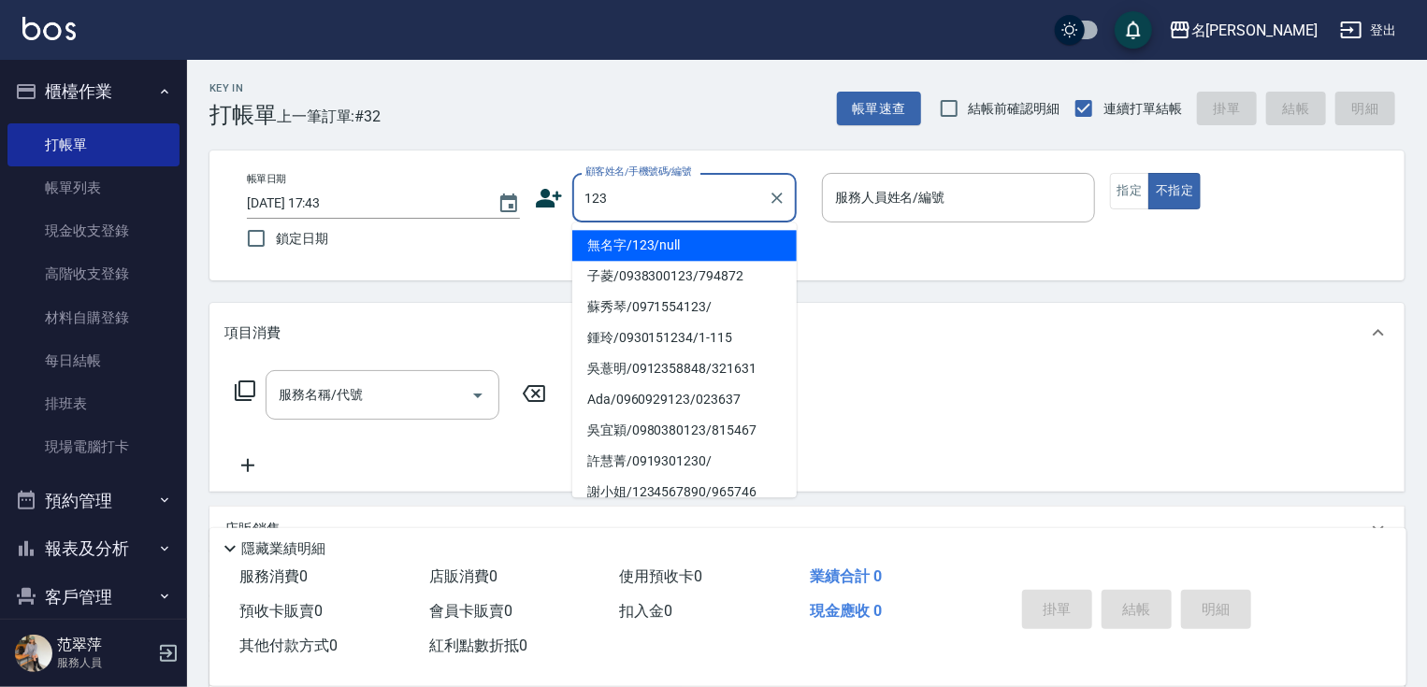
click at [727, 243] on li "無名字/123/null" at bounding box center [684, 245] width 224 height 31
type input "無名字/123/null"
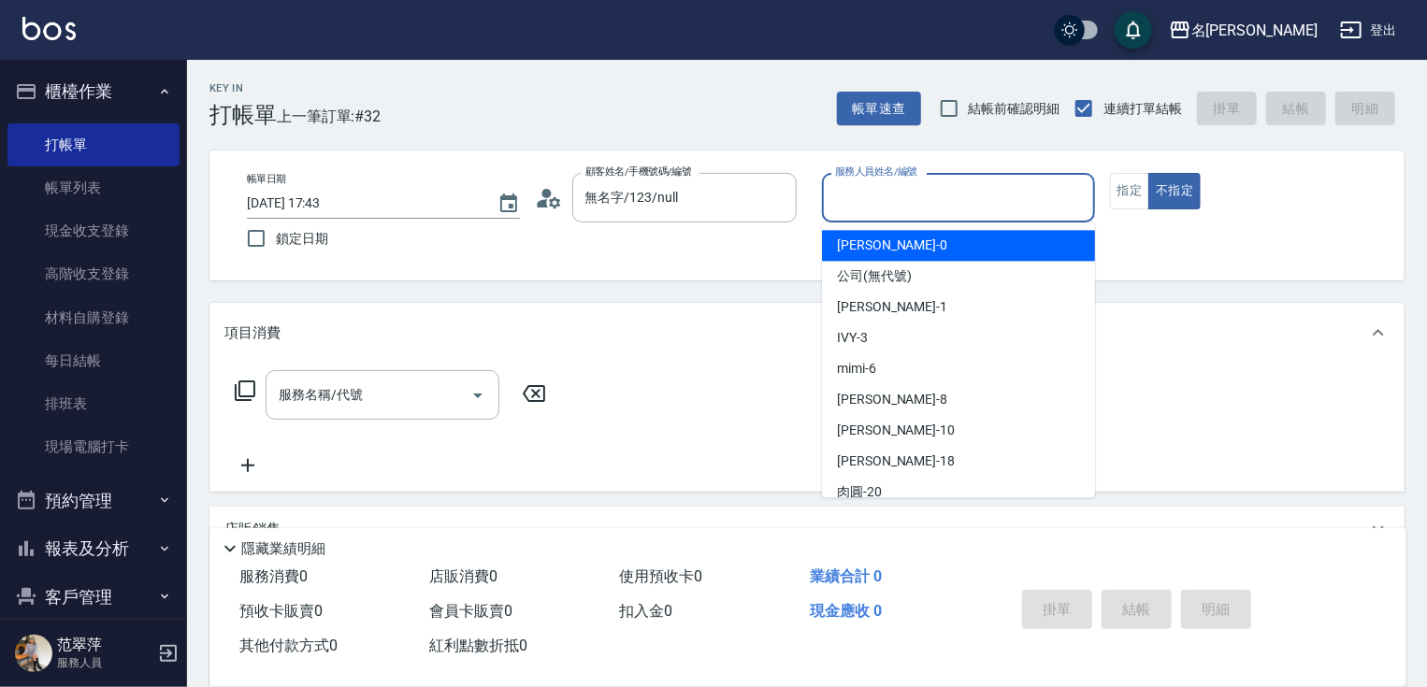
click at [885, 206] on input "服務人員姓名/編號" at bounding box center [958, 197] width 256 height 33
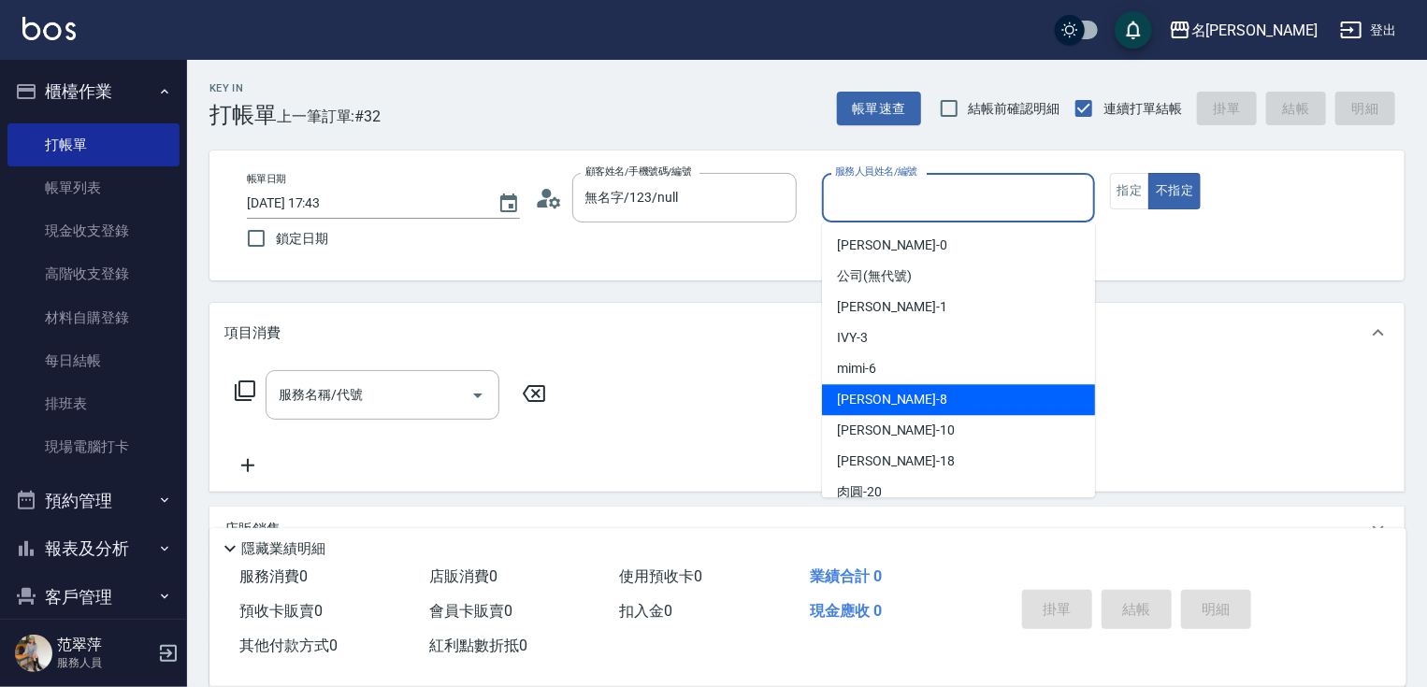
click at [899, 393] on div "曉容 -8" at bounding box center [958, 399] width 273 height 31
type input "曉容-8"
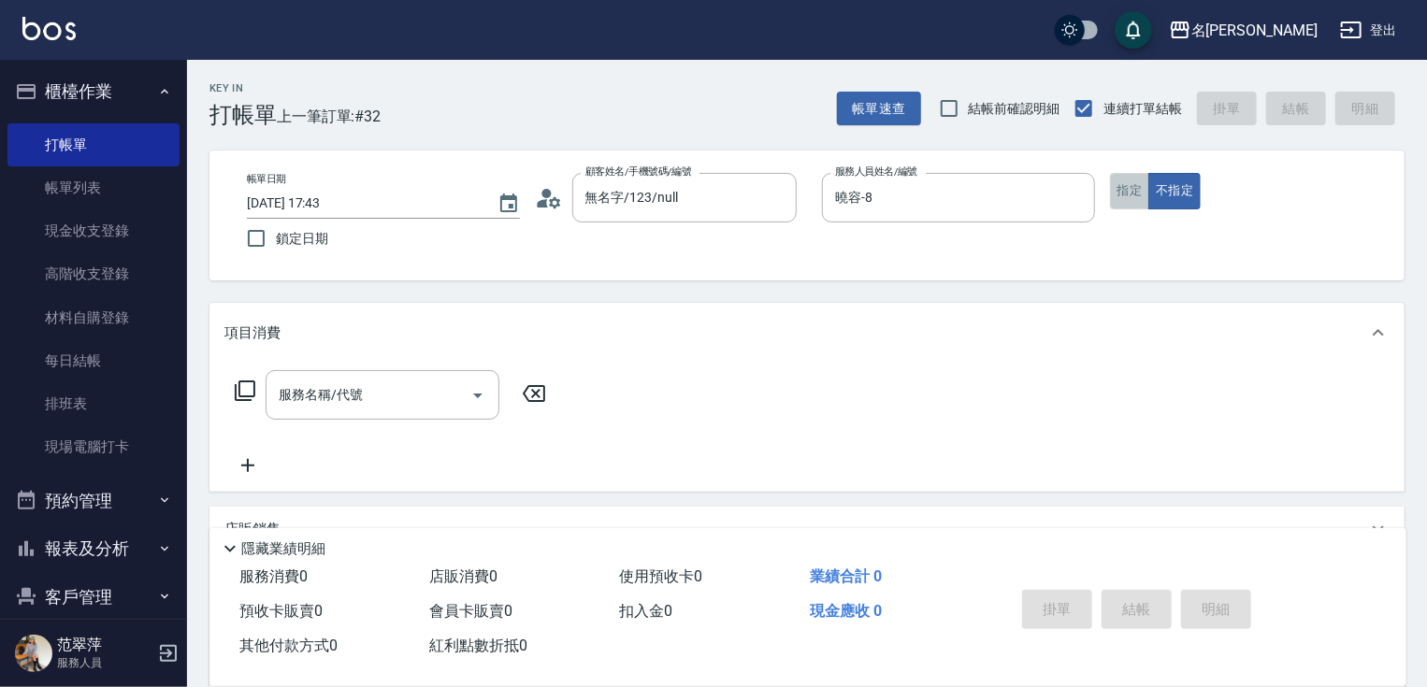
click at [1133, 188] on button "指定" at bounding box center [1130, 191] width 40 height 36
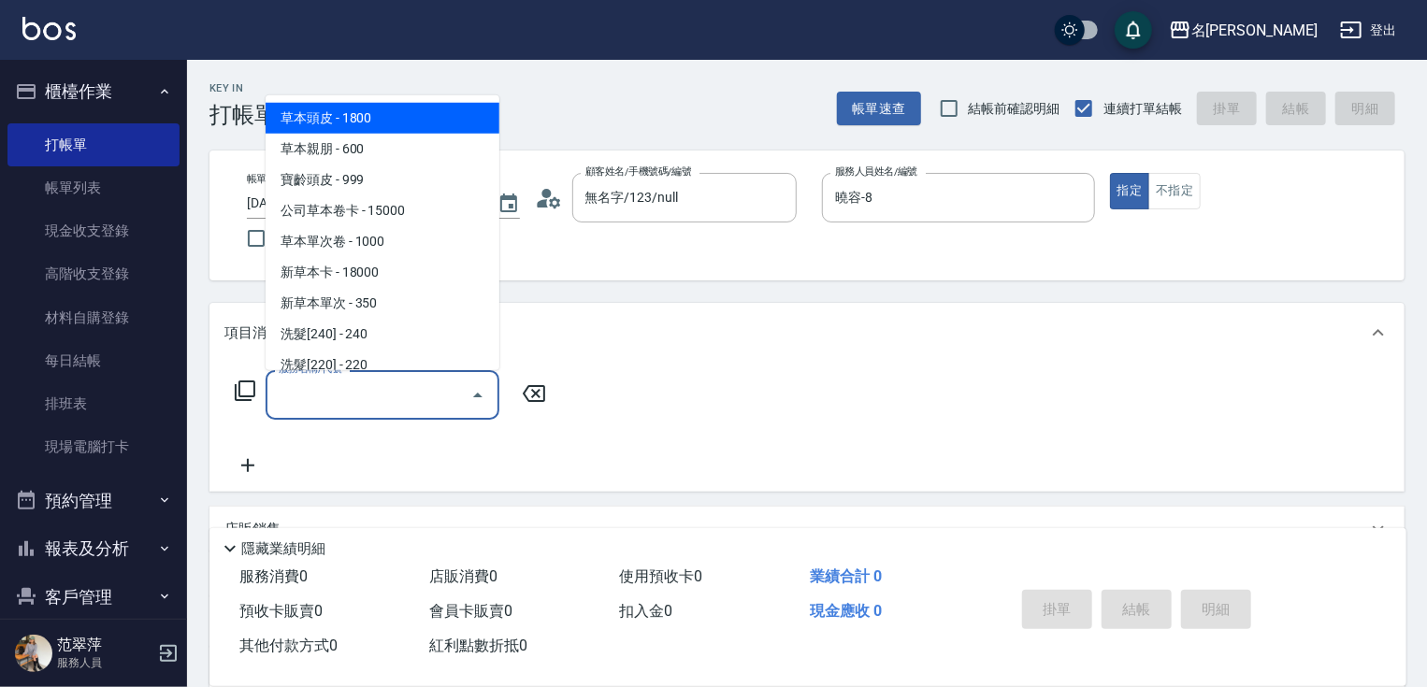
click at [377, 383] on input "服務名稱/代號" at bounding box center [368, 395] width 189 height 33
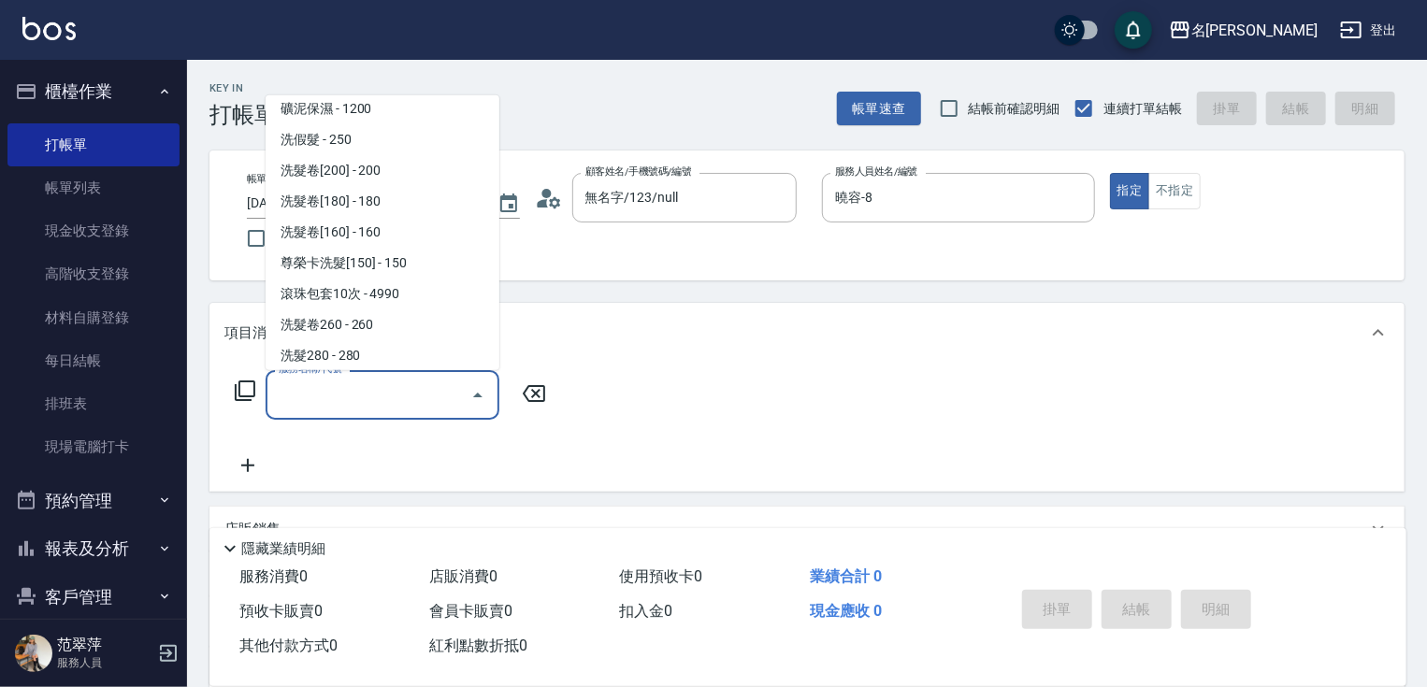
scroll to position [565, 0]
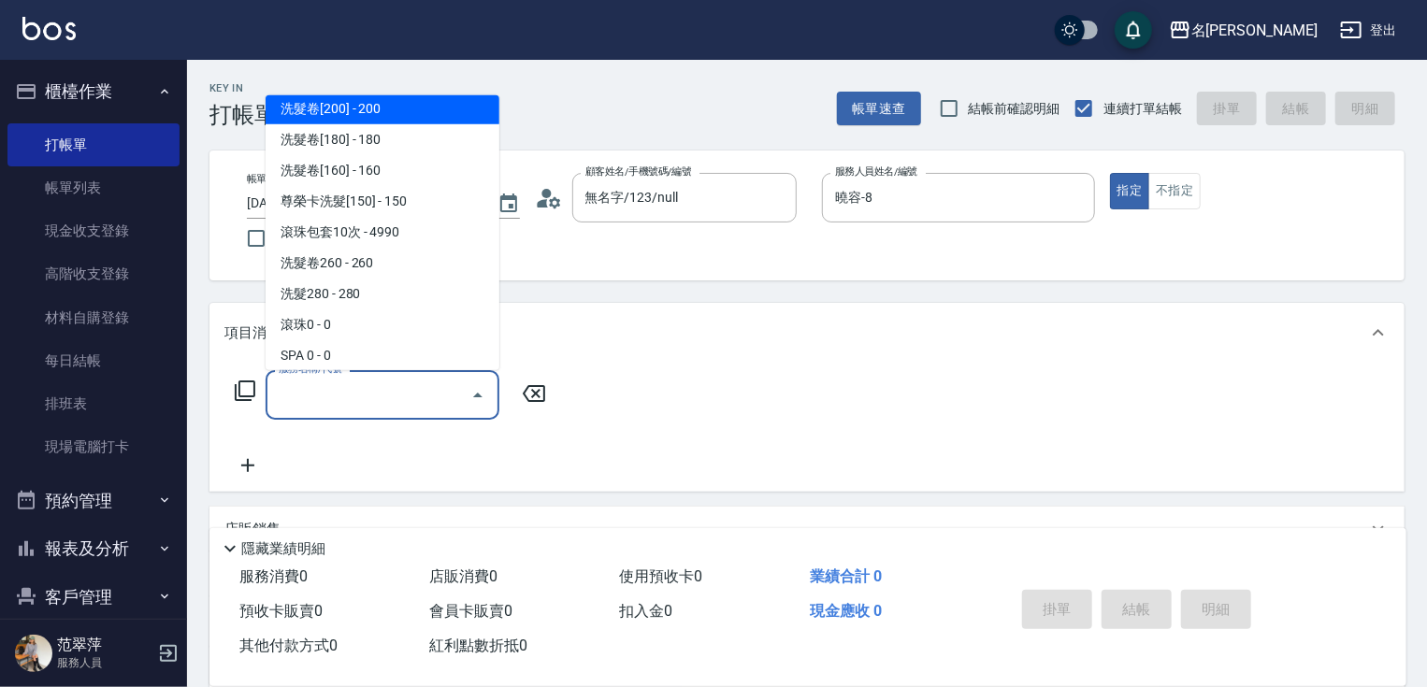
click at [404, 112] on span "洗髮卷[200] - 200" at bounding box center [383, 109] width 234 height 31
type input "洗髮卷[200](213)"
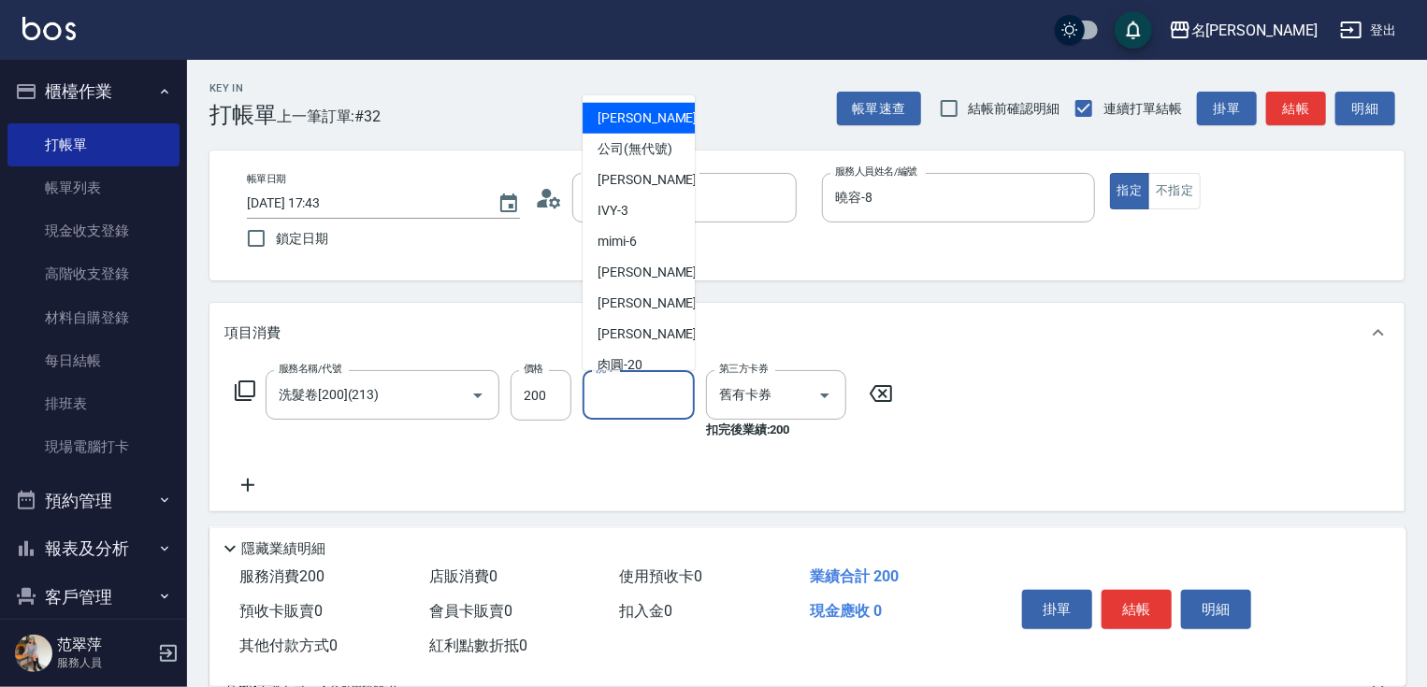
click at [659, 394] on input "洗-1" at bounding box center [638, 395] width 95 height 33
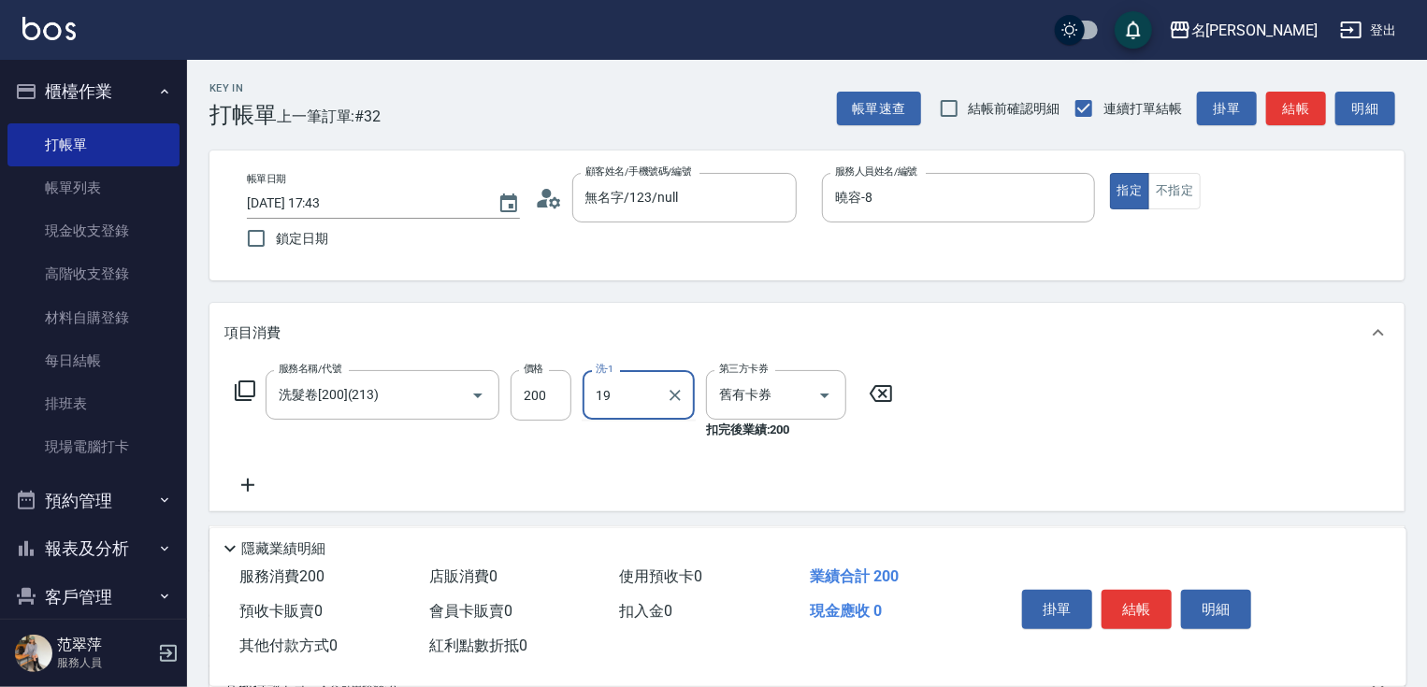
type input "19"
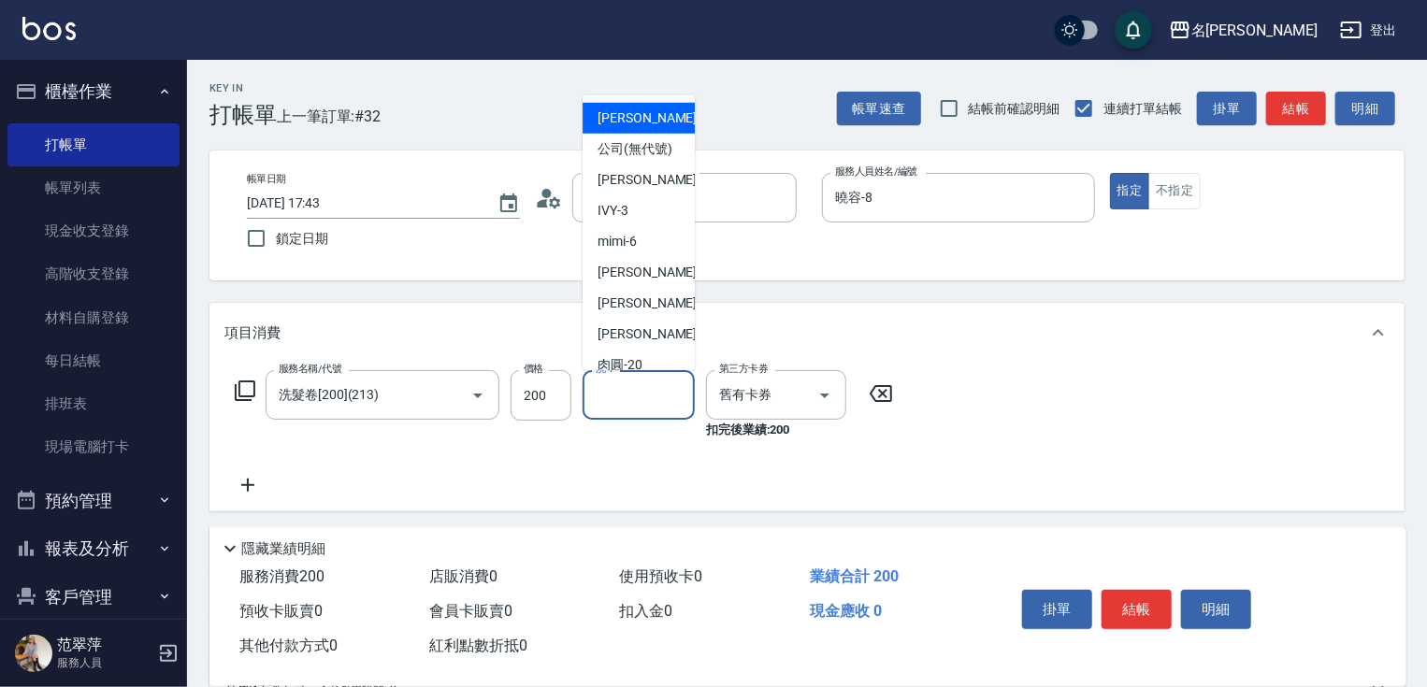
click at [646, 408] on input "洗-1" at bounding box center [638, 395] width 95 height 33
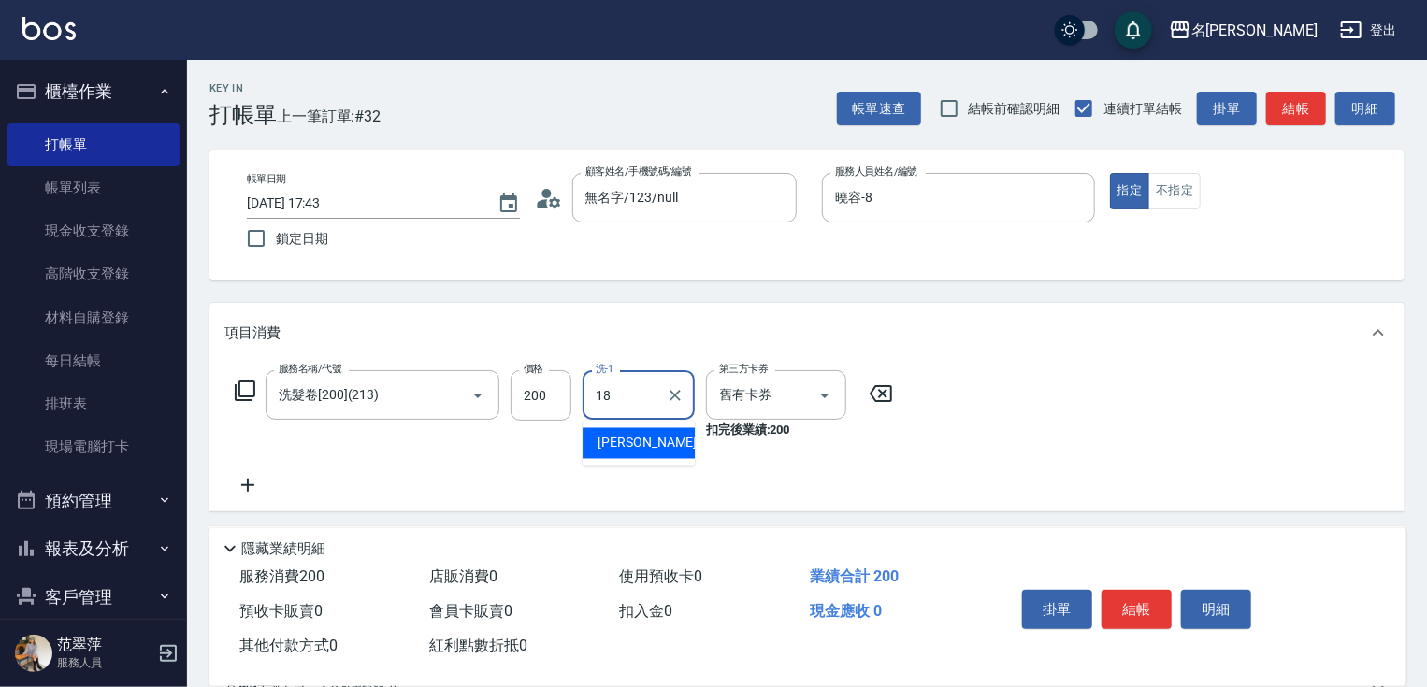
type input "[PERSON_NAME]-18"
click at [241, 486] on icon at bounding box center [247, 485] width 47 height 22
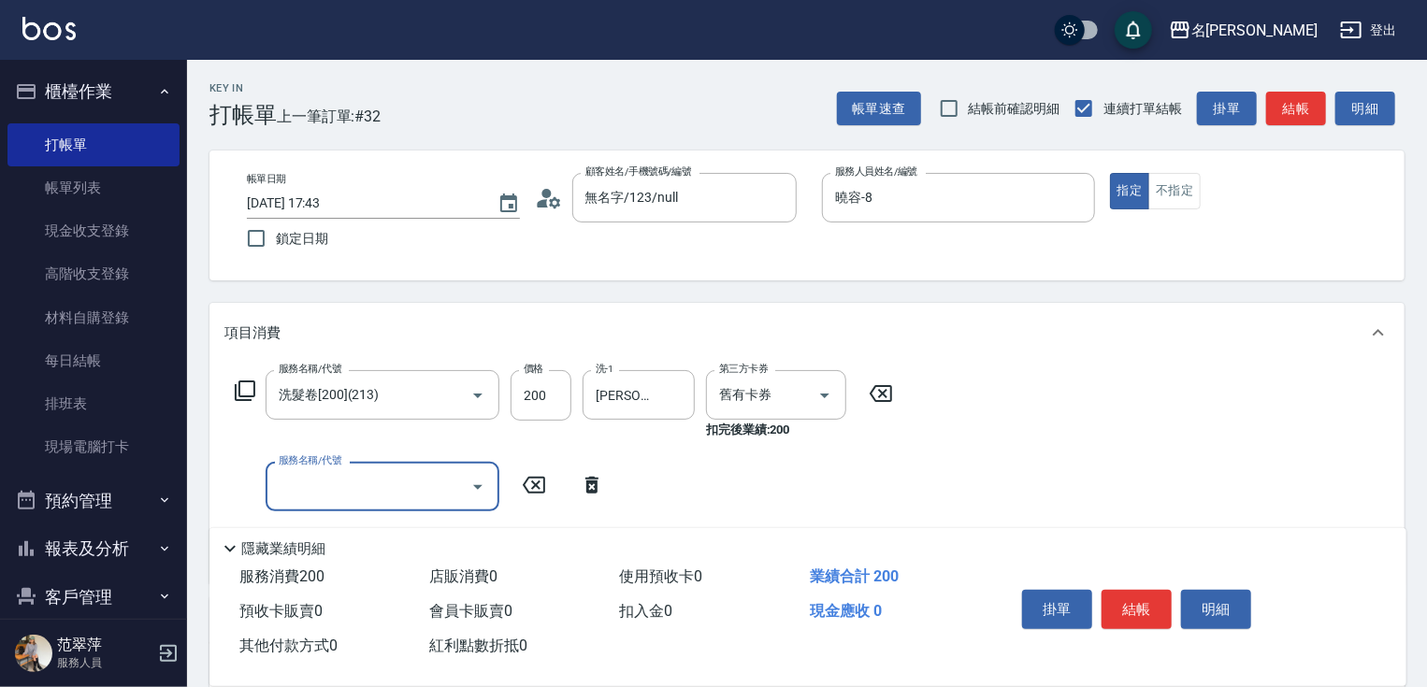
click at [251, 388] on icon at bounding box center [245, 391] width 22 height 22
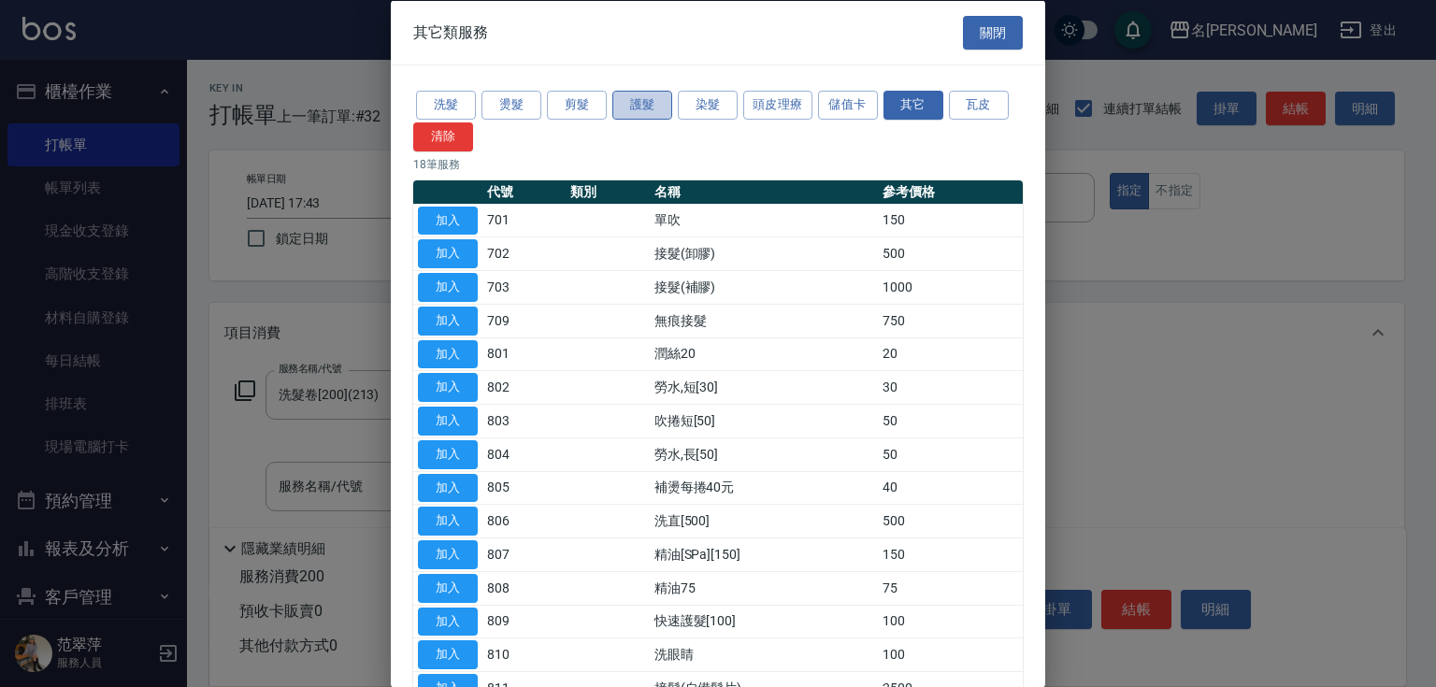
click at [624, 103] on button "護髮" at bounding box center [642, 105] width 60 height 29
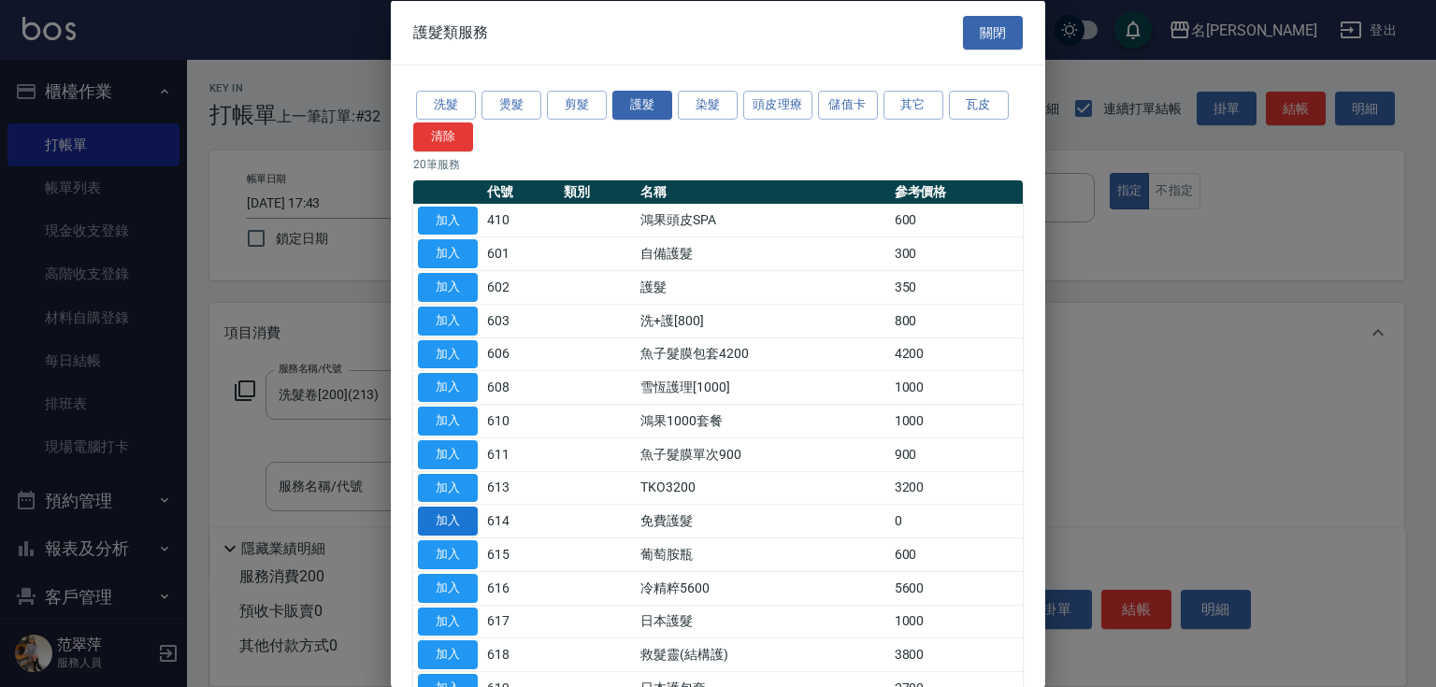
click at [442, 512] on button "加入" at bounding box center [448, 521] width 60 height 29
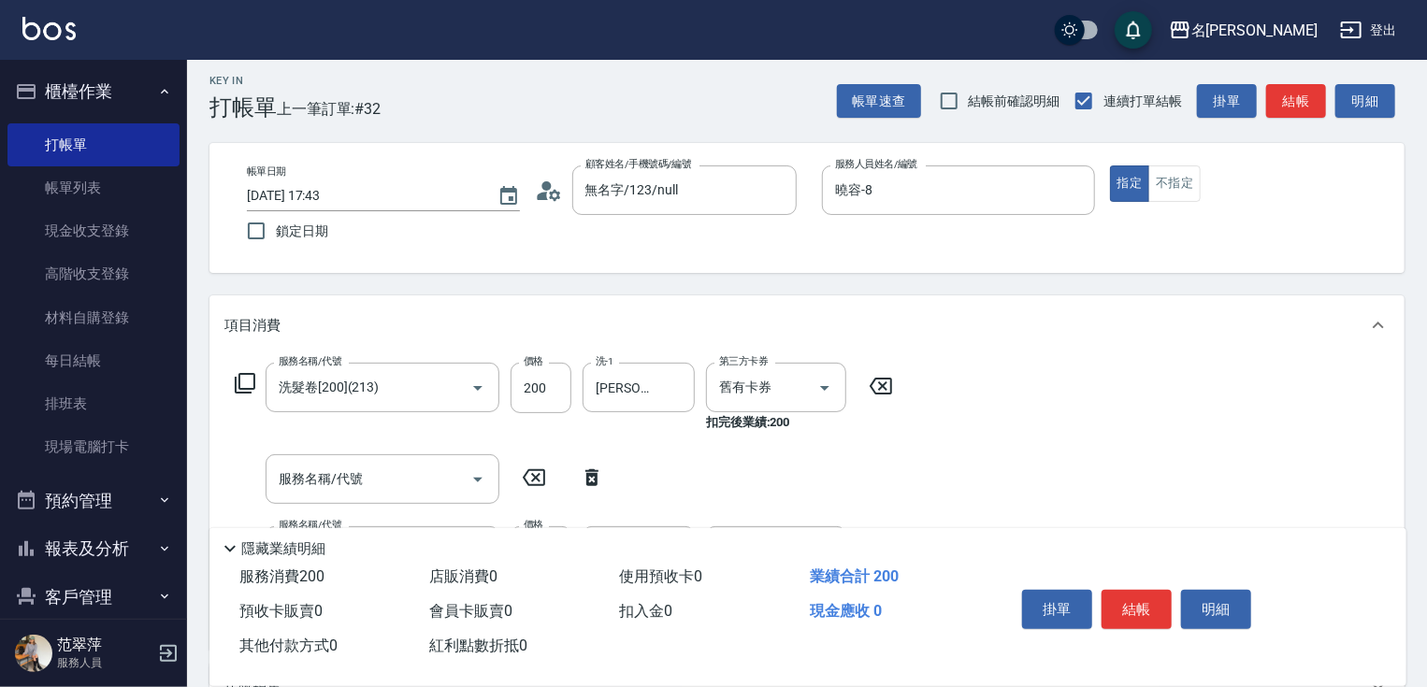
scroll to position [133, 0]
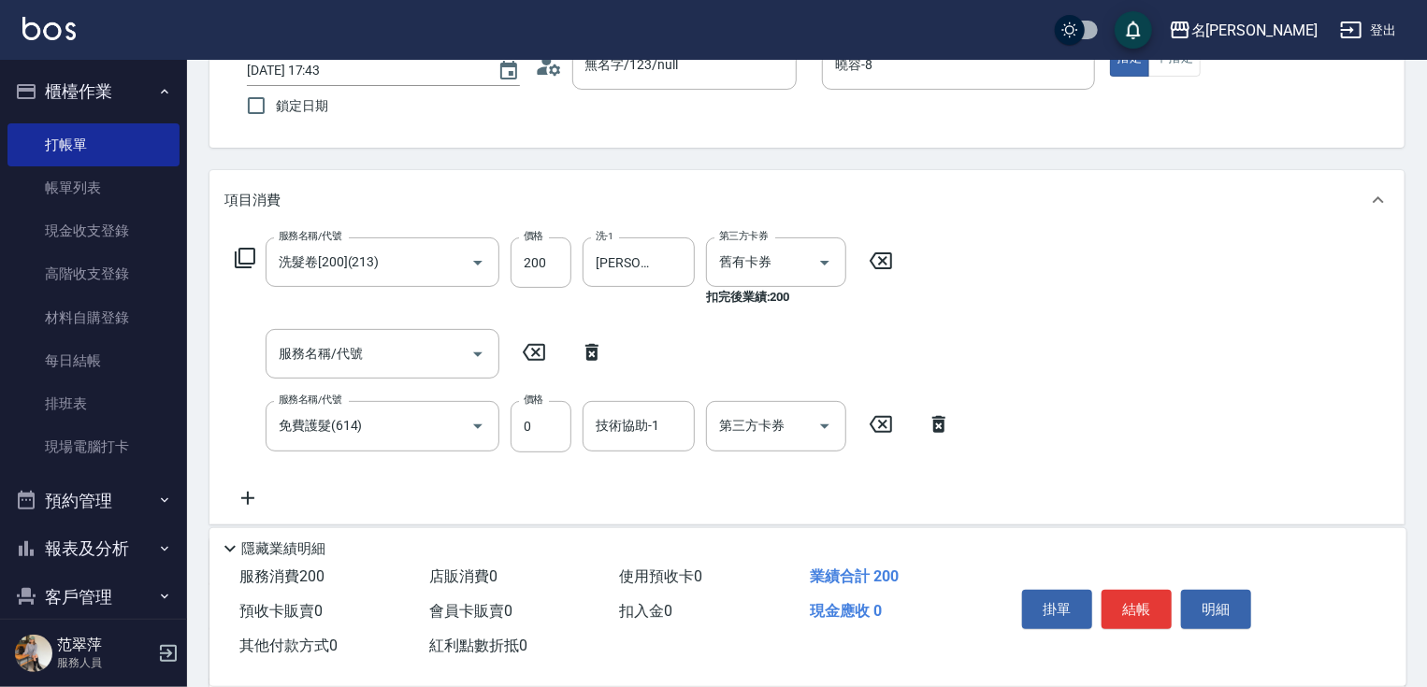
drag, startPoint x: 613, startPoint y: 424, endPoint x: 598, endPoint y: 423, distance: 15.0
click at [598, 423] on div "技術協助-1 技術協助-1" at bounding box center [639, 426] width 112 height 50
type input "[PERSON_NAME]-18"
click at [1129, 601] on button "結帳" at bounding box center [1136, 609] width 70 height 39
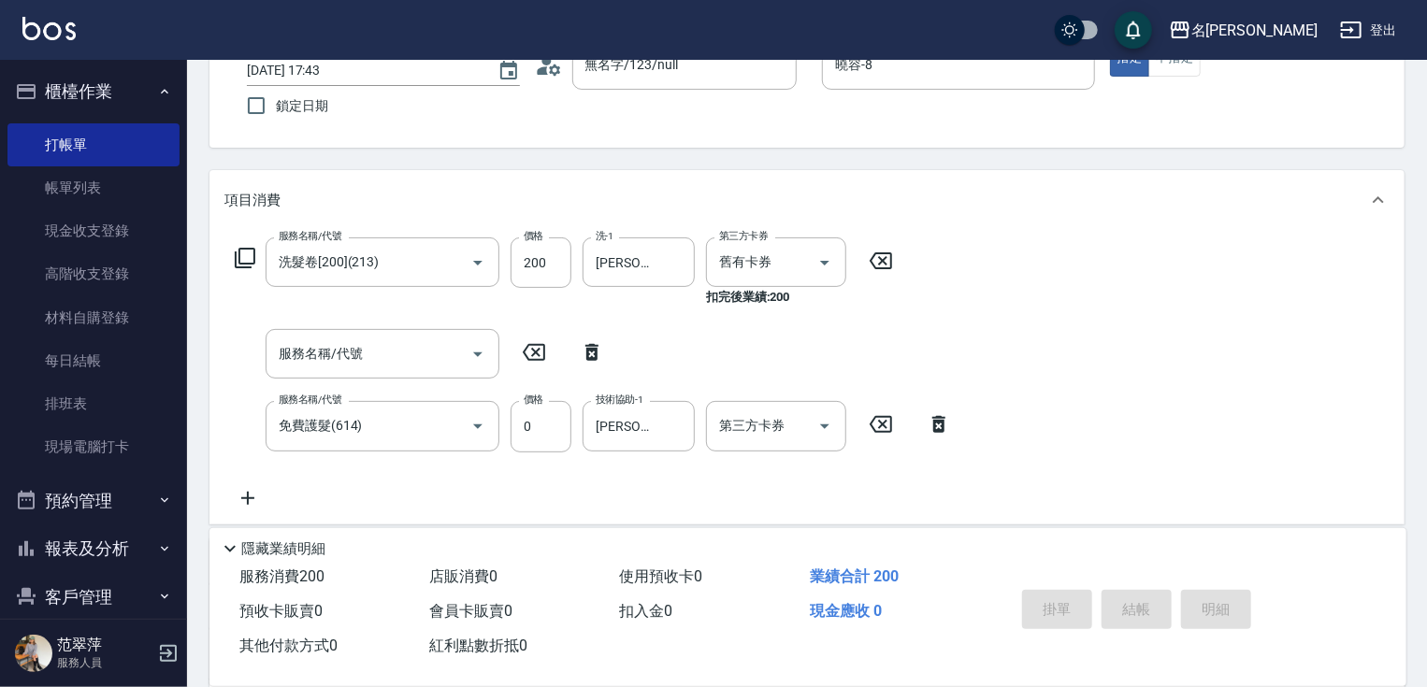
type input "[DATE] 17:44"
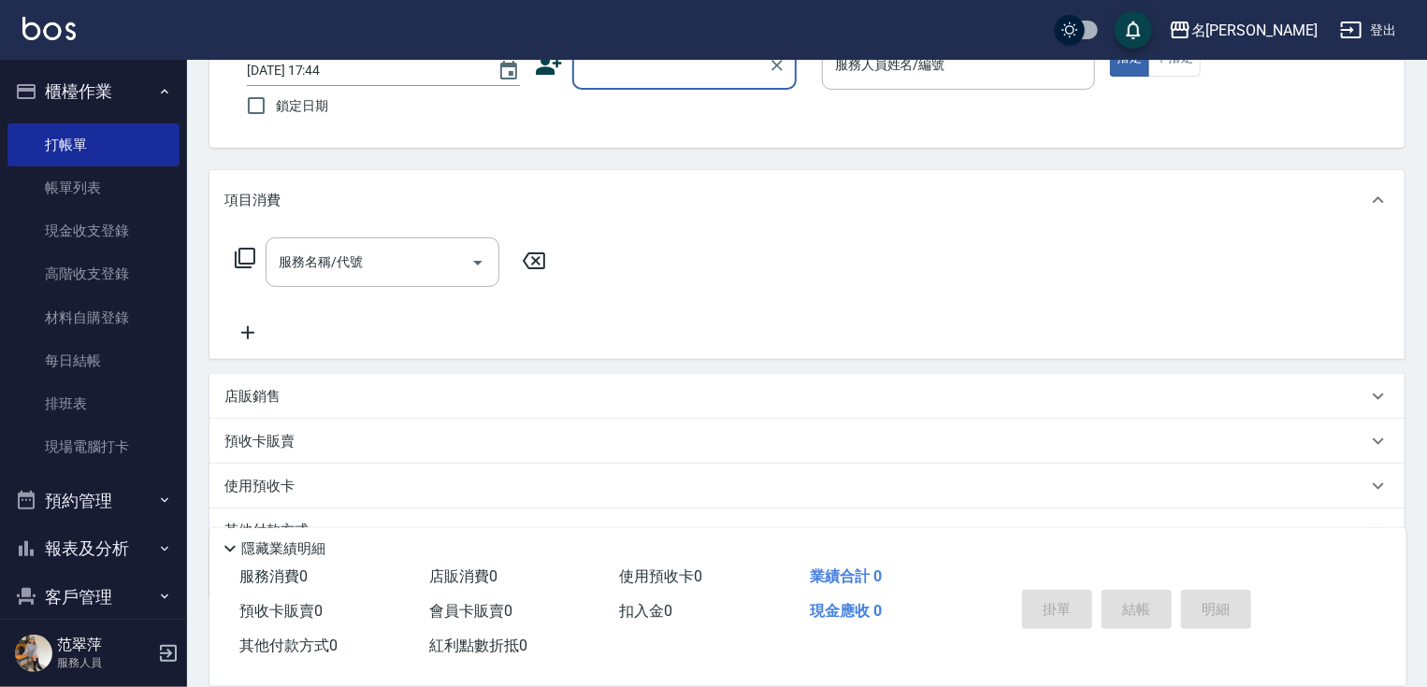
scroll to position [0, 0]
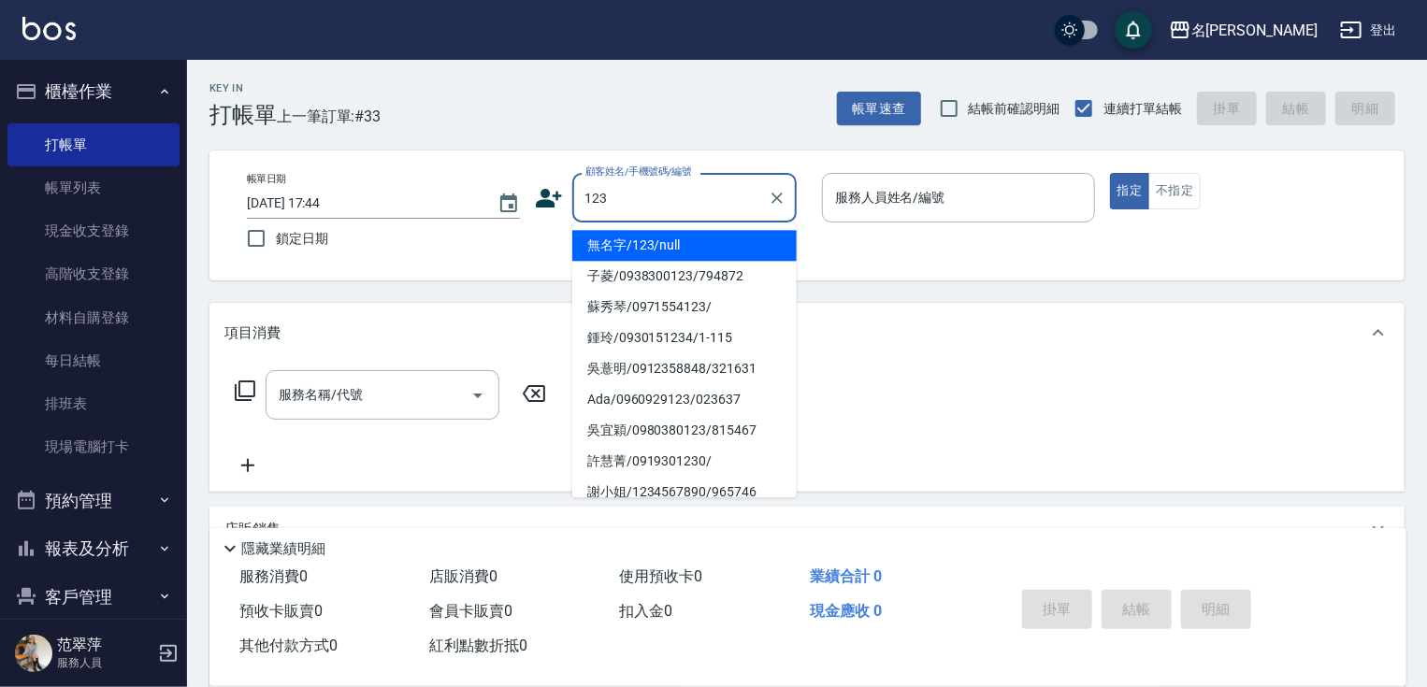
drag, startPoint x: 648, startPoint y: 237, endPoint x: 277, endPoint y: 172, distance: 376.9
click at [650, 239] on li "無名字/123/null" at bounding box center [684, 245] width 224 height 31
type input "無名字/123/null"
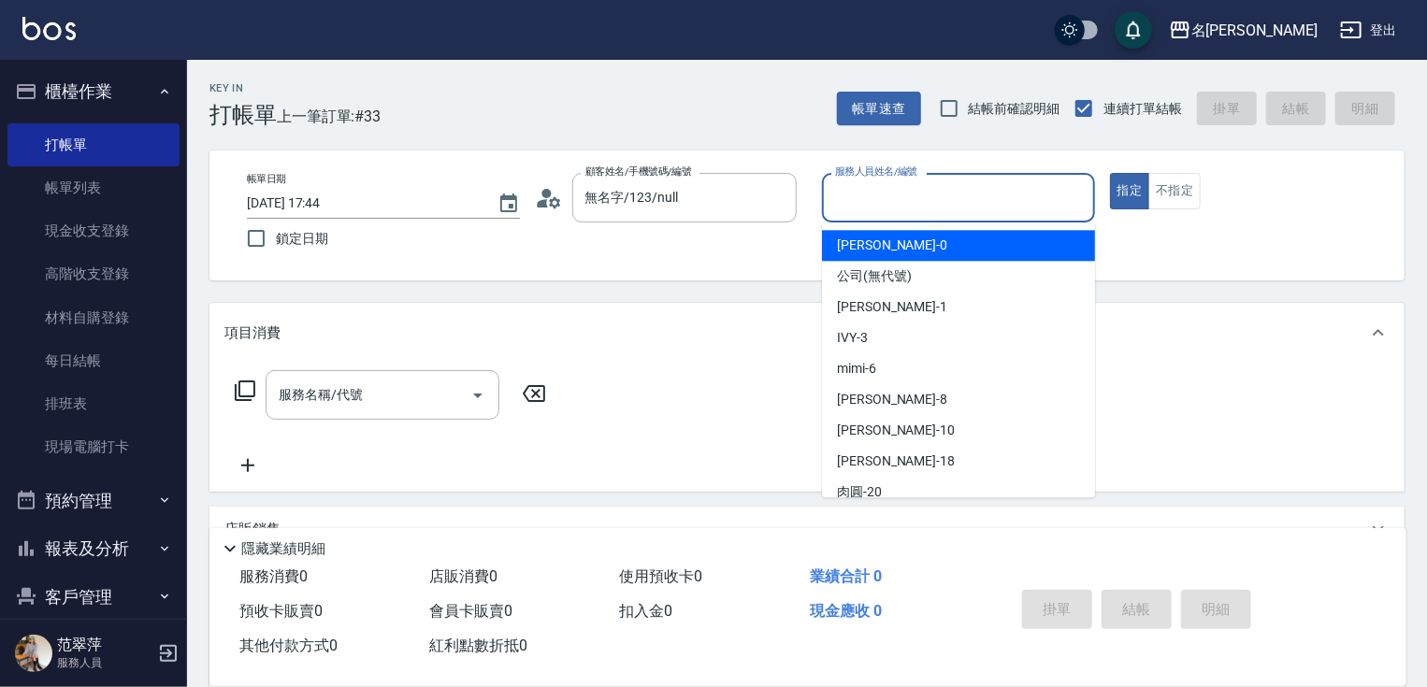
click at [913, 200] on input "服務人員姓名/編號" at bounding box center [958, 197] width 256 height 33
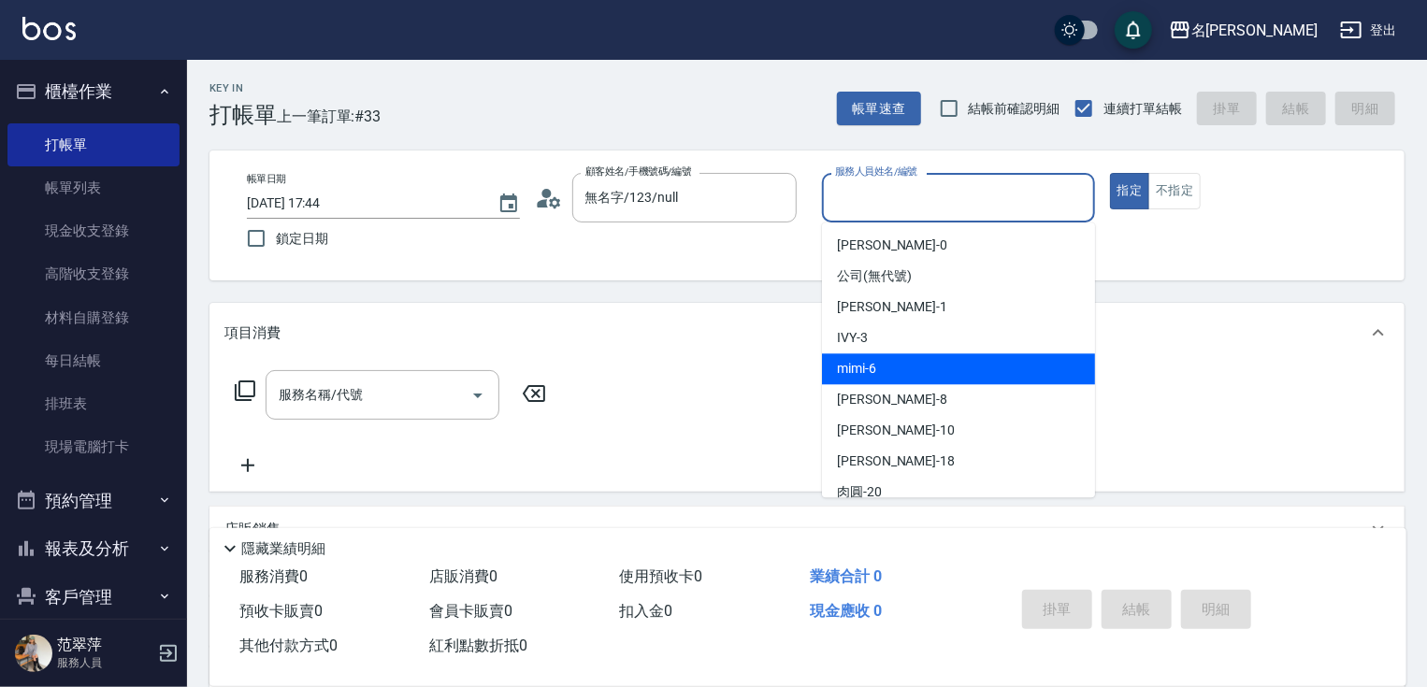
click at [878, 367] on div "mimi -6" at bounding box center [958, 368] width 273 height 31
type input "mimi-6"
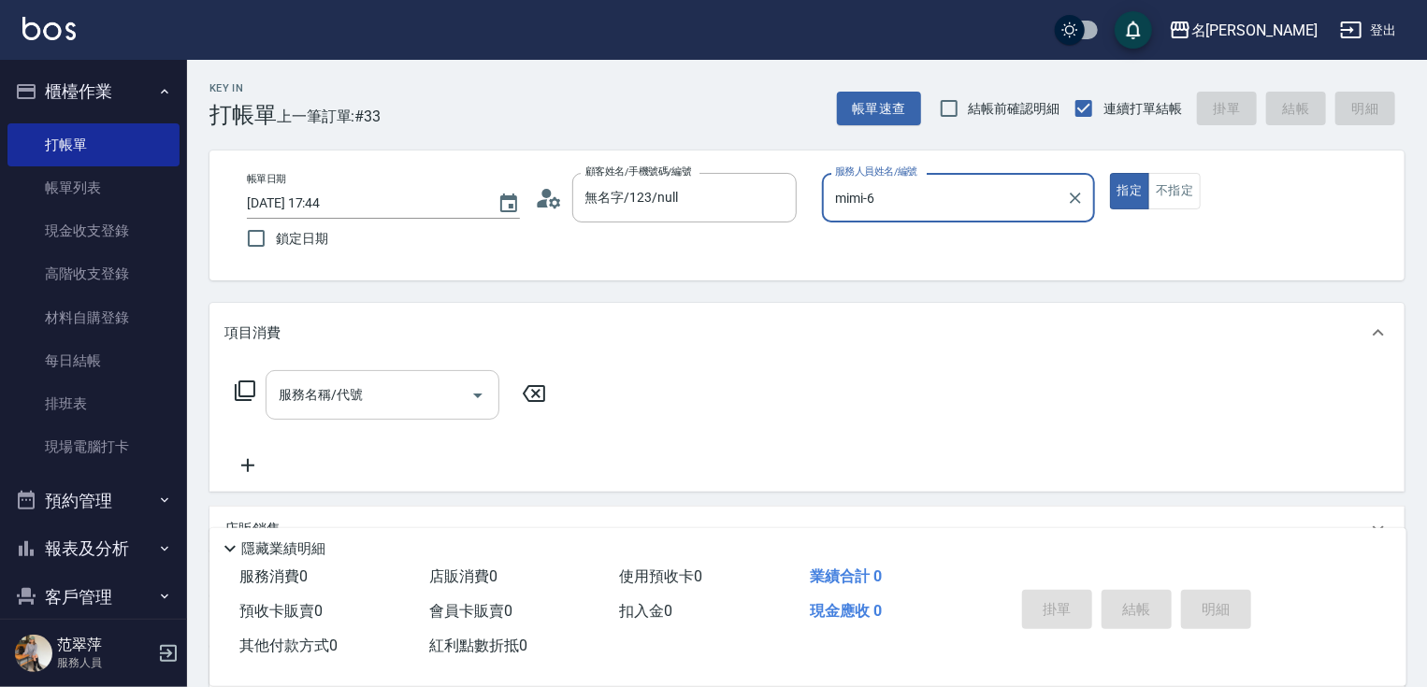
click at [404, 392] on input "服務名稱/代號" at bounding box center [368, 395] width 189 height 33
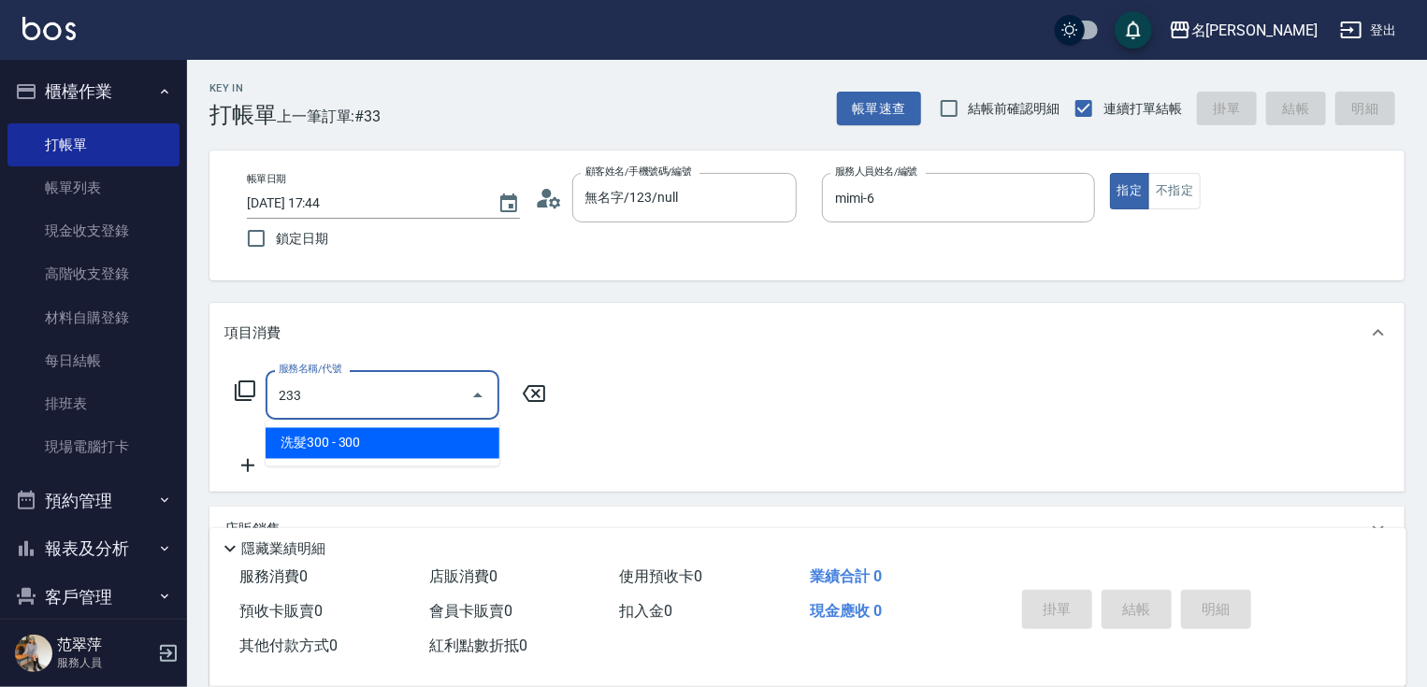
type input "洗髮300(233)"
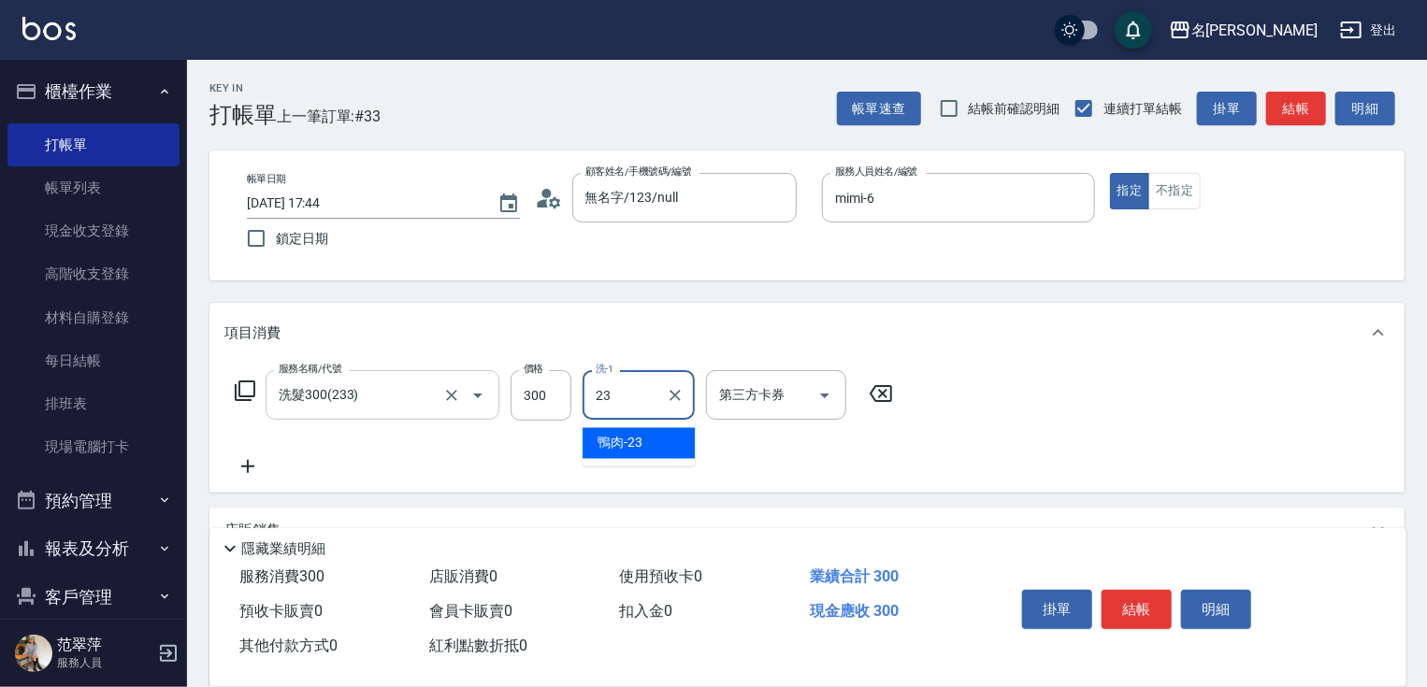
type input "鴨肉-23"
click at [238, 465] on icon at bounding box center [247, 466] width 47 height 22
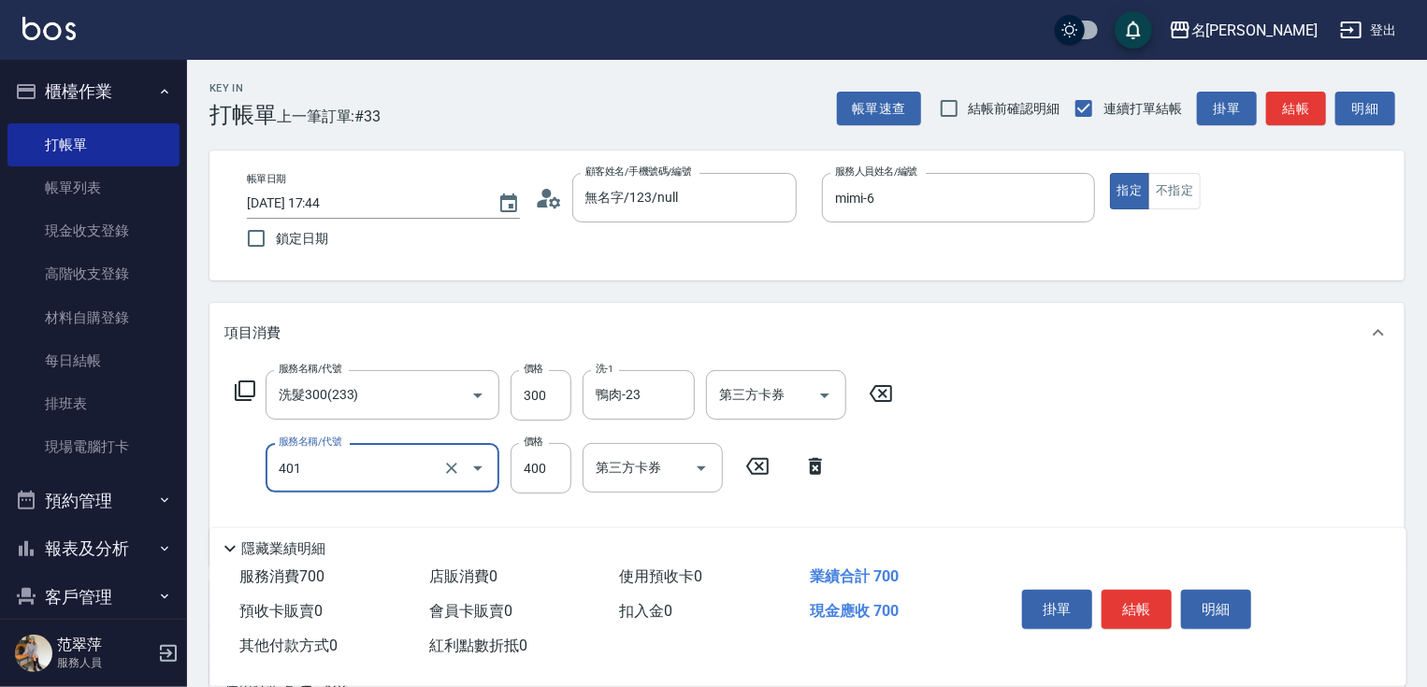
type input "3"
type input "剪髮(400)(401)"
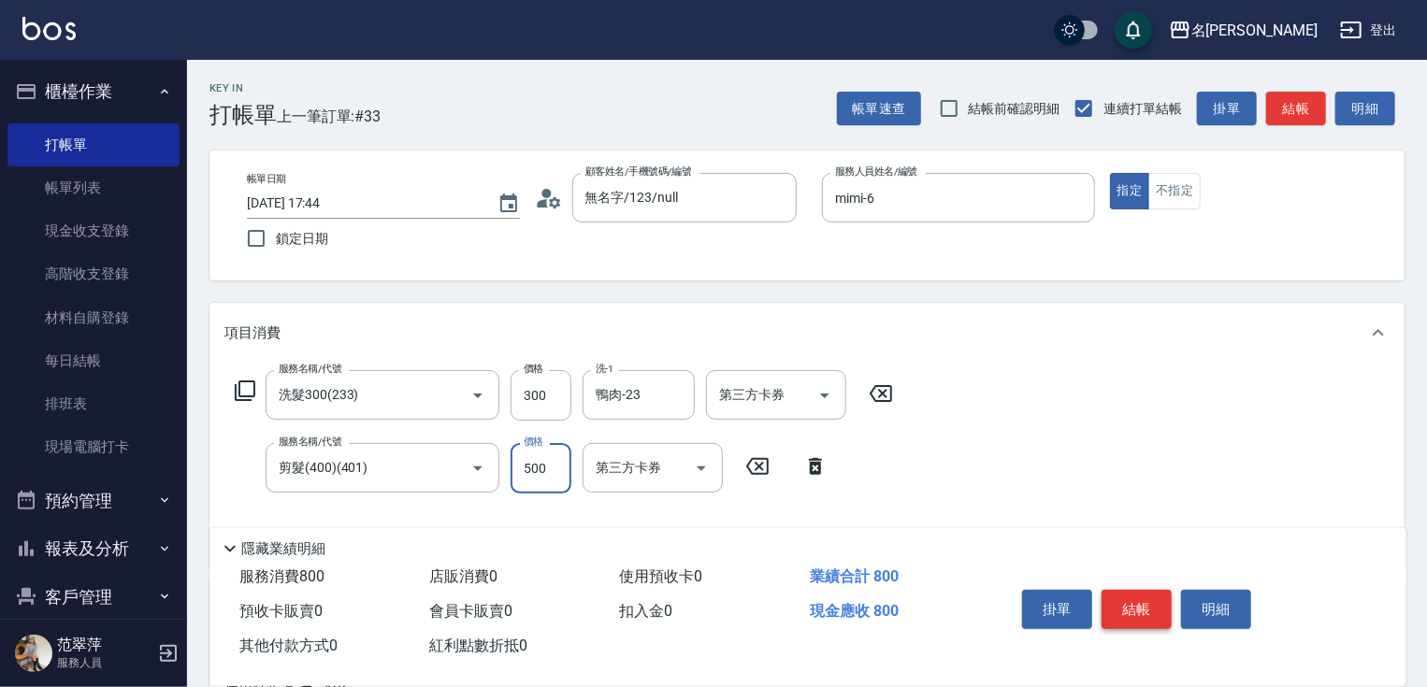
type input "500"
click at [1141, 607] on button "結帳" at bounding box center [1136, 609] width 70 height 39
